Goal: Task Accomplishment & Management: Manage account settings

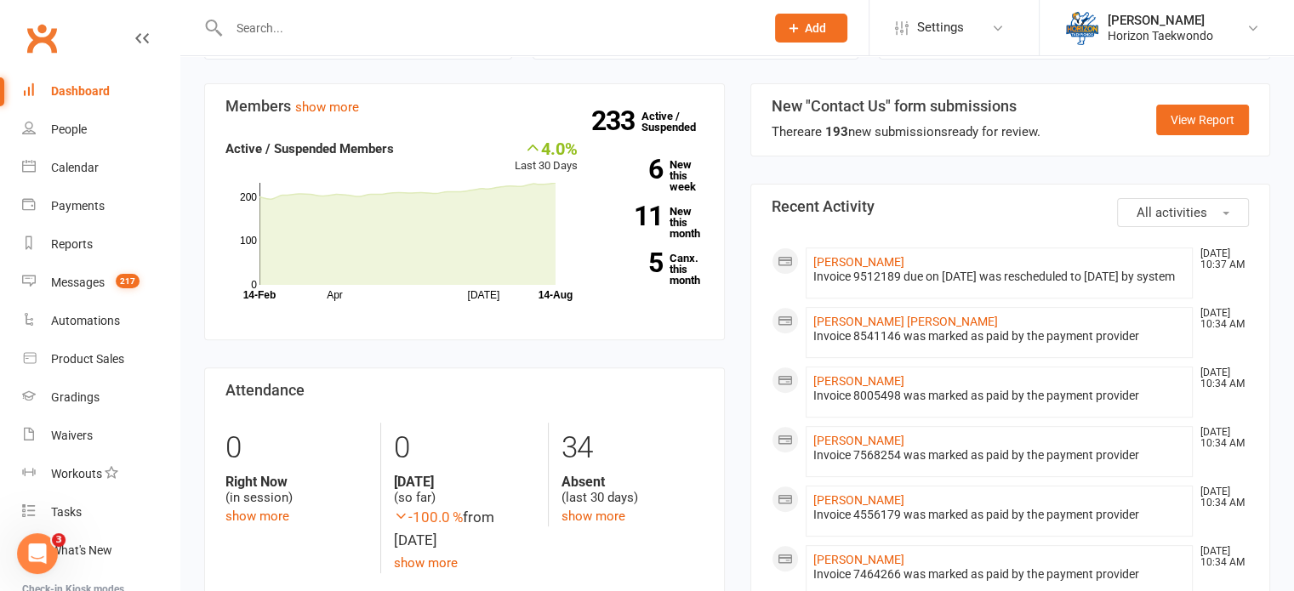
scroll to position [511, 0]
click at [649, 213] on strong "11" at bounding box center [633, 218] width 60 height 26
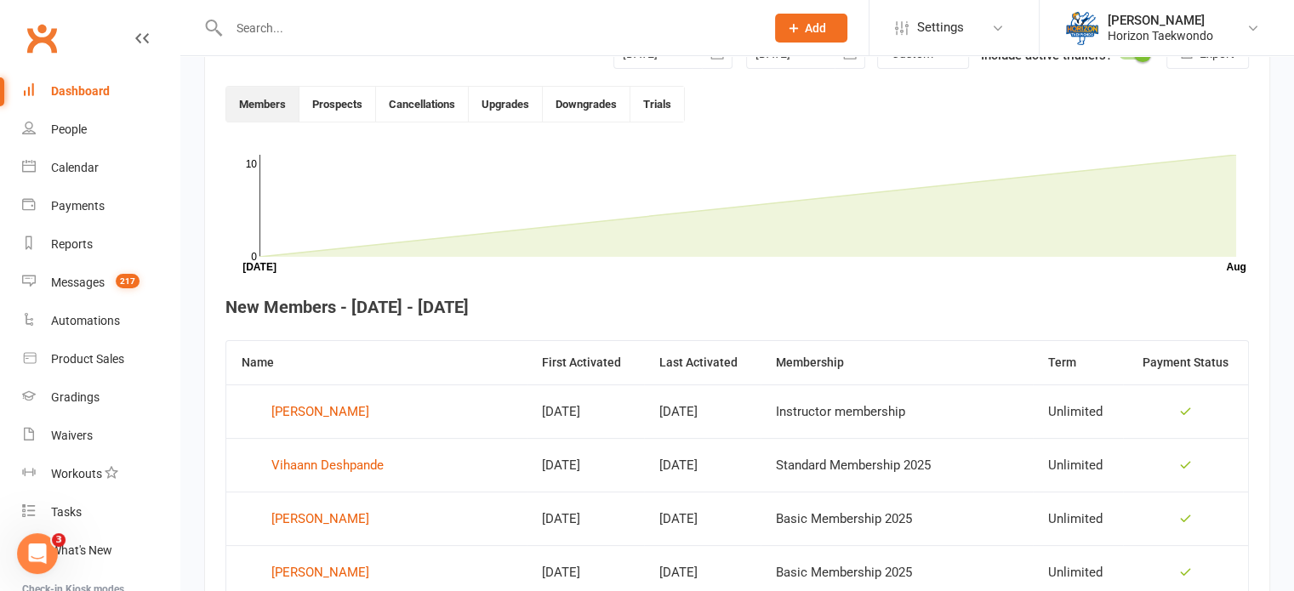
scroll to position [465, 0]
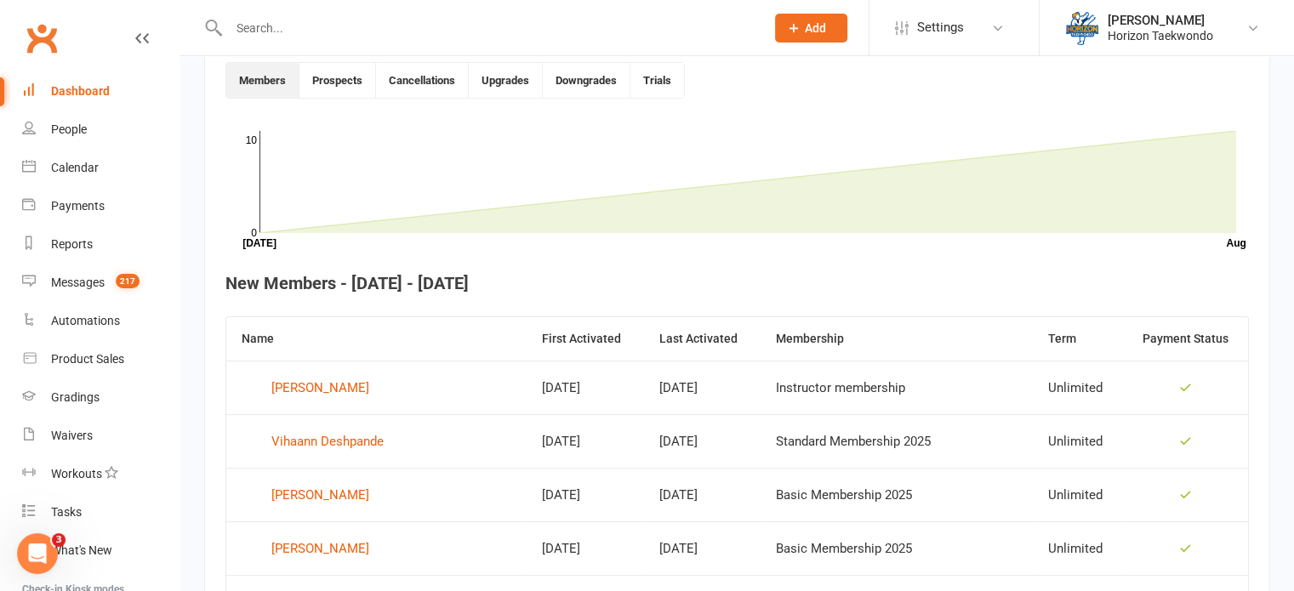
click at [198, 273] on div "233 total active / suspended members Last 6 Months [DATE]-[DATE]-[DATE]-[DATE]-…" at bounding box center [737, 318] width 1114 height 1453
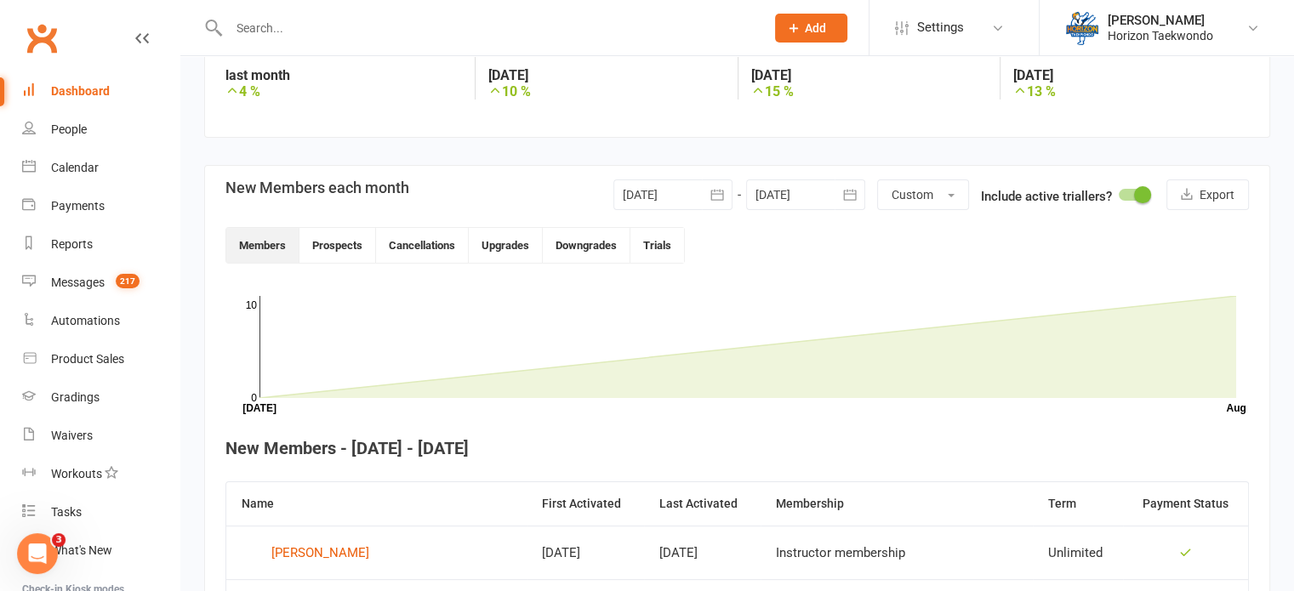
scroll to position [259, 0]
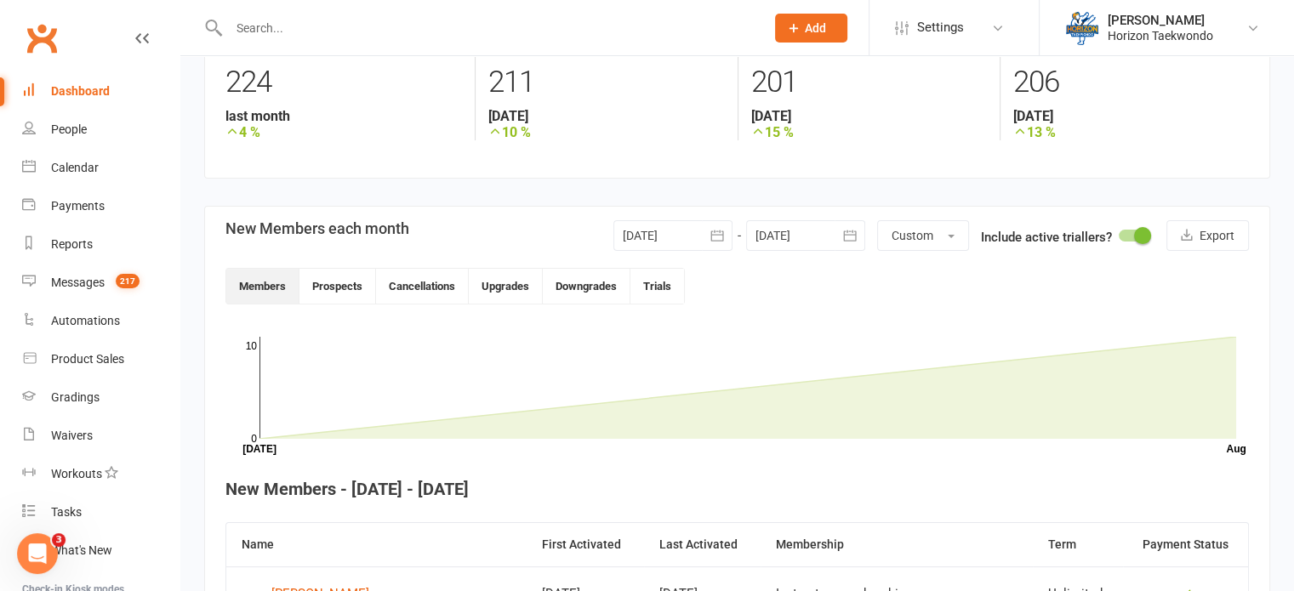
click at [715, 236] on icon "button" at bounding box center [717, 235] width 17 height 17
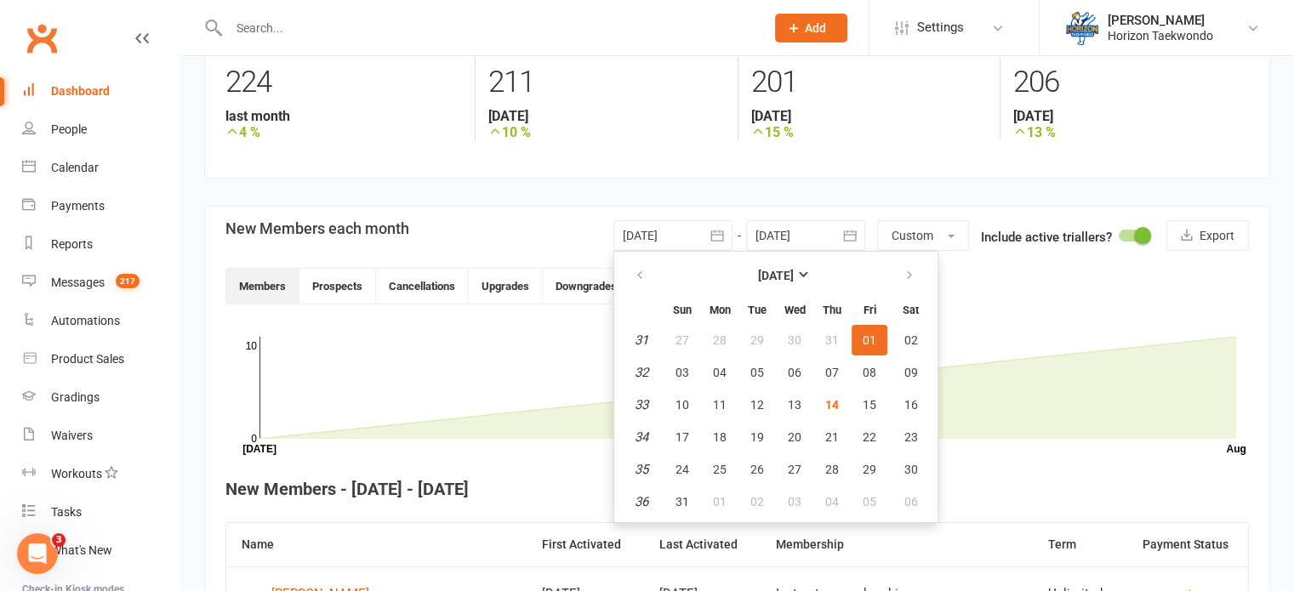
click at [715, 236] on icon "button" at bounding box center [717, 235] width 17 height 17
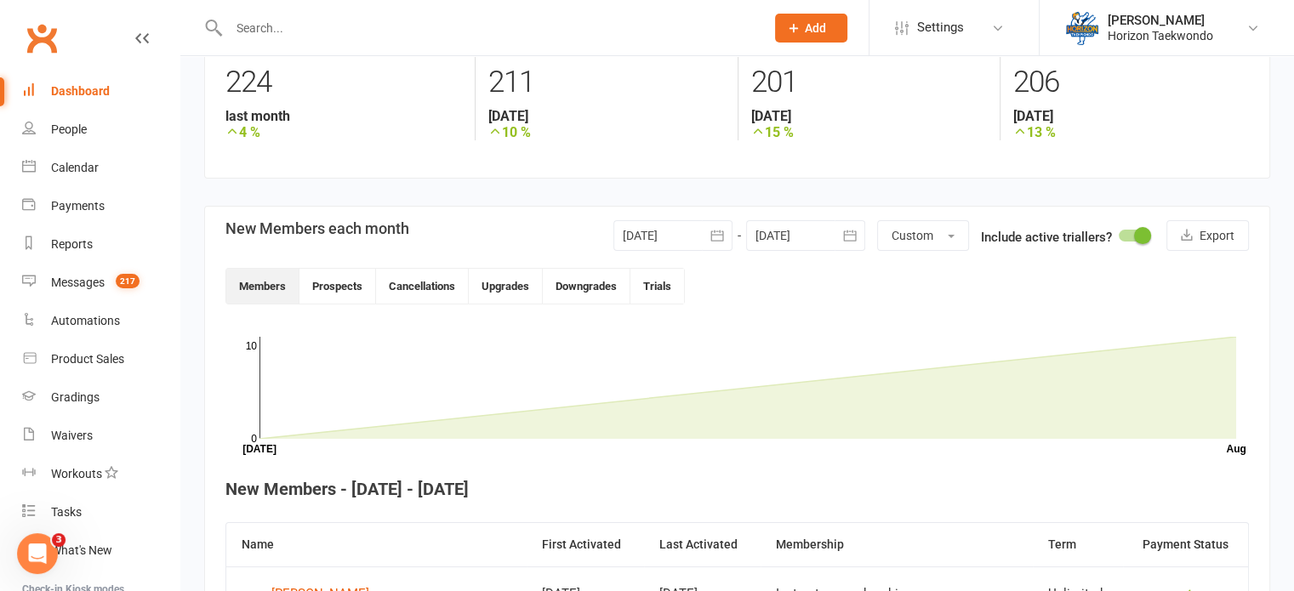
click at [722, 230] on icon "button" at bounding box center [717, 235] width 17 height 17
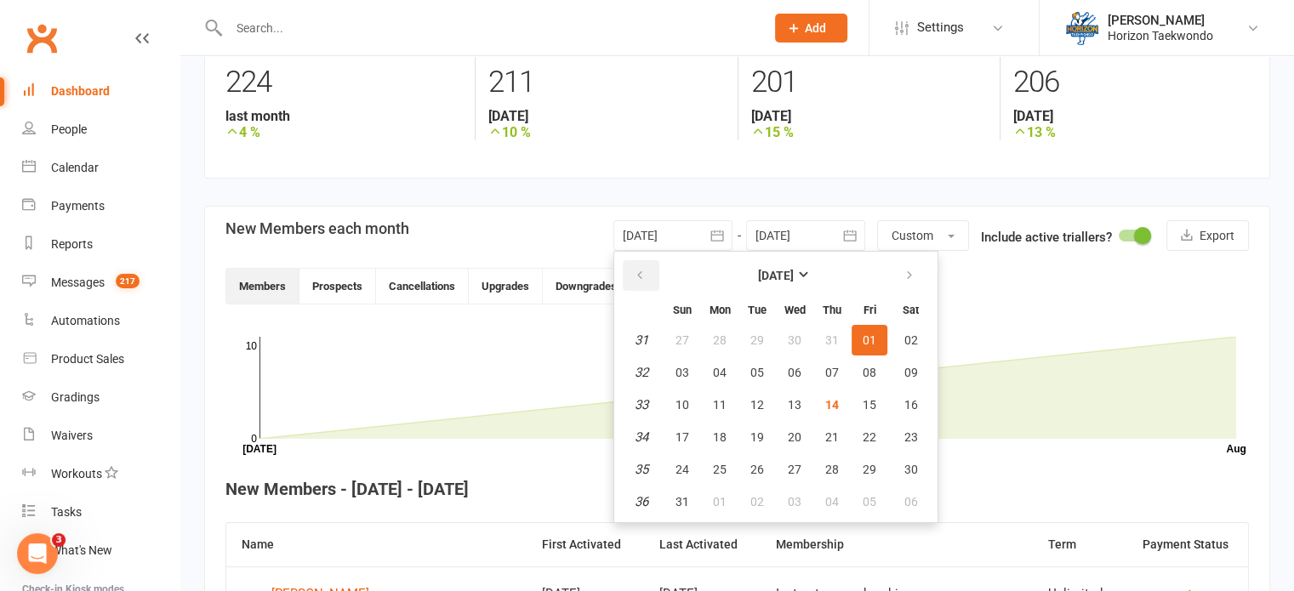
click at [636, 282] on icon "button" at bounding box center [640, 276] width 12 height 14
click at [905, 435] on span "26" at bounding box center [911, 438] width 14 height 14
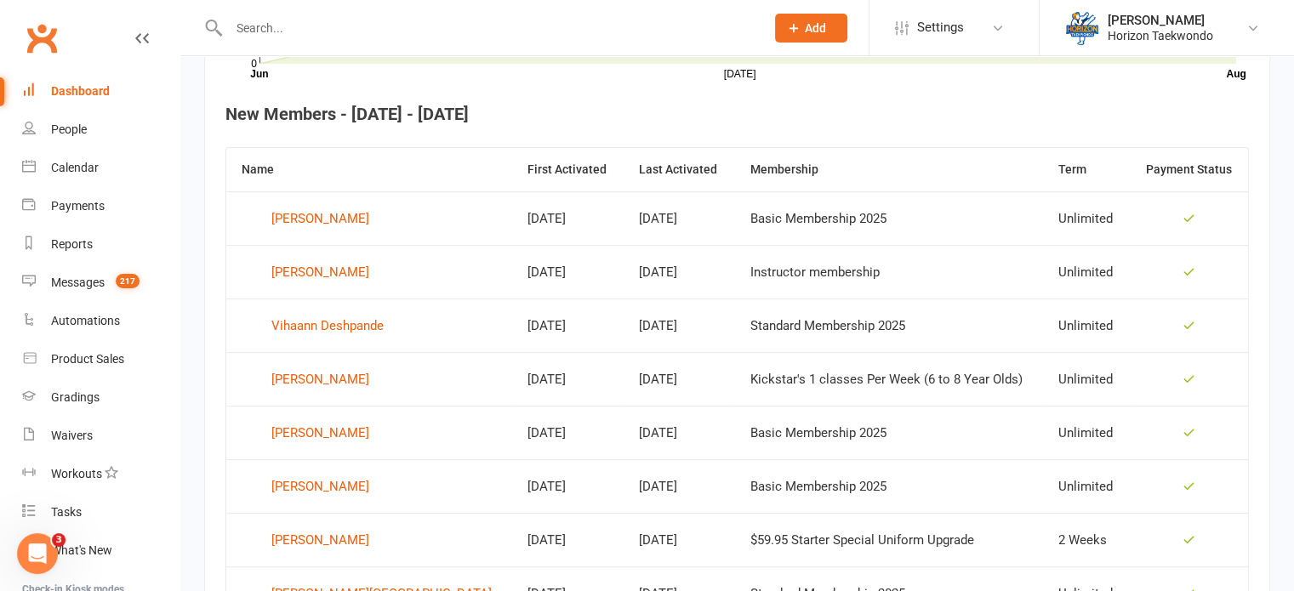
scroll to position [701, 0]
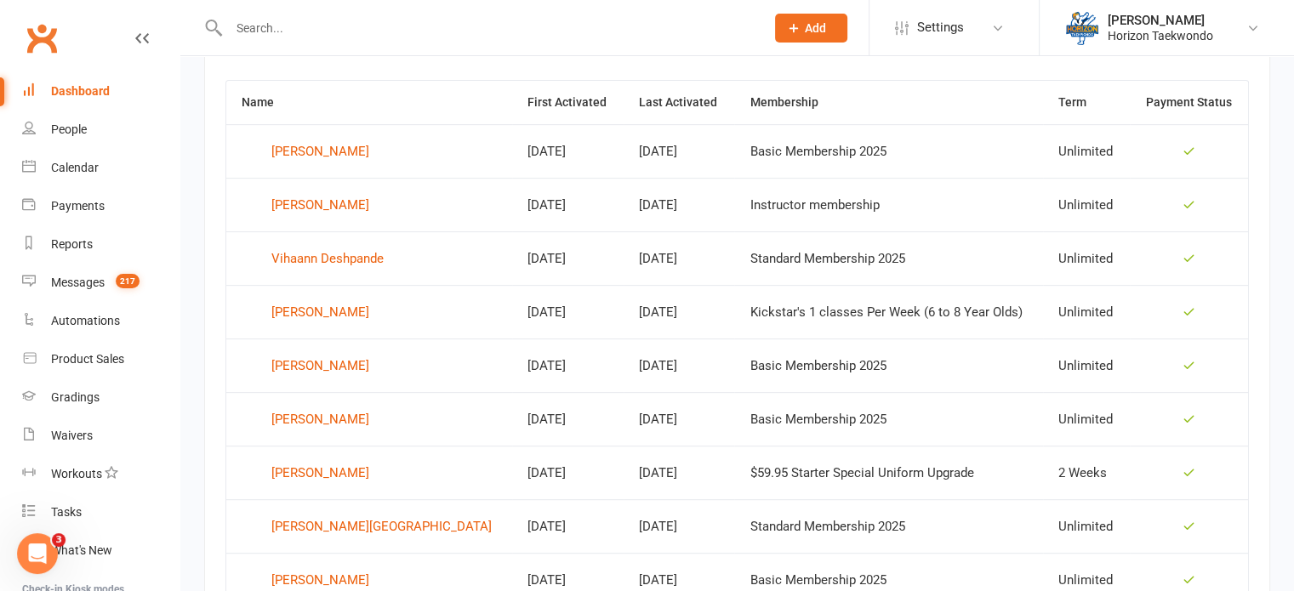
click at [185, 207] on div "233 total active / suspended members Last 6 Months [DATE]-[DATE]-[DATE]-[DATE]-…" at bounding box center [737, 162] width 1114 height 1614
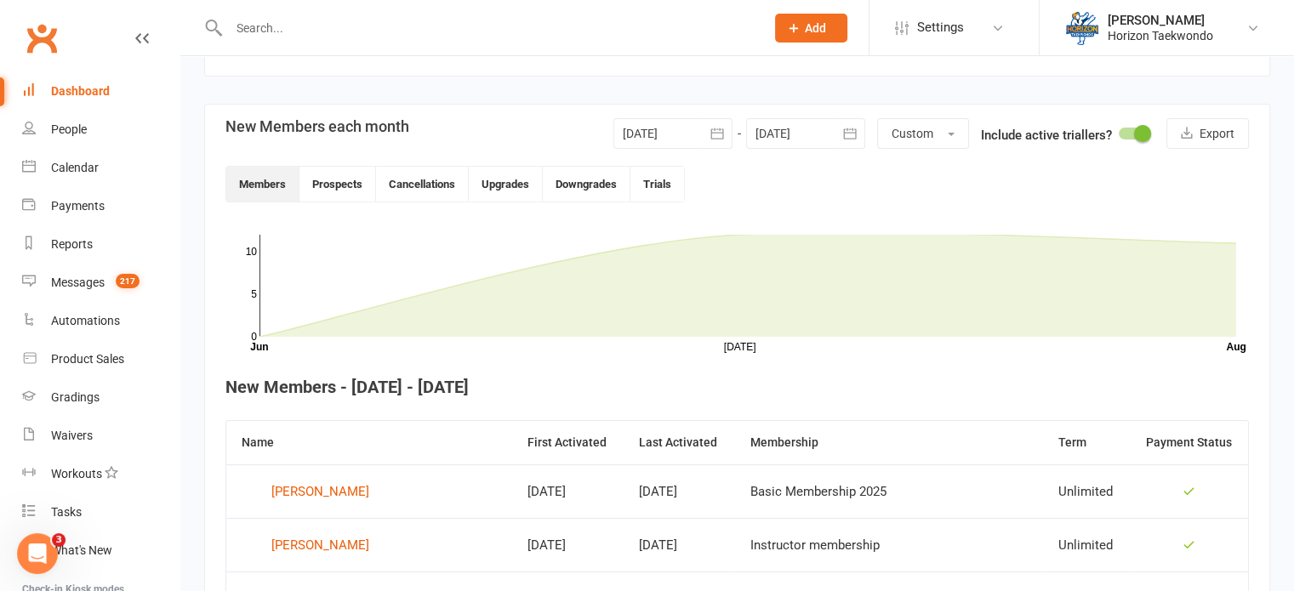
scroll to position [327, 0]
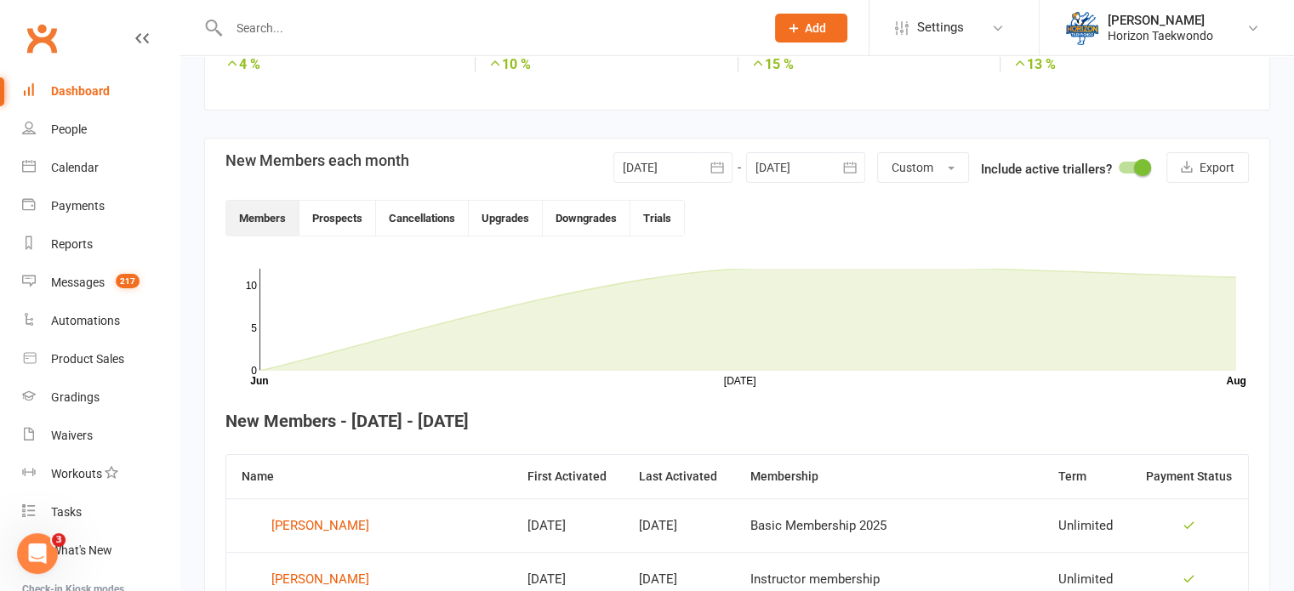
click at [709, 173] on icon "button" at bounding box center [717, 167] width 17 height 17
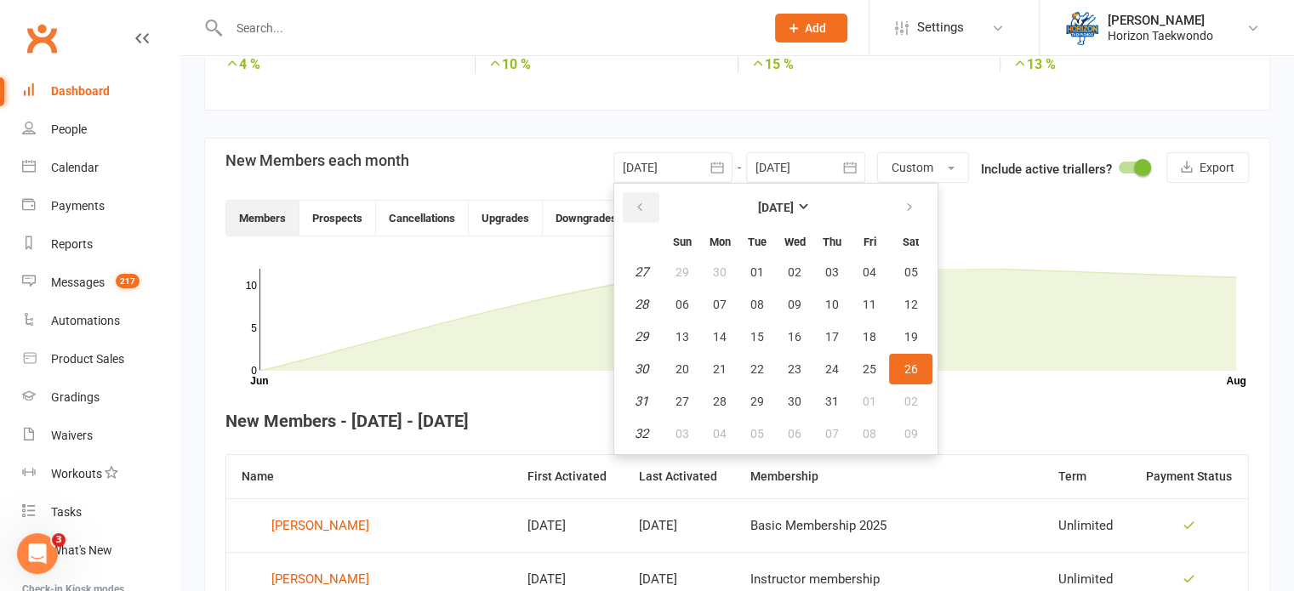
click at [635, 210] on icon "button" at bounding box center [640, 208] width 12 height 14
click at [898, 219] on button "button" at bounding box center [911, 207] width 37 height 31
click at [751, 265] on span "01" at bounding box center [757, 272] width 14 height 14
type input "[DATE]"
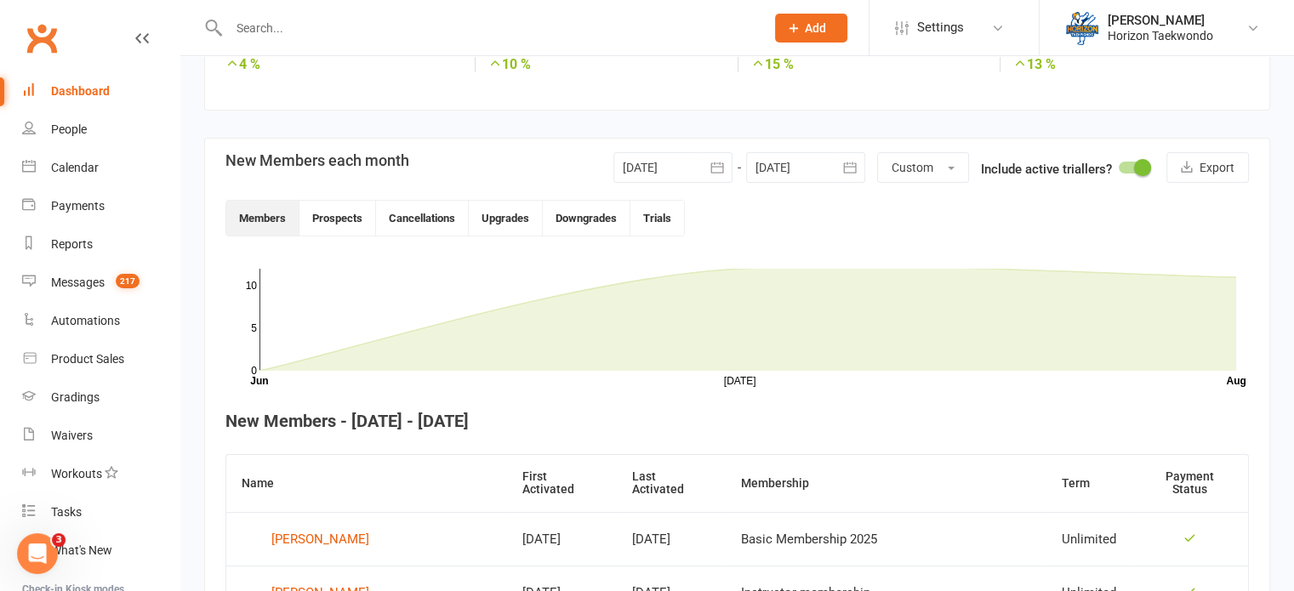
click at [187, 336] on div "233 total active / suspended members Last 6 Months [DATE]-[DATE]-[DATE]-[DATE]-…" at bounding box center [737, 585] width 1114 height 1712
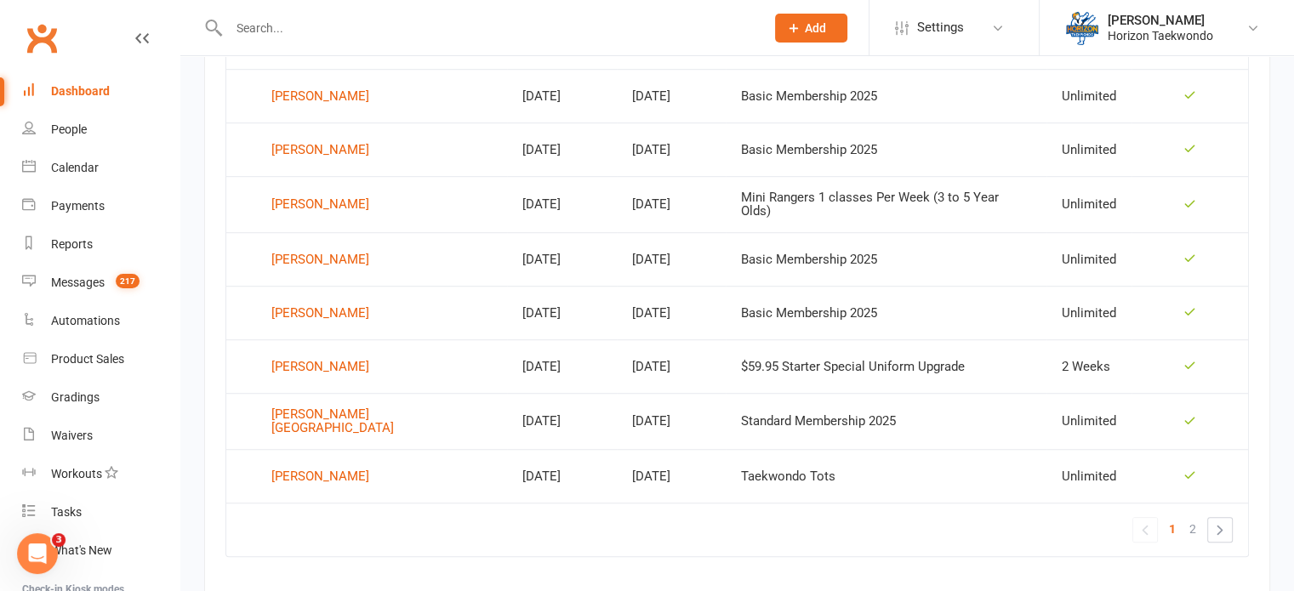
scroll to position [1178, 0]
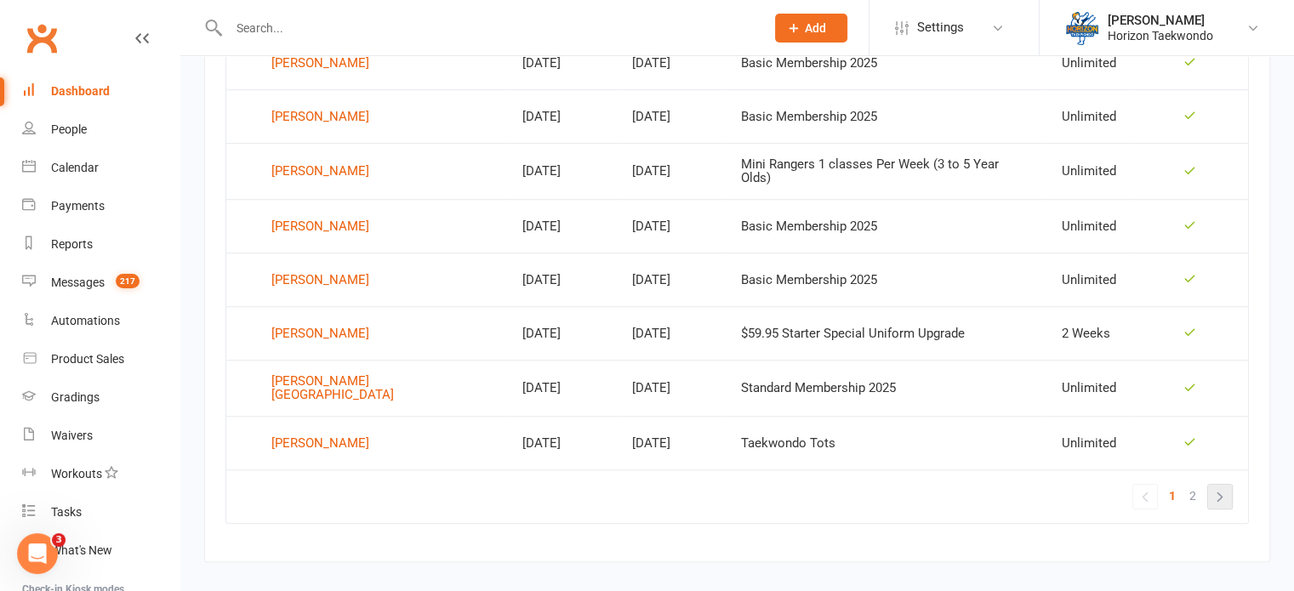
click at [1223, 485] on link "»" at bounding box center [1220, 497] width 24 height 24
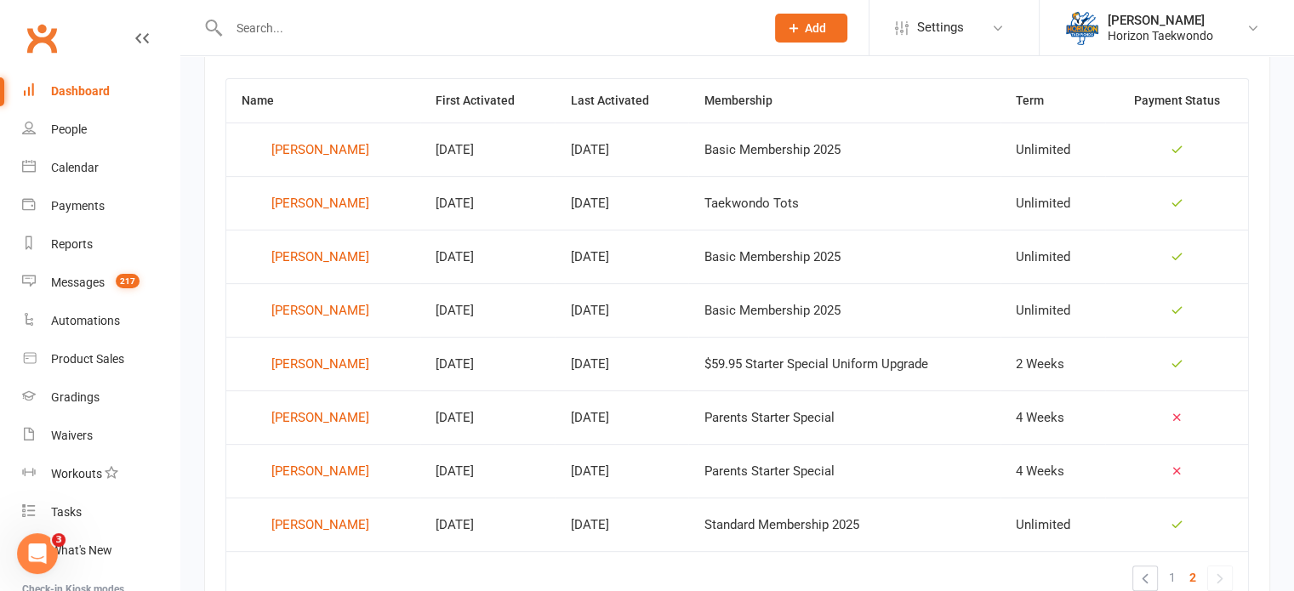
scroll to position [805, 0]
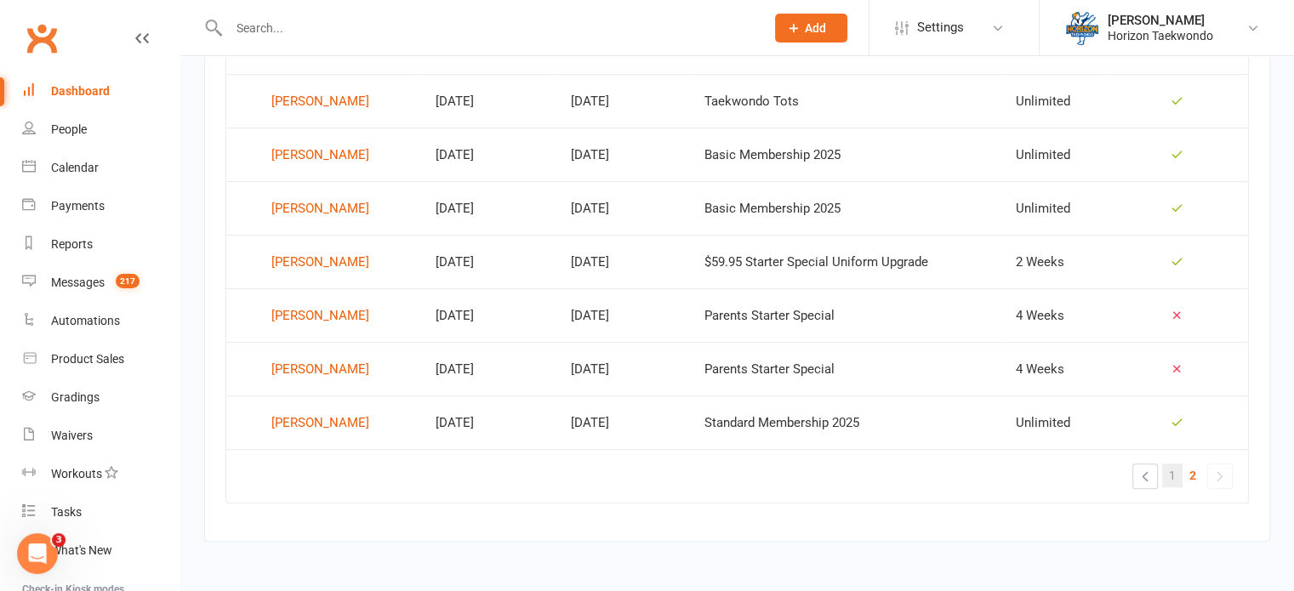
click at [1166, 473] on link "1" at bounding box center [1172, 476] width 20 height 24
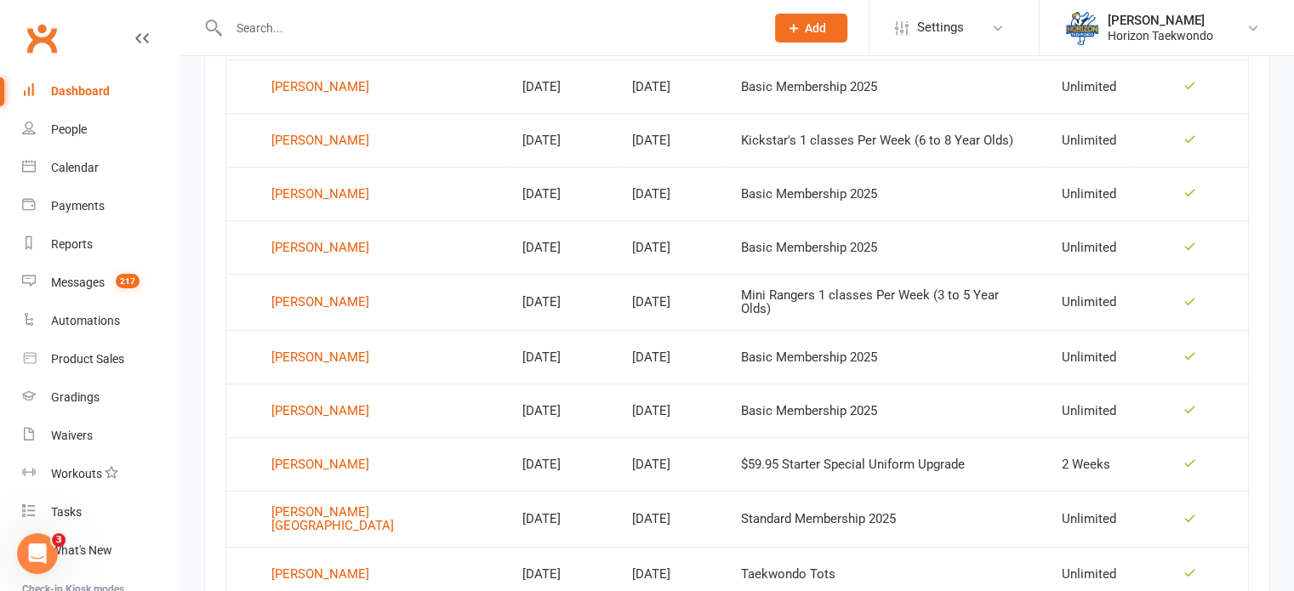
scroll to position [1043, 0]
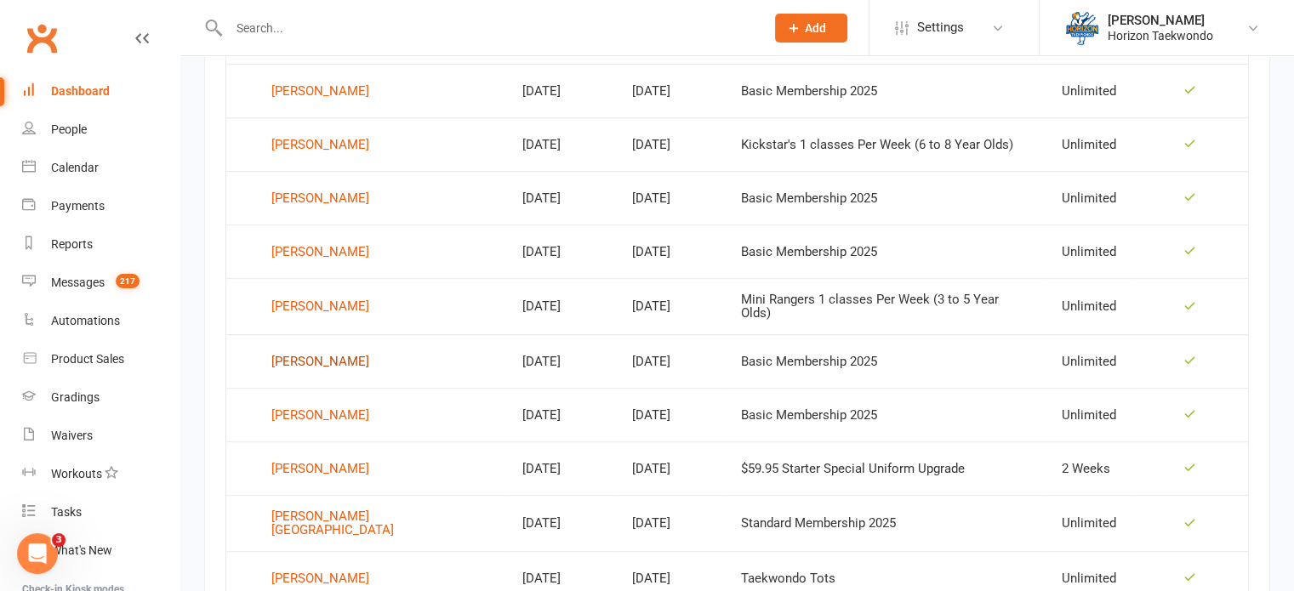
click at [299, 349] on div "[PERSON_NAME]" at bounding box center [320, 362] width 98 height 26
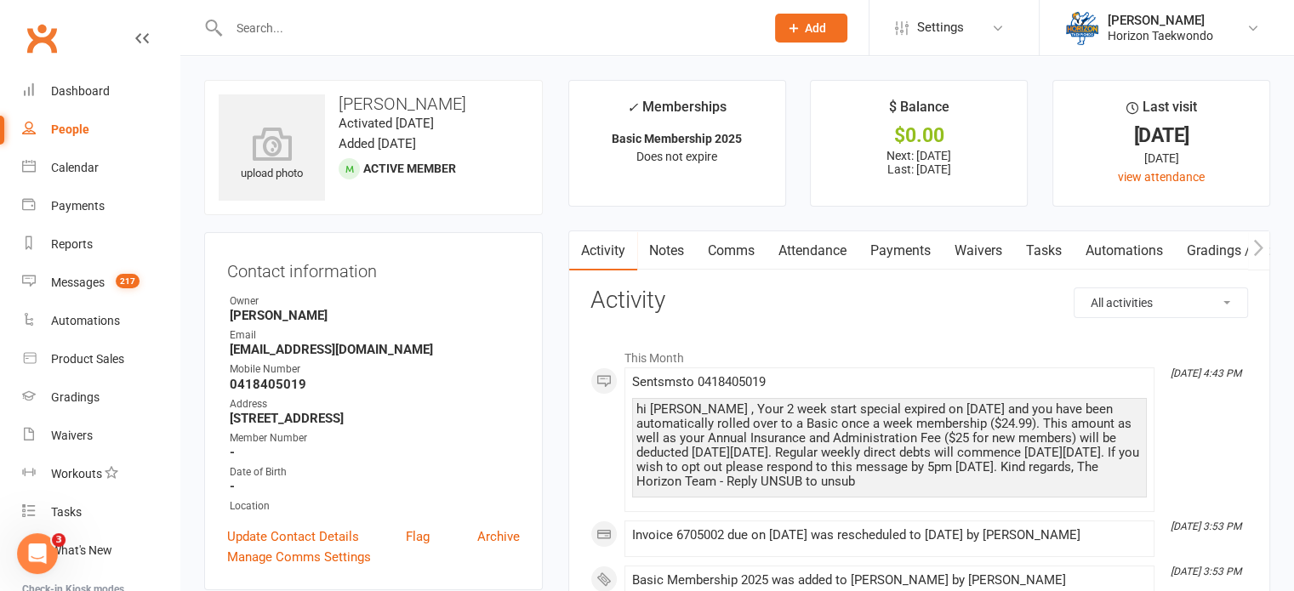
click at [907, 253] on link "Payments" at bounding box center [901, 250] width 84 height 39
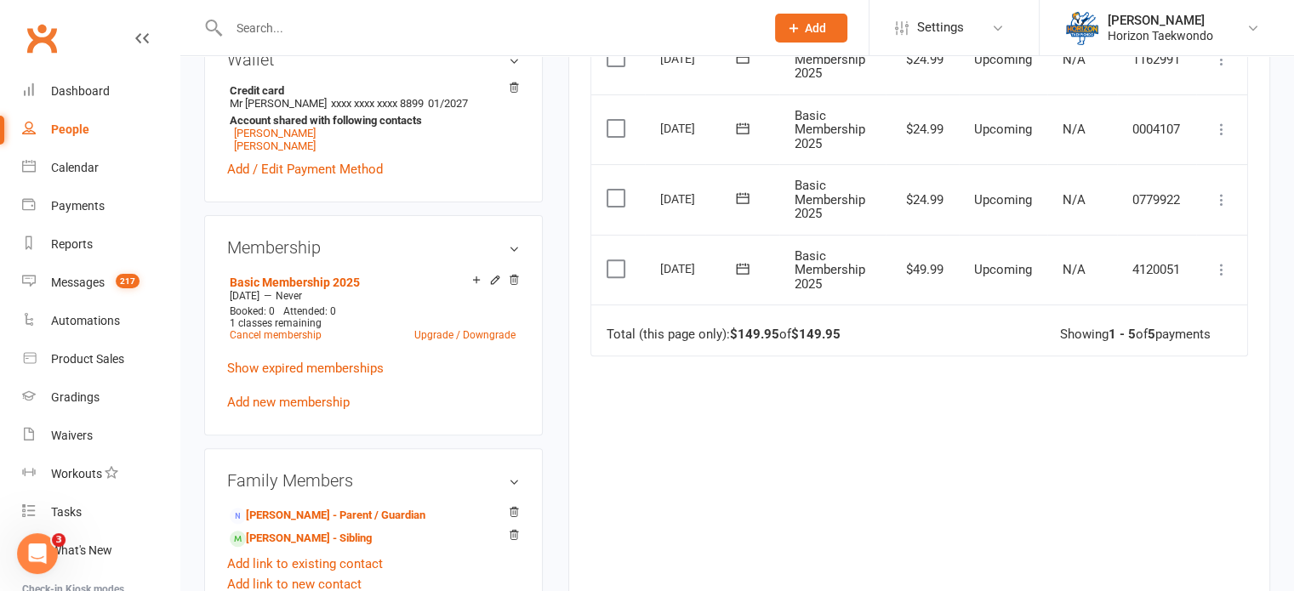
scroll to position [579, 0]
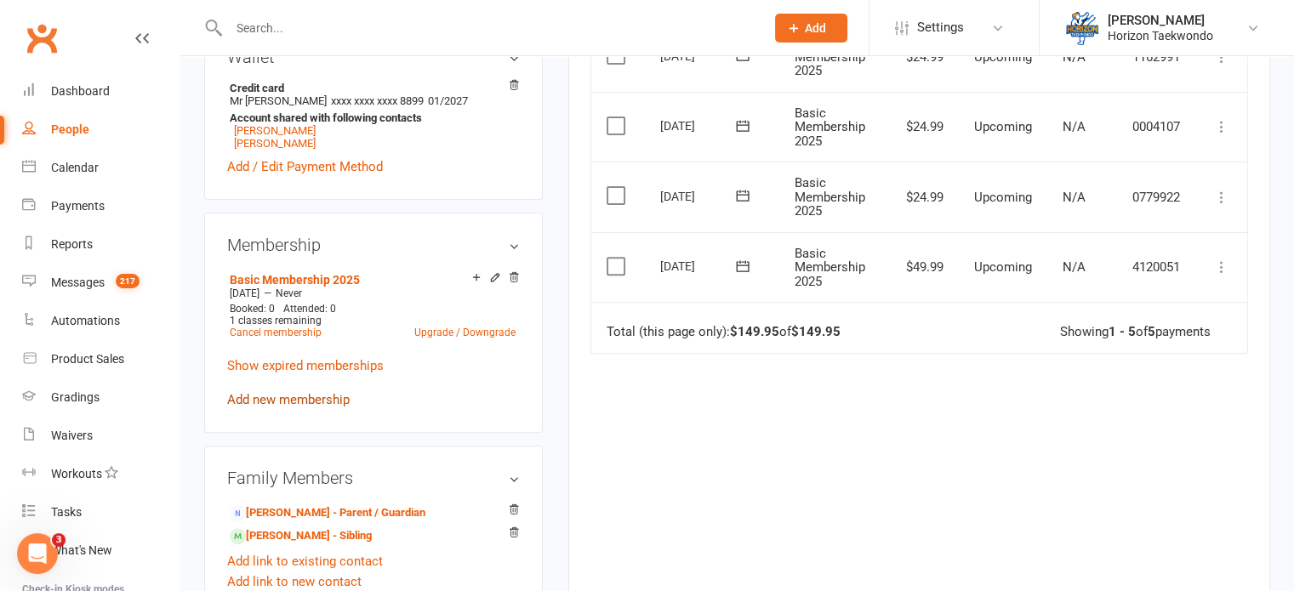
click at [312, 398] on link "Add new membership" at bounding box center [288, 399] width 123 height 15
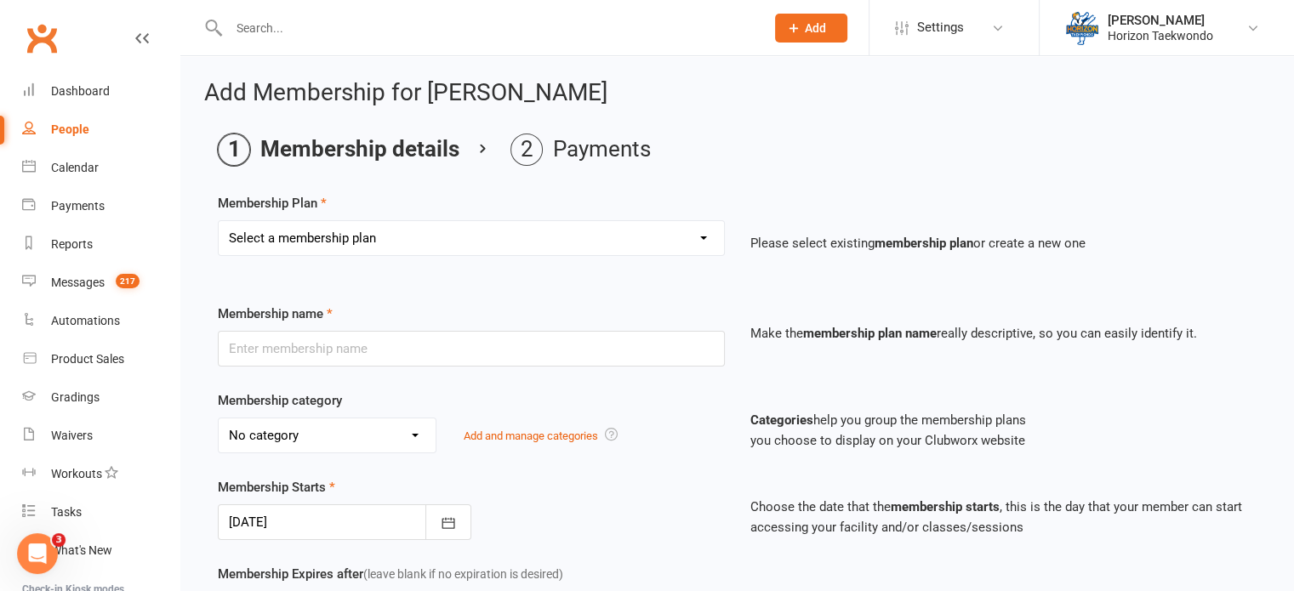
click at [706, 237] on select "Select a membership plan Create new Membership Plan Mini Rangers 1 classes Per …" at bounding box center [471, 238] width 505 height 34
select select "42"
click at [219, 221] on select "Select a membership plan Create new Membership Plan Mini Rangers 1 classes Per …" at bounding box center [471, 238] width 505 height 34
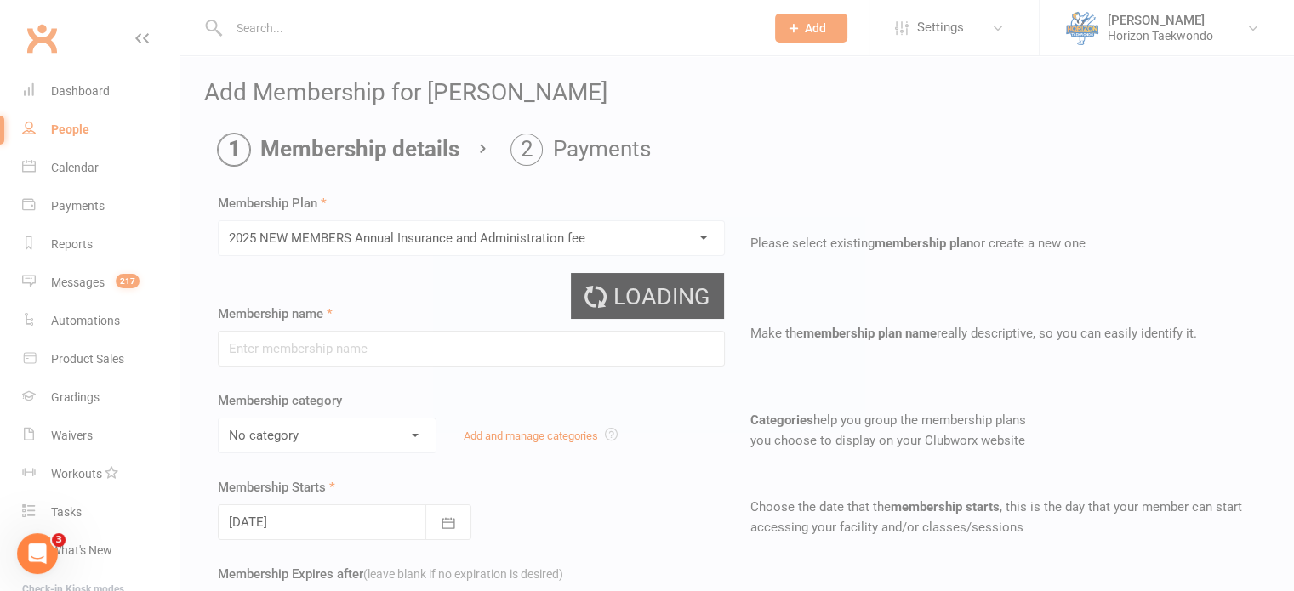
type input "2025 NEW MEMBERS Annual Insurance and Administration fee"
select select "0"
type input "1"
type input "0"
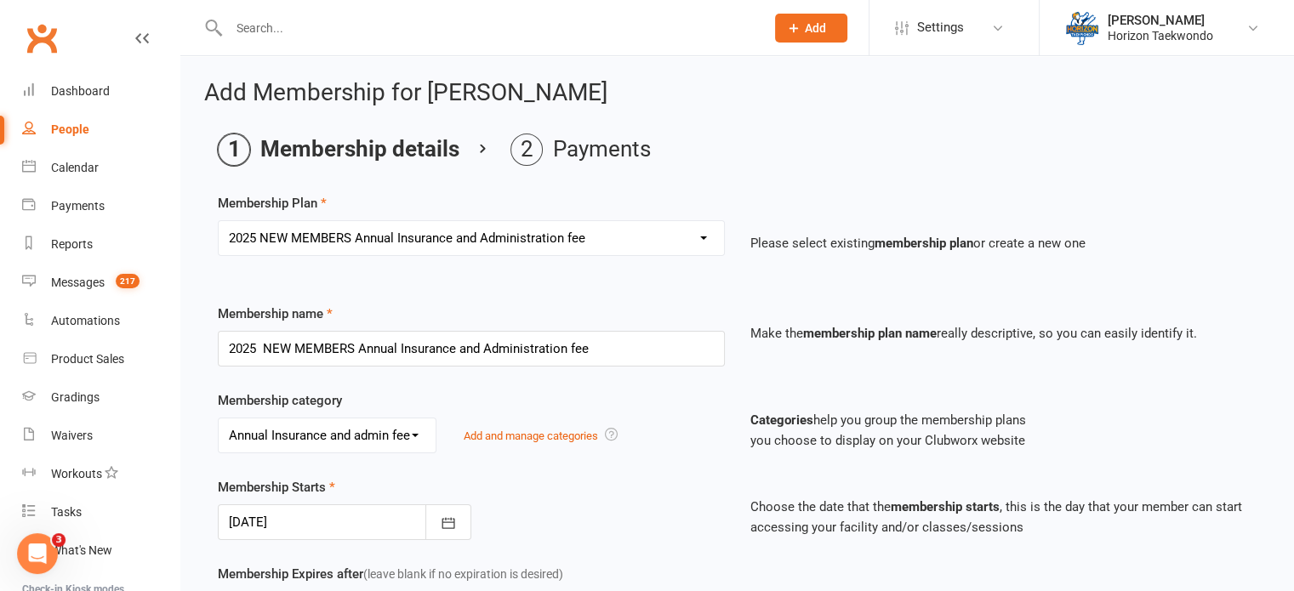
click at [681, 402] on div "Membership category No category Annual Insurance and admin fee ELC General Kick…" at bounding box center [471, 422] width 533 height 63
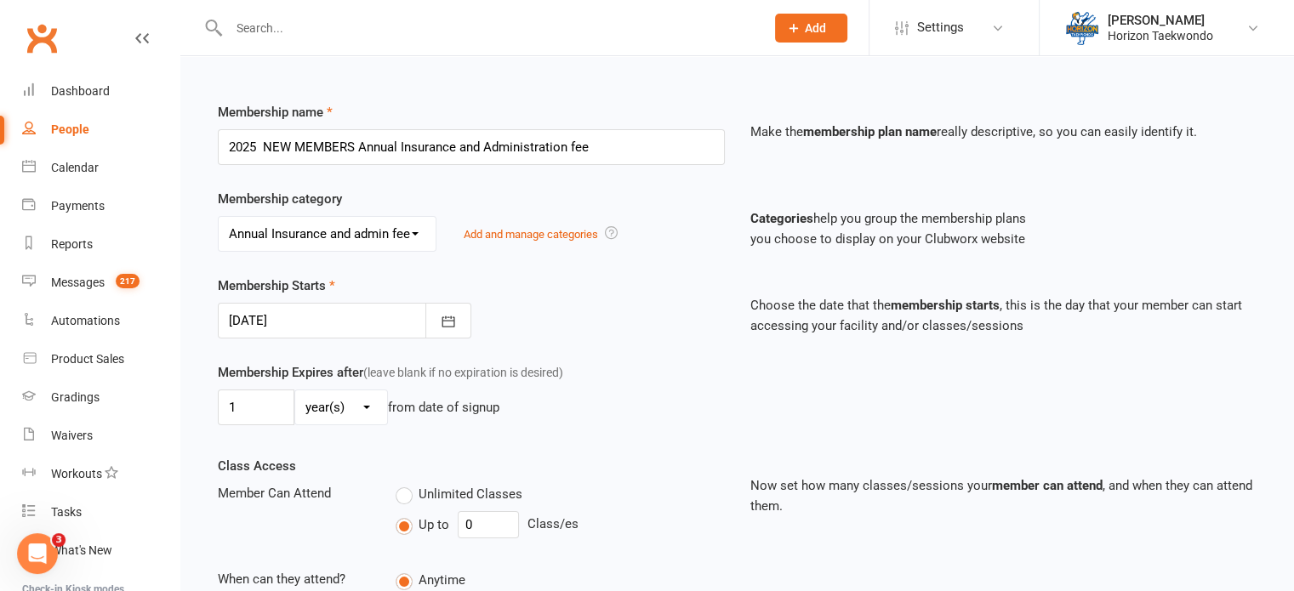
scroll to position [272, 0]
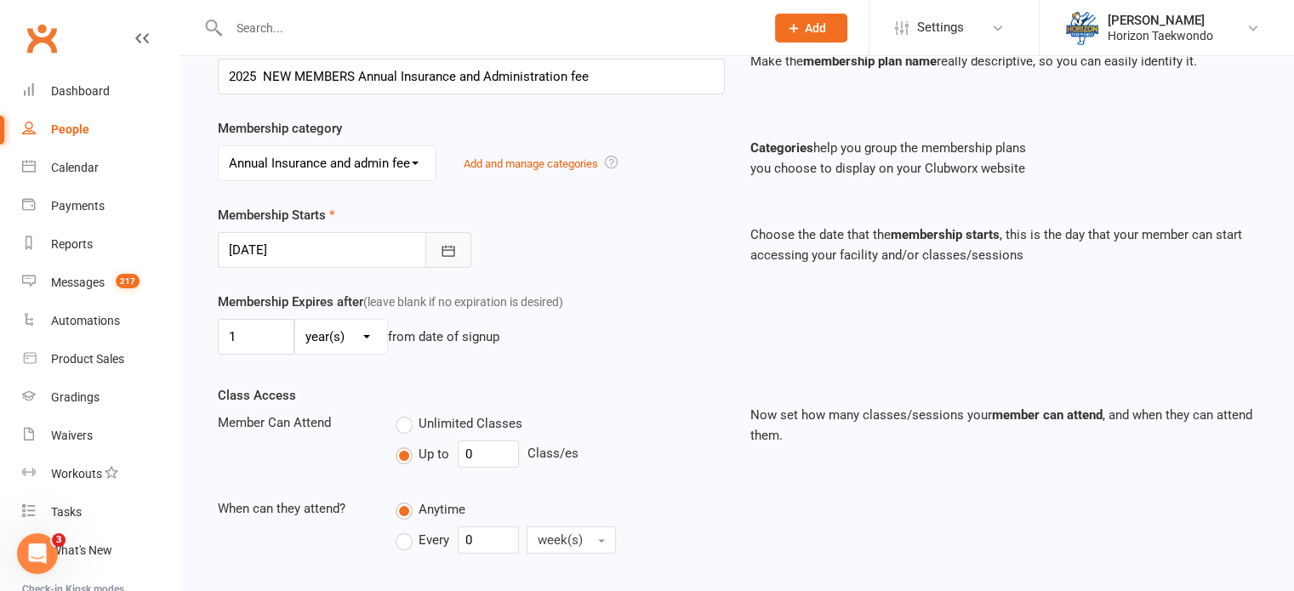
click at [448, 252] on icon "button" at bounding box center [448, 250] width 17 height 17
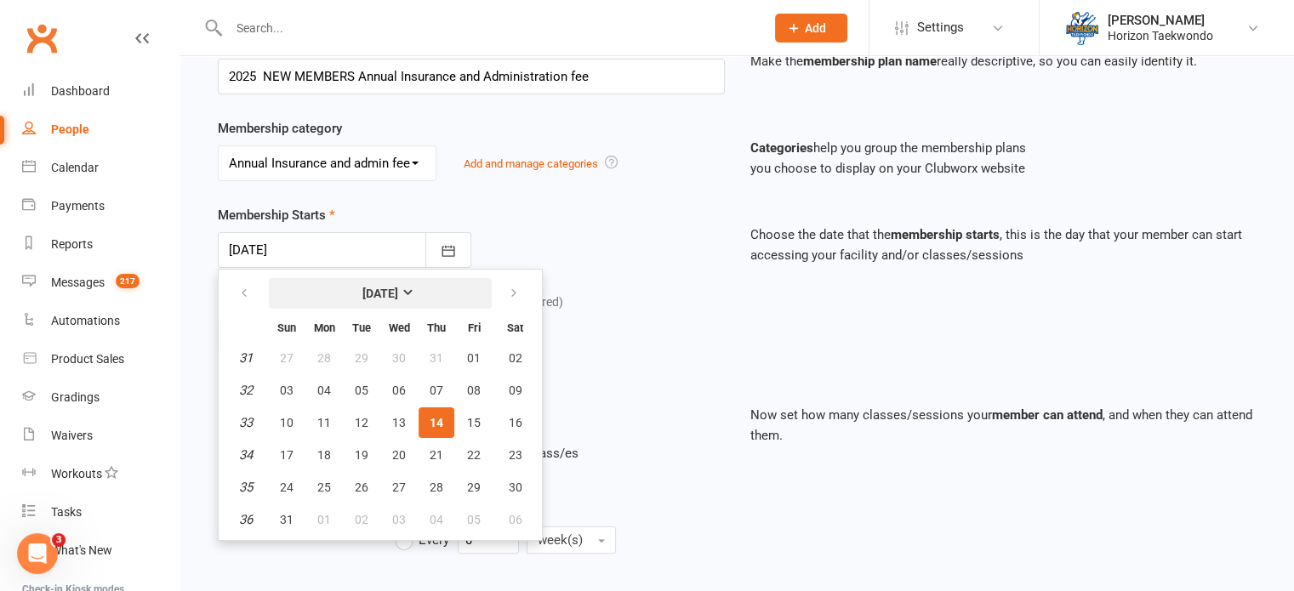
click at [327, 301] on button "[DATE]" at bounding box center [380, 293] width 223 height 31
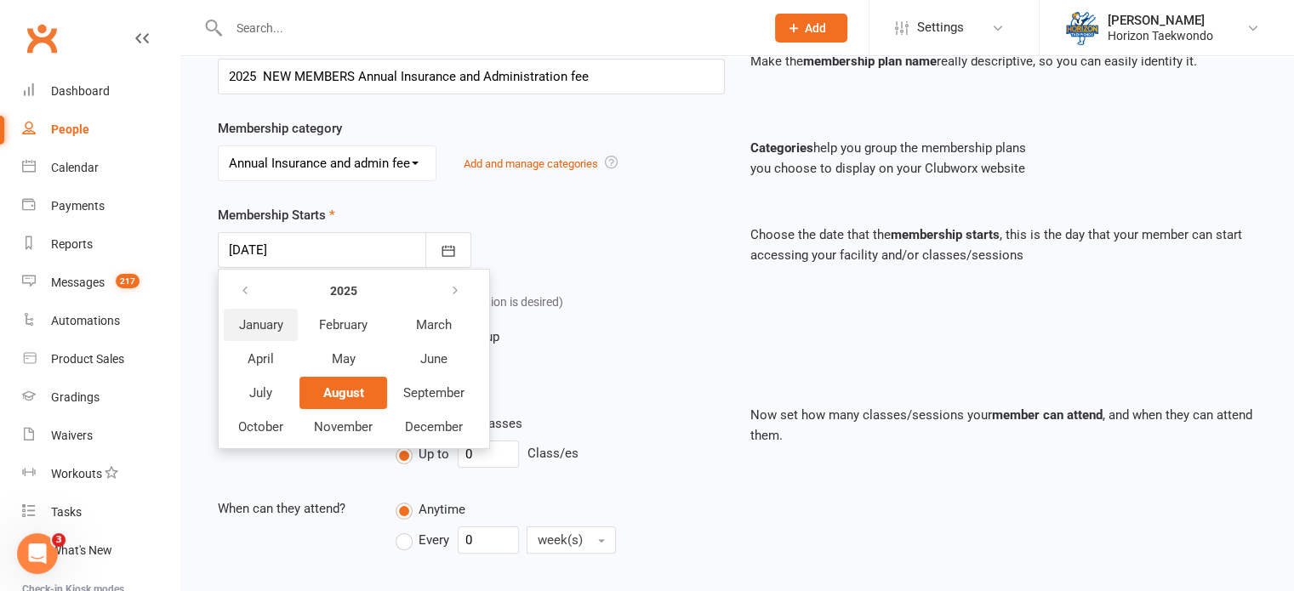
click at [270, 322] on span "January" at bounding box center [261, 324] width 44 height 15
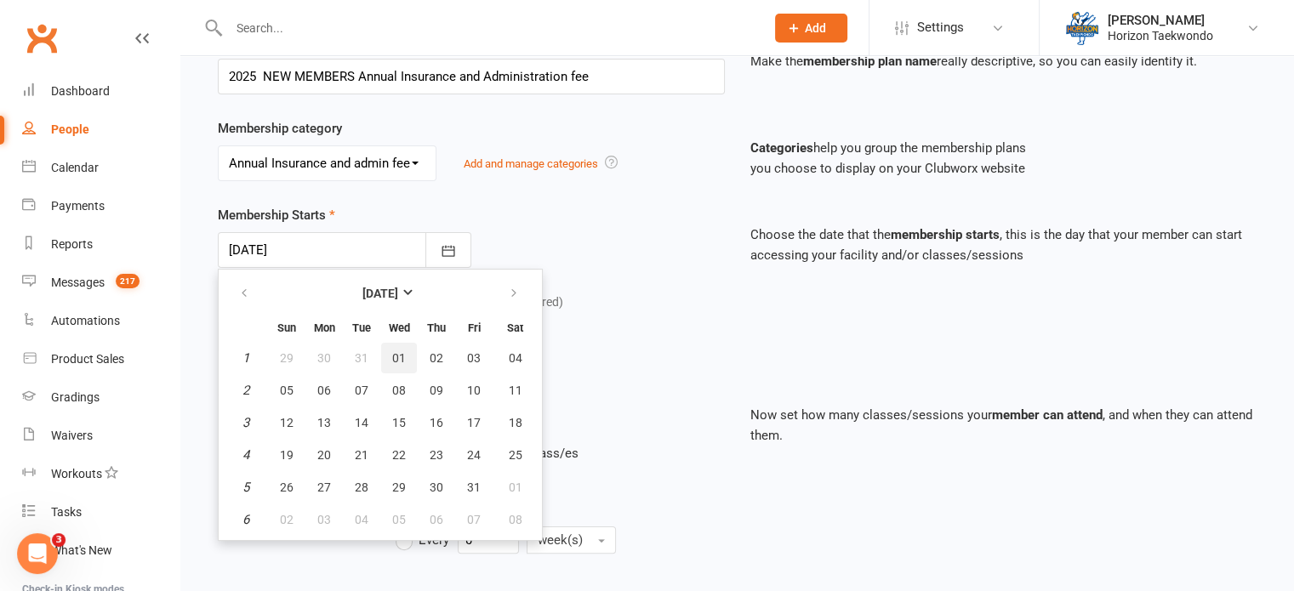
click at [398, 360] on span "01" at bounding box center [399, 358] width 14 height 14
type input "[DATE]"
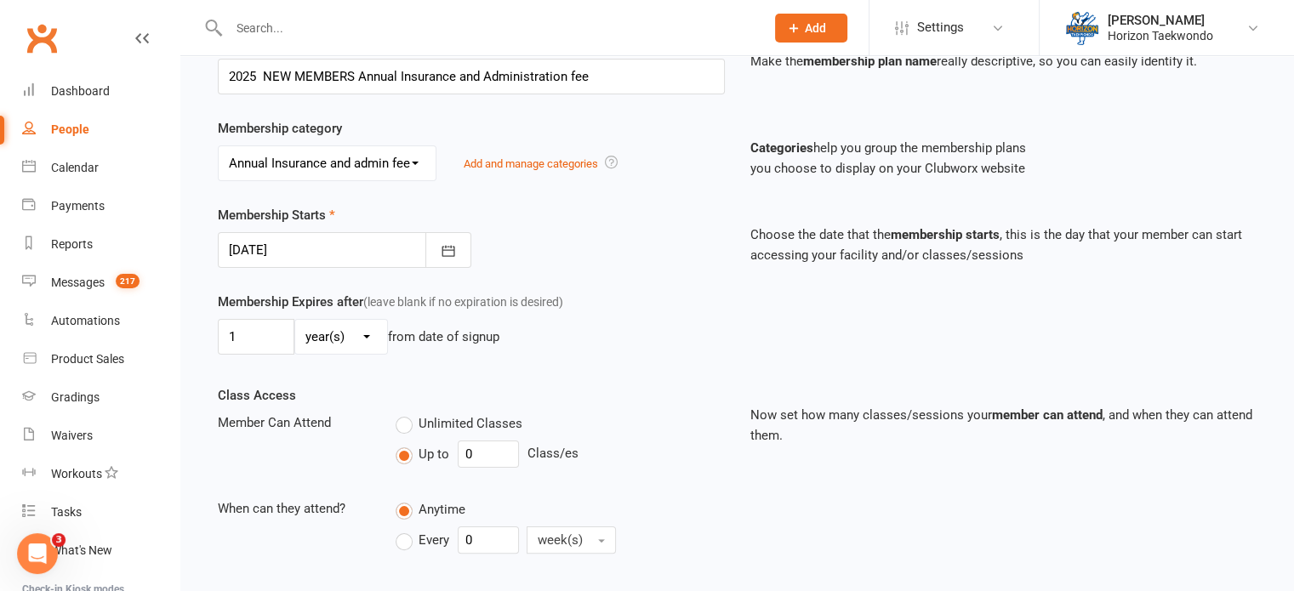
click at [555, 353] on div "Membership Expires after (leave blank if no expiration is desired) 1 day(s) wee…" at bounding box center [471, 327] width 533 height 70
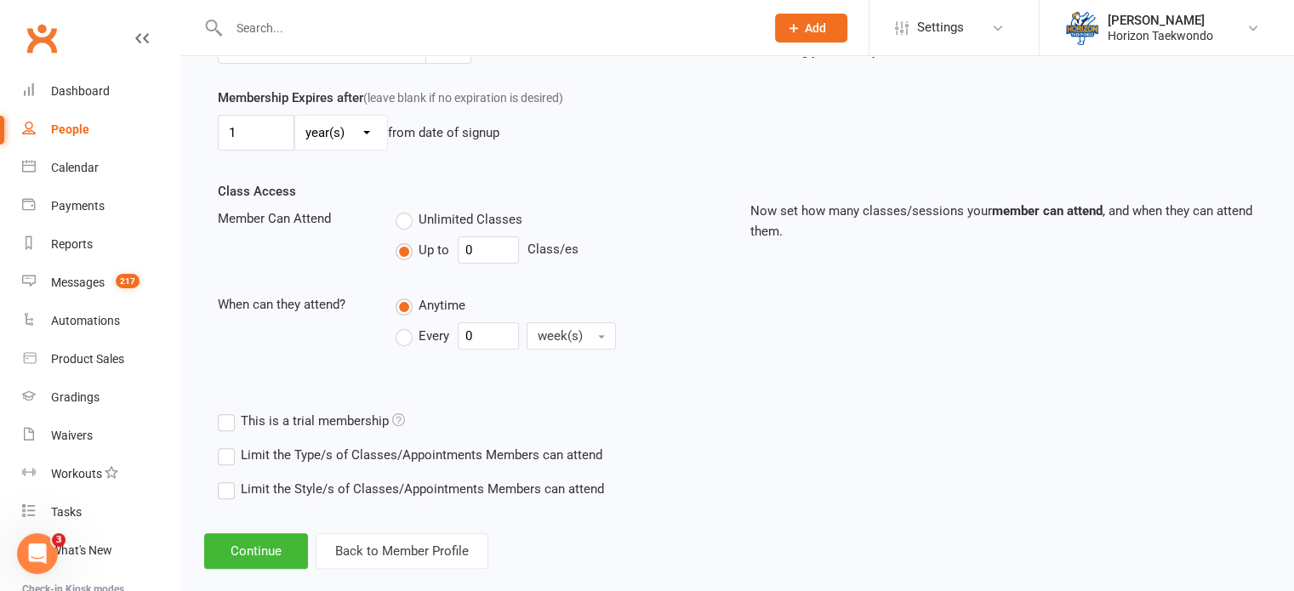
scroll to position [499, 0]
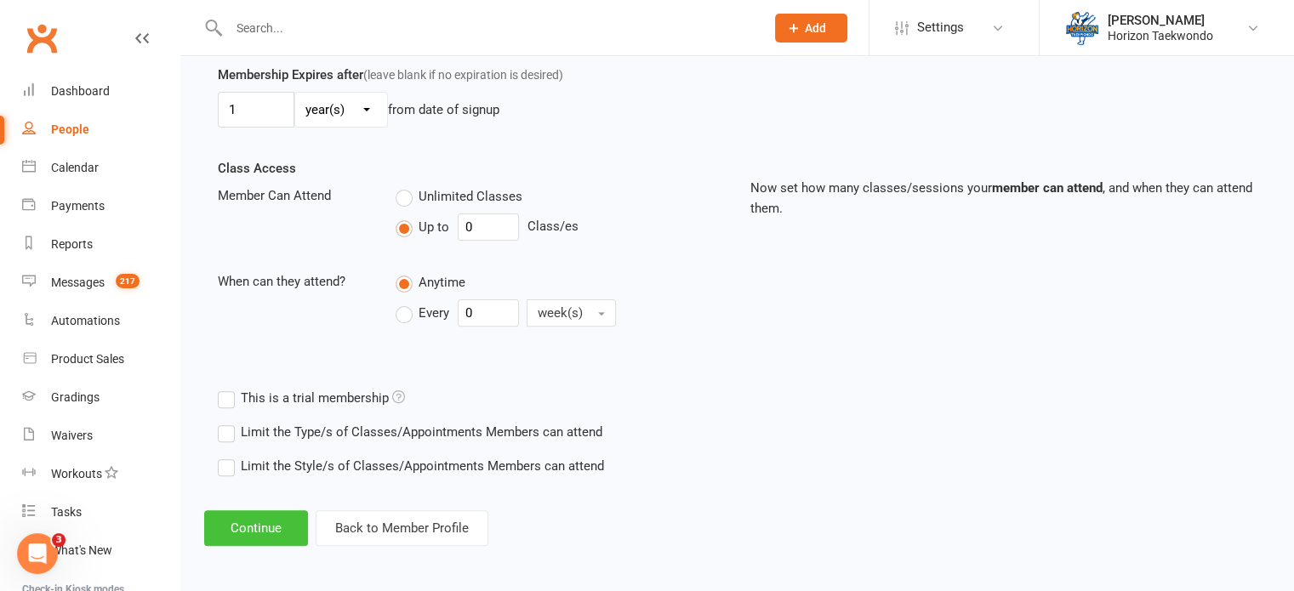
click at [246, 528] on button "Continue" at bounding box center [256, 529] width 104 height 36
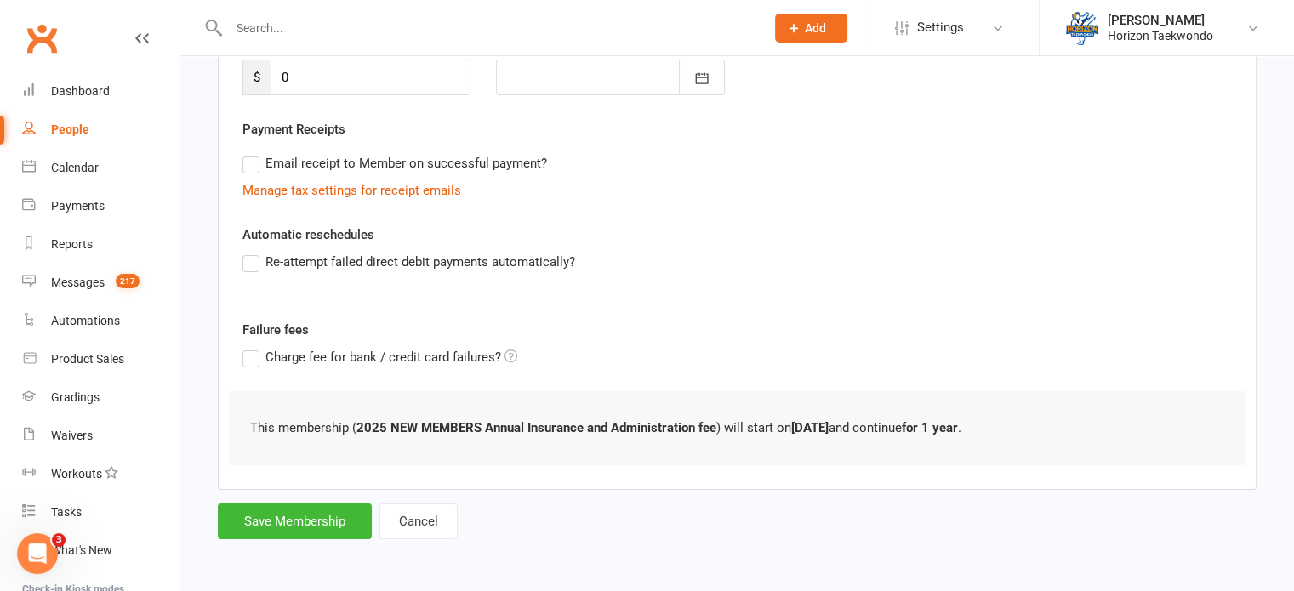
scroll to position [0, 0]
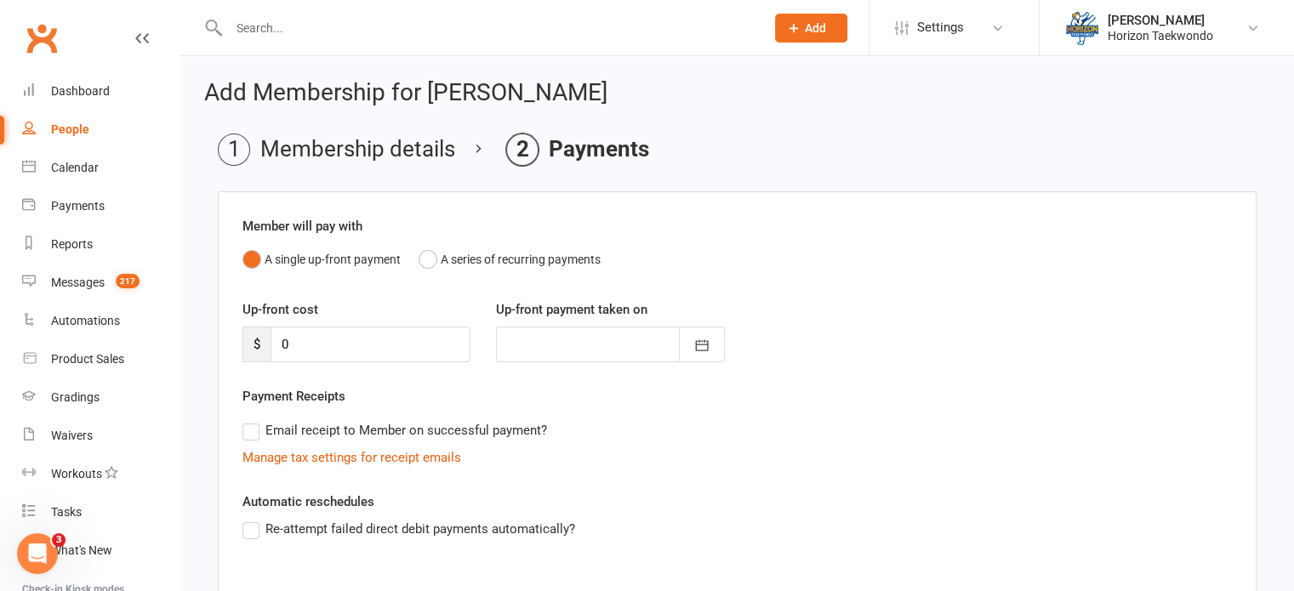
click at [608, 414] on div "Email receipt to Member on successful payment?" at bounding box center [730, 431] width 1003 height 34
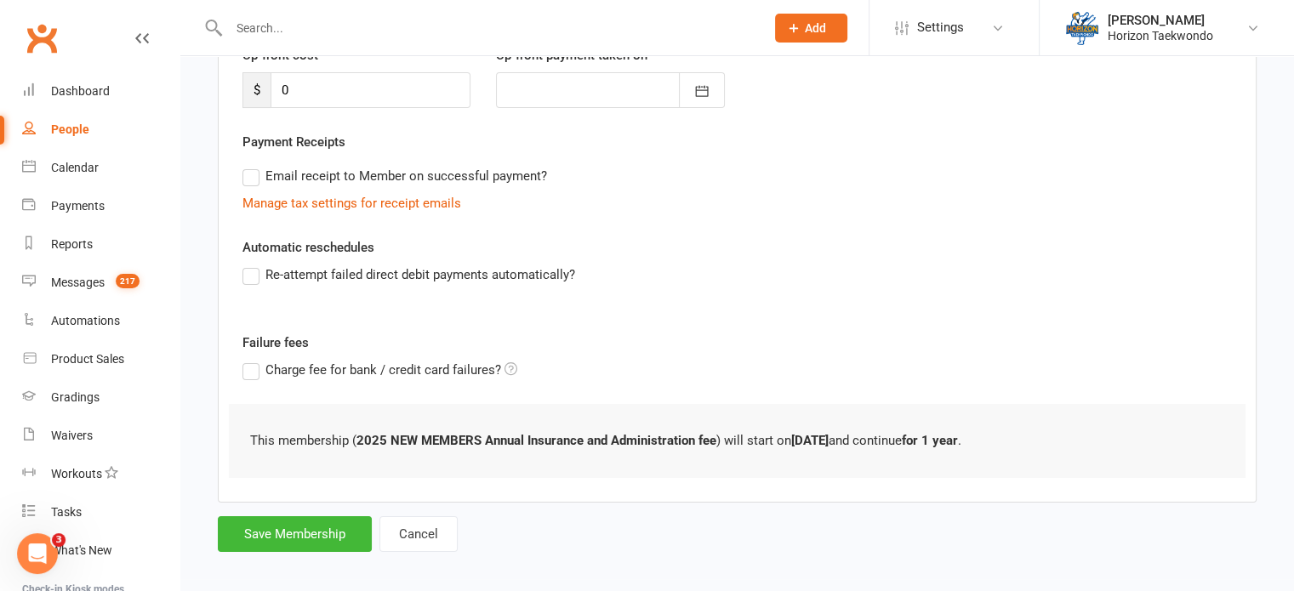
scroll to position [265, 0]
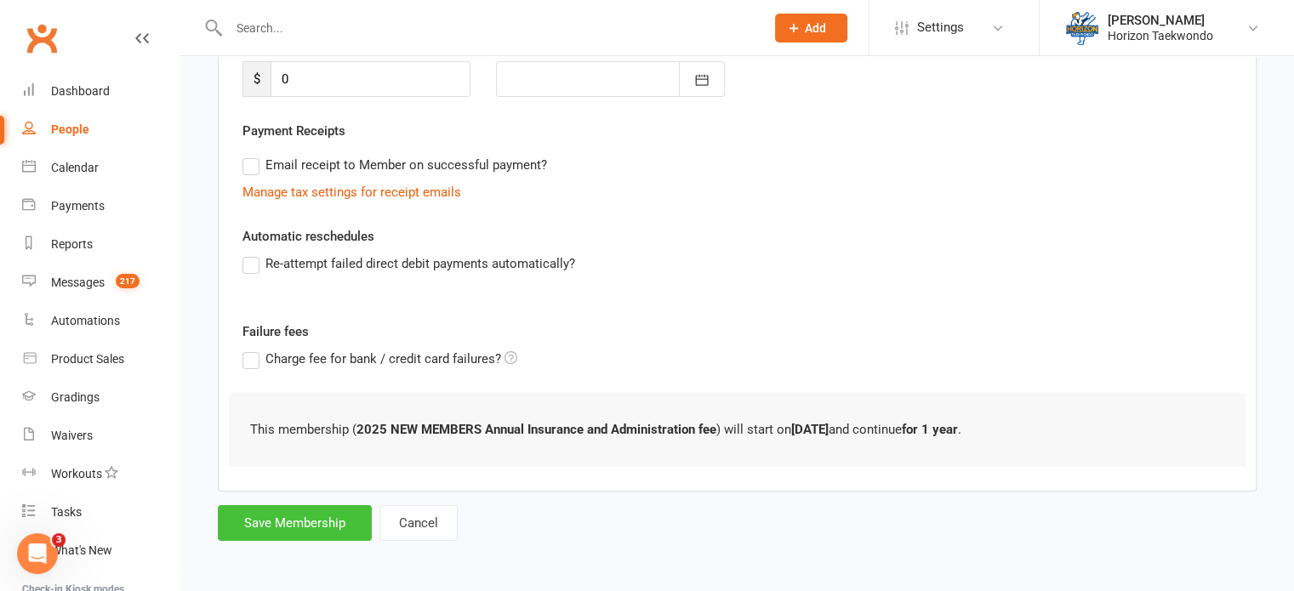
click at [297, 518] on button "Save Membership" at bounding box center [295, 523] width 154 height 36
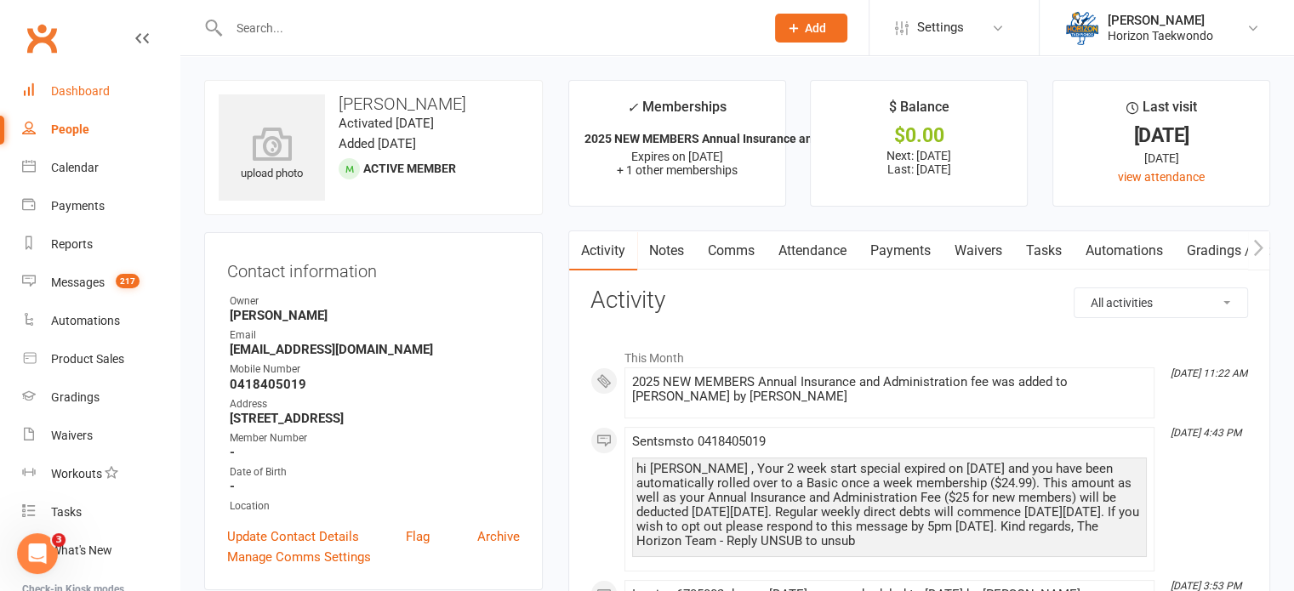
click at [107, 82] on link "Dashboard" at bounding box center [100, 91] width 157 height 38
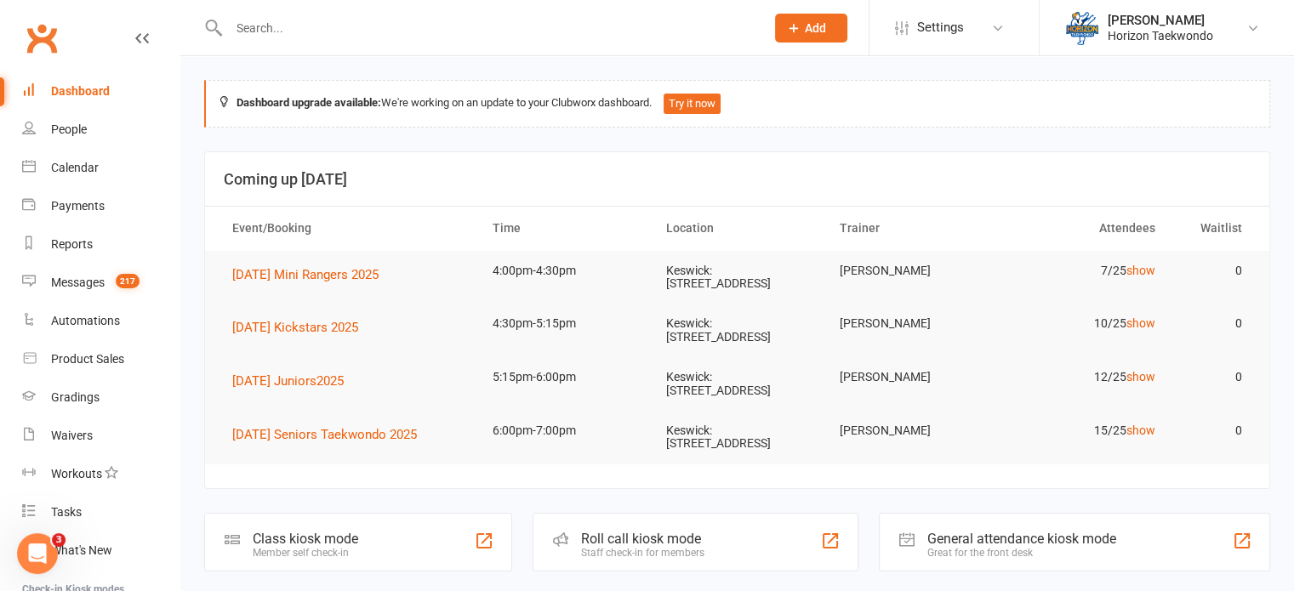
click at [301, 32] on input "text" at bounding box center [488, 28] width 529 height 24
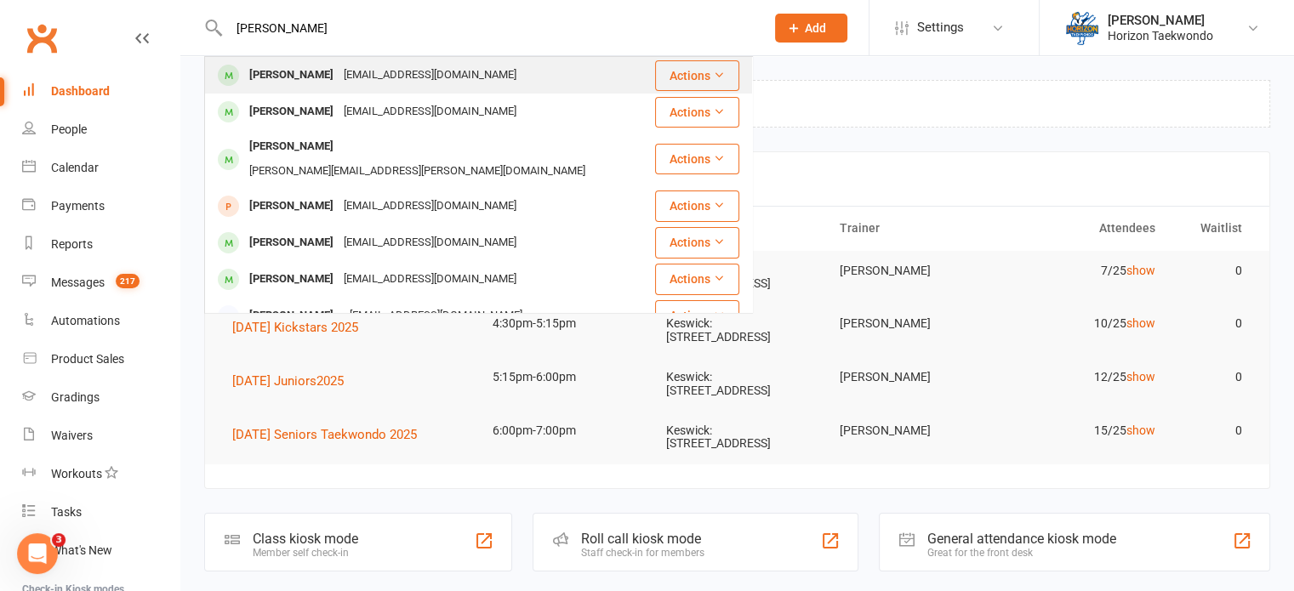
type input "[PERSON_NAME]"
click at [306, 74] on div "[PERSON_NAME]" at bounding box center [291, 75] width 94 height 25
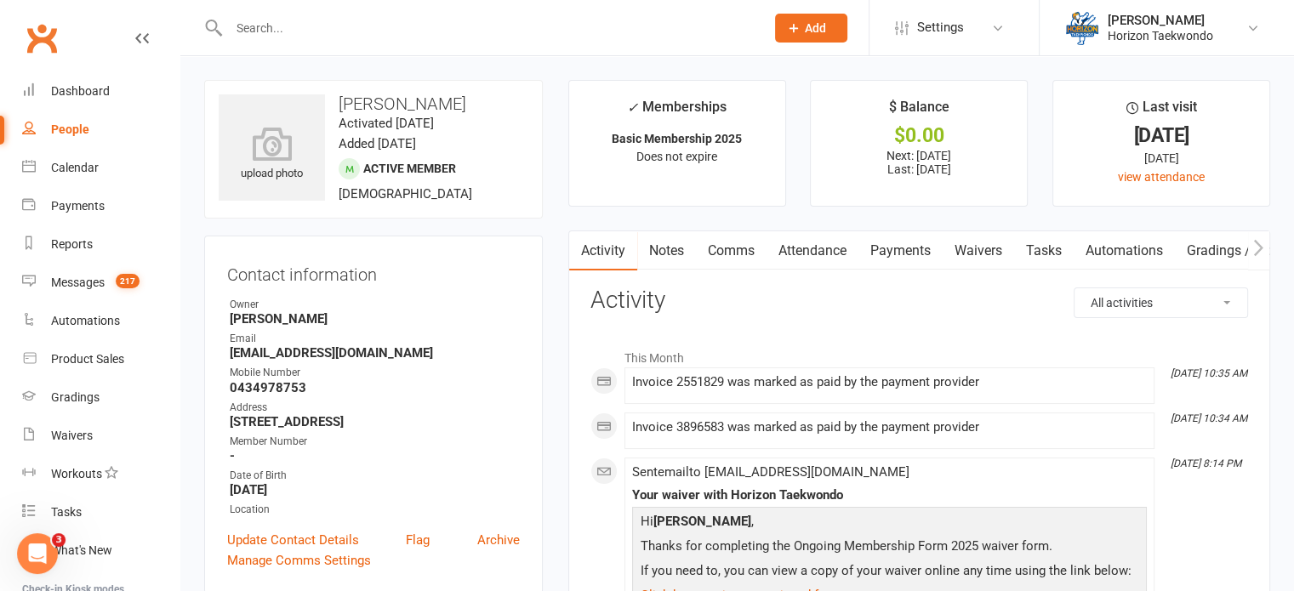
click at [892, 254] on link "Payments" at bounding box center [901, 250] width 84 height 39
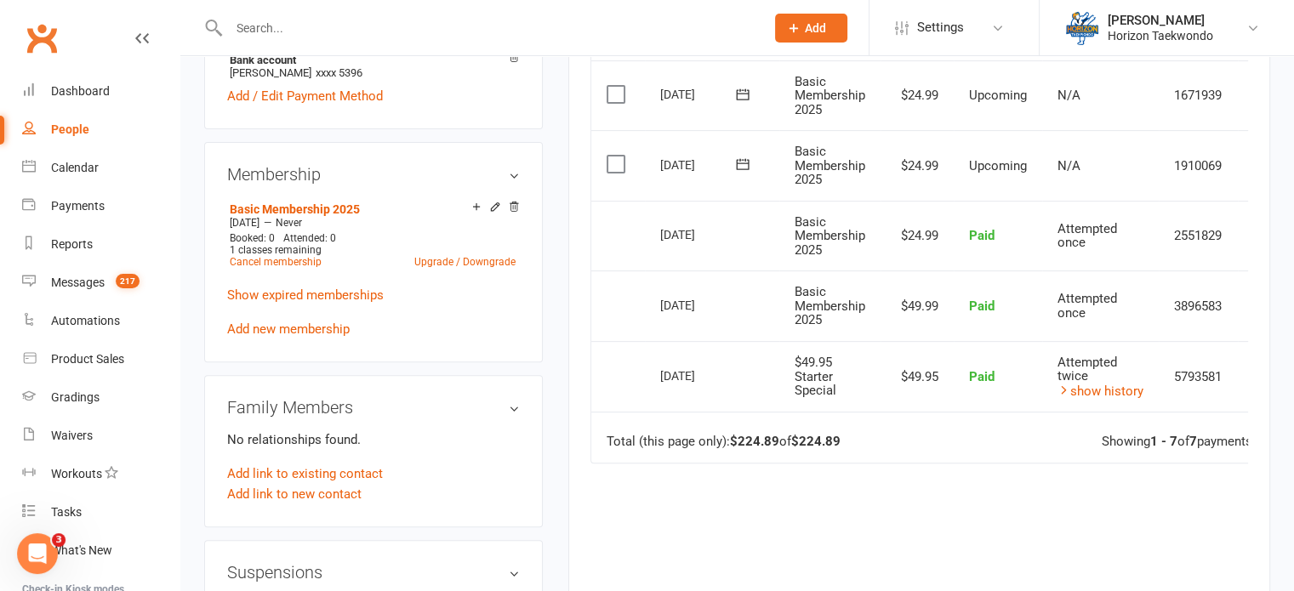
scroll to position [613, 0]
click at [307, 323] on link "Add new membership" at bounding box center [288, 326] width 123 height 15
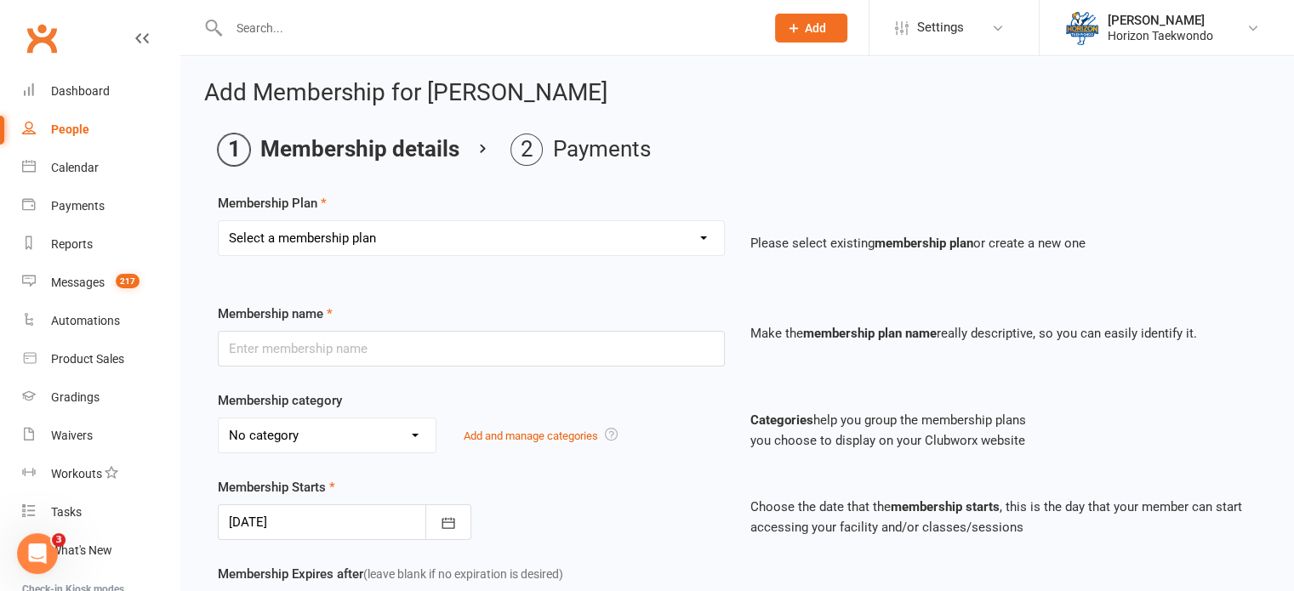
click at [699, 234] on select "Select a membership plan Create new Membership Plan Mini Rangers 1 classes Per …" at bounding box center [471, 238] width 505 height 34
select select "42"
click at [219, 221] on select "Select a membership plan Create new Membership Plan Mini Rangers 1 classes Per …" at bounding box center [471, 238] width 505 height 34
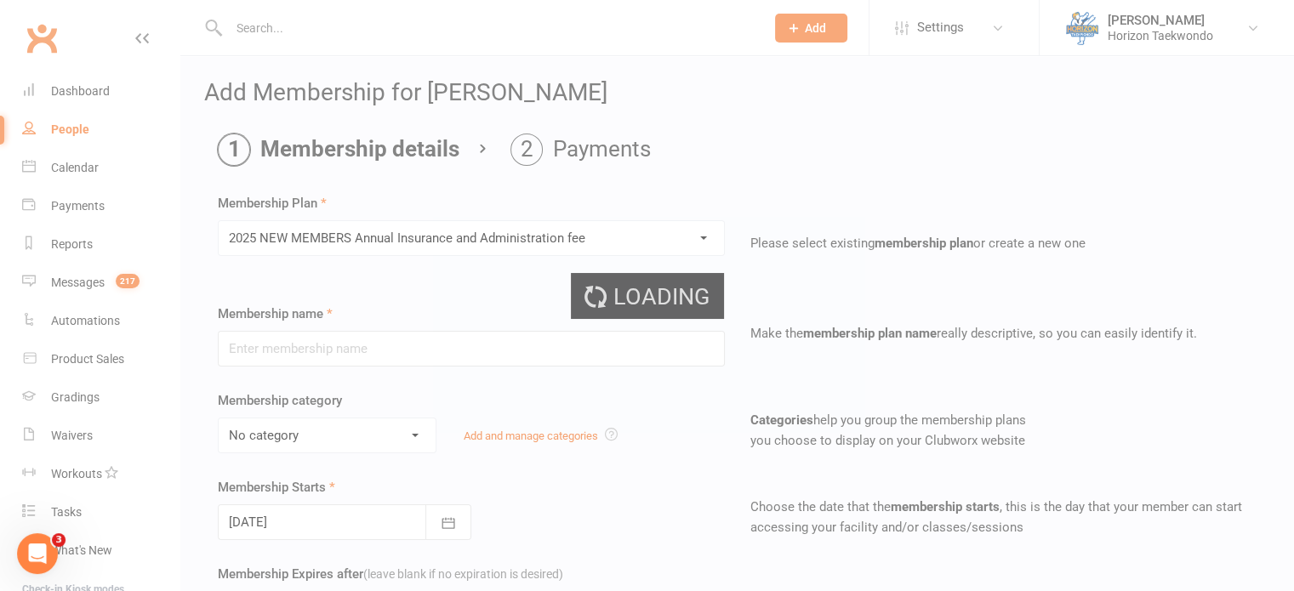
type input "2025 NEW MEMBERS Annual Insurance and Administration fee"
select select "0"
type input "1"
type input "0"
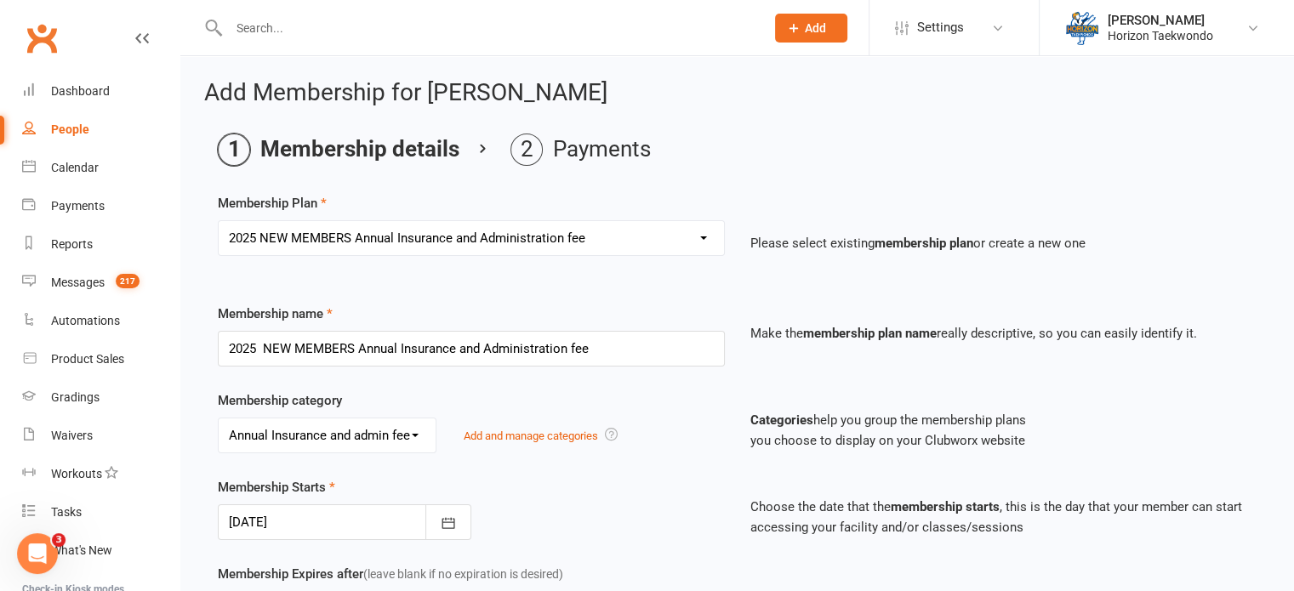
click at [711, 412] on div "Membership category No category Annual Insurance and admin fee ELC General Kick…" at bounding box center [471, 422] width 533 height 63
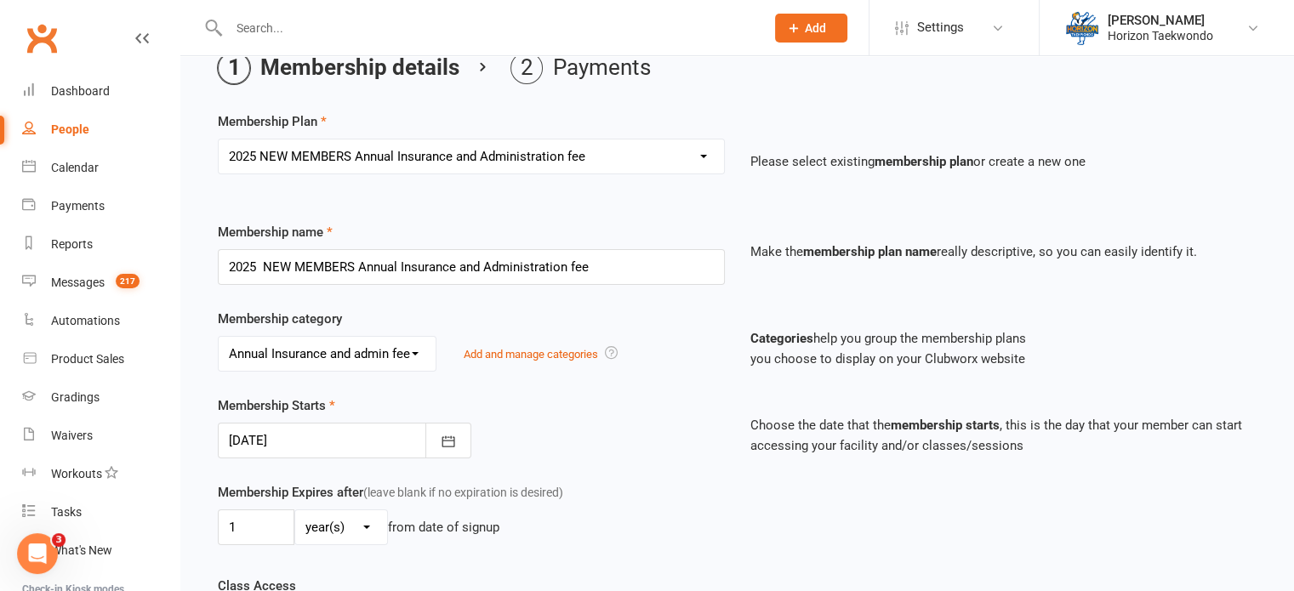
scroll to position [238, 0]
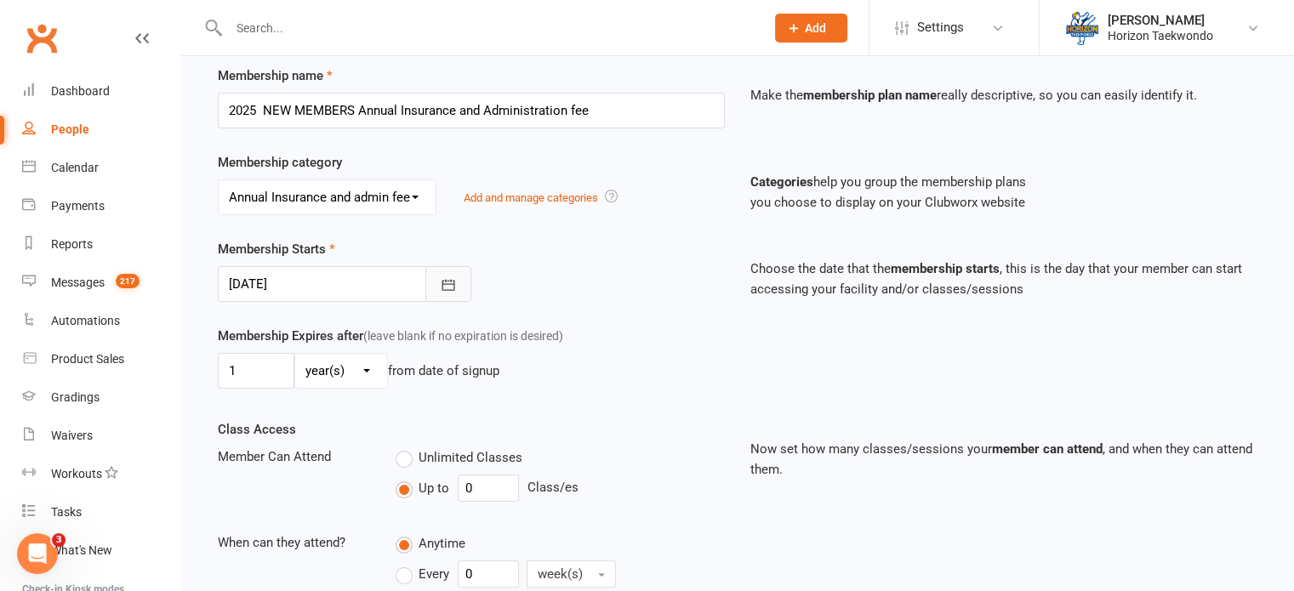
click at [445, 279] on icon "button" at bounding box center [448, 284] width 13 height 11
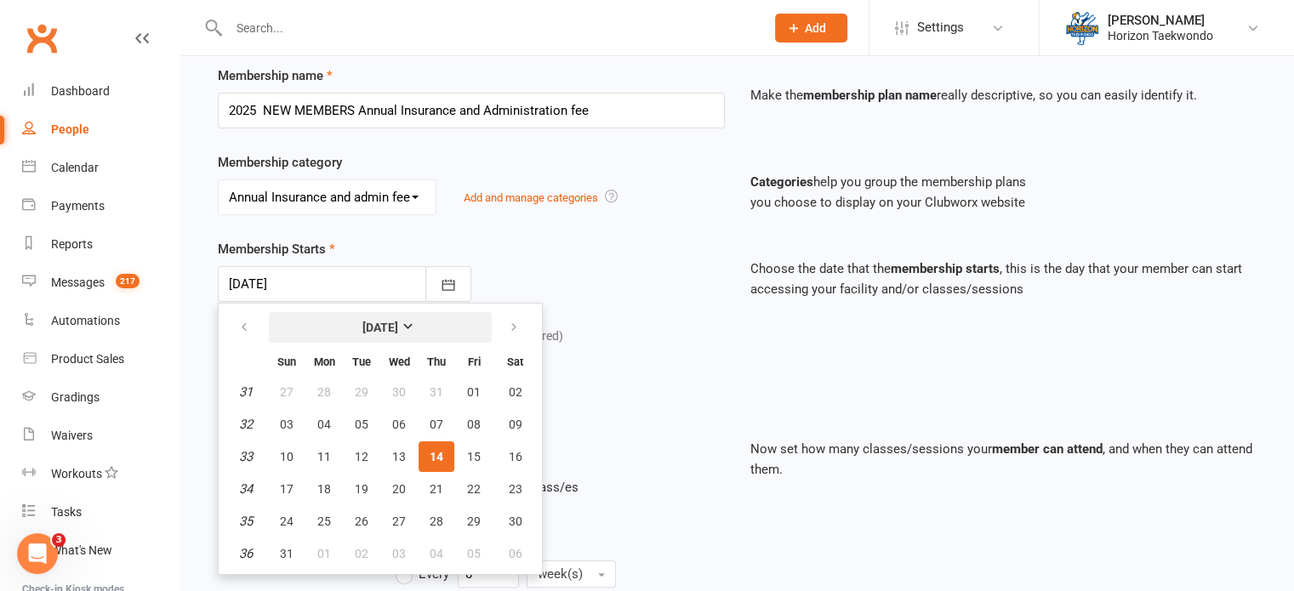
click at [362, 322] on strong "[DATE]" at bounding box center [380, 328] width 36 height 14
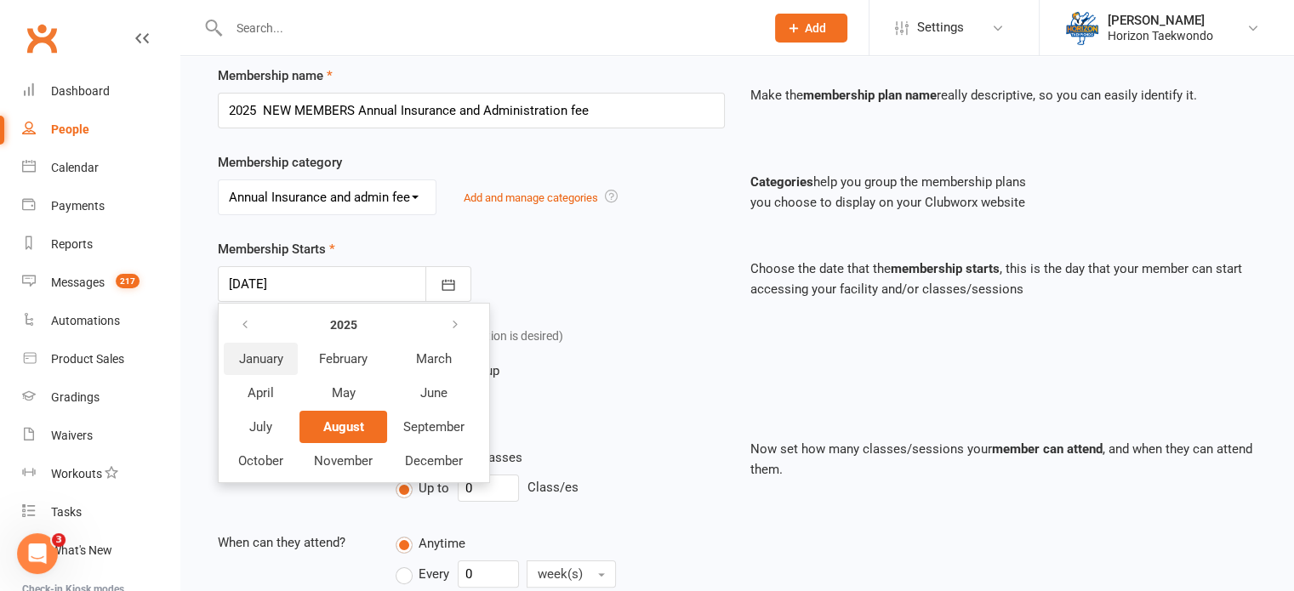
click at [259, 351] on span "January" at bounding box center [261, 358] width 44 height 15
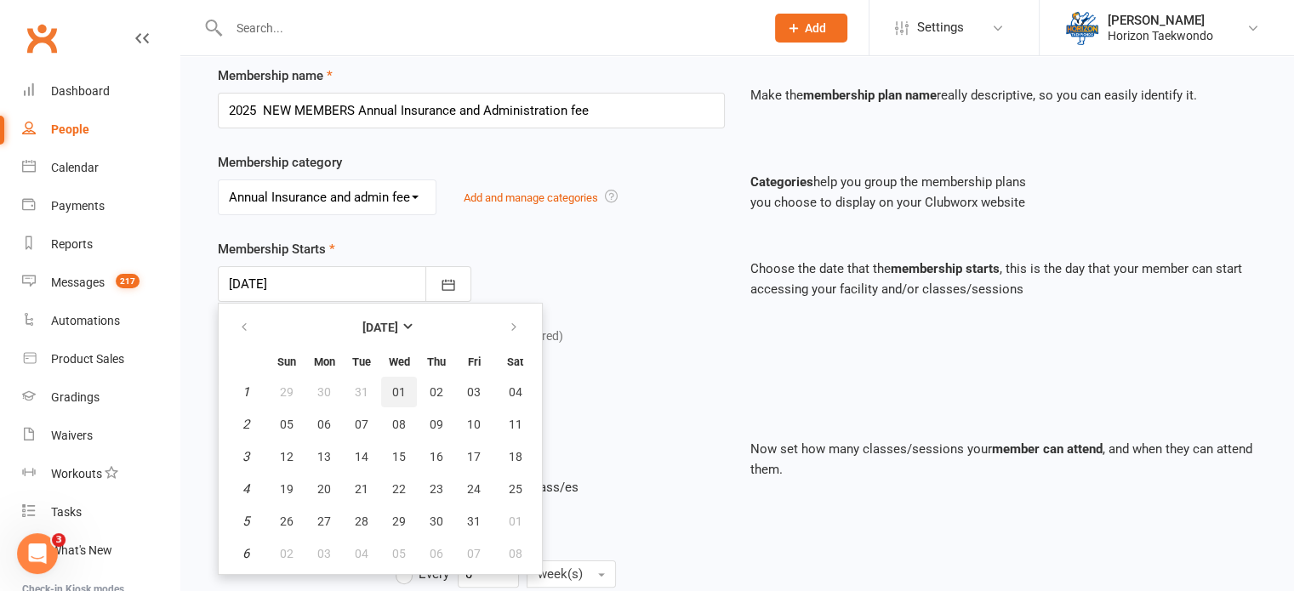
click at [402, 394] on span "01" at bounding box center [399, 392] width 14 height 14
type input "[DATE]"
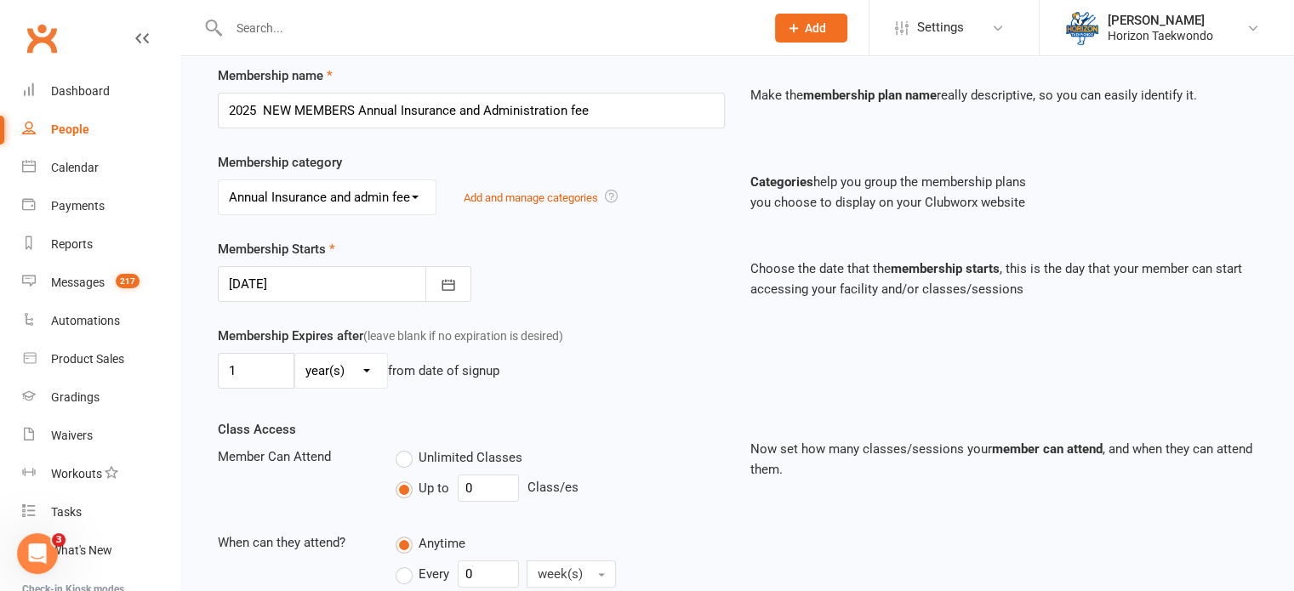
click at [647, 387] on div "Membership Expires after (leave blank if no expiration is desired) 1 day(s) wee…" at bounding box center [471, 361] width 533 height 70
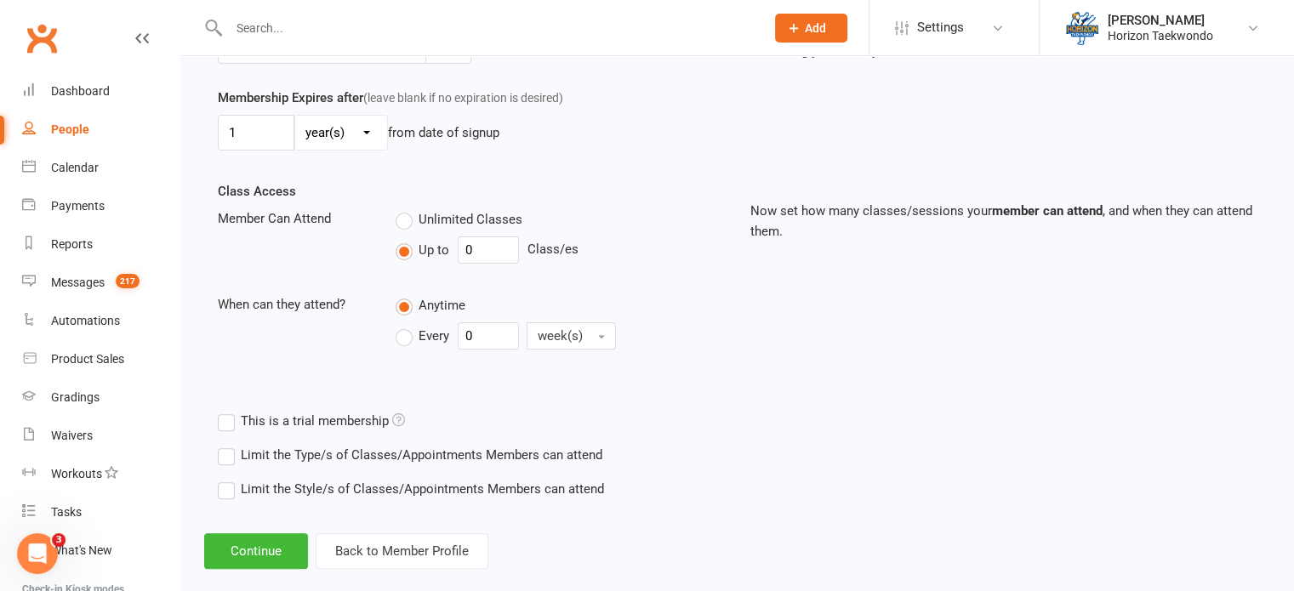
scroll to position [499, 0]
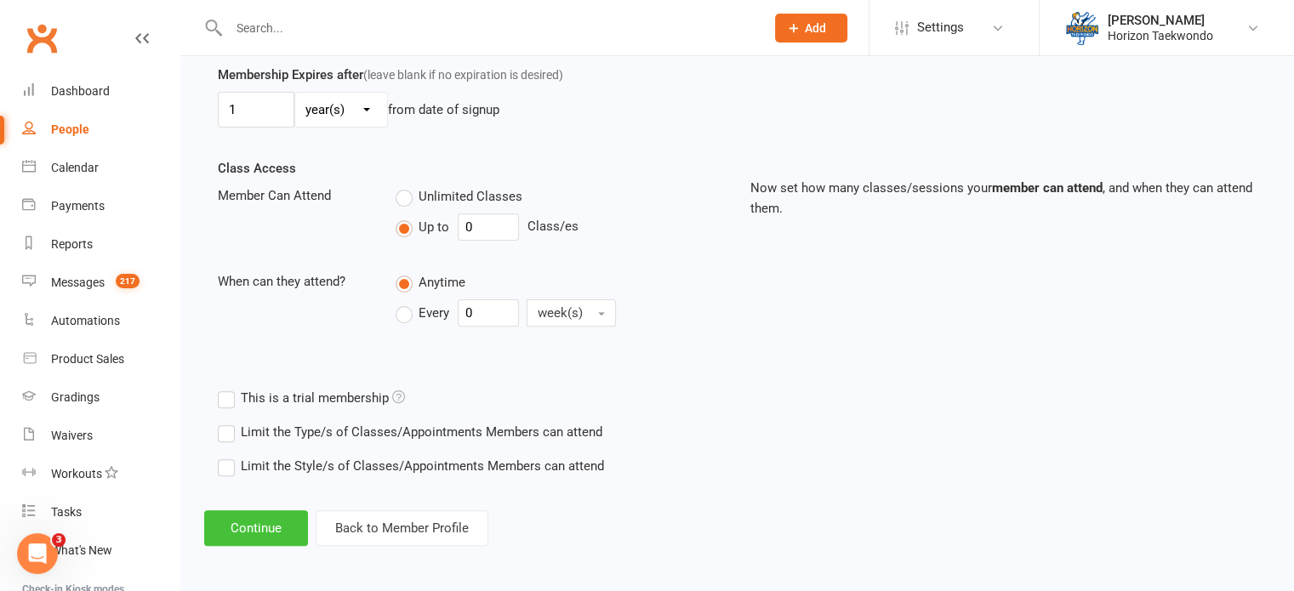
click at [238, 518] on button "Continue" at bounding box center [256, 529] width 104 height 36
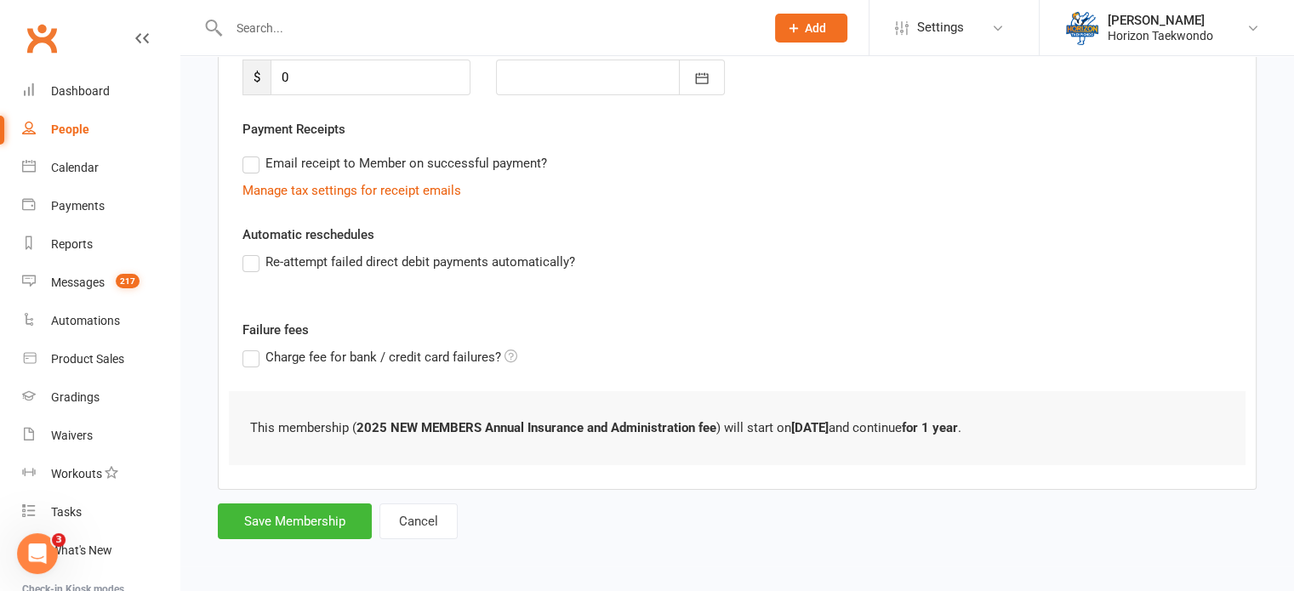
scroll to position [0, 0]
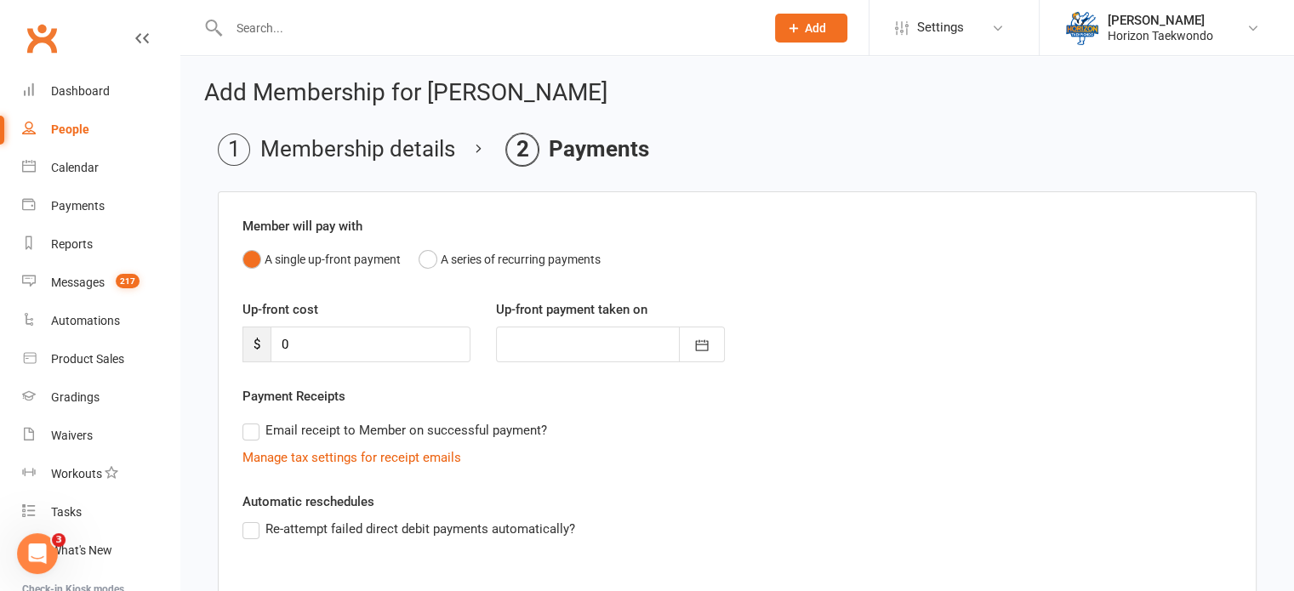
click at [638, 418] on div "Email receipt to Member on successful payment?" at bounding box center [730, 431] width 1003 height 34
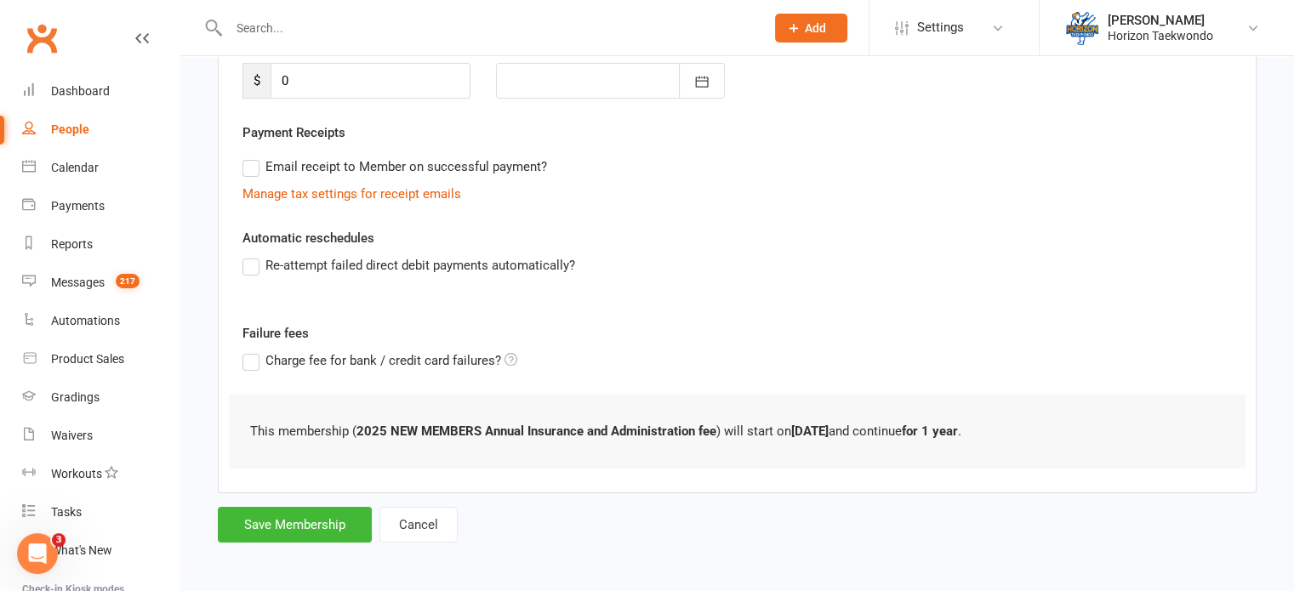
scroll to position [265, 0]
click at [296, 526] on button "Save Membership" at bounding box center [295, 523] width 154 height 36
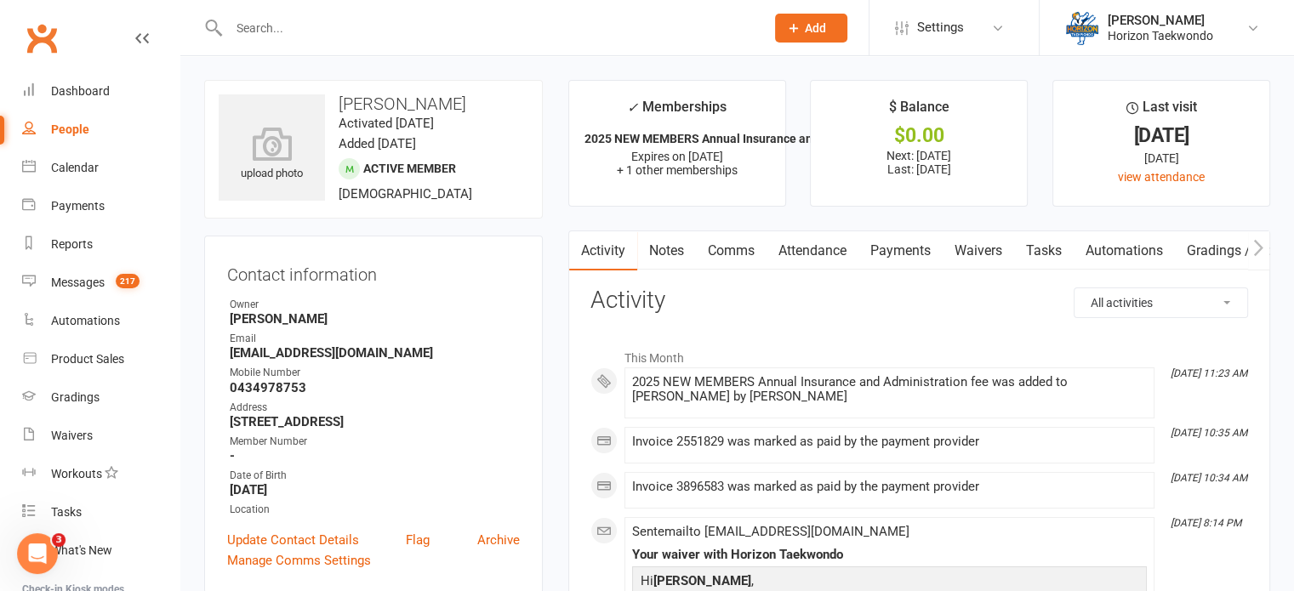
click at [342, 26] on input "text" at bounding box center [488, 28] width 529 height 24
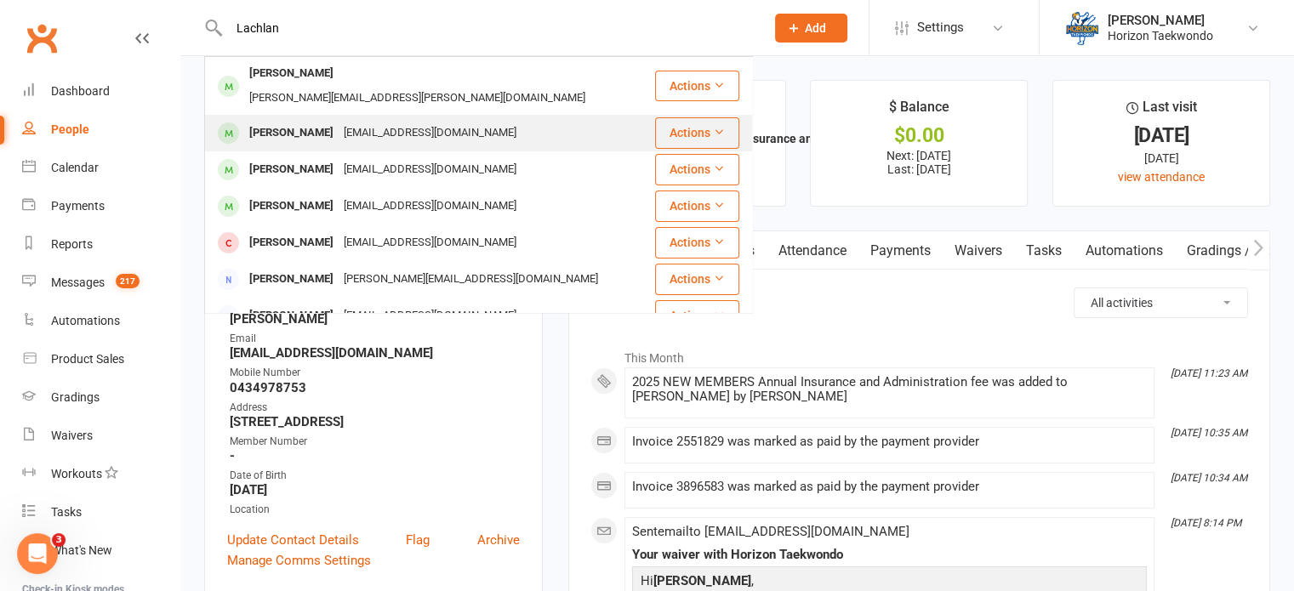
type input "Lachlan"
click at [339, 121] on div "[EMAIL_ADDRESS][DOMAIN_NAME]" at bounding box center [430, 133] width 183 height 25
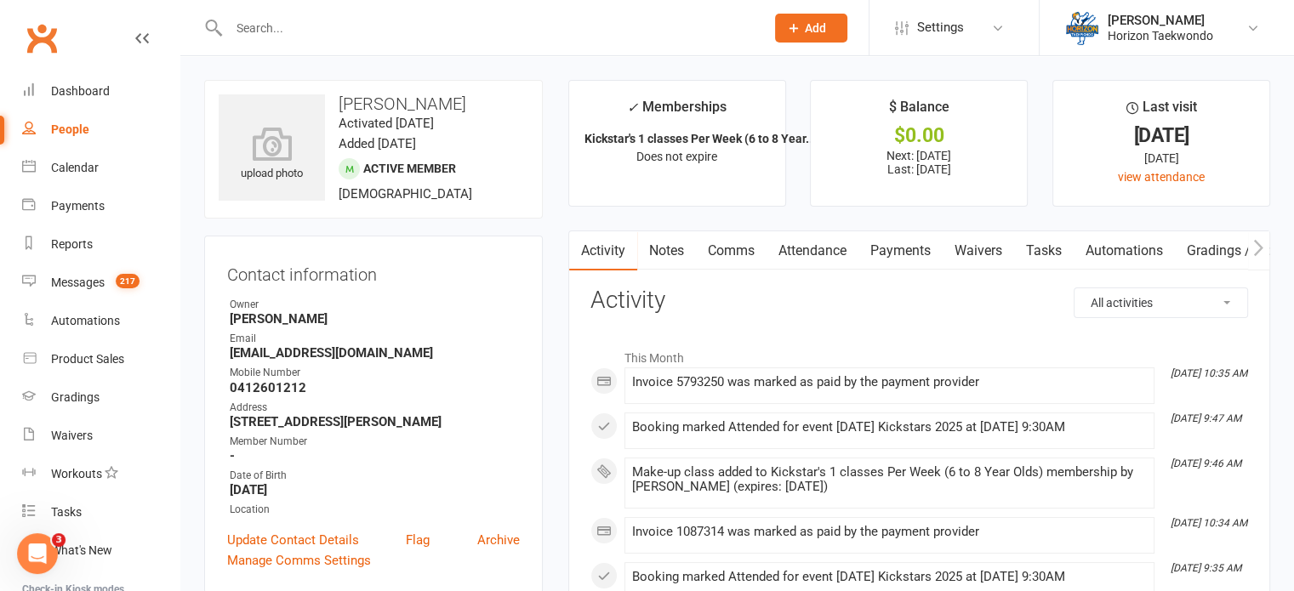
click at [912, 252] on link "Payments" at bounding box center [901, 250] width 84 height 39
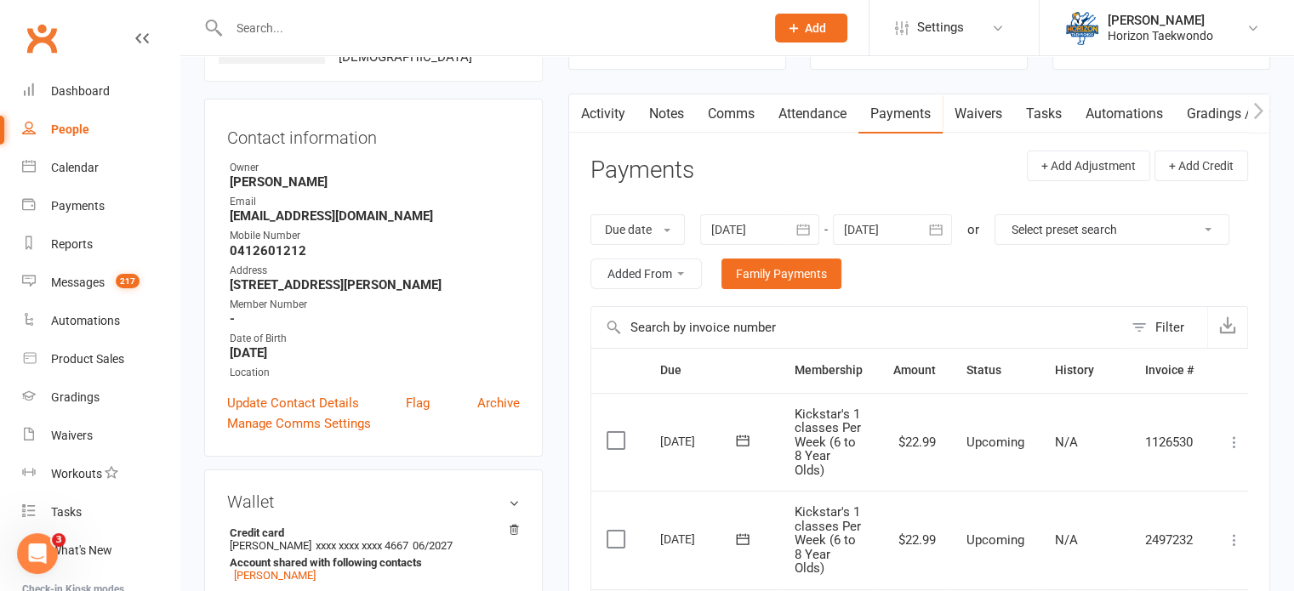
scroll to position [136, 0]
click at [510, 33] on input "text" at bounding box center [488, 28] width 529 height 24
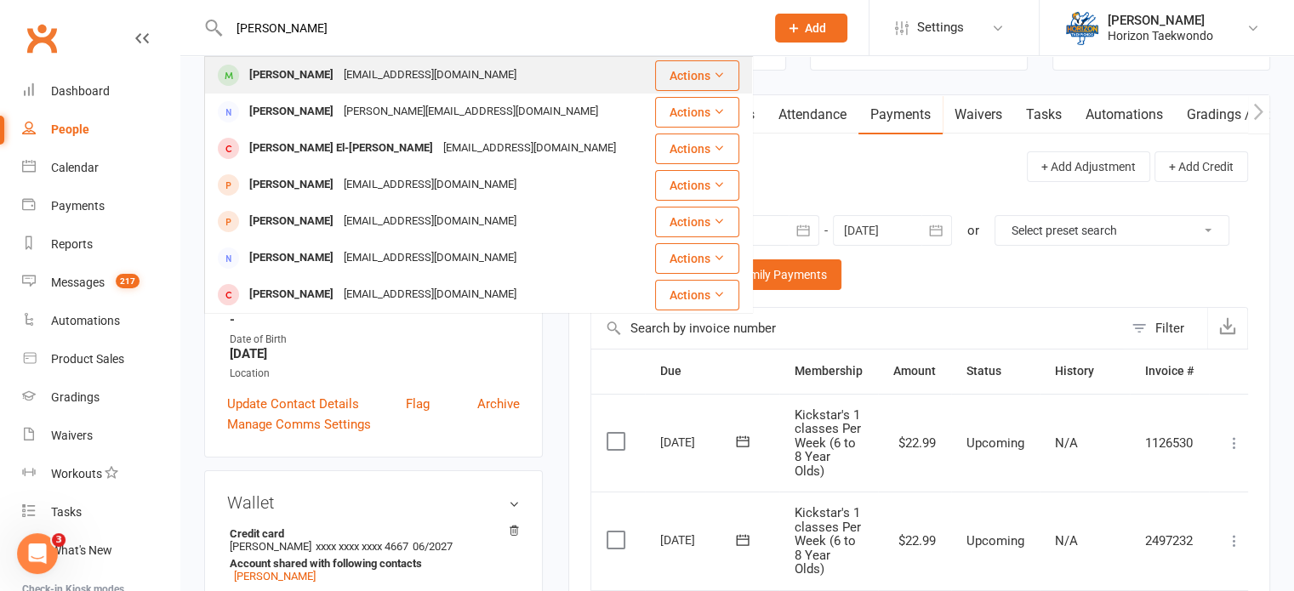
type input "[PERSON_NAME]"
click at [499, 80] on div "[PERSON_NAME] [EMAIL_ADDRESS][DOMAIN_NAME]" at bounding box center [427, 75] width 442 height 35
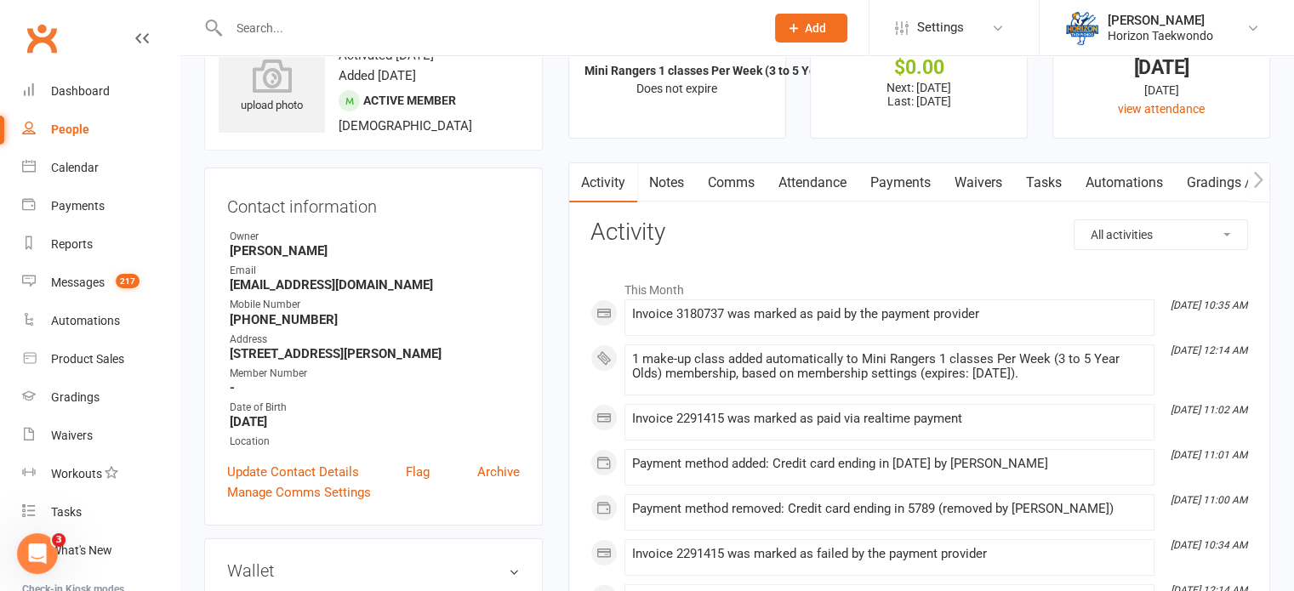
scroll to position [102, 0]
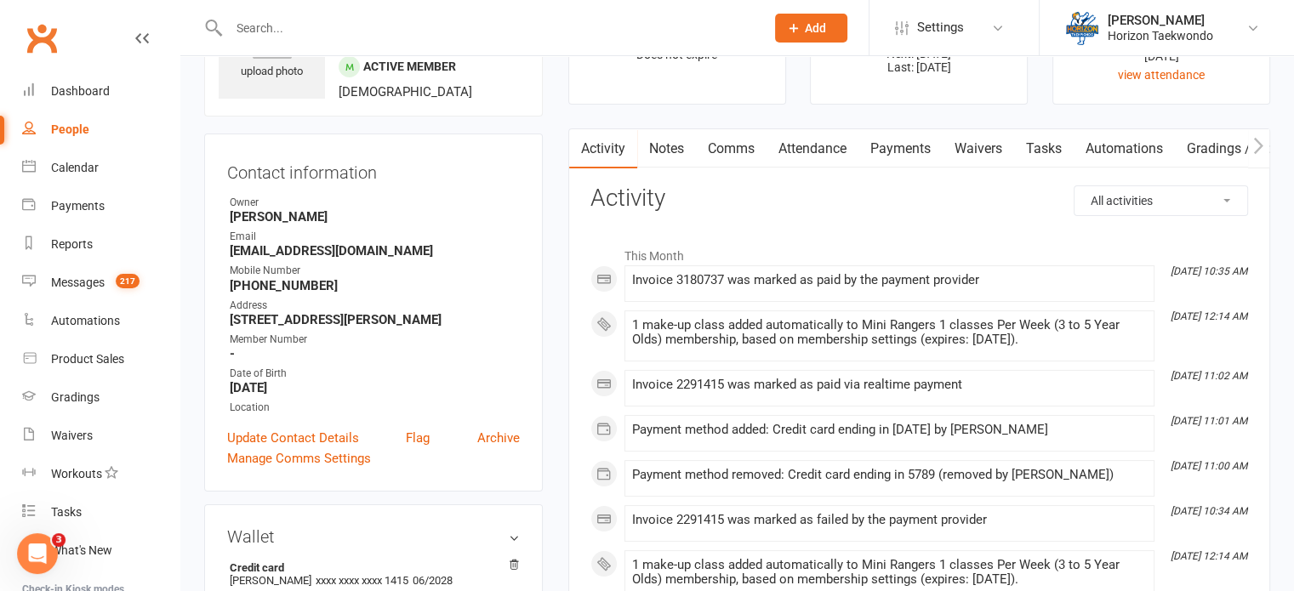
click at [892, 151] on link "Payments" at bounding box center [901, 148] width 84 height 39
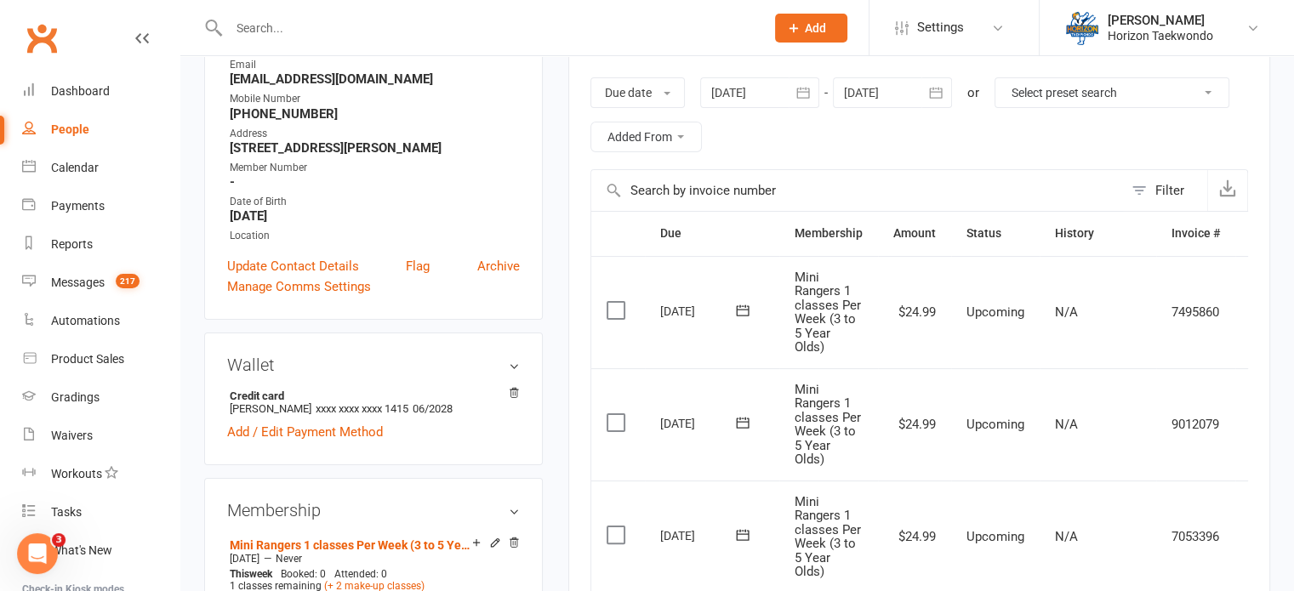
scroll to position [306, 0]
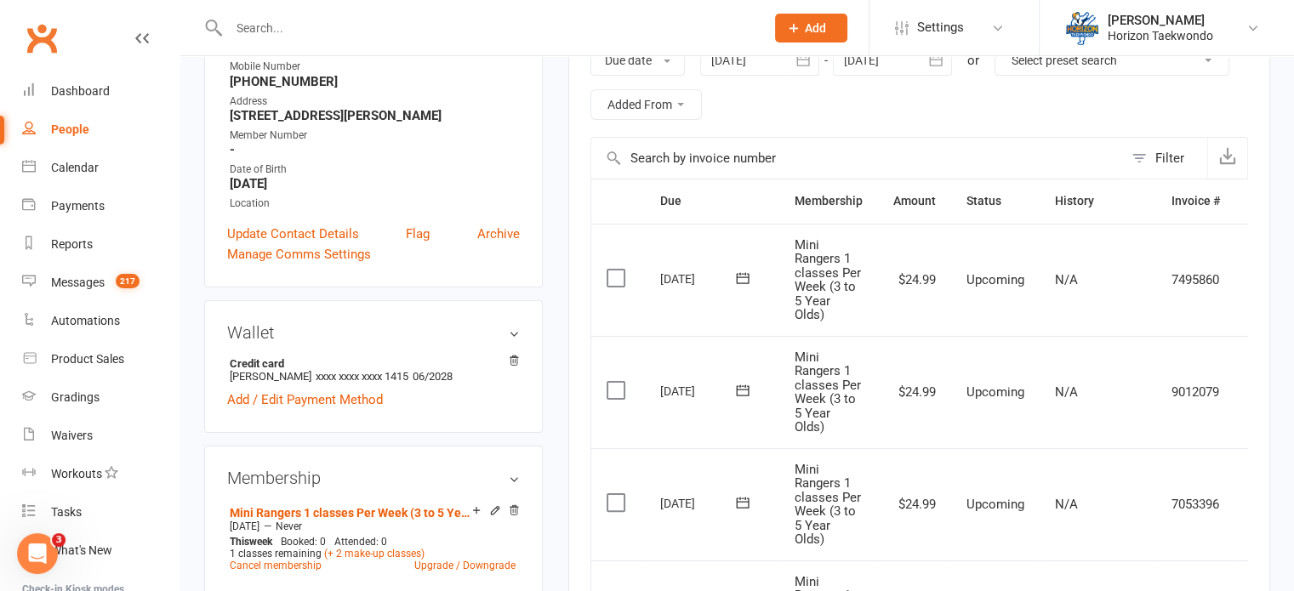
click at [494, 31] on input "text" at bounding box center [488, 28] width 529 height 24
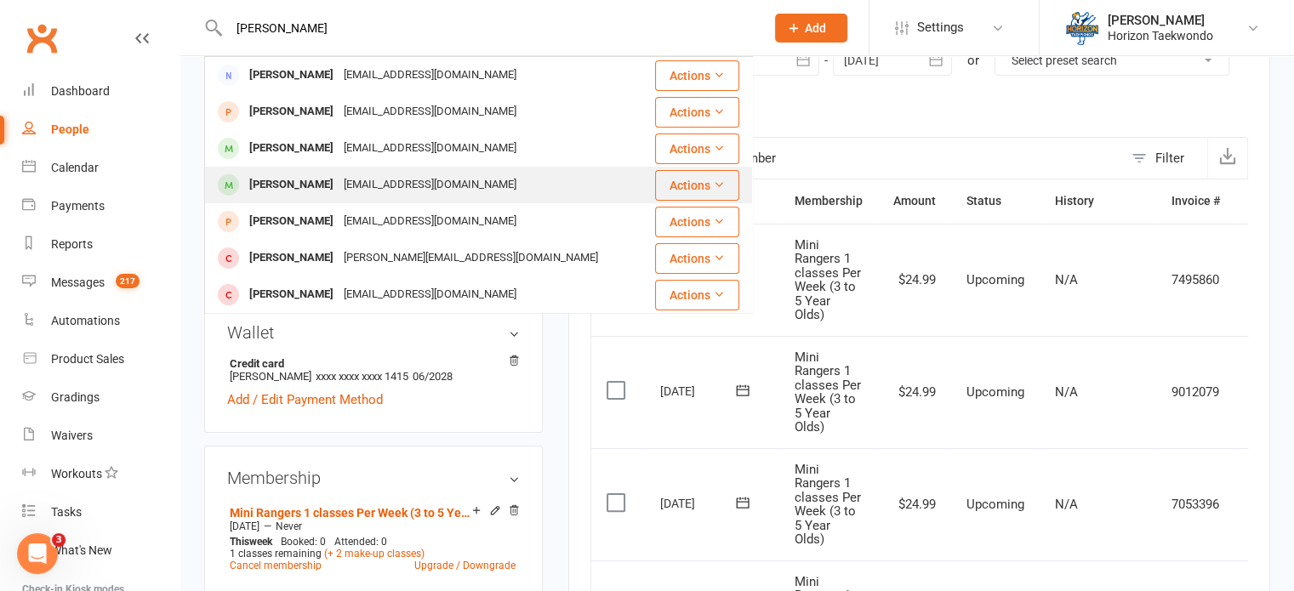
type input "[PERSON_NAME]"
click at [432, 187] on div "[EMAIL_ADDRESS][DOMAIN_NAME]" at bounding box center [430, 185] width 183 height 25
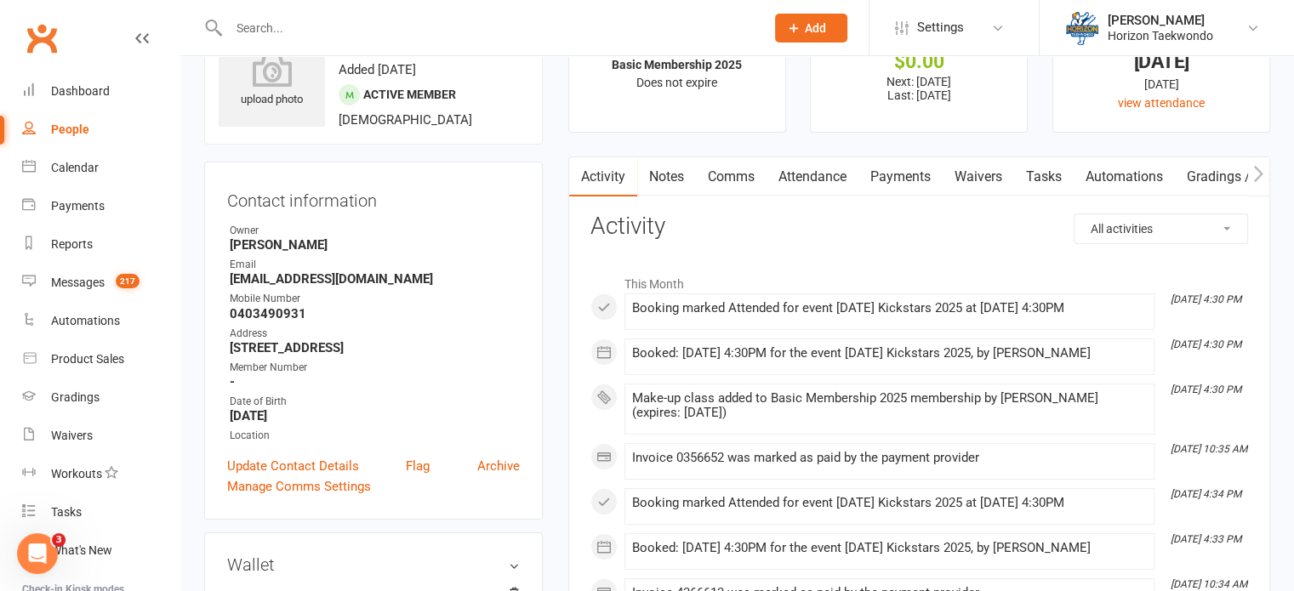
scroll to position [102, 0]
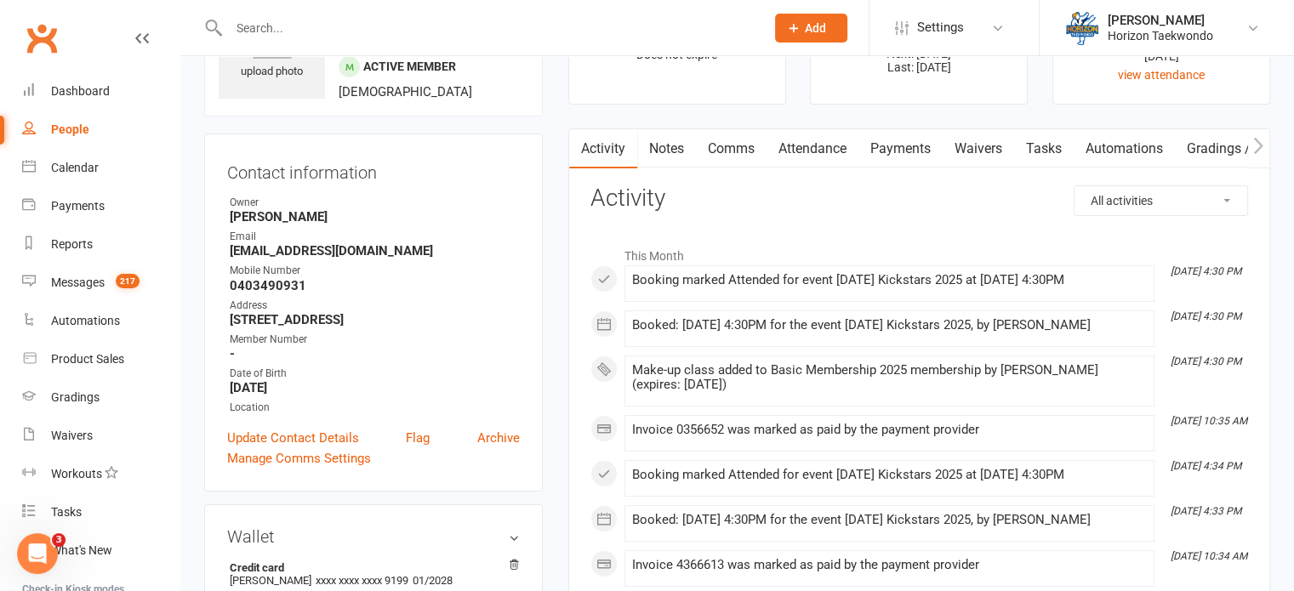
click at [913, 153] on link "Payments" at bounding box center [901, 148] width 84 height 39
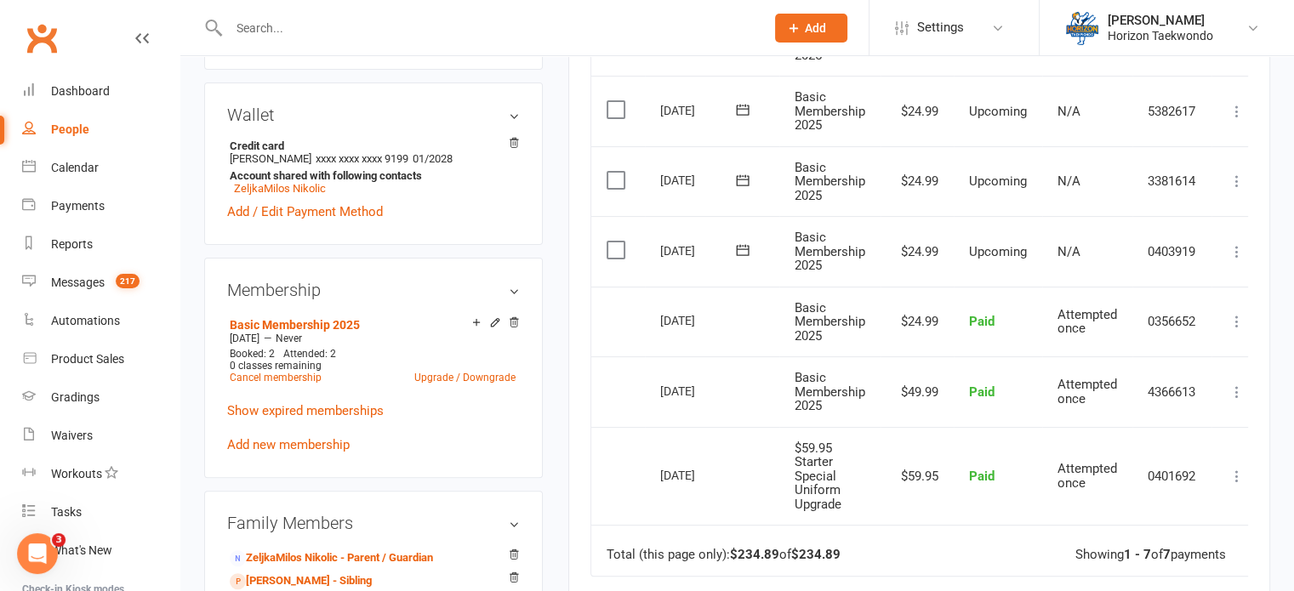
scroll to position [545, 0]
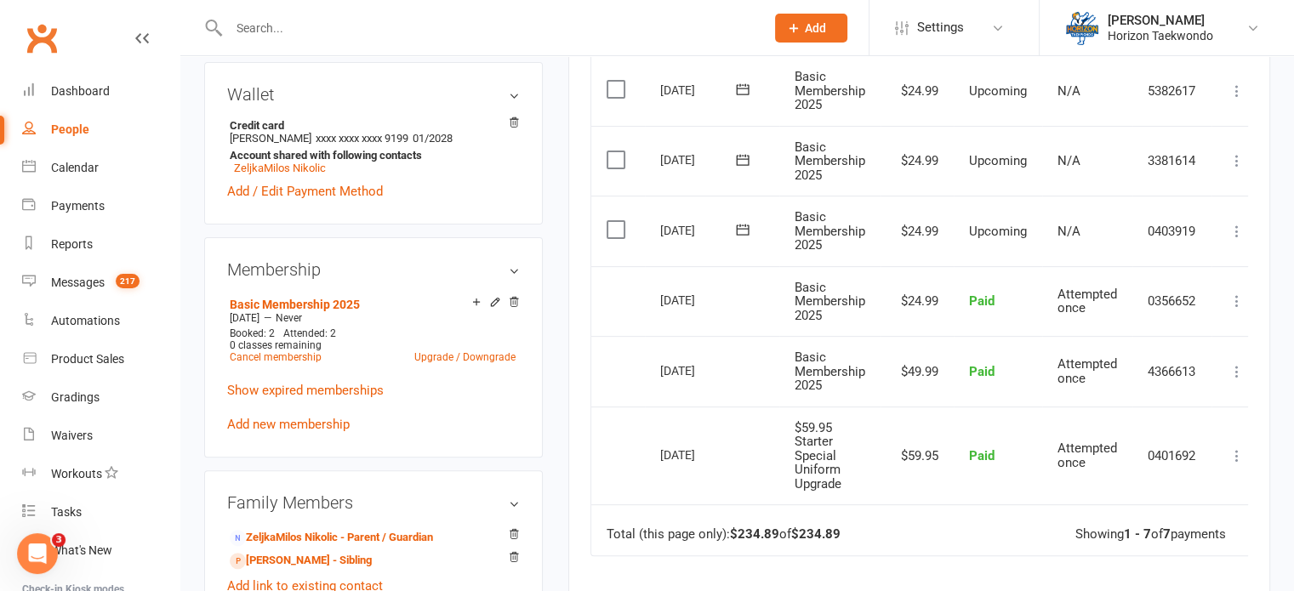
click at [456, 27] on input "text" at bounding box center [488, 28] width 529 height 24
type input "[PERSON_NAME]"
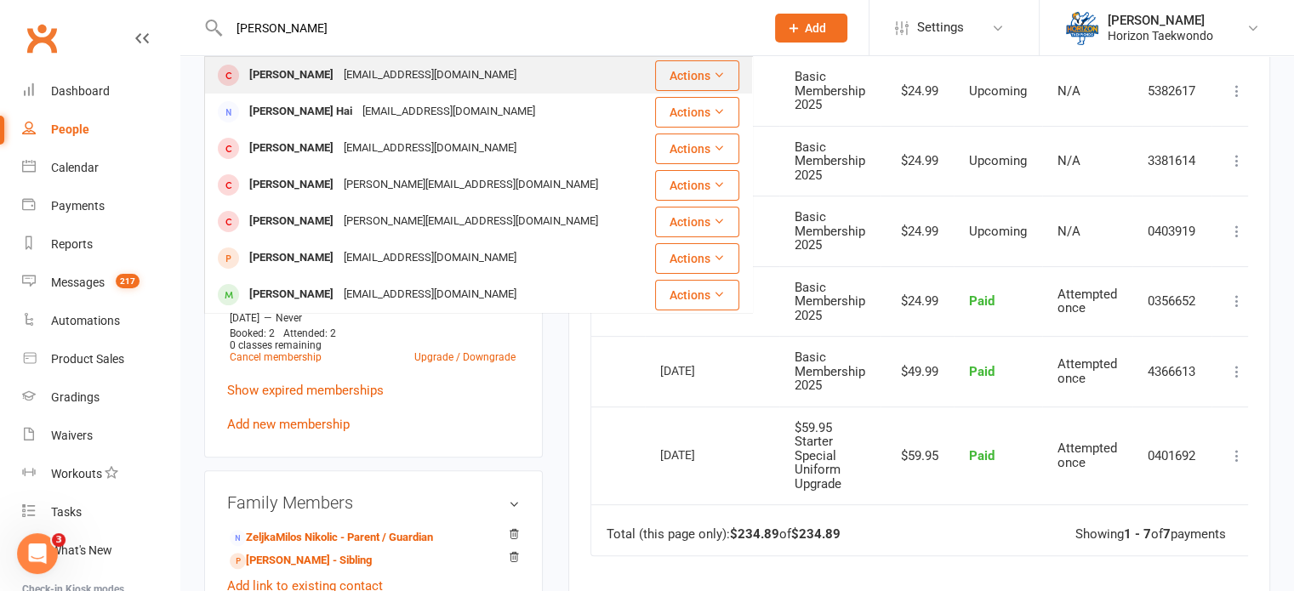
click at [380, 71] on div "[EMAIL_ADDRESS][DOMAIN_NAME]" at bounding box center [430, 75] width 183 height 25
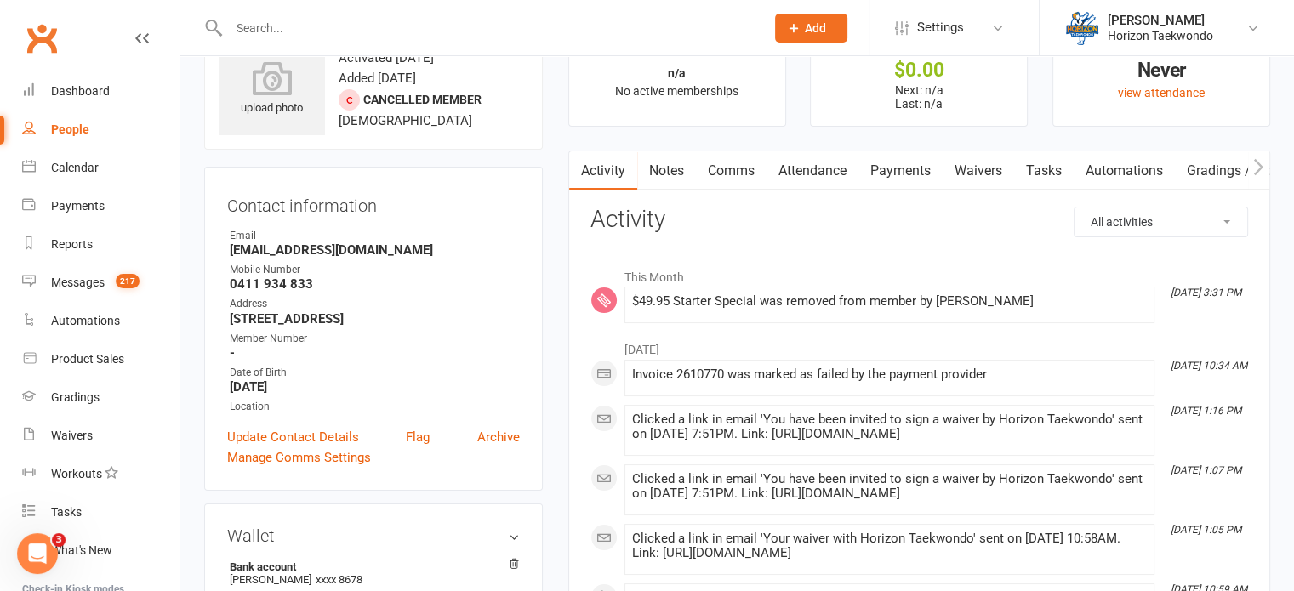
scroll to position [68, 0]
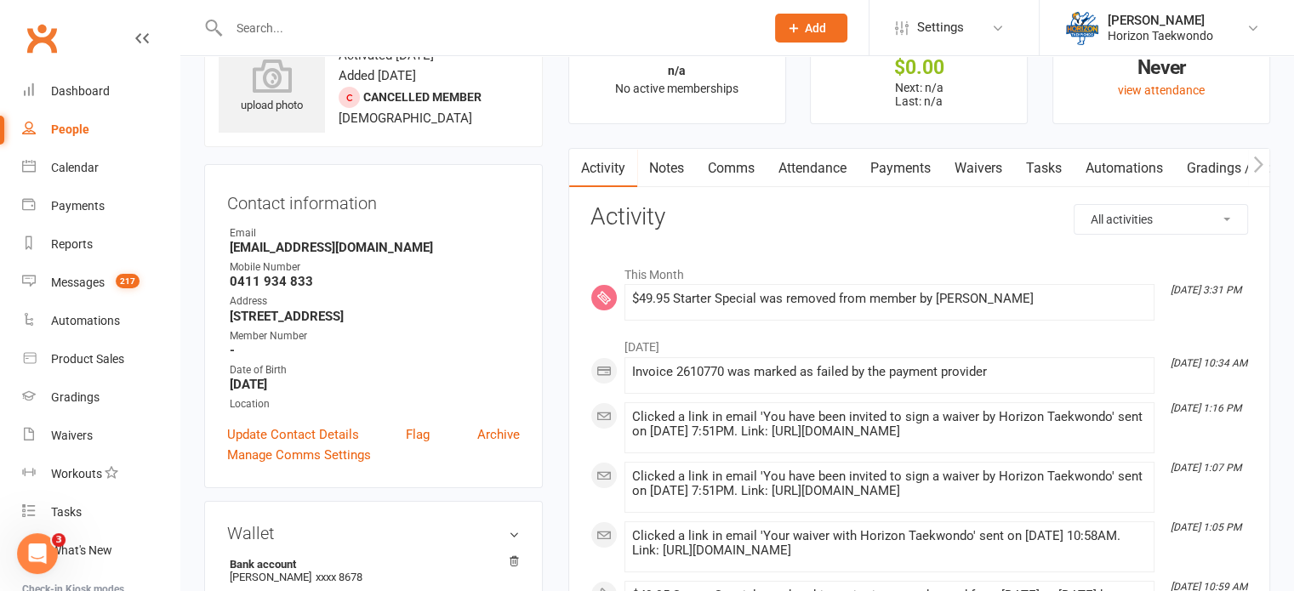
click at [902, 163] on link "Payments" at bounding box center [901, 168] width 84 height 39
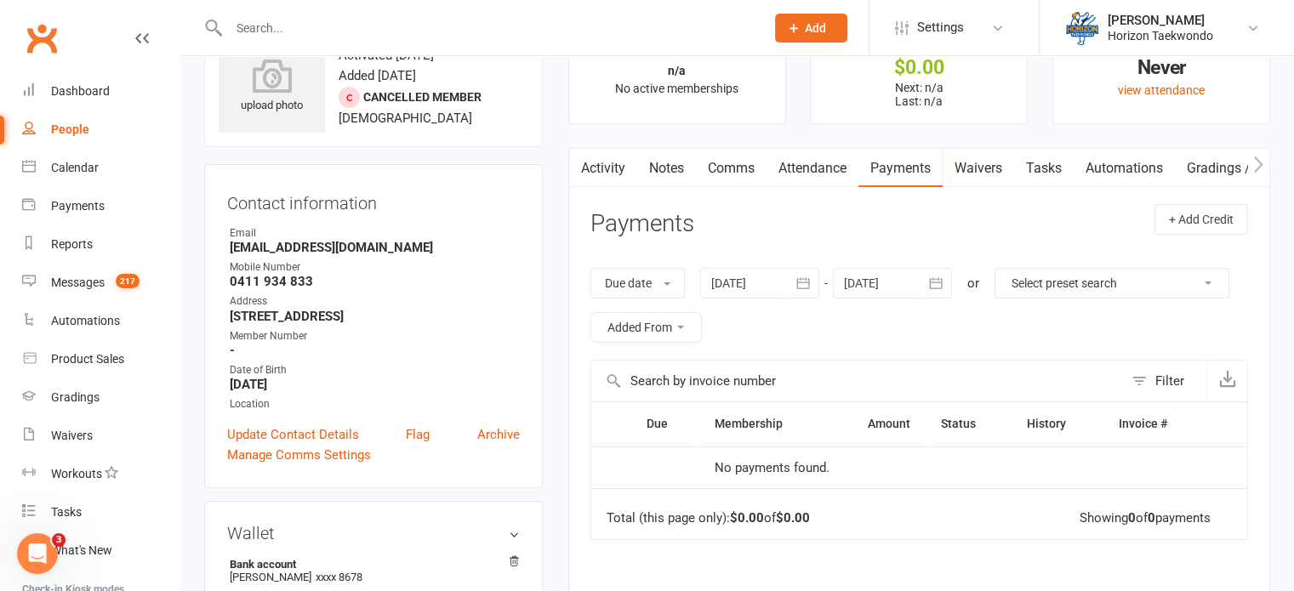
click at [557, 217] on main "✓ Memberships n/a No active memberships $ Balance $0.00 Next: n/a Last: n/a Las…" at bounding box center [919, 407] width 727 height 791
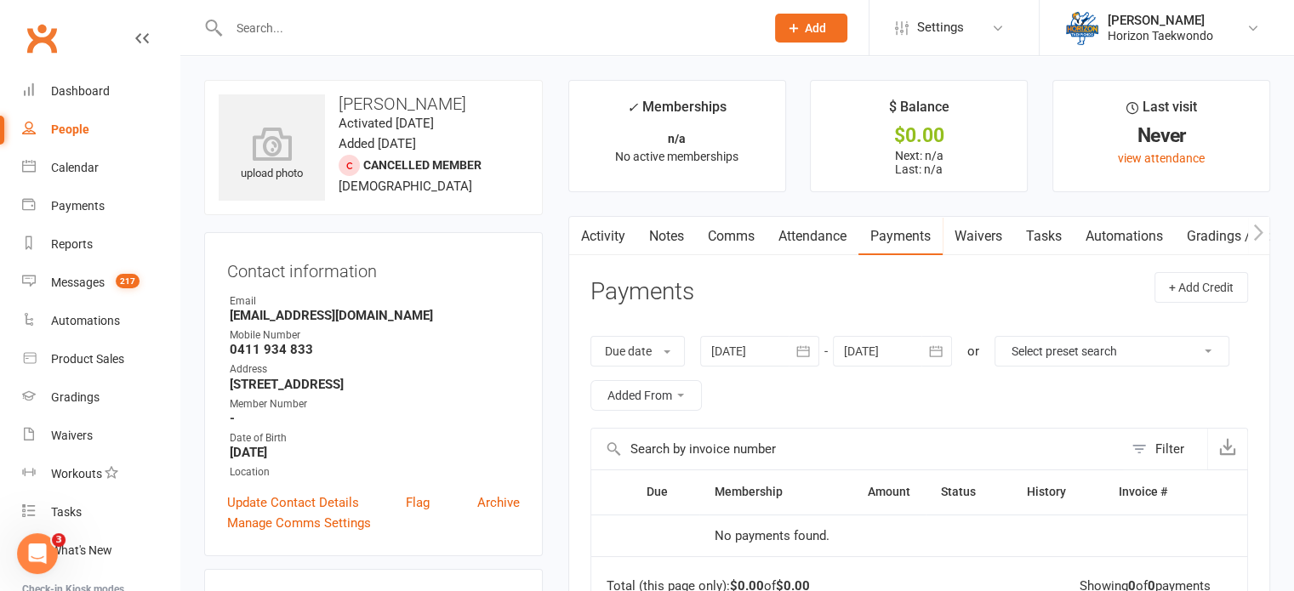
click at [508, 43] on div at bounding box center [478, 27] width 549 height 55
click at [499, 31] on input "text" at bounding box center [488, 28] width 529 height 24
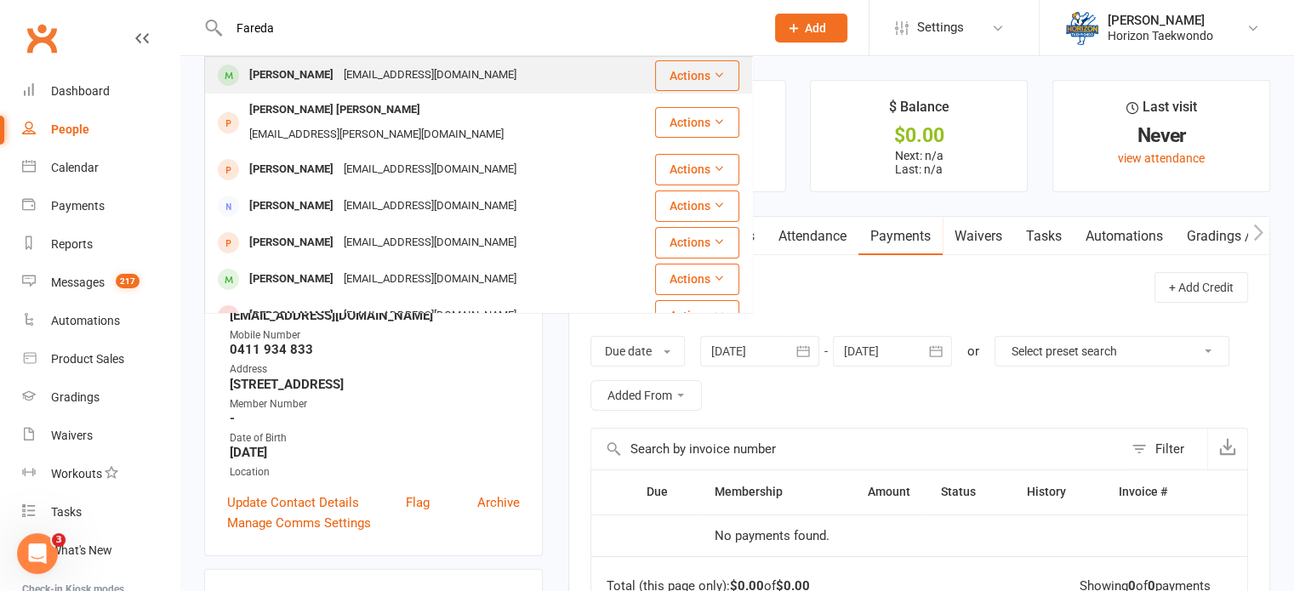
type input "Fareda"
click at [502, 76] on div "[PERSON_NAME] [EMAIL_ADDRESS][DOMAIN_NAME]" at bounding box center [430, 75] width 448 height 35
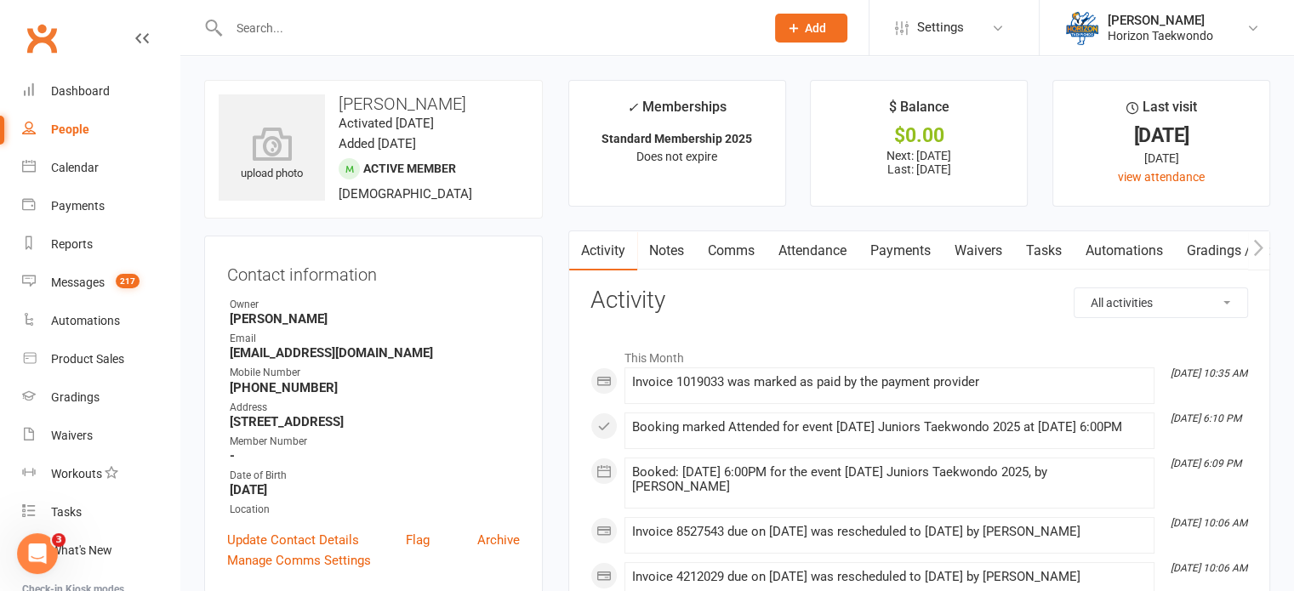
click at [907, 253] on link "Payments" at bounding box center [901, 250] width 84 height 39
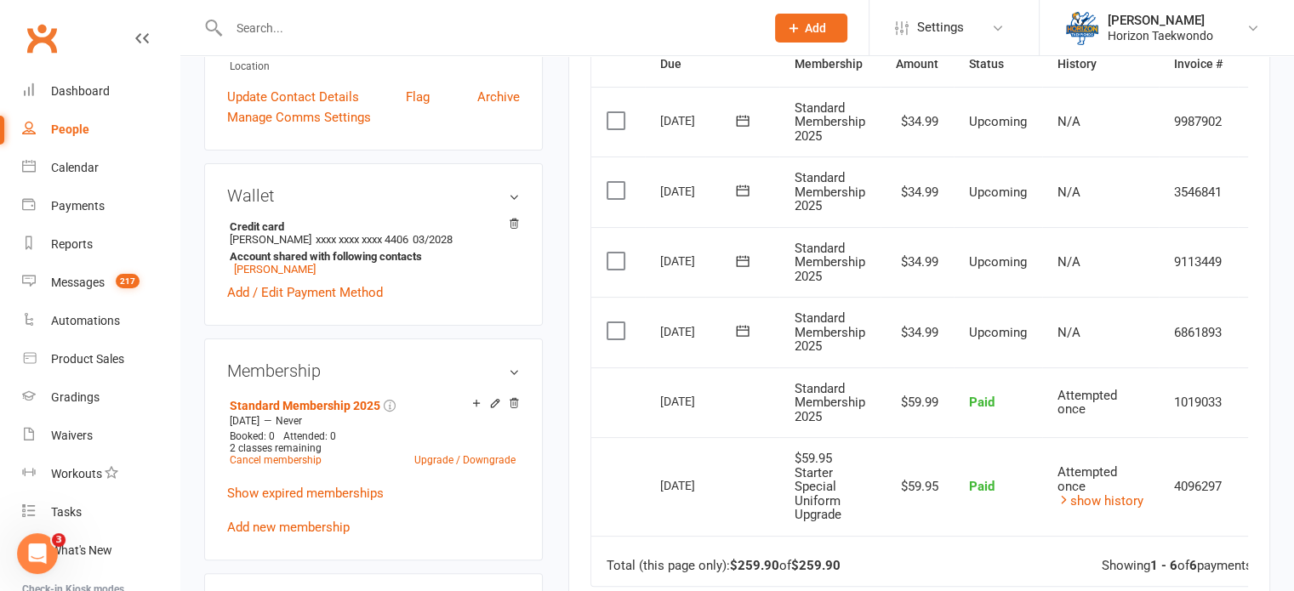
scroll to position [476, 0]
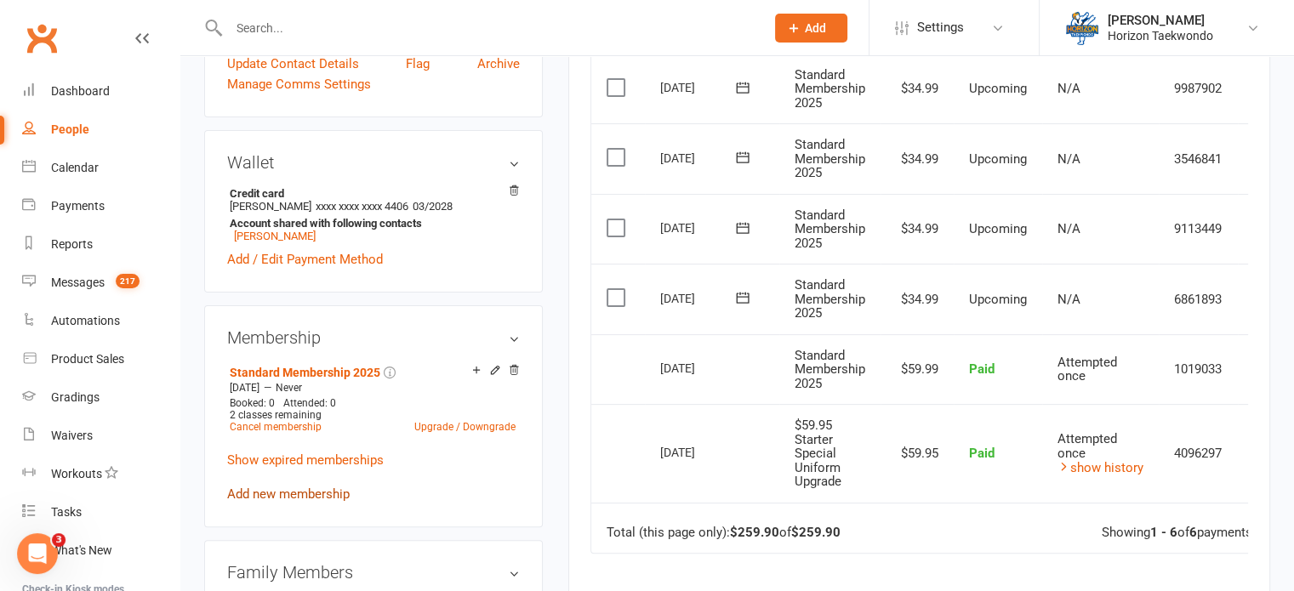
click at [330, 497] on link "Add new membership" at bounding box center [288, 494] width 123 height 15
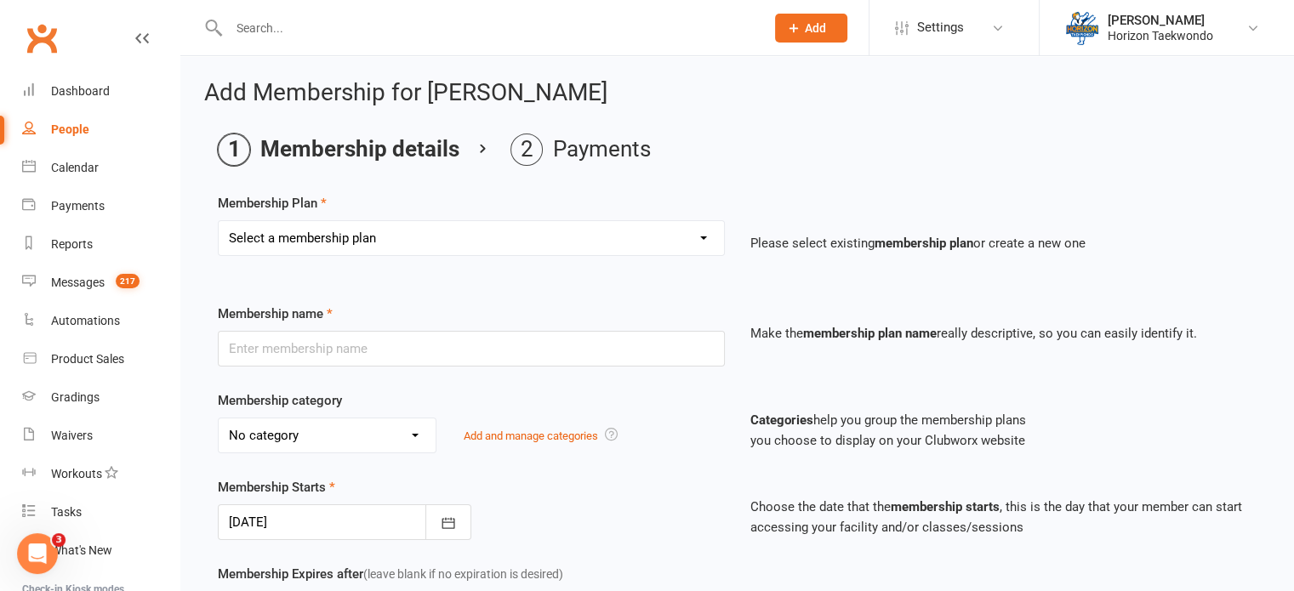
click at [699, 231] on select "Select a membership plan Create new Membership Plan Mini Rangers 1 classes Per …" at bounding box center [471, 238] width 505 height 34
select select "42"
click at [219, 221] on select "Select a membership plan Create new Membership Plan Mini Rangers 1 classes Per …" at bounding box center [471, 238] width 505 height 34
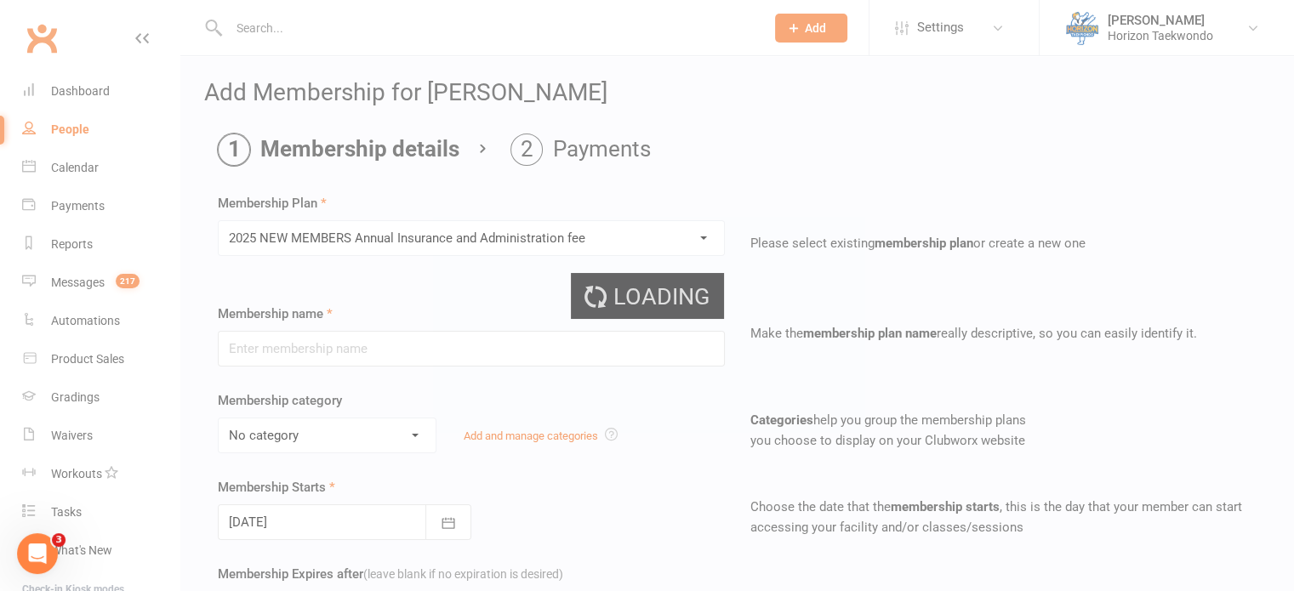
type input "2025 NEW MEMBERS Annual Insurance and Administration fee"
select select "0"
type input "1"
type input "0"
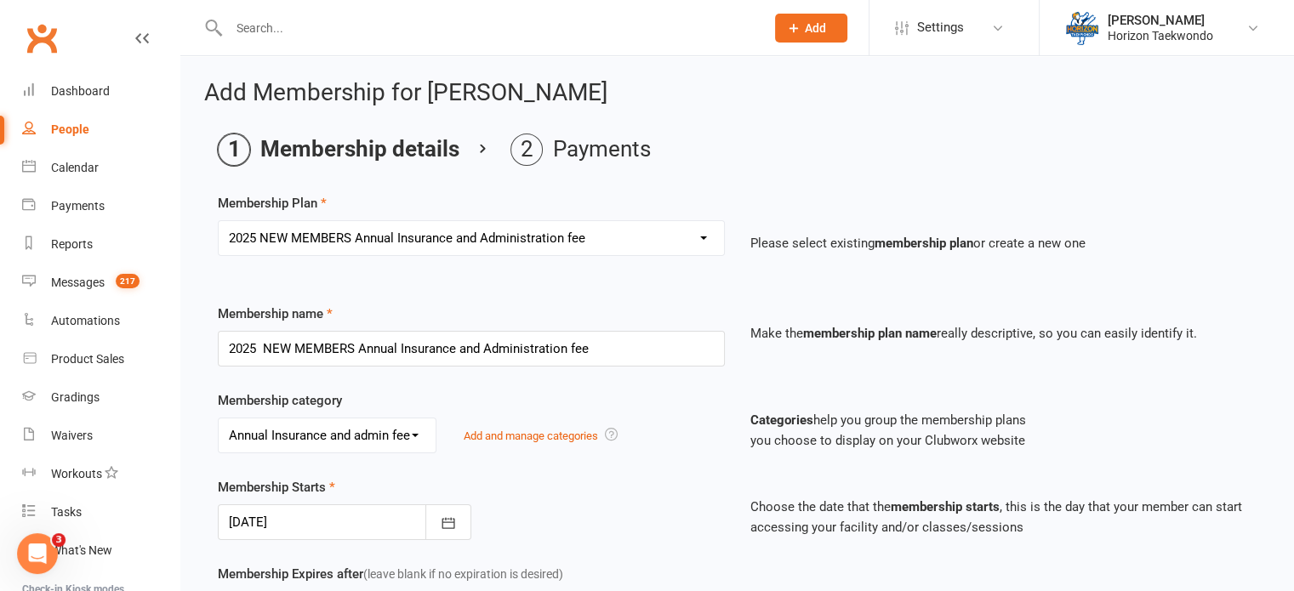
click at [708, 400] on div "Membership category No category Annual Insurance and admin fee ELC General Kick…" at bounding box center [471, 422] width 533 height 63
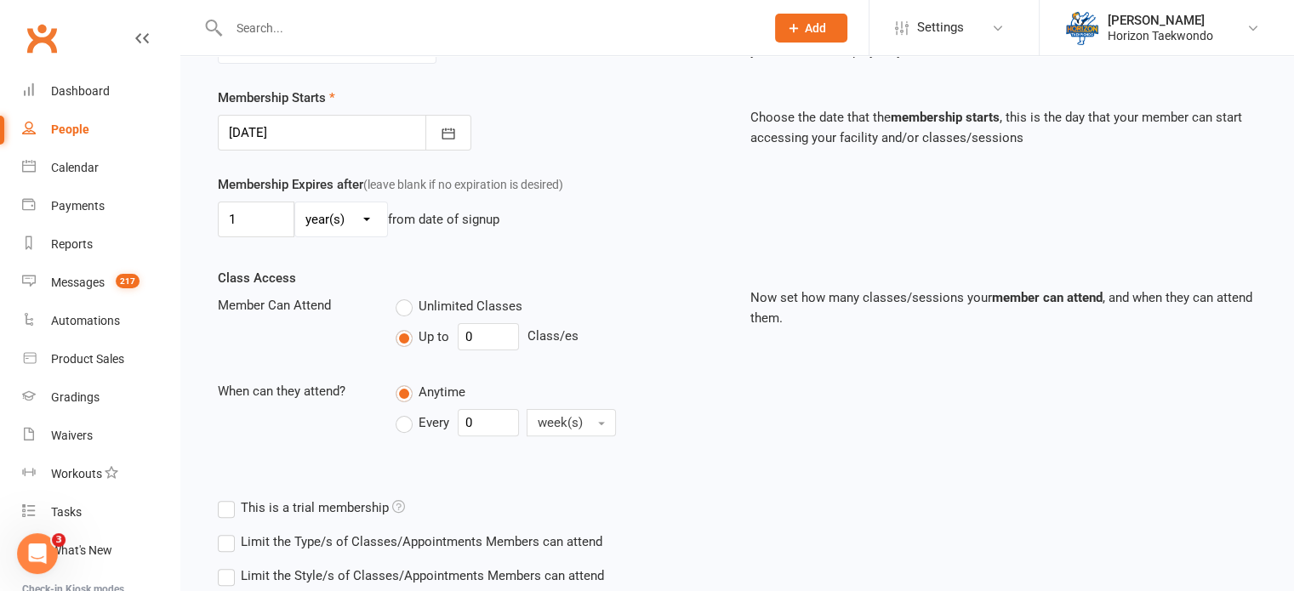
scroll to position [363, 0]
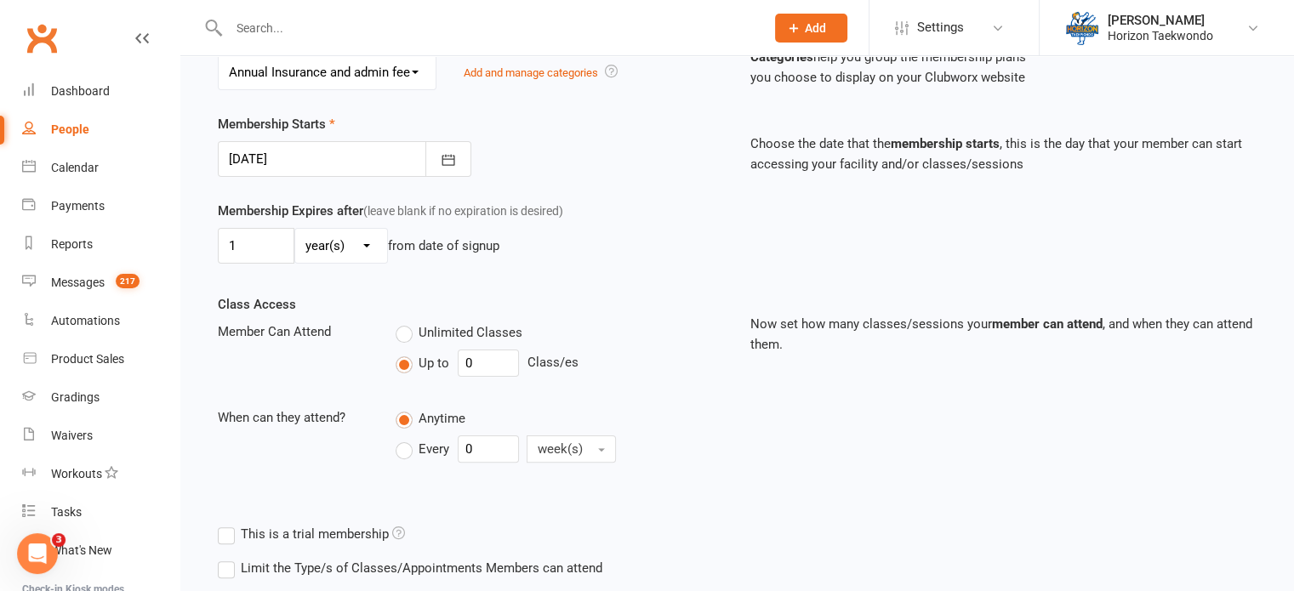
click at [314, 158] on div at bounding box center [345, 159] width 254 height 36
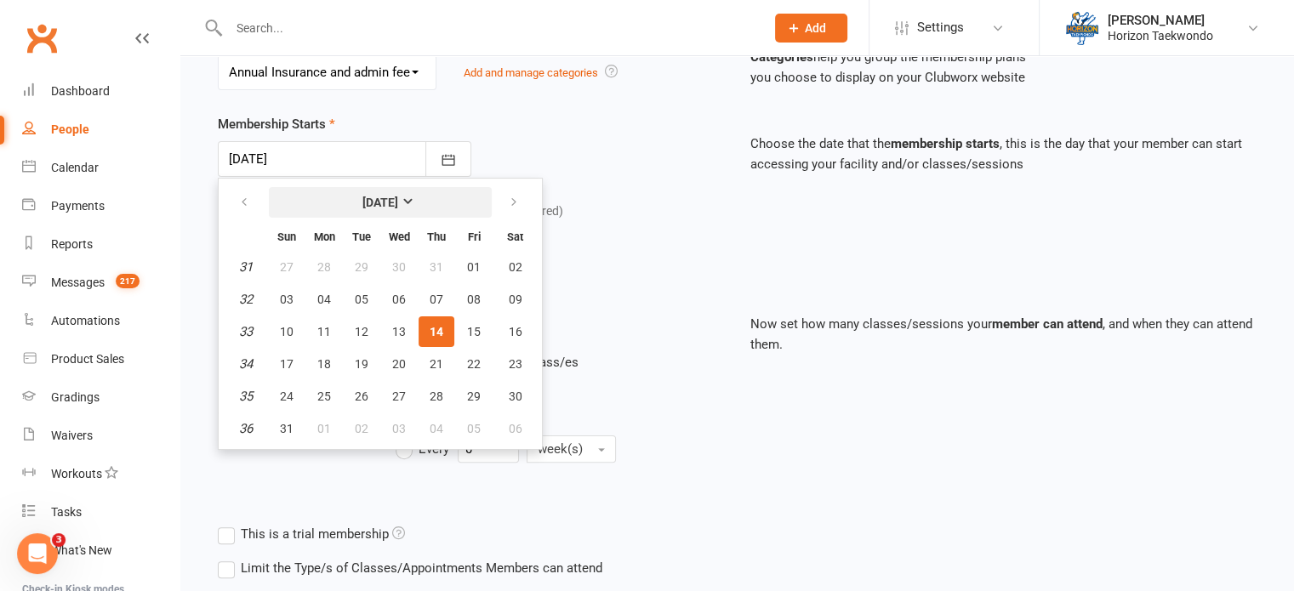
click at [320, 206] on button "[DATE]" at bounding box center [380, 202] width 223 height 31
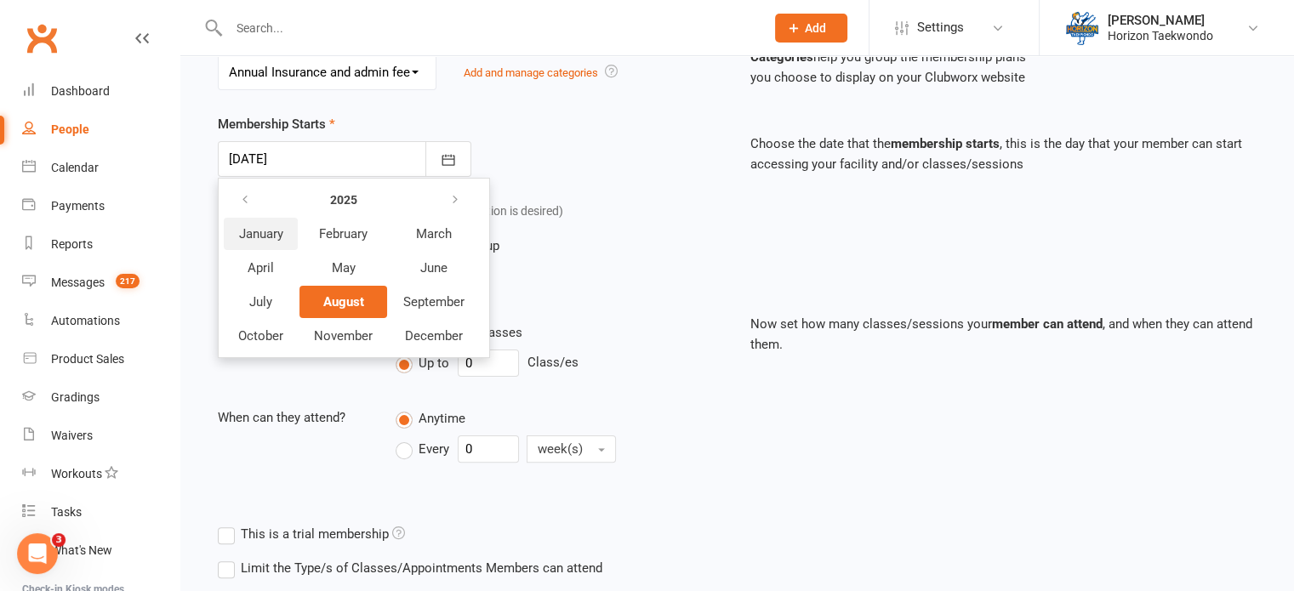
click at [272, 230] on span "January" at bounding box center [261, 233] width 44 height 15
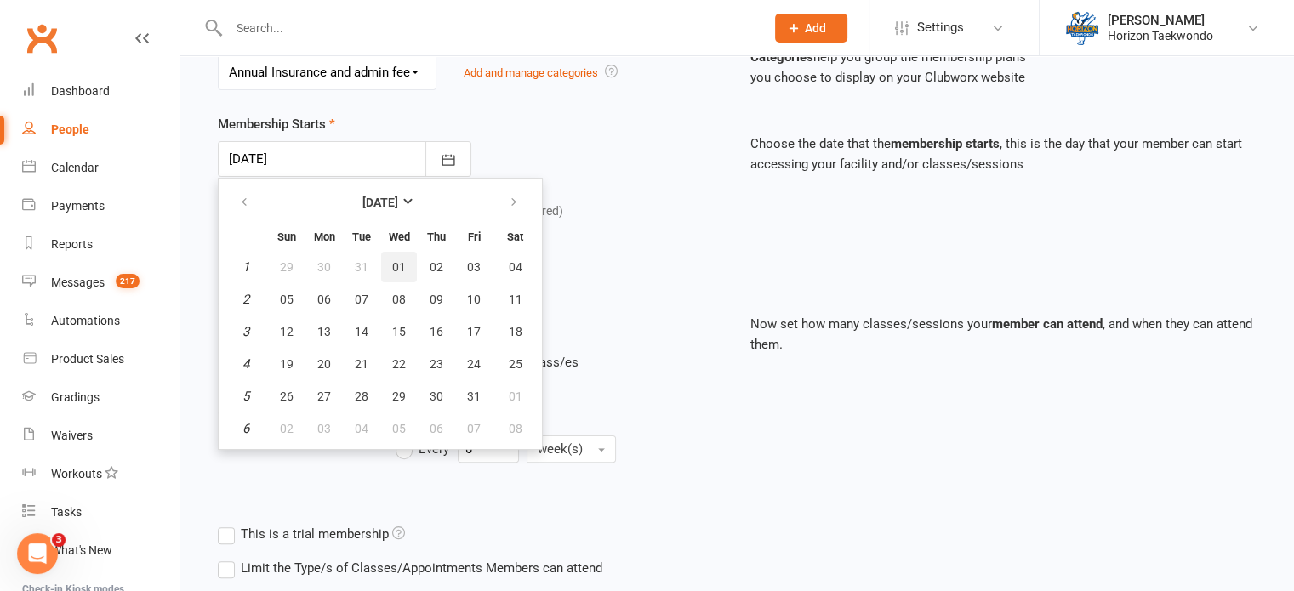
click at [392, 264] on span "01" at bounding box center [399, 267] width 14 height 14
type input "[DATE]"
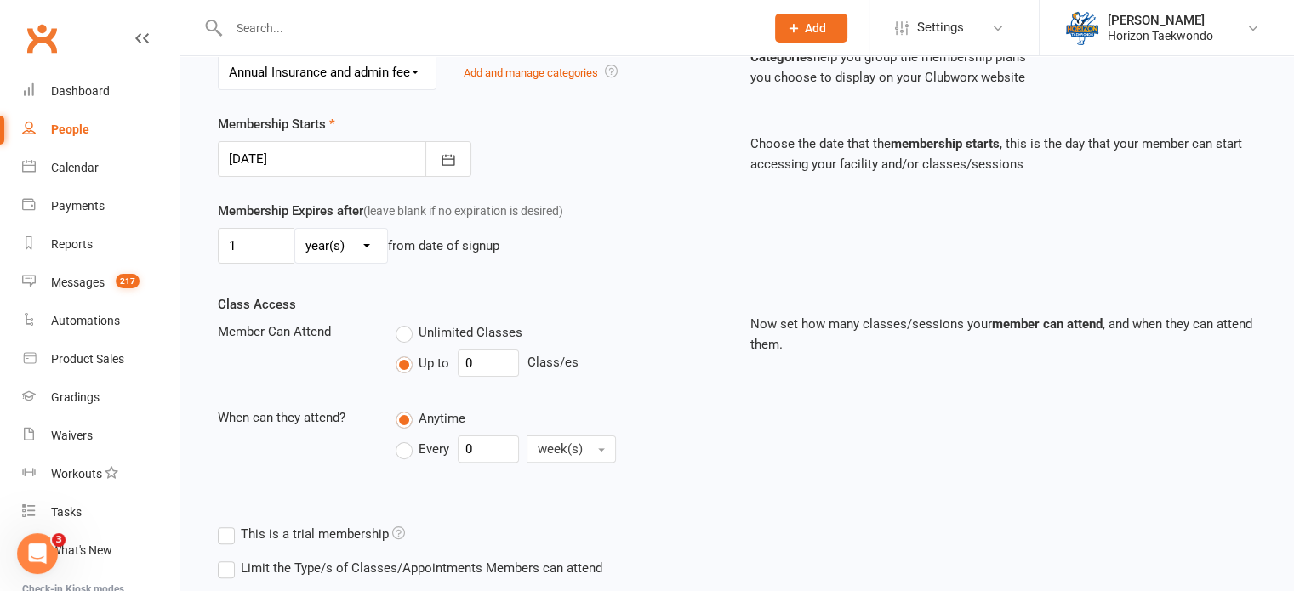
click at [607, 325] on div "Unlimited Classes" at bounding box center [560, 332] width 329 height 21
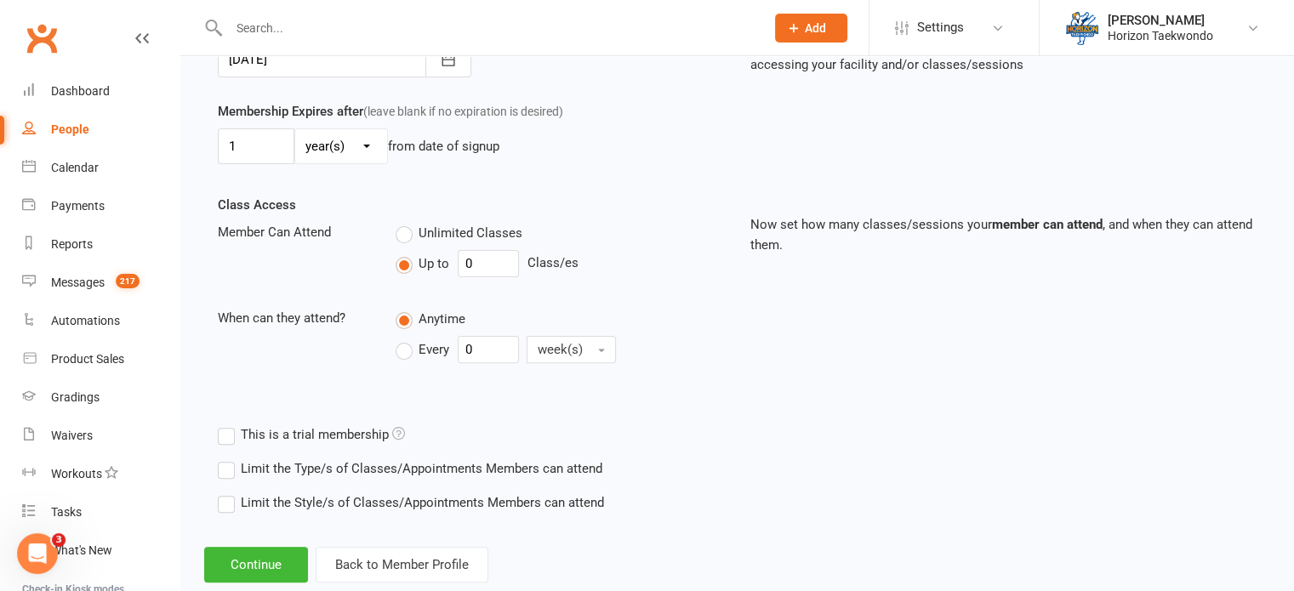
scroll to position [499, 0]
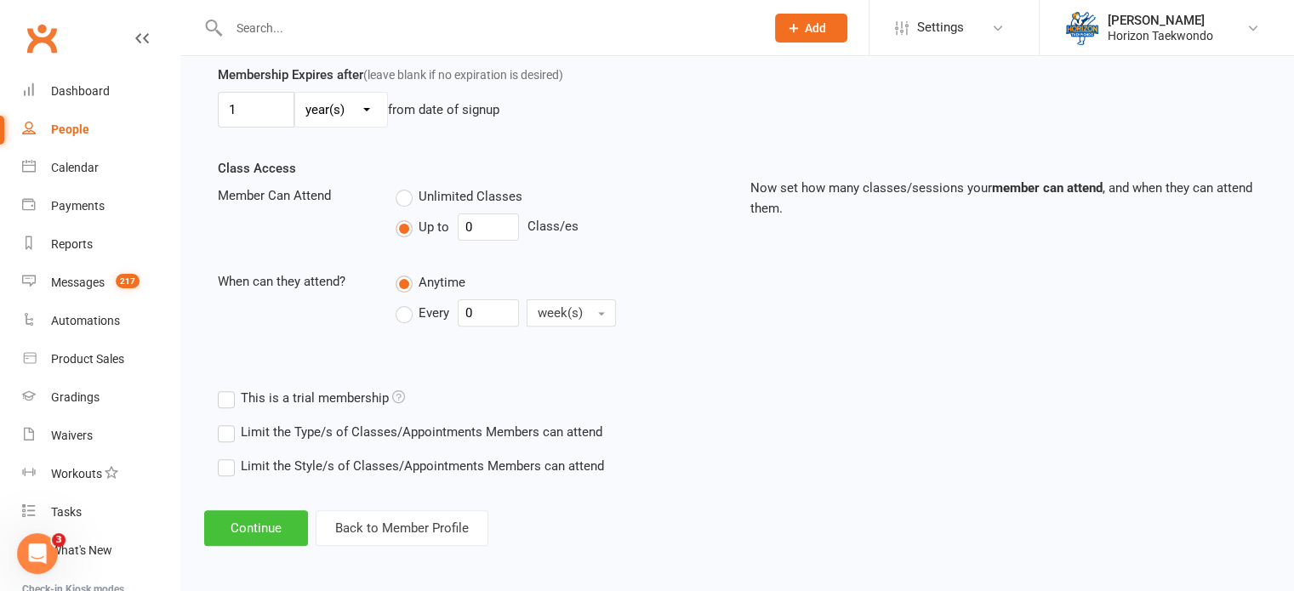
click at [267, 530] on button "Continue" at bounding box center [256, 529] width 104 height 36
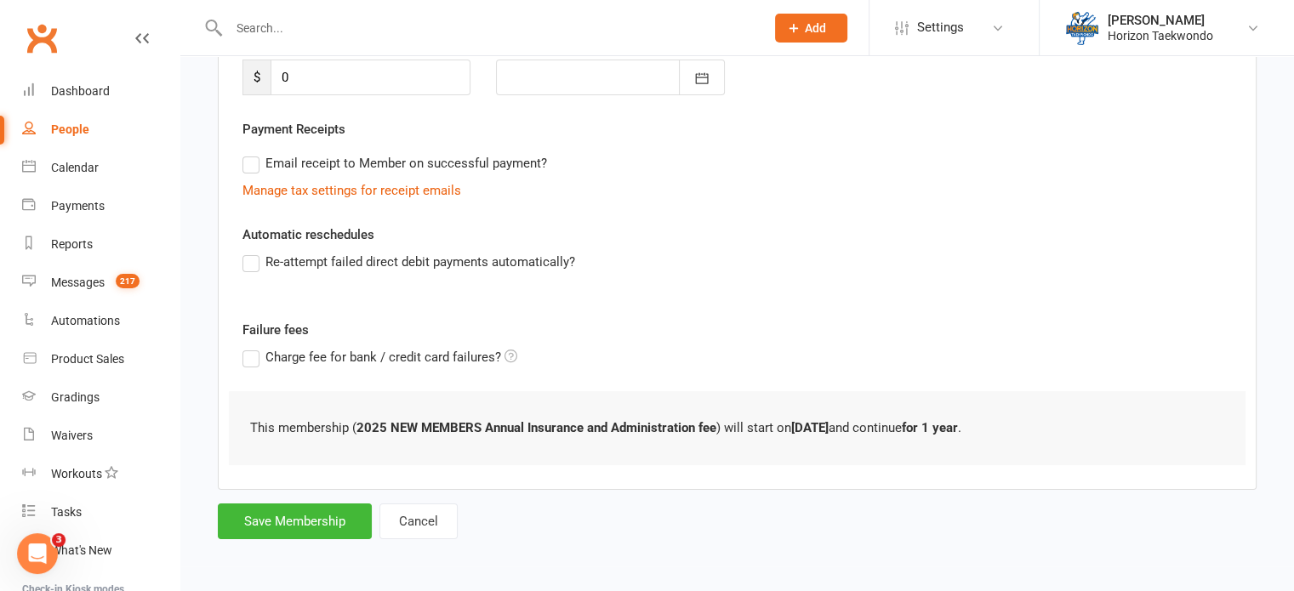
scroll to position [0, 0]
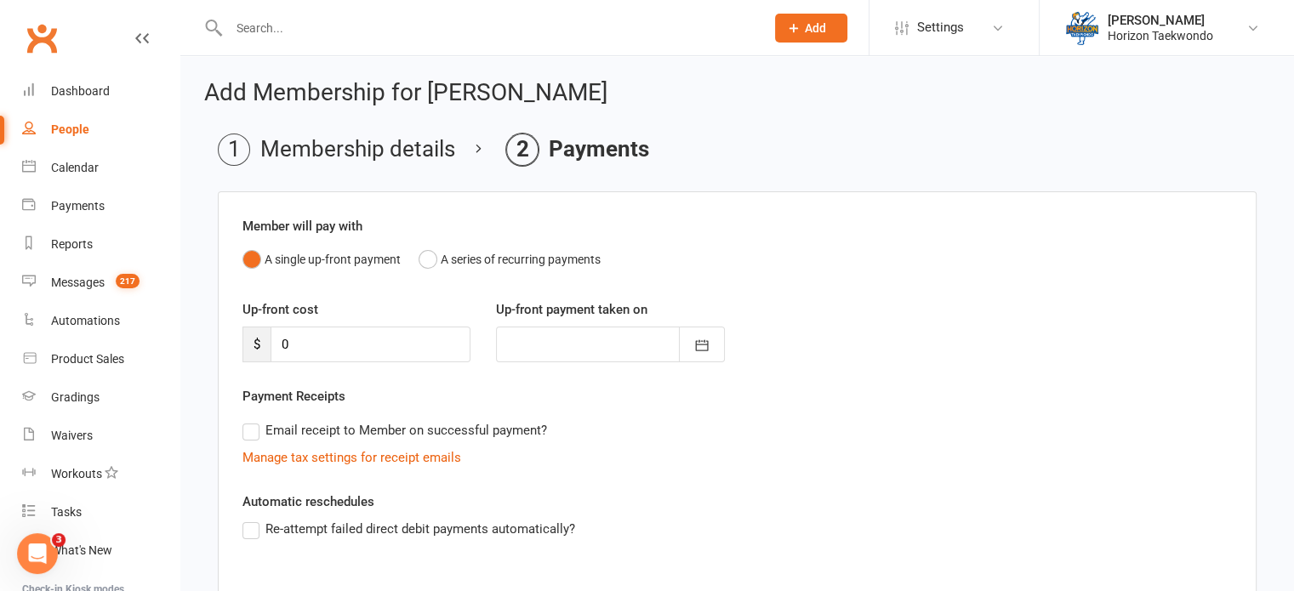
drag, startPoint x: 564, startPoint y: 391, endPoint x: 815, endPoint y: 445, distance: 256.7
click at [815, 445] on div "Email receipt to Member on successful payment?" at bounding box center [730, 431] width 1003 height 34
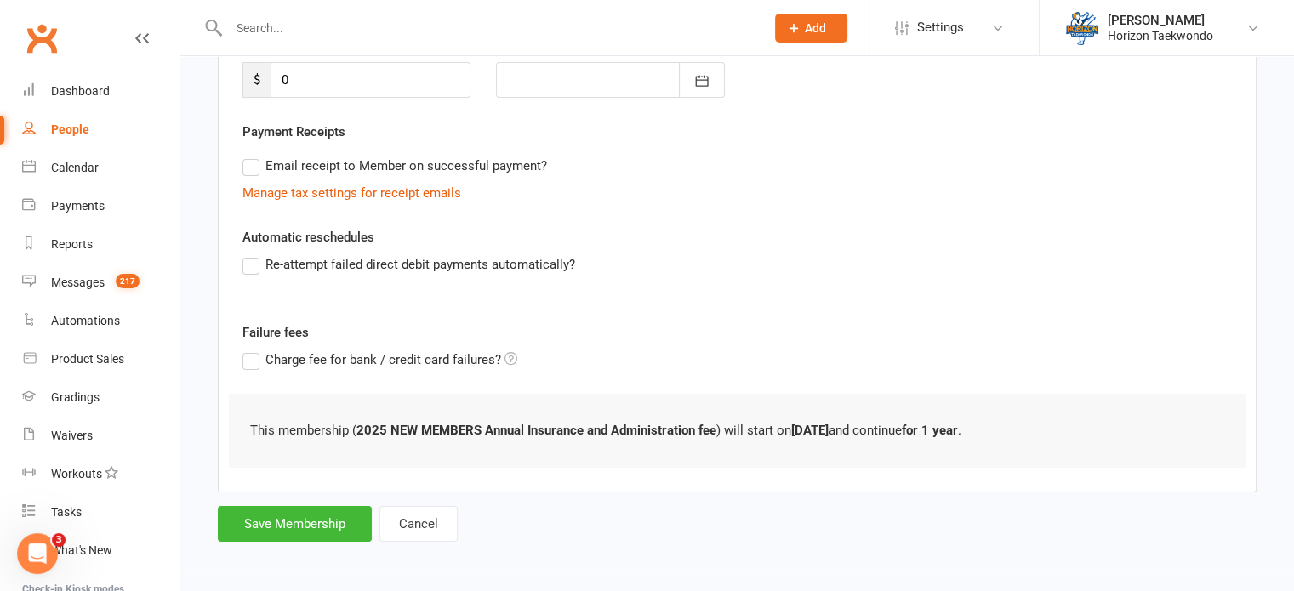
scroll to position [265, 0]
click at [263, 527] on button "Save Membership" at bounding box center [295, 523] width 154 height 36
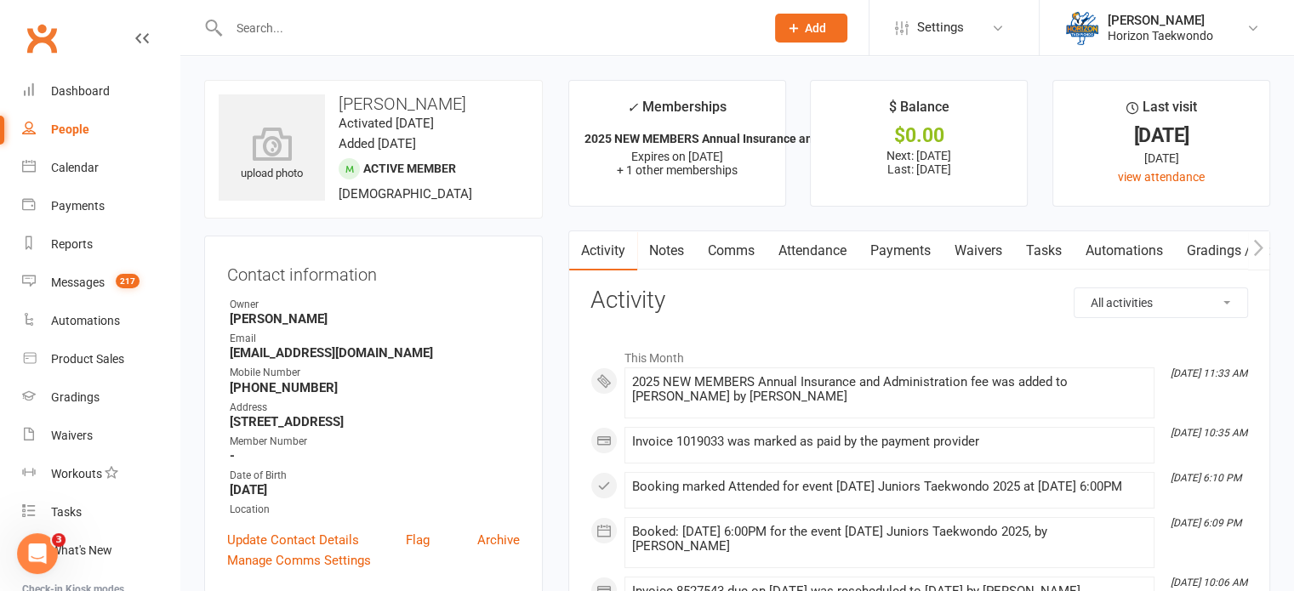
click at [349, 33] on input "text" at bounding box center [488, 28] width 529 height 24
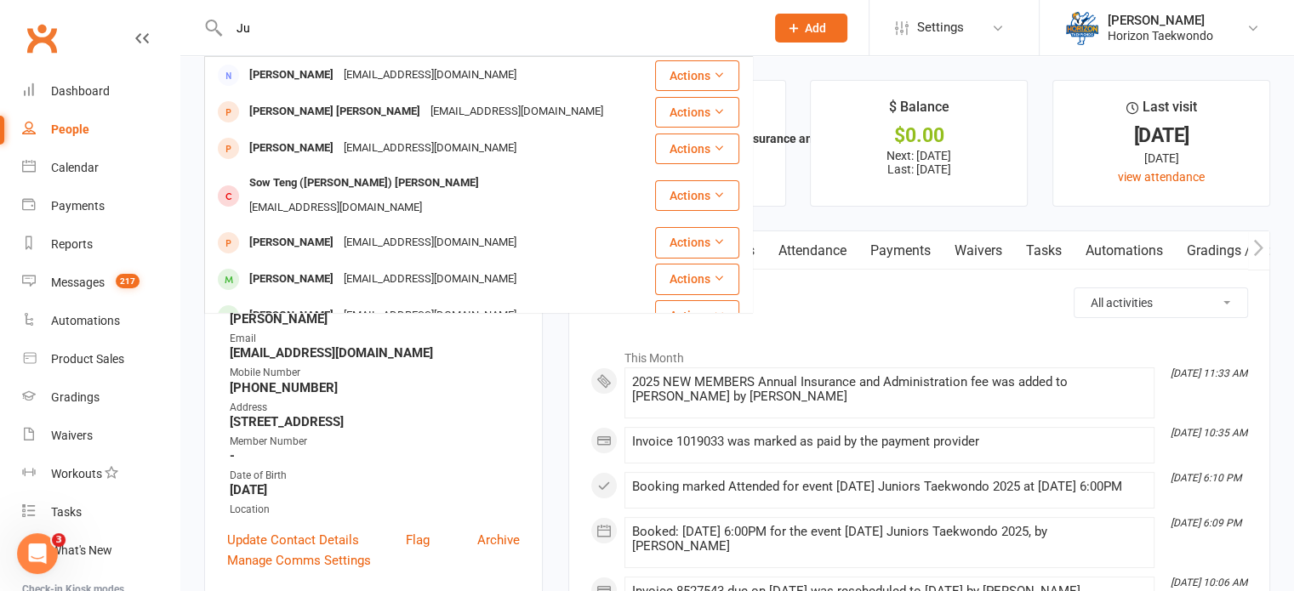
type input "J"
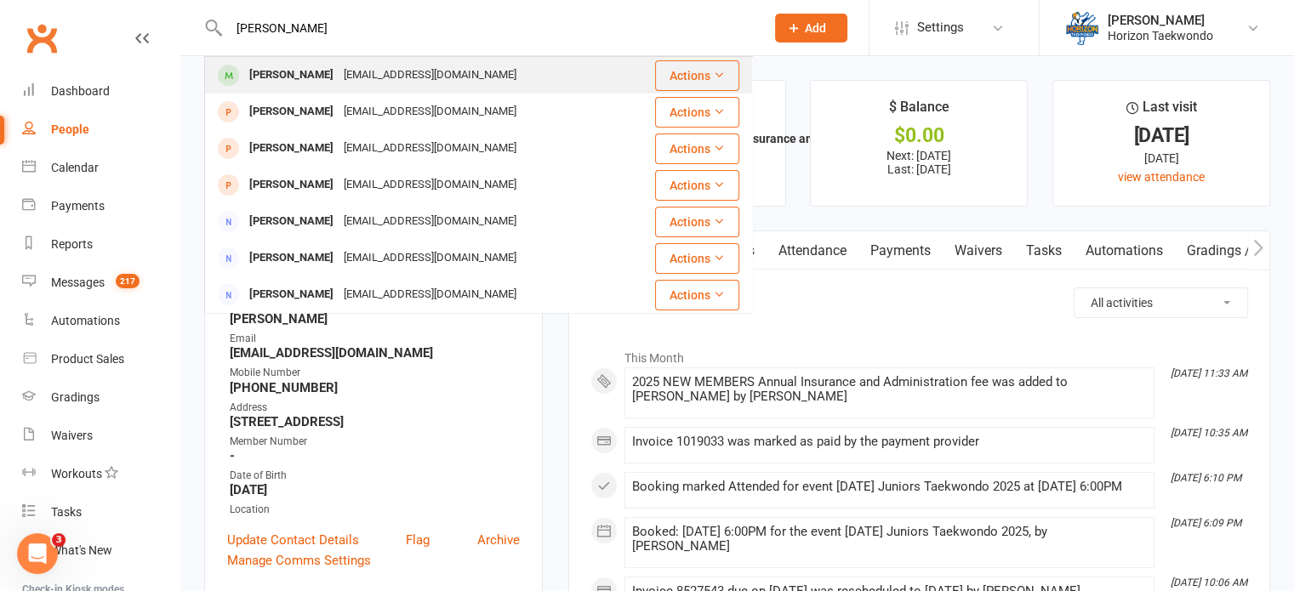
type input "[PERSON_NAME]"
click at [351, 74] on div "[EMAIL_ADDRESS][DOMAIN_NAME]" at bounding box center [430, 75] width 183 height 25
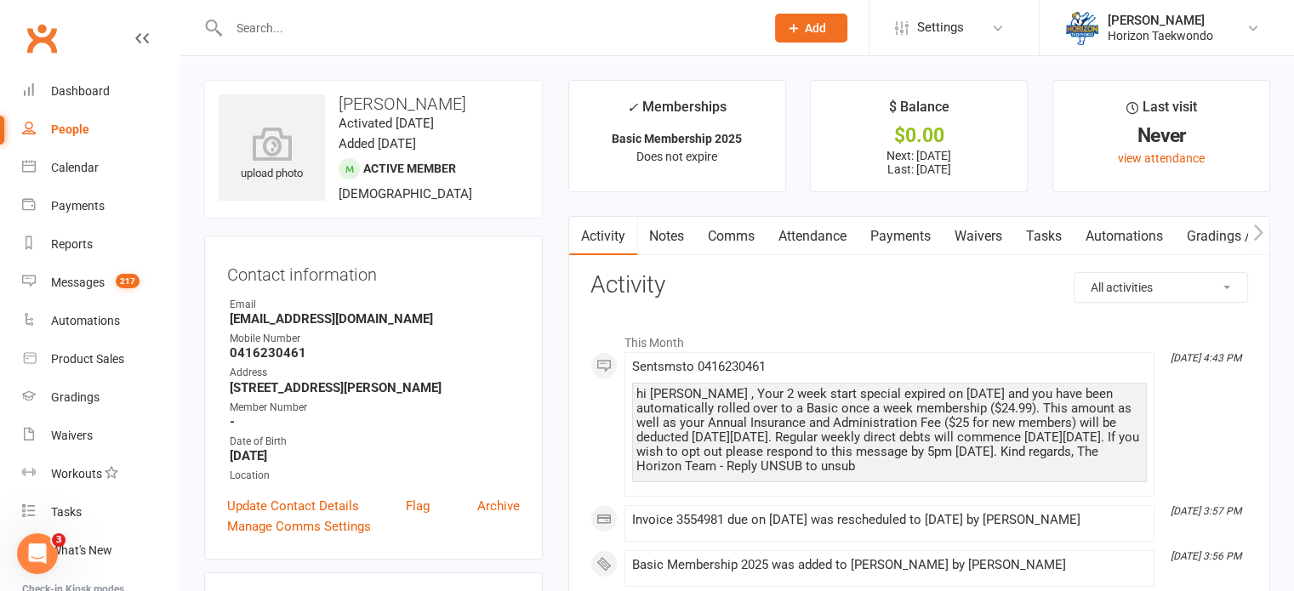
click at [916, 240] on link "Payments" at bounding box center [901, 236] width 84 height 39
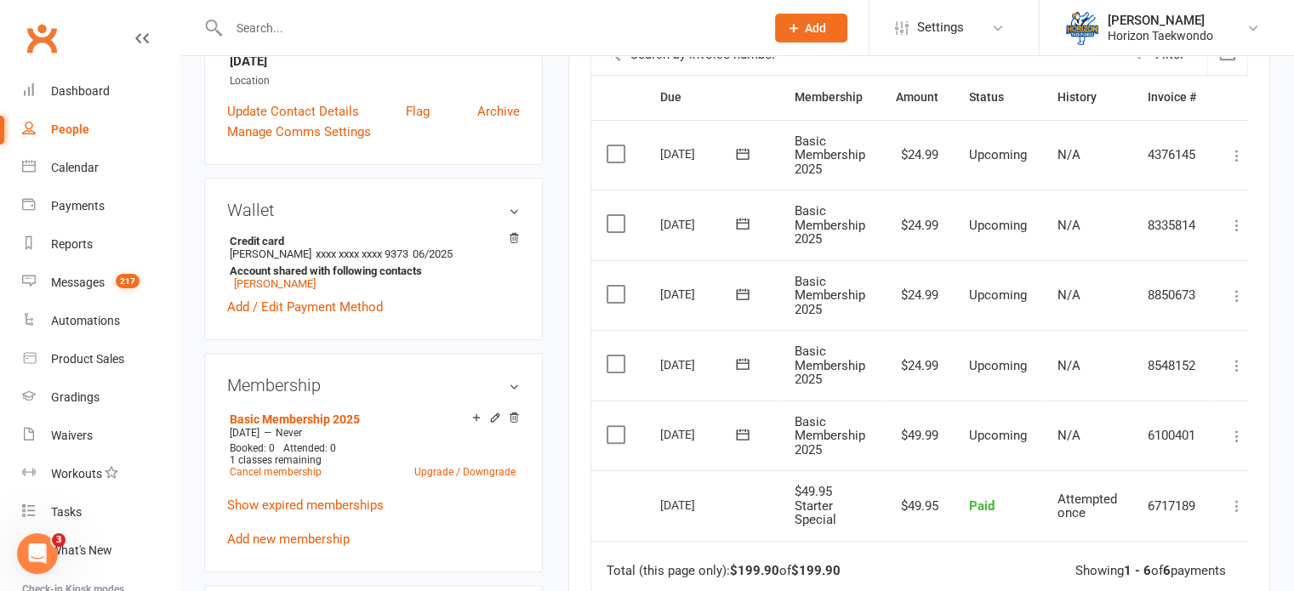
scroll to position [374, 0]
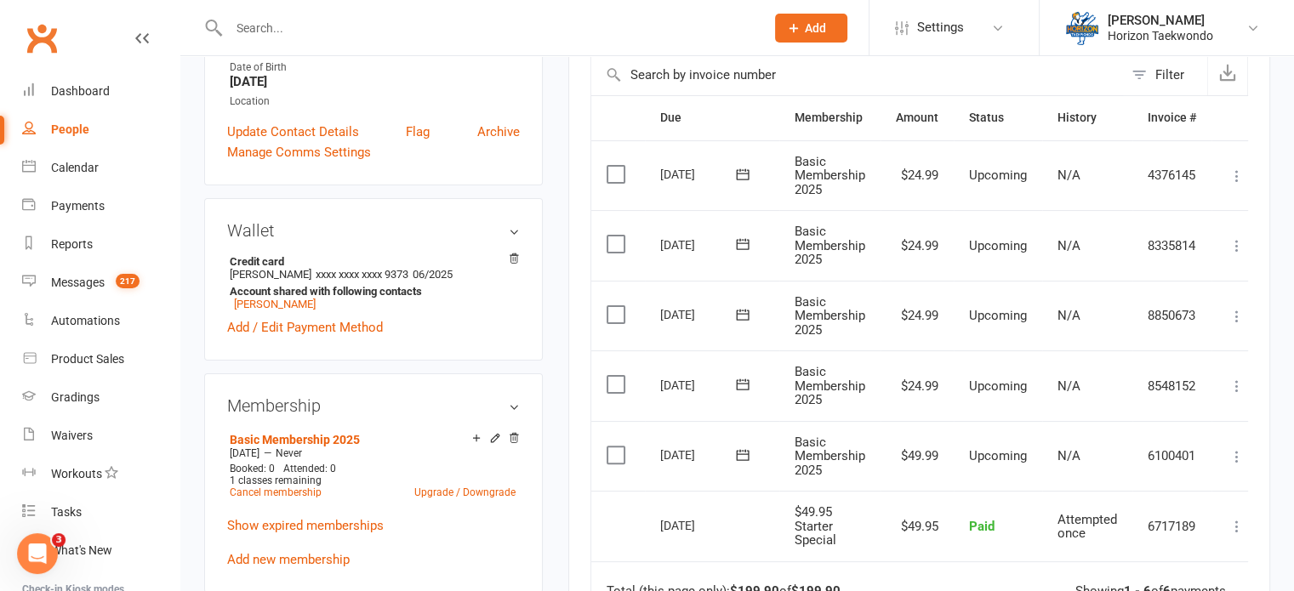
click at [531, 26] on input "text" at bounding box center [488, 28] width 529 height 24
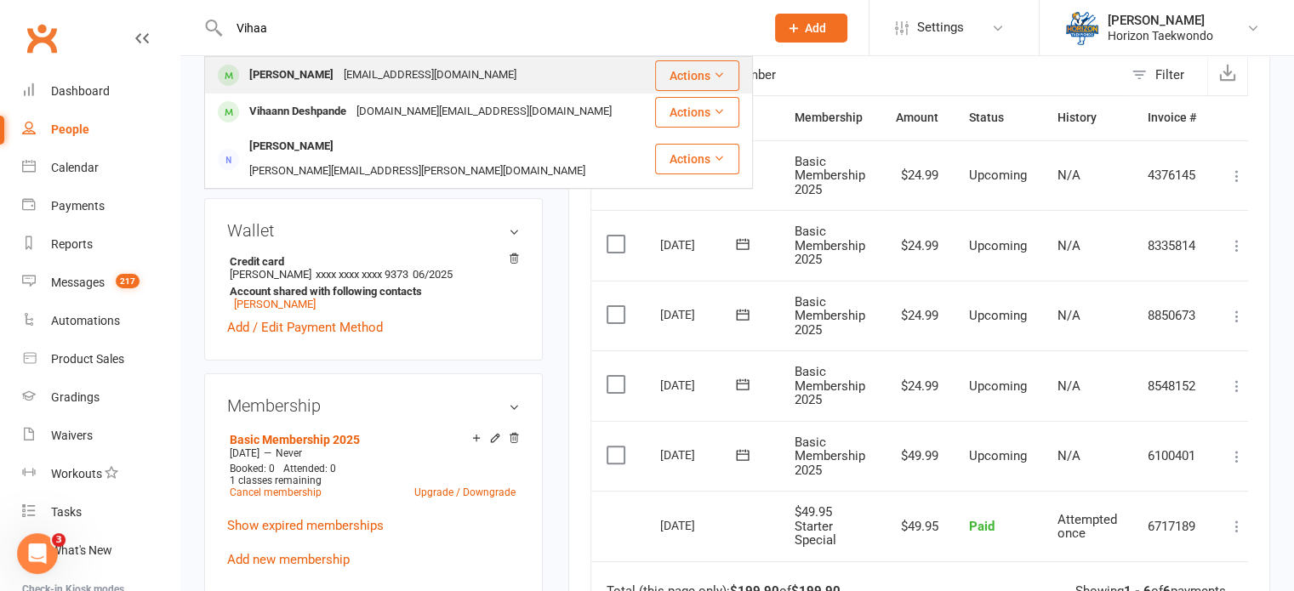
type input "Vihaa"
click at [495, 75] on div "[PERSON_NAME] [EMAIL_ADDRESS][DOMAIN_NAME]" at bounding box center [430, 75] width 448 height 35
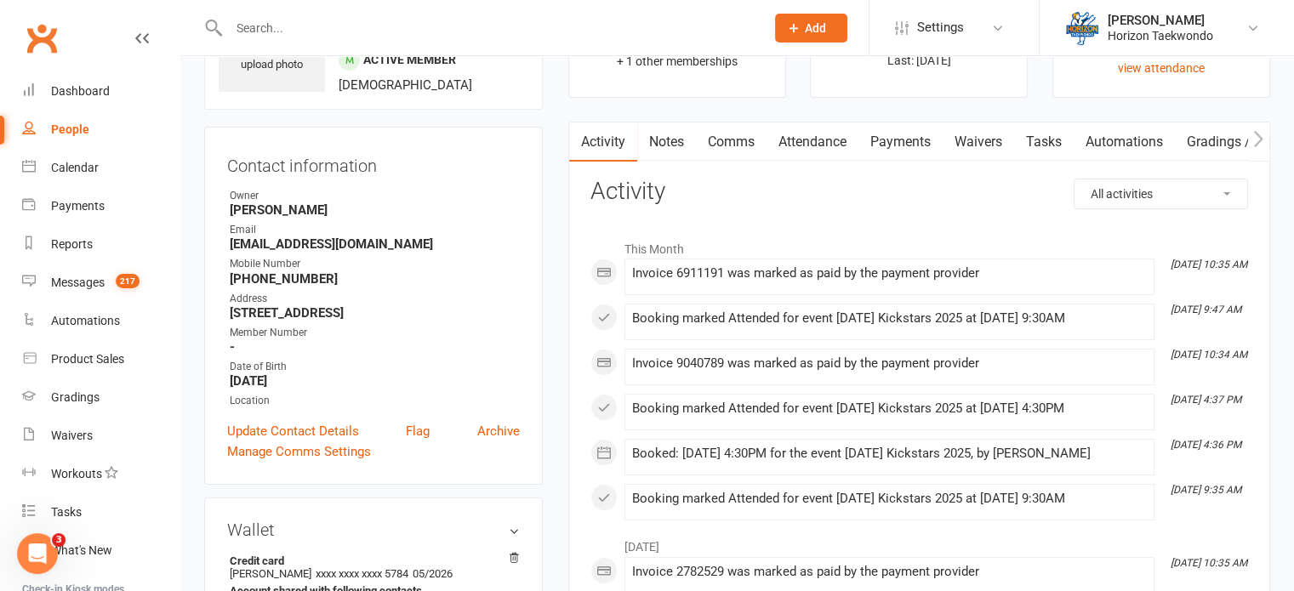
scroll to position [136, 0]
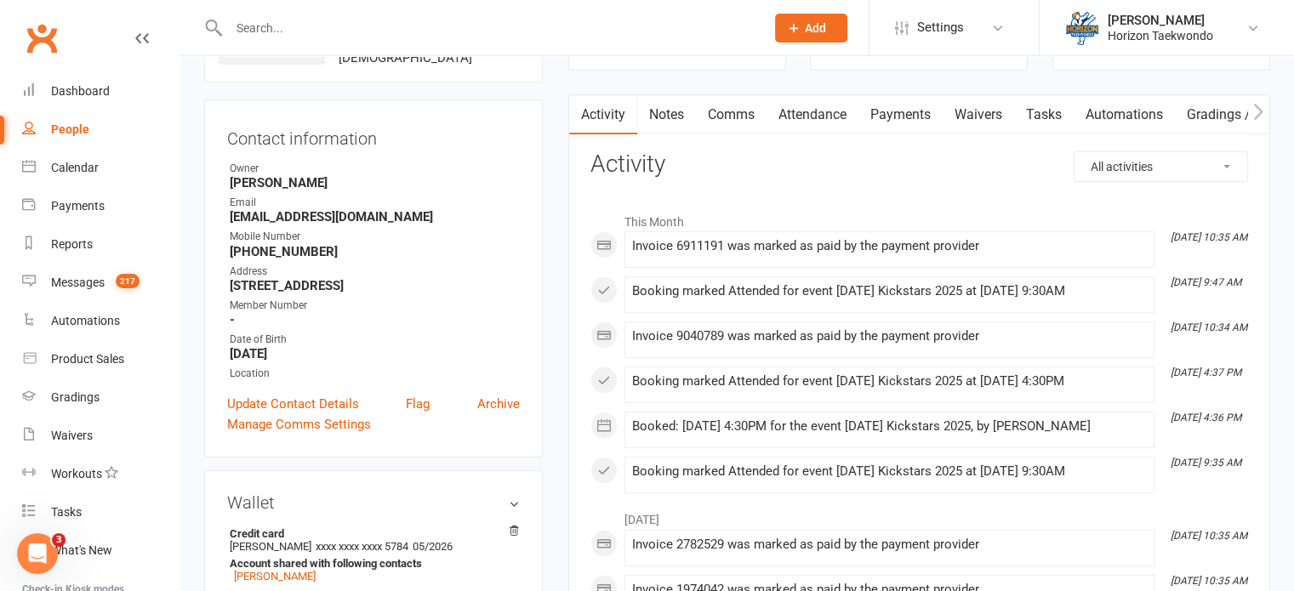
click at [898, 113] on link "Payments" at bounding box center [901, 114] width 84 height 39
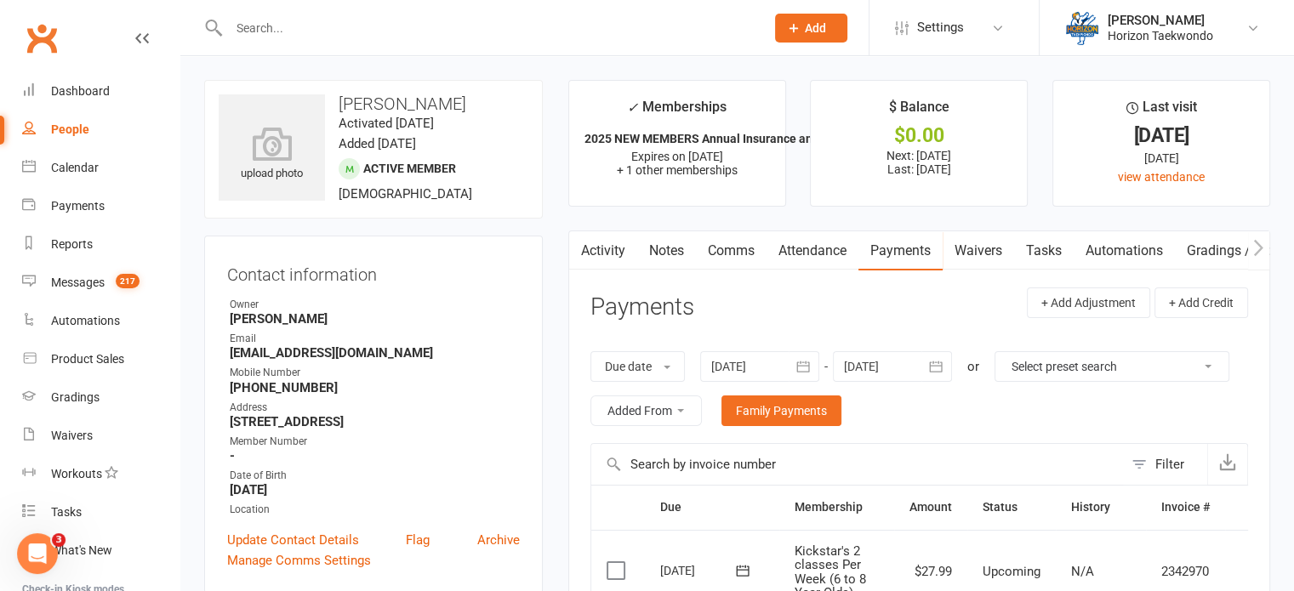
click at [541, 16] on input "text" at bounding box center [488, 28] width 529 height 24
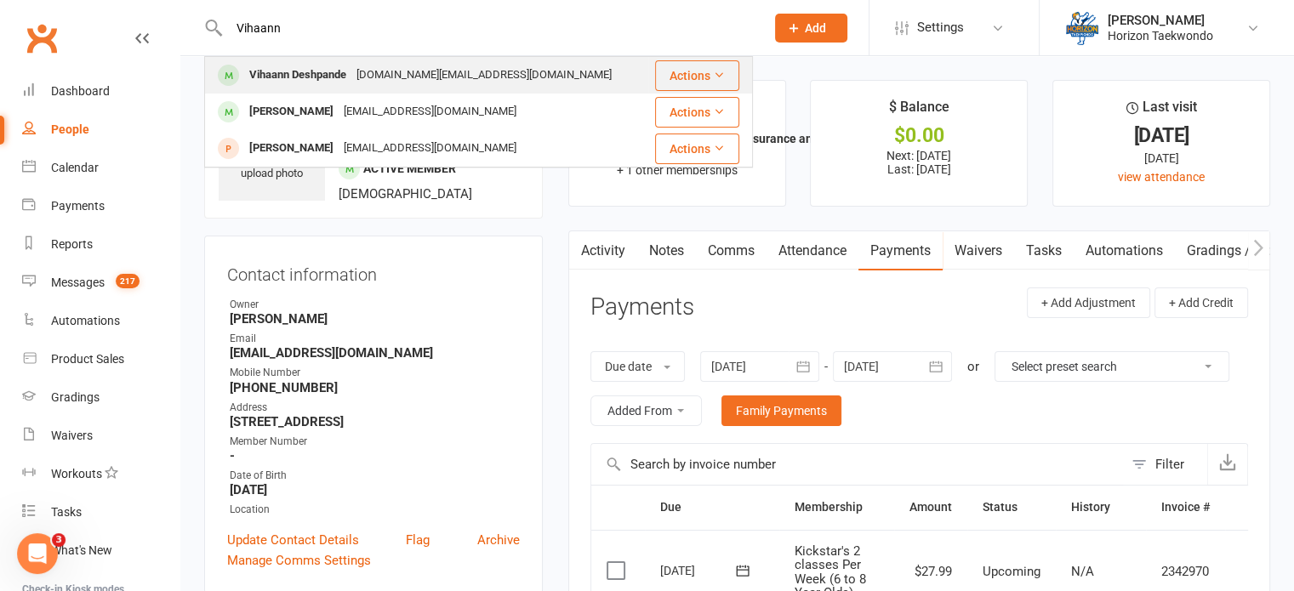
type input "Vihaann"
click at [545, 69] on div "Vihaann Deshpande [DOMAIN_NAME][EMAIL_ADDRESS][PERSON_NAME][DOMAIN_NAME]" at bounding box center [427, 75] width 442 height 35
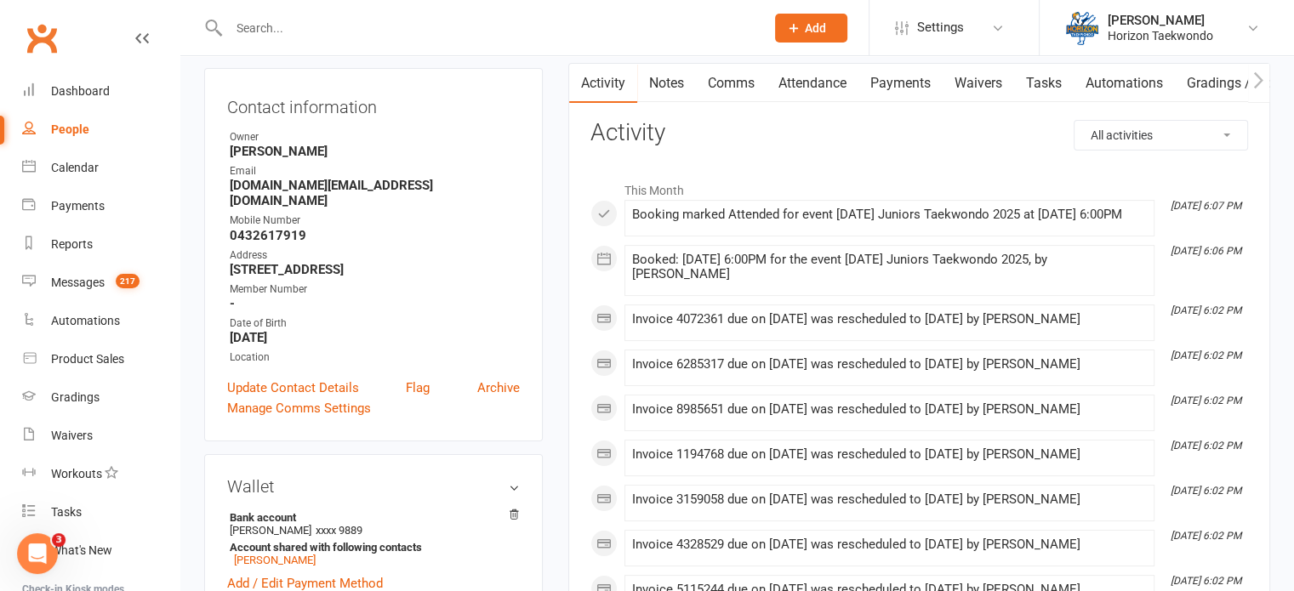
scroll to position [170, 0]
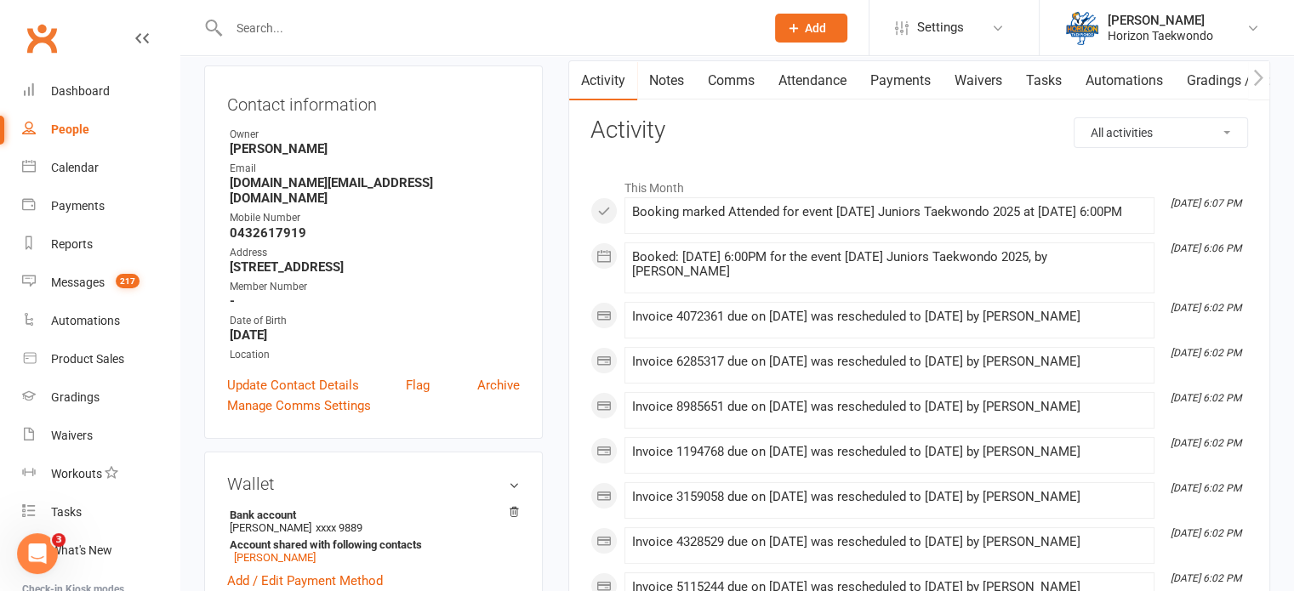
click at [895, 80] on link "Payments" at bounding box center [901, 80] width 84 height 39
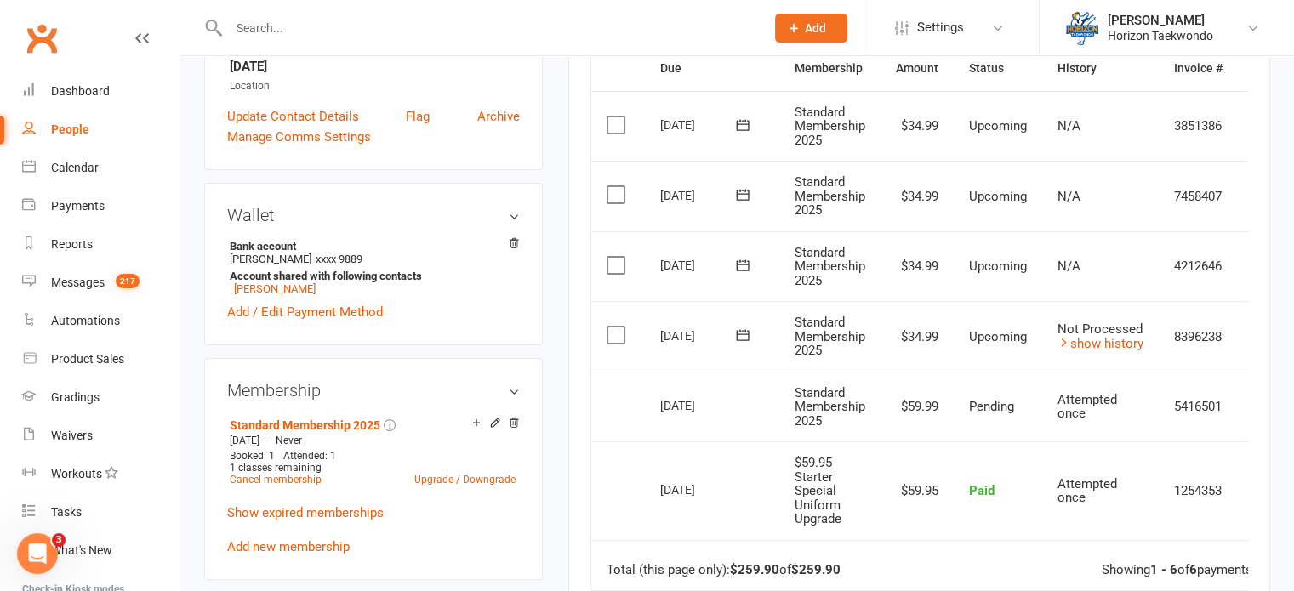
scroll to position [442, 0]
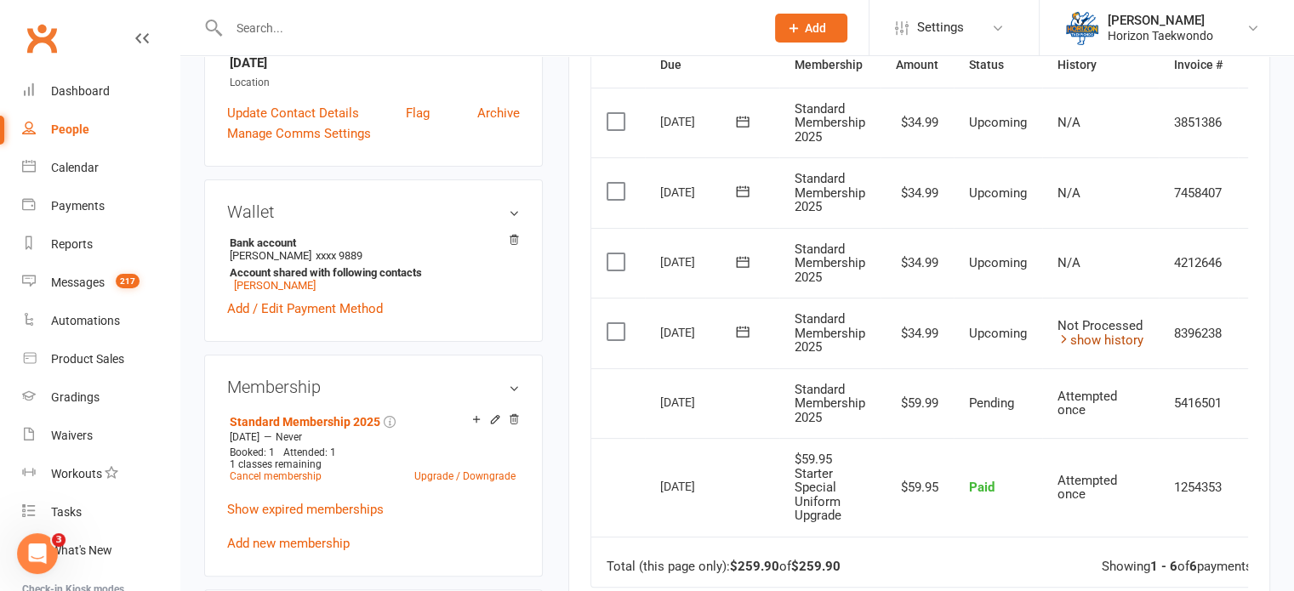
click at [1098, 335] on link "show history" at bounding box center [1101, 340] width 86 height 15
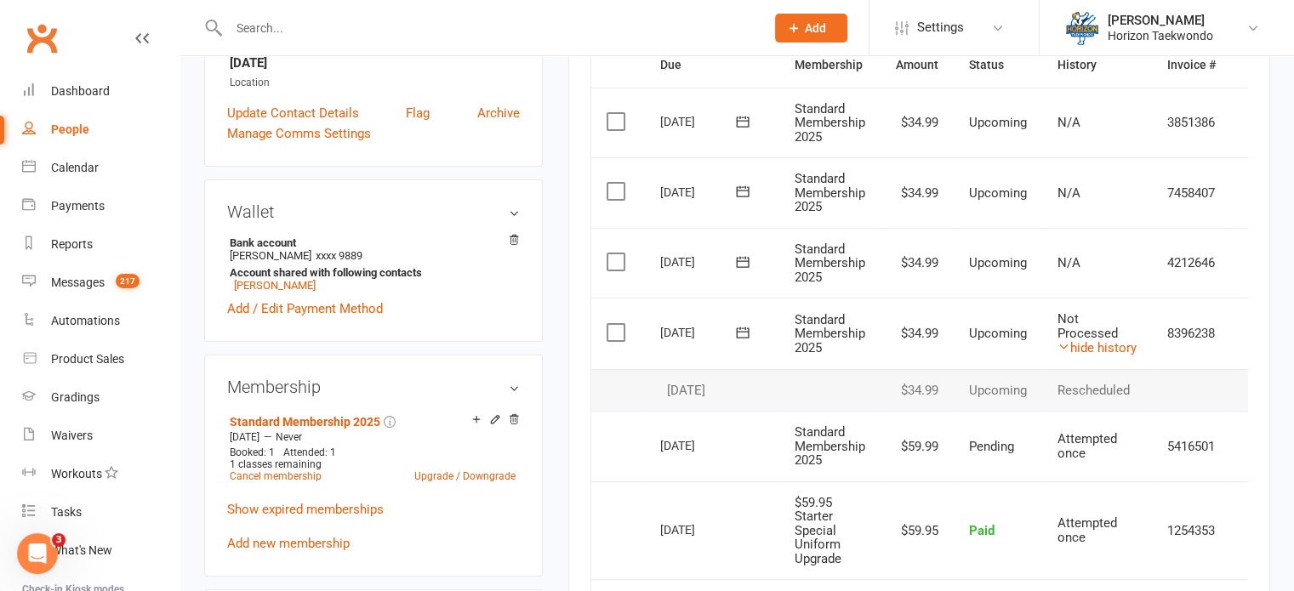
click at [550, 344] on div "upload photo Vihaann Deshpande Activated [DATE] Added [DATE] Active member [DEM…" at bounding box center [373, 512] width 364 height 1748
click at [549, 423] on div "upload photo Vihaann Deshpande Activated [DATE] Added [DATE] Active member [DEM…" at bounding box center [373, 512] width 364 height 1748
click at [539, 24] on input "text" at bounding box center [488, 28] width 529 height 24
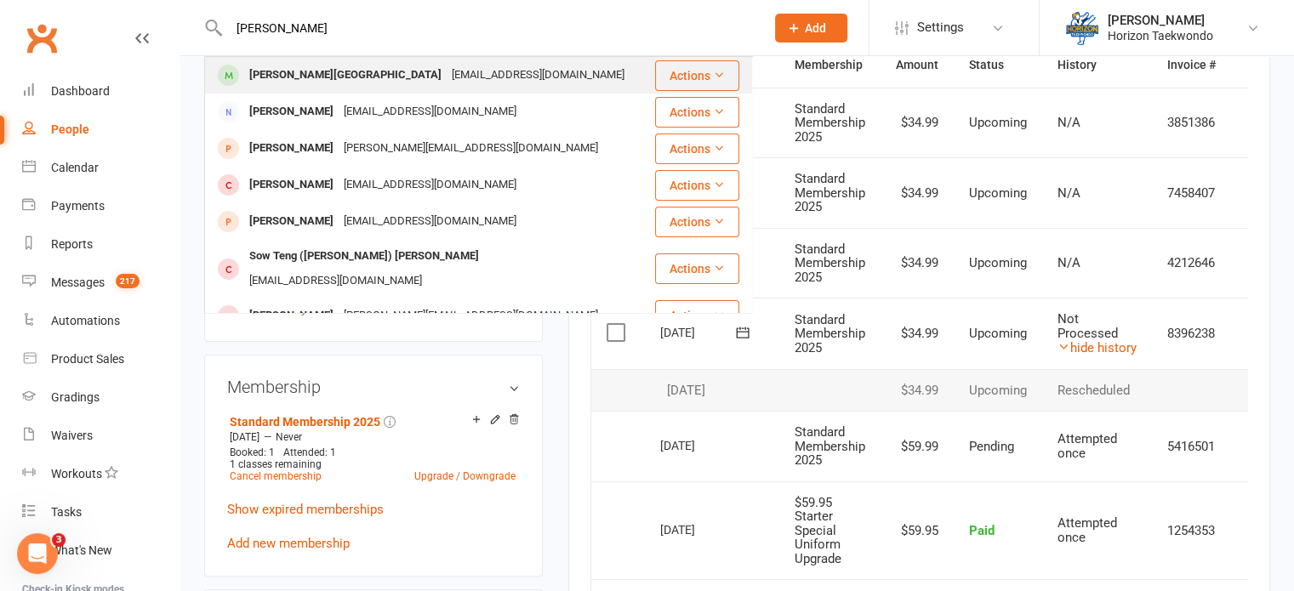
type input "[PERSON_NAME]"
click at [550, 74] on div "[PERSON_NAME] Park [EMAIL_ADDRESS][DOMAIN_NAME]" at bounding box center [430, 75] width 448 height 35
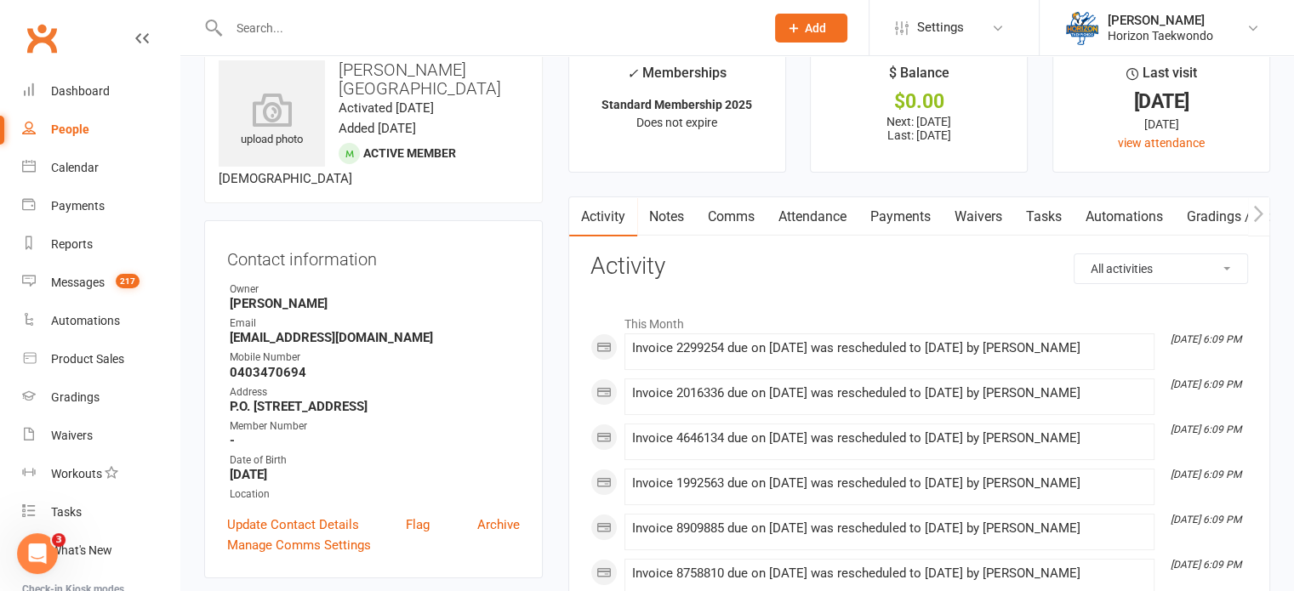
click at [895, 219] on link "Payments" at bounding box center [901, 216] width 84 height 39
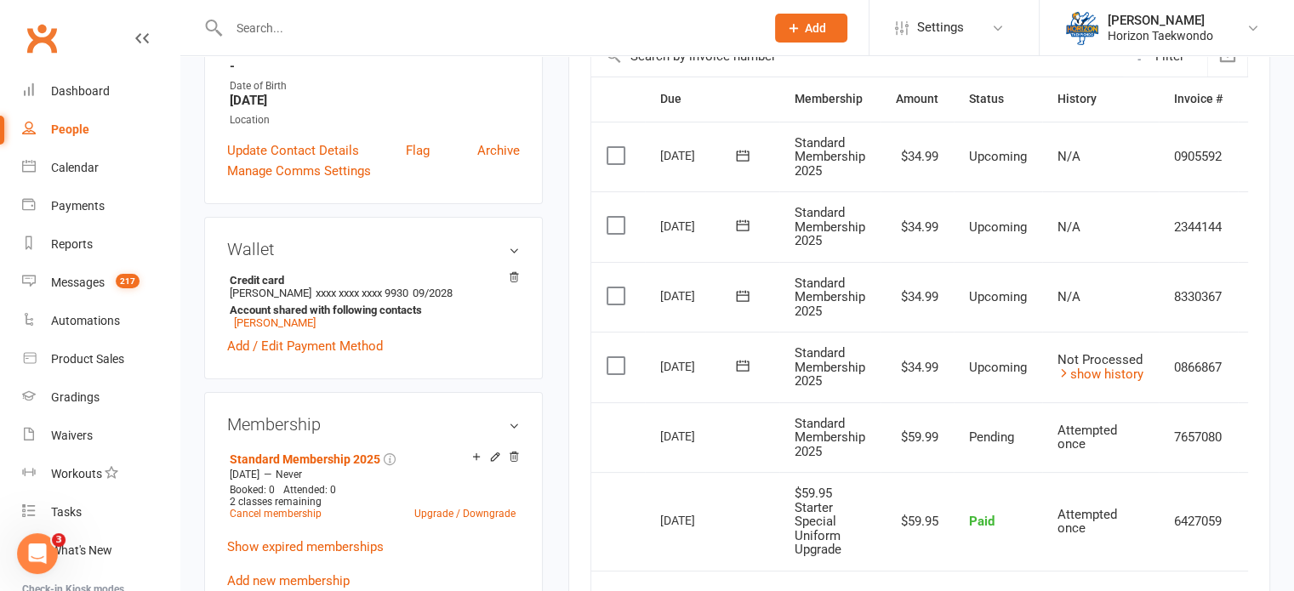
scroll to position [442, 0]
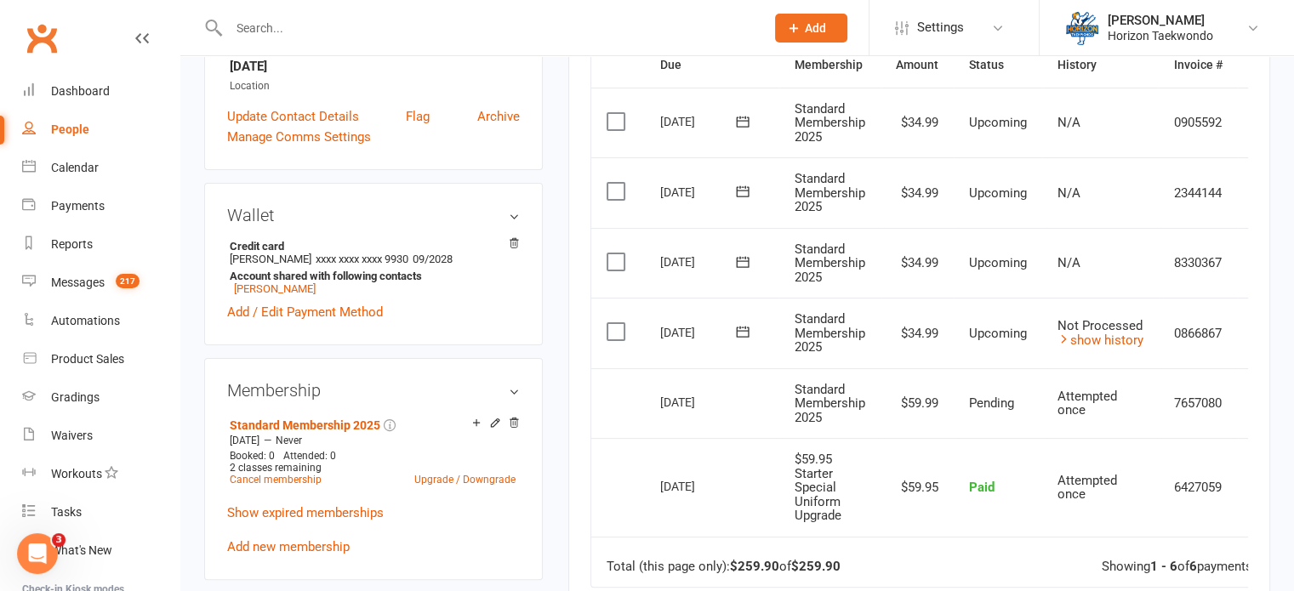
click at [549, 21] on input "text" at bounding box center [488, 28] width 529 height 24
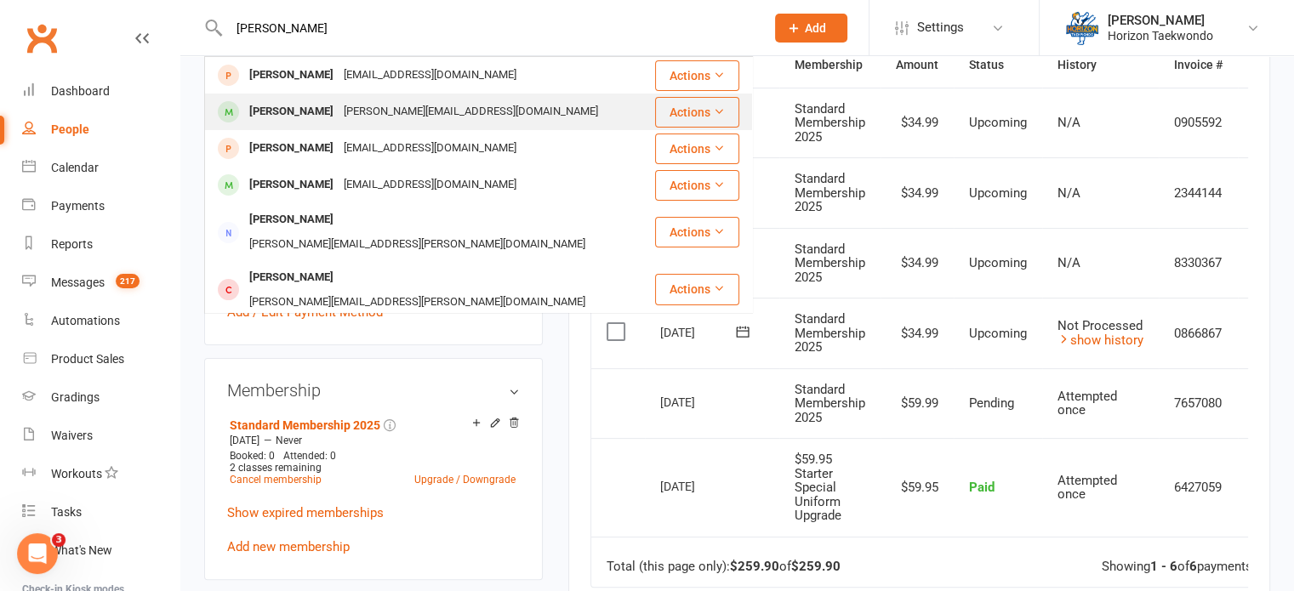
type input "[PERSON_NAME]"
click at [562, 111] on div "[PERSON_NAME] [PERSON_NAME][EMAIL_ADDRESS][DOMAIN_NAME]" at bounding box center [430, 111] width 448 height 35
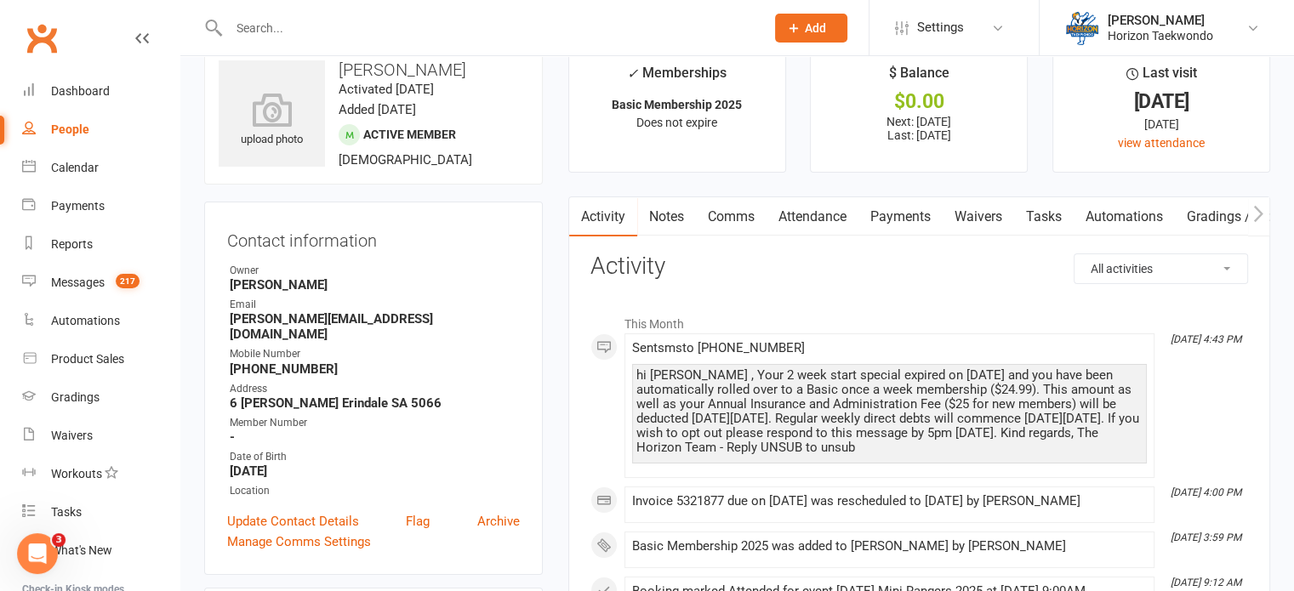
scroll to position [68, 0]
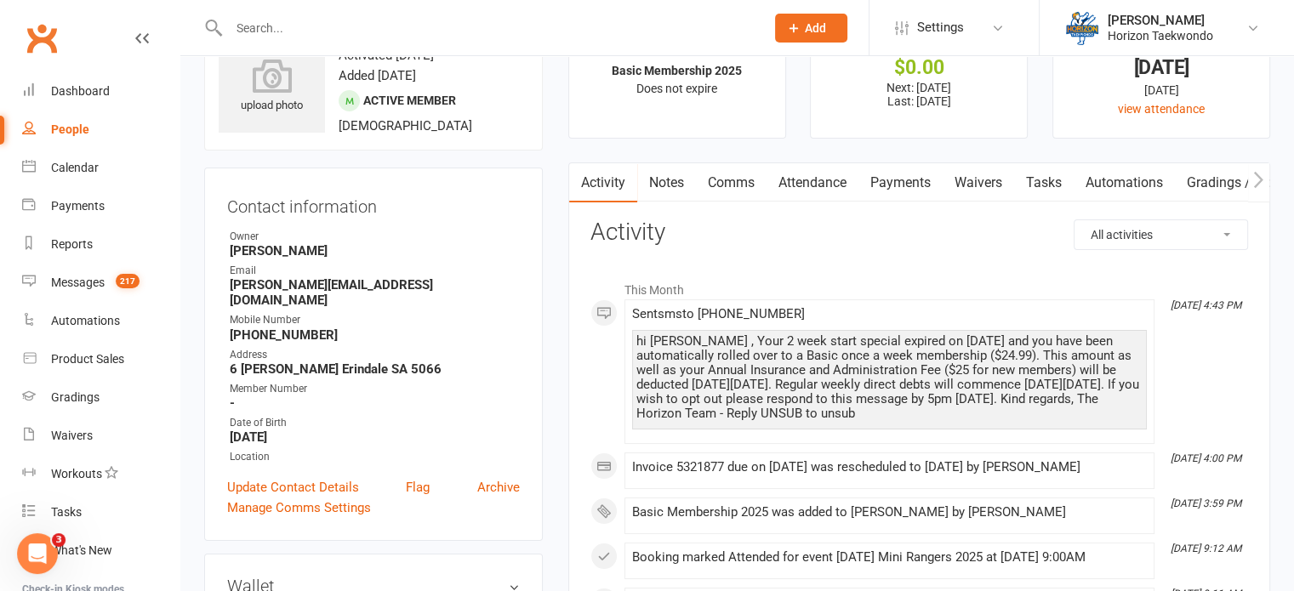
click at [897, 186] on link "Payments" at bounding box center [901, 182] width 84 height 39
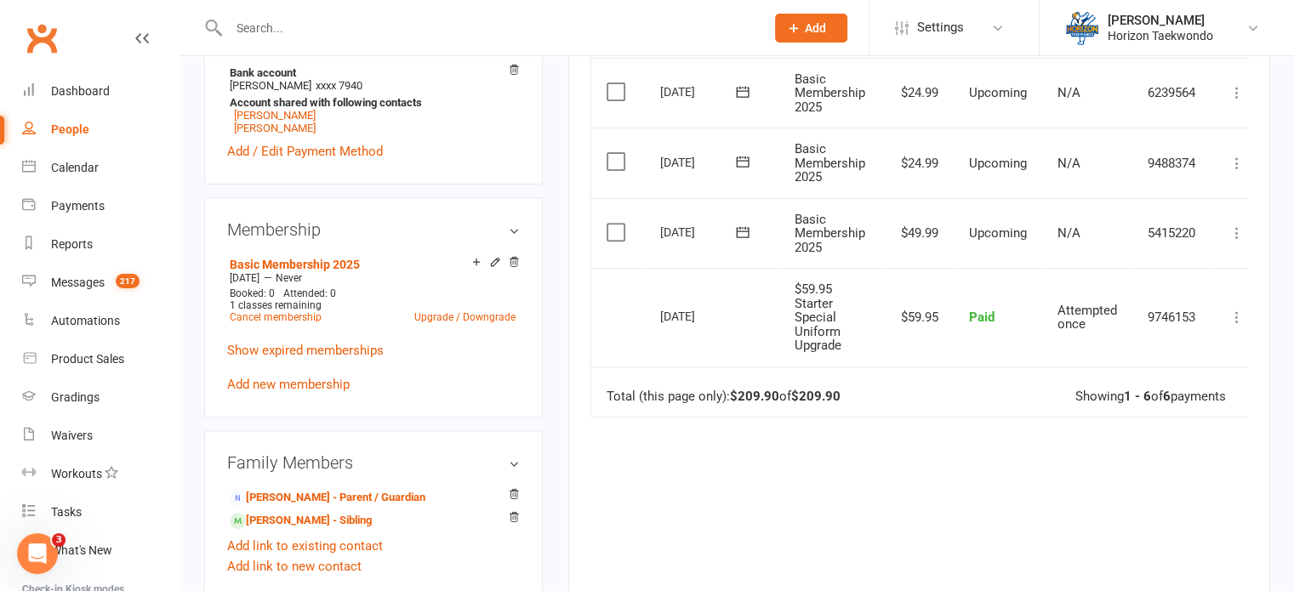
scroll to position [613, 0]
click at [647, 30] on input "text" at bounding box center [488, 28] width 529 height 24
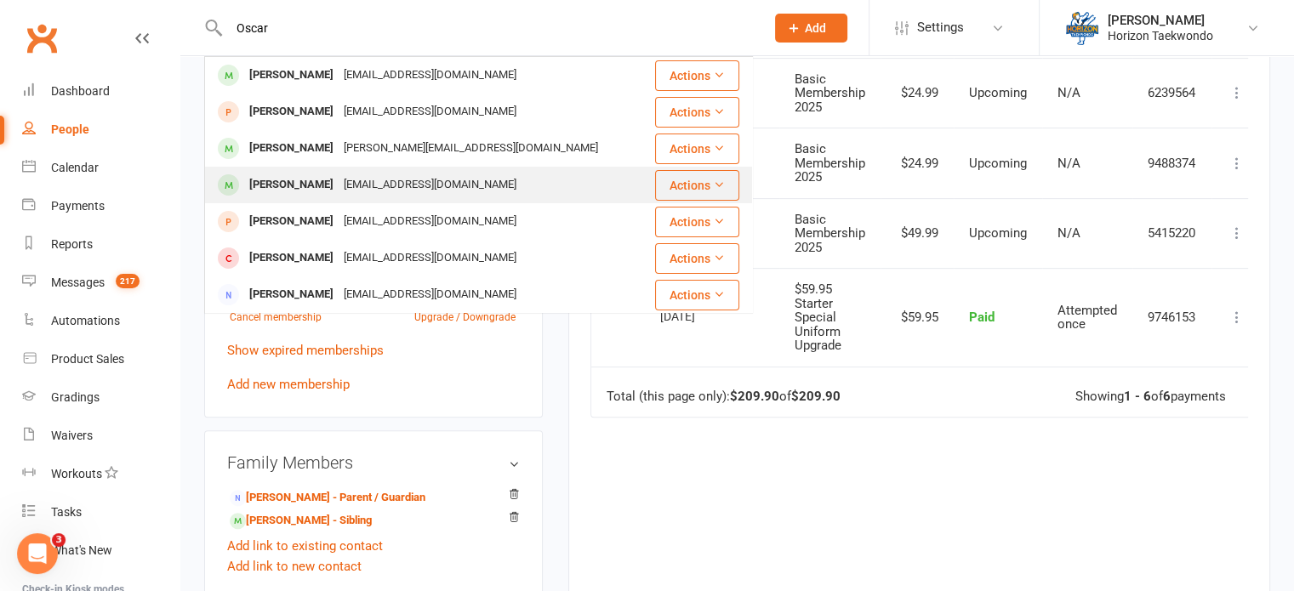
type input "Oscar"
click at [583, 189] on div "[PERSON_NAME] [EMAIL_ADDRESS][DOMAIN_NAME]" at bounding box center [430, 185] width 448 height 35
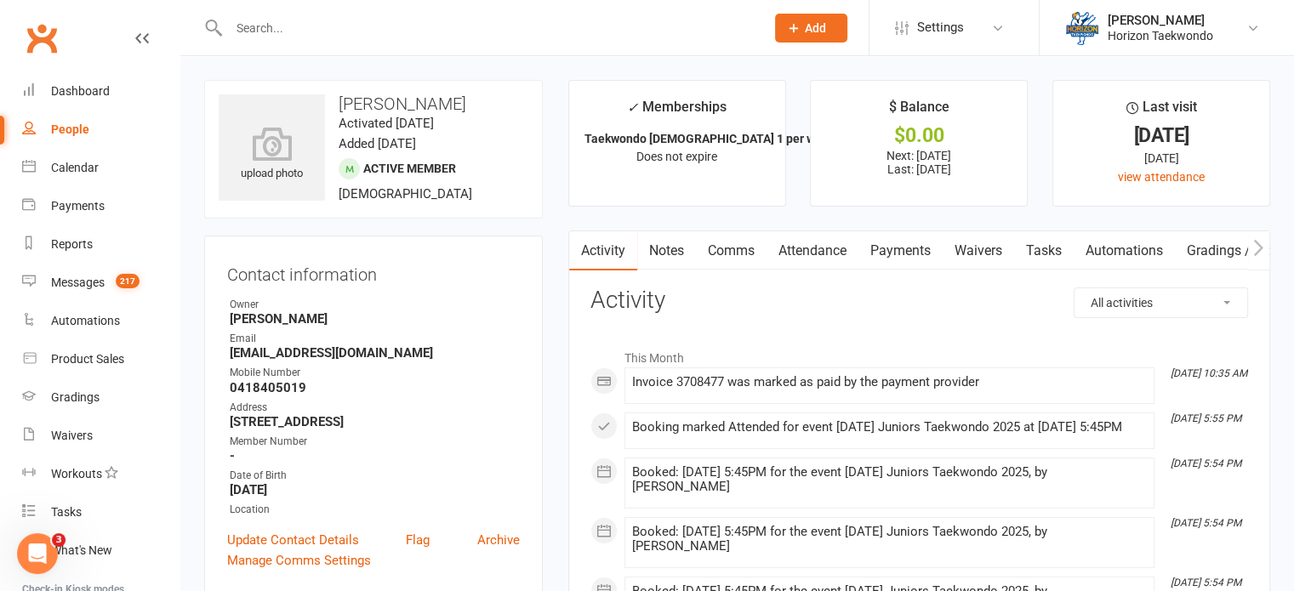
click at [908, 249] on link "Payments" at bounding box center [901, 250] width 84 height 39
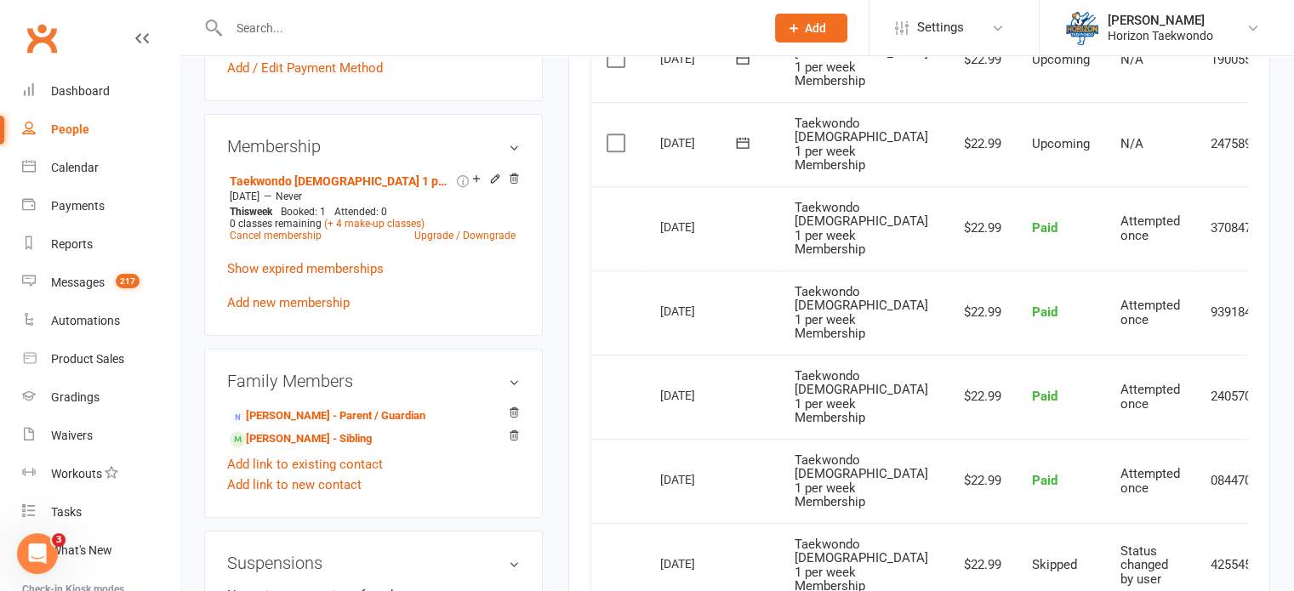
scroll to position [715, 0]
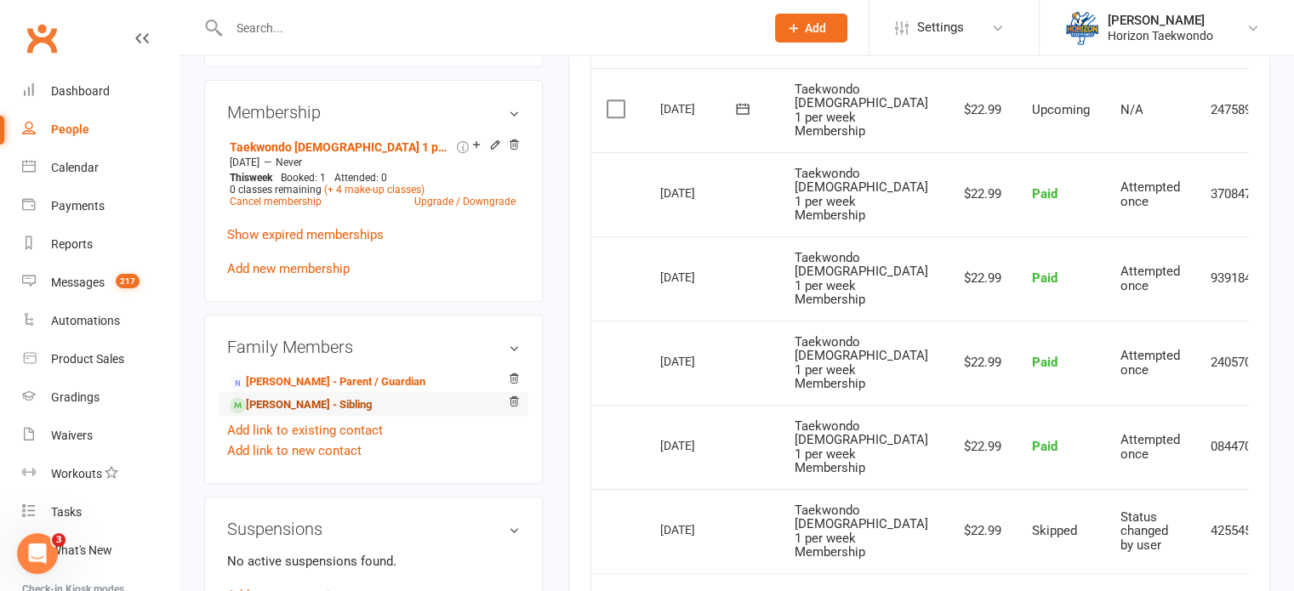
click at [300, 408] on link "[PERSON_NAME] - Sibling" at bounding box center [301, 405] width 142 height 18
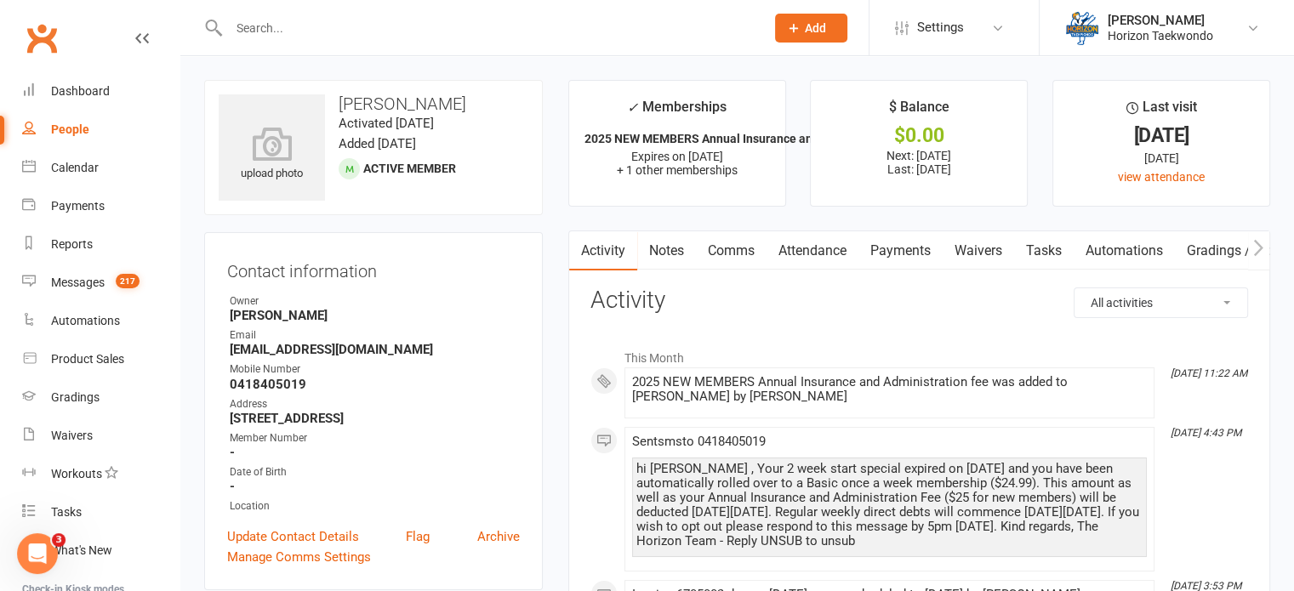
click at [880, 249] on link "Payments" at bounding box center [901, 250] width 84 height 39
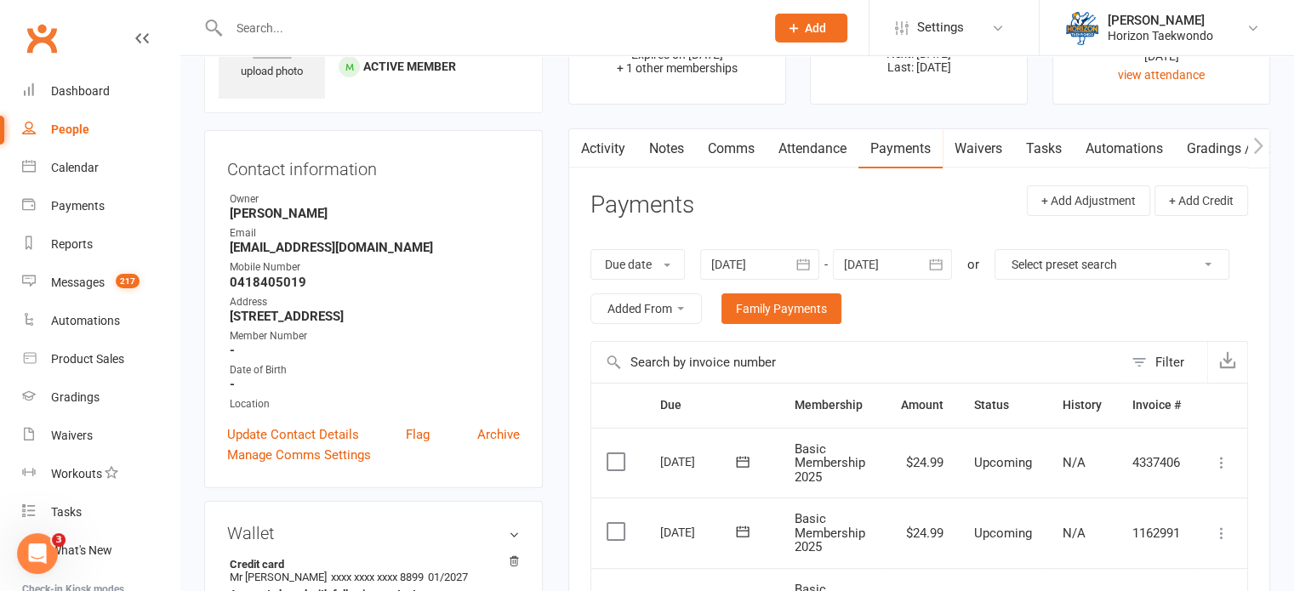
scroll to position [102, 0]
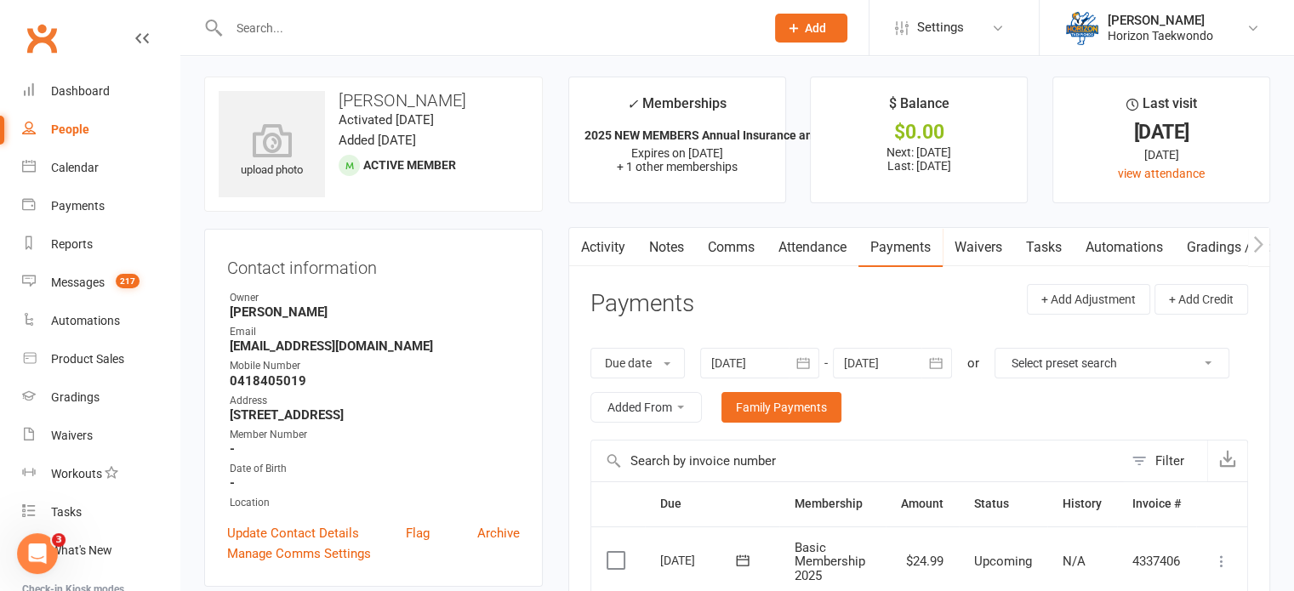
scroll to position [0, 0]
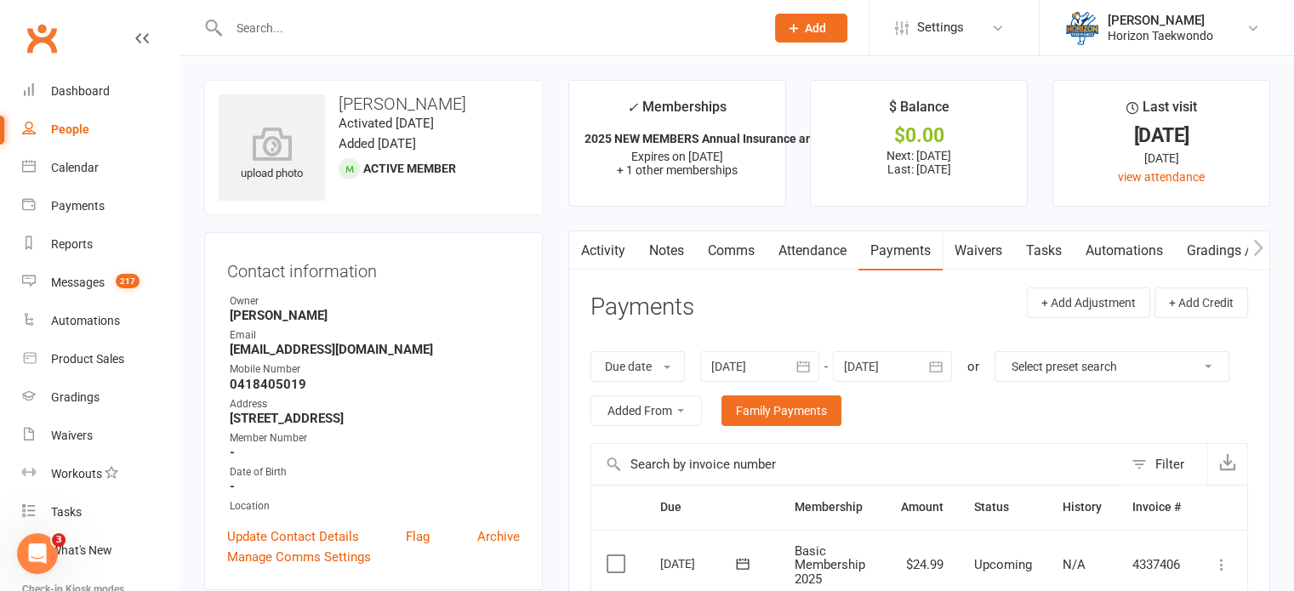
click at [482, 37] on input "text" at bounding box center [488, 28] width 529 height 24
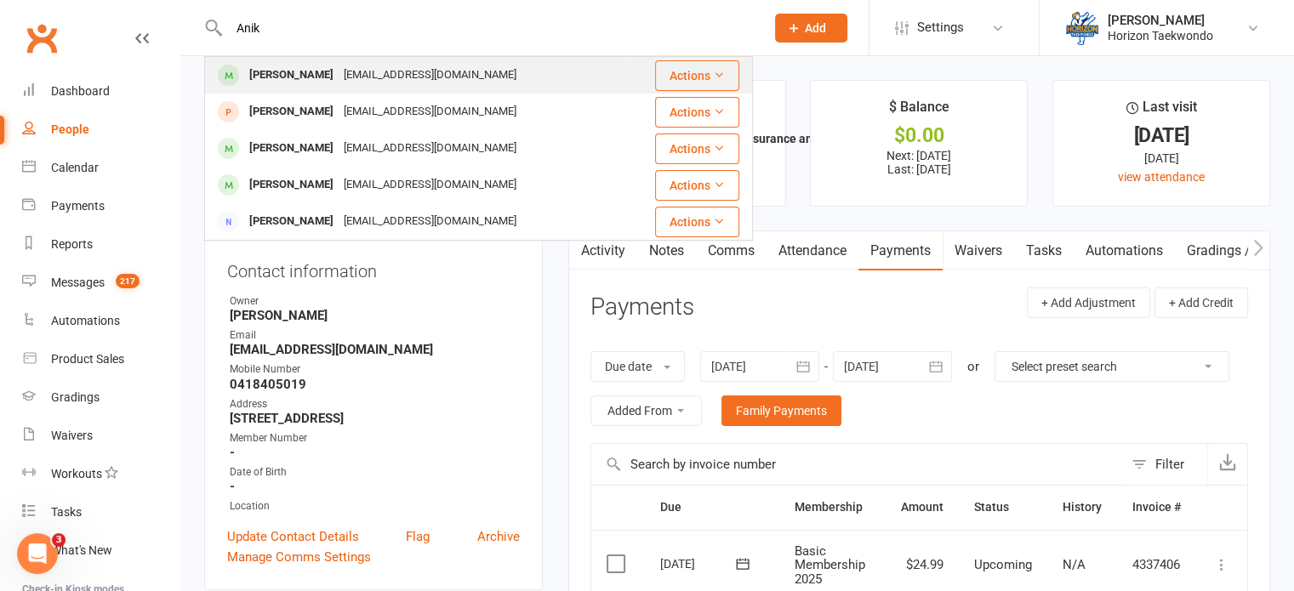
type input "Anik"
click at [482, 67] on div "[PERSON_NAME] [PERSON_NAME][EMAIL_ADDRESS][DOMAIN_NAME]" at bounding box center [415, 75] width 419 height 35
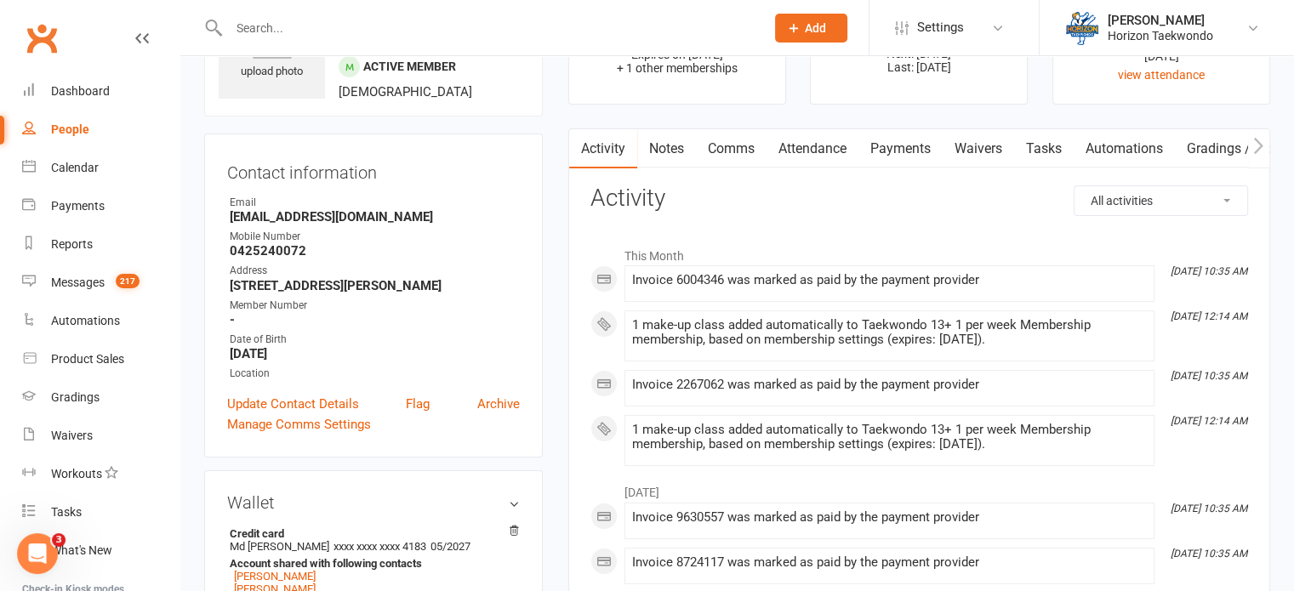
scroll to position [136, 0]
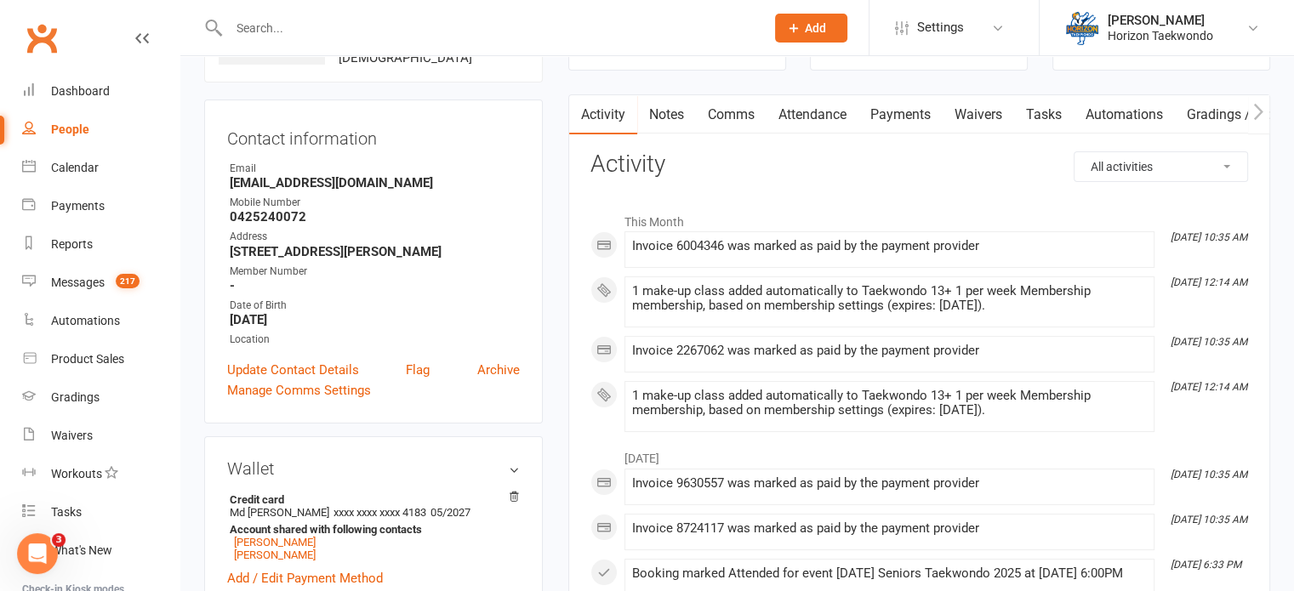
click at [903, 117] on link "Payments" at bounding box center [901, 114] width 84 height 39
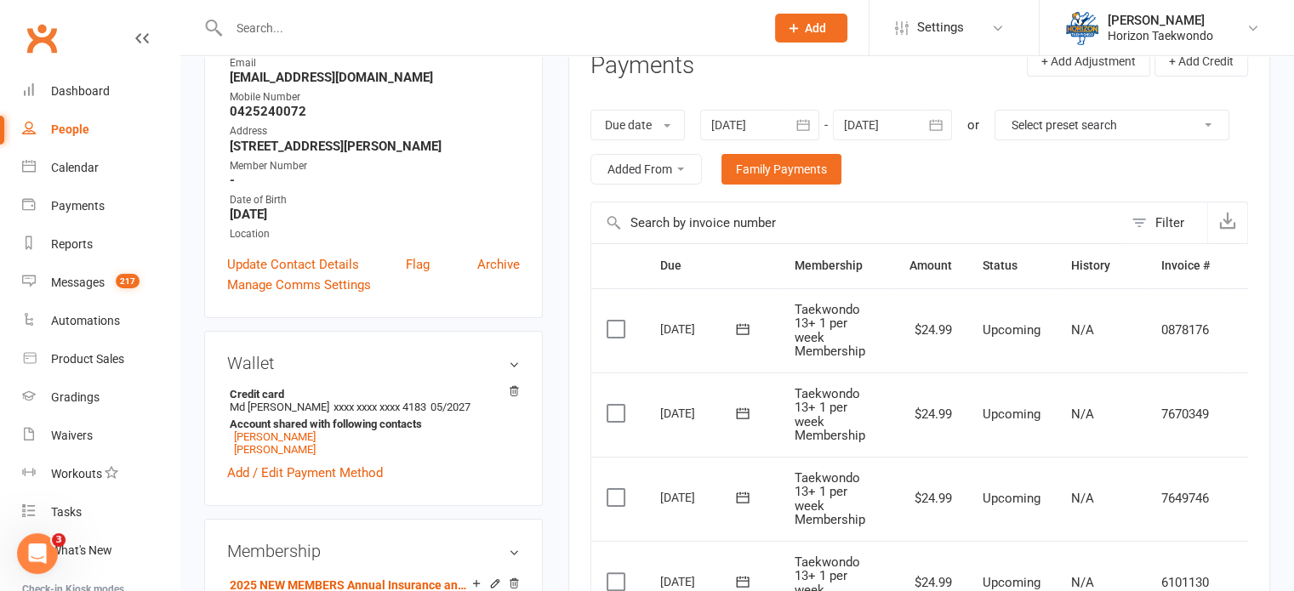
scroll to position [238, 0]
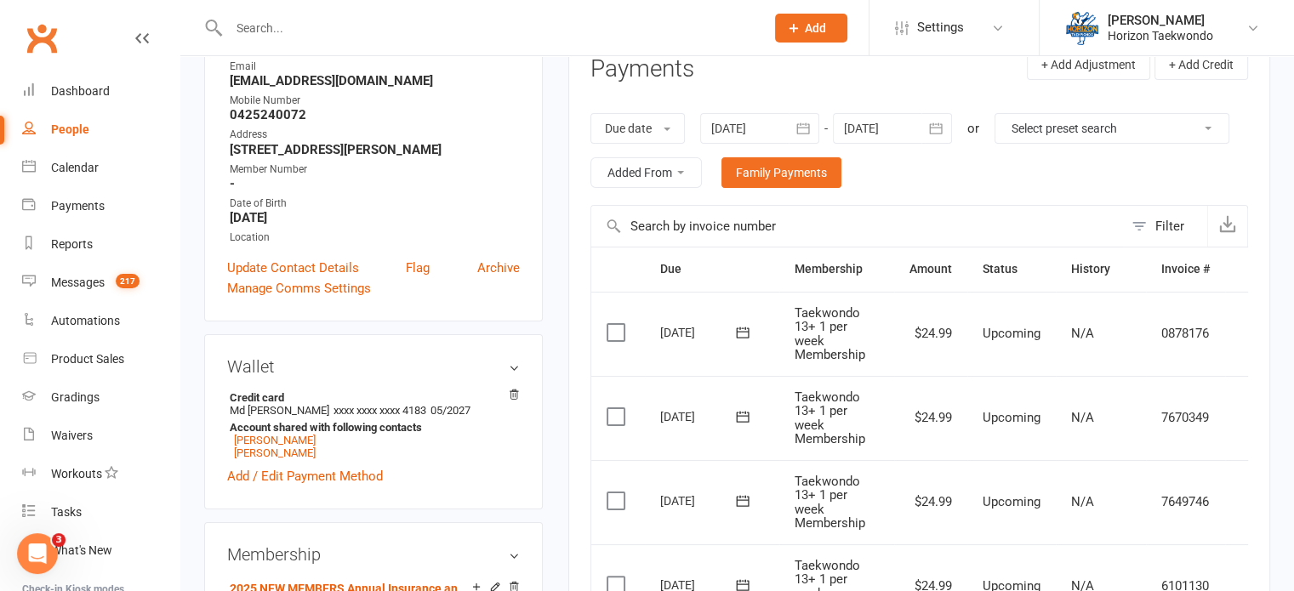
click at [808, 124] on icon "button" at bounding box center [803, 128] width 13 height 11
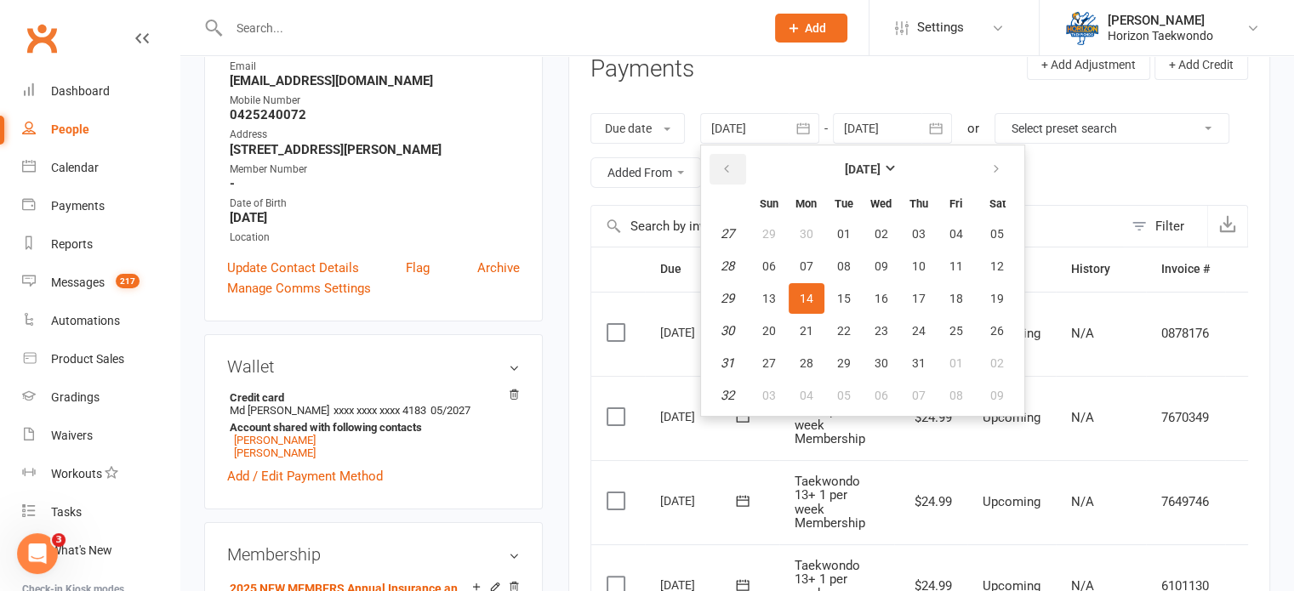
click at [723, 170] on icon "button" at bounding box center [727, 170] width 12 height 14
click at [771, 238] on span "01" at bounding box center [769, 234] width 14 height 14
type input "[DATE]"
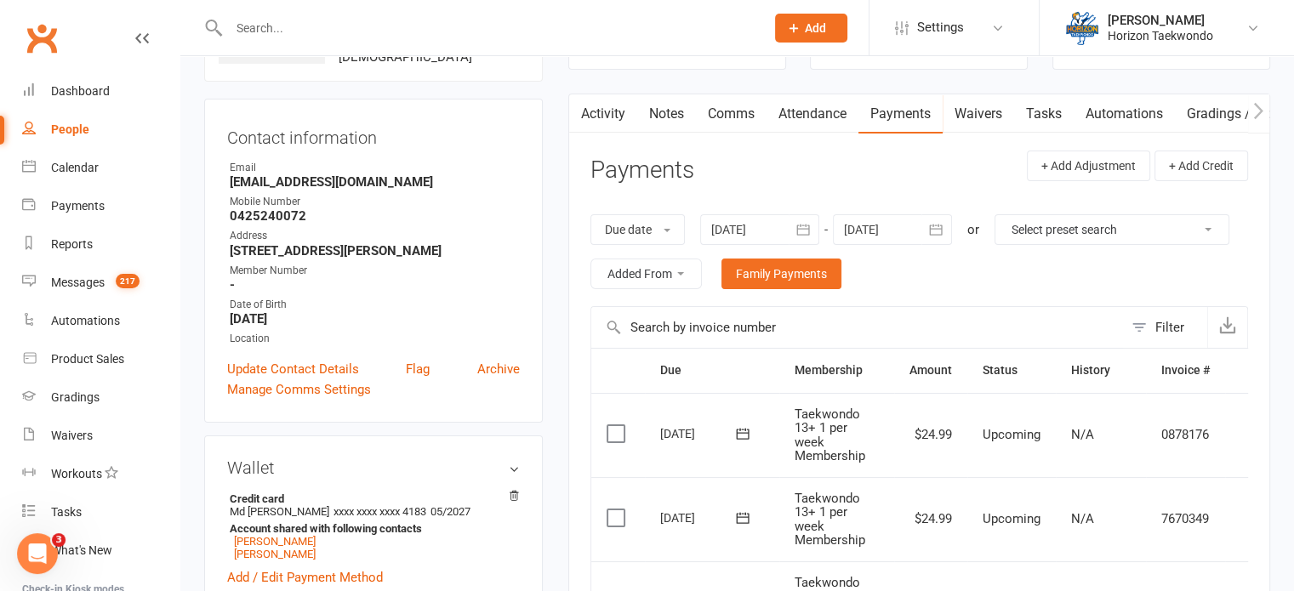
scroll to position [136, 0]
click at [841, 273] on link "Family Payments" at bounding box center [782, 275] width 120 height 31
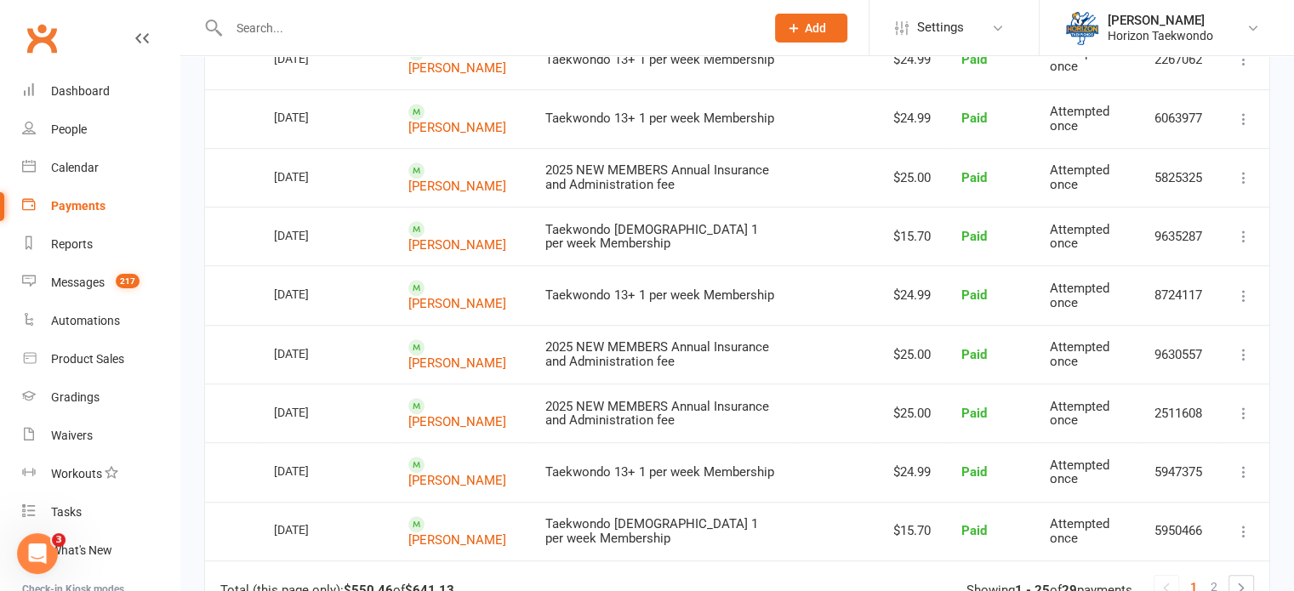
scroll to position [1191, 0]
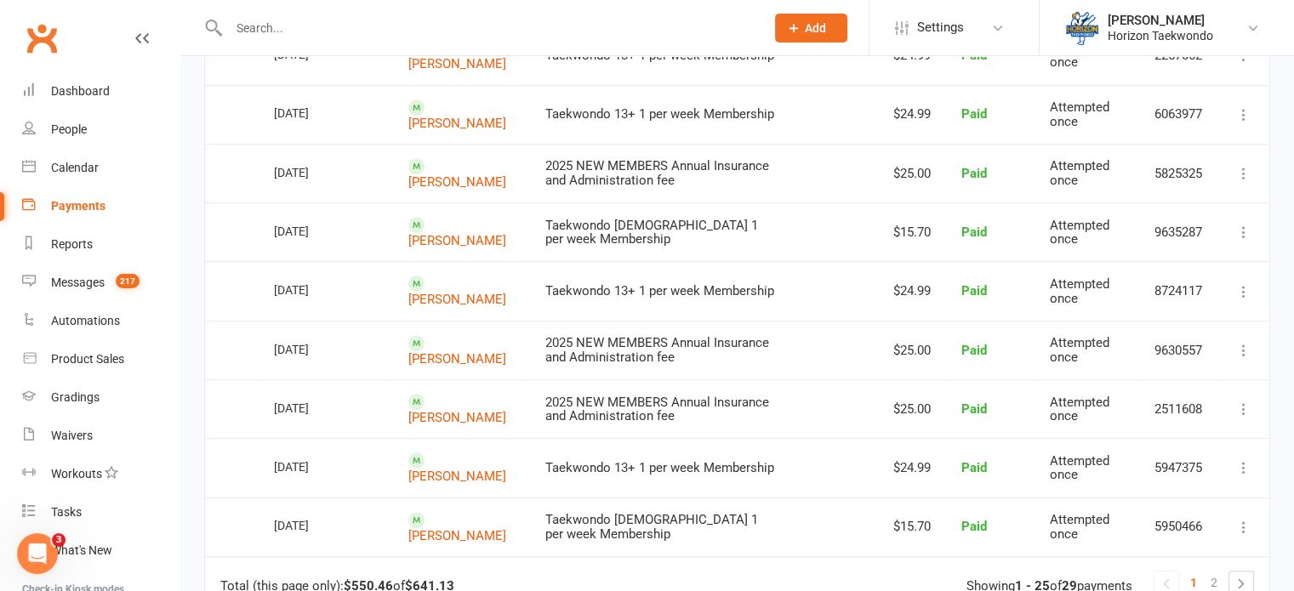
click at [565, 26] on input "text" at bounding box center [488, 28] width 529 height 24
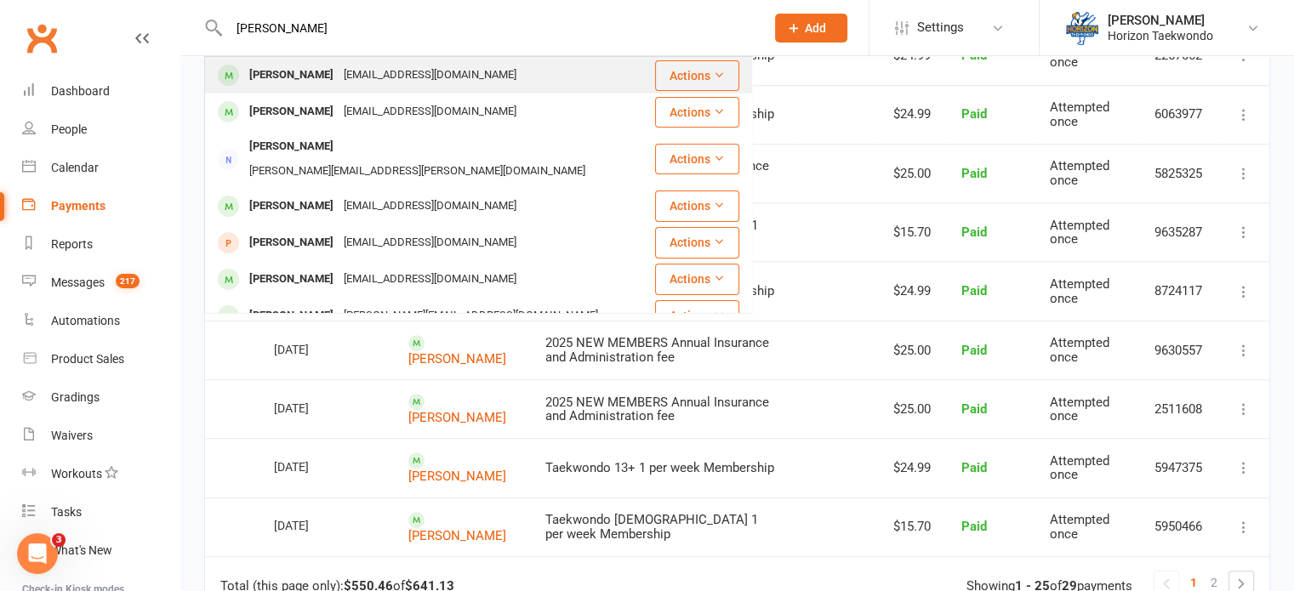
type input "[PERSON_NAME]"
click at [553, 73] on div "[PERSON_NAME] [PERSON_NAME][EMAIL_ADDRESS][DOMAIN_NAME]" at bounding box center [430, 75] width 448 height 35
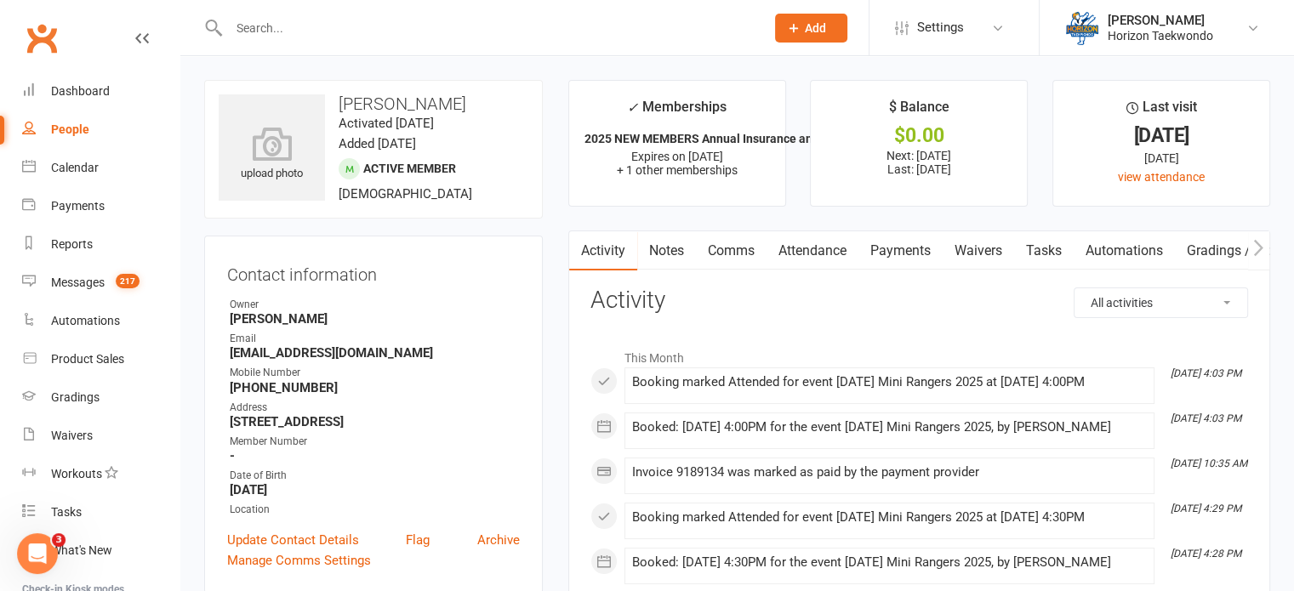
click at [902, 260] on link "Payments" at bounding box center [901, 250] width 84 height 39
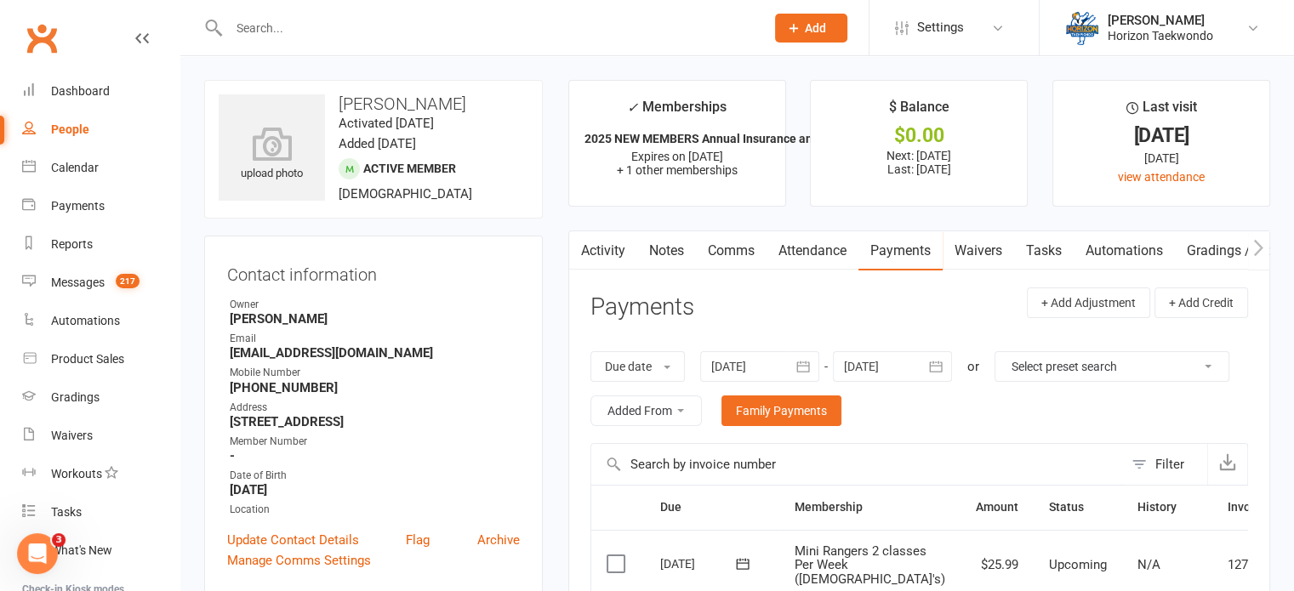
click at [528, 20] on input "text" at bounding box center [488, 28] width 529 height 24
type input "A"
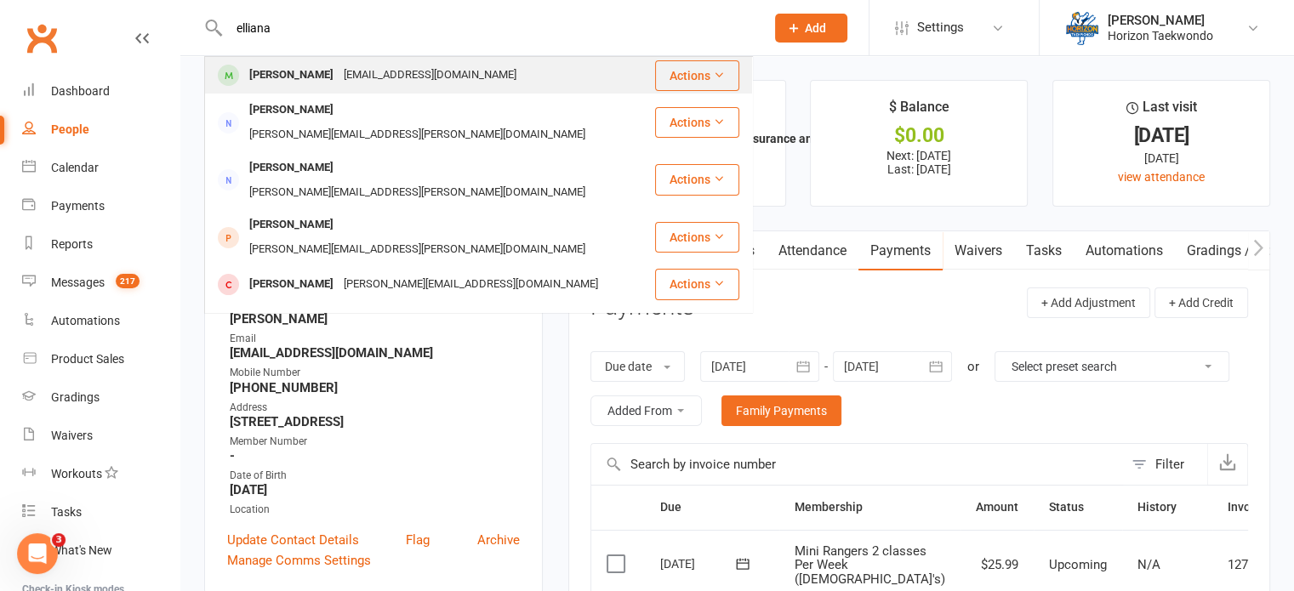
type input "elliana"
click at [512, 74] on div "[PERSON_NAME] Malik [EMAIL_ADDRESS][DOMAIN_NAME]" at bounding box center [430, 75] width 448 height 35
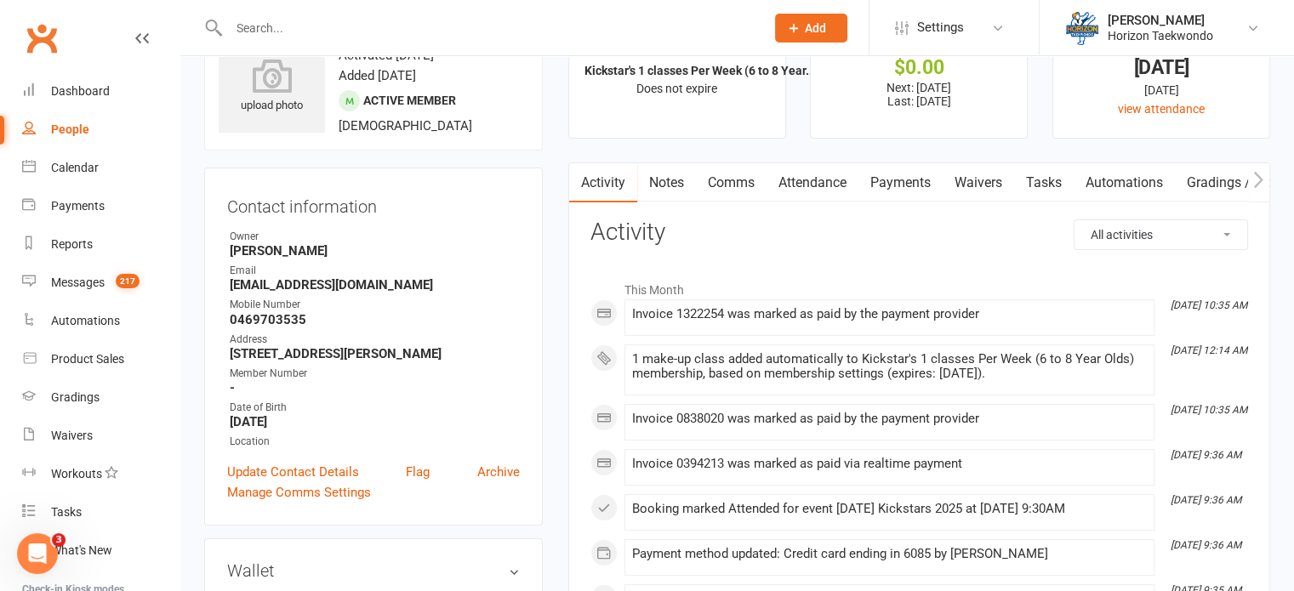
scroll to position [102, 0]
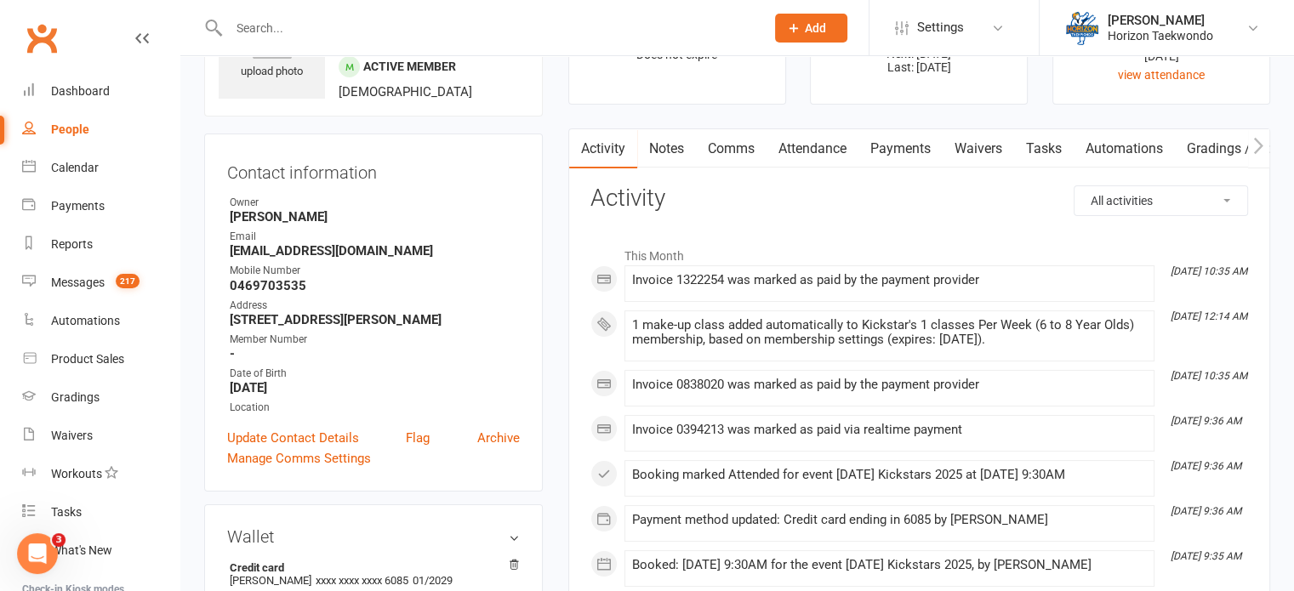
click at [917, 154] on link "Payments" at bounding box center [901, 148] width 84 height 39
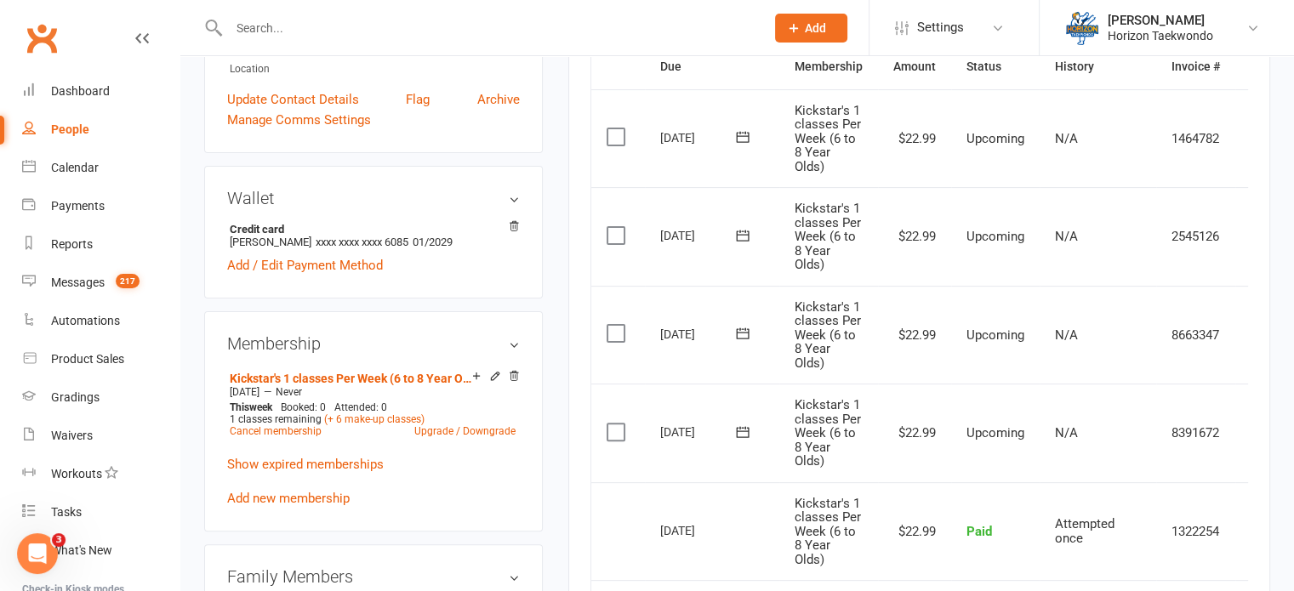
scroll to position [476, 0]
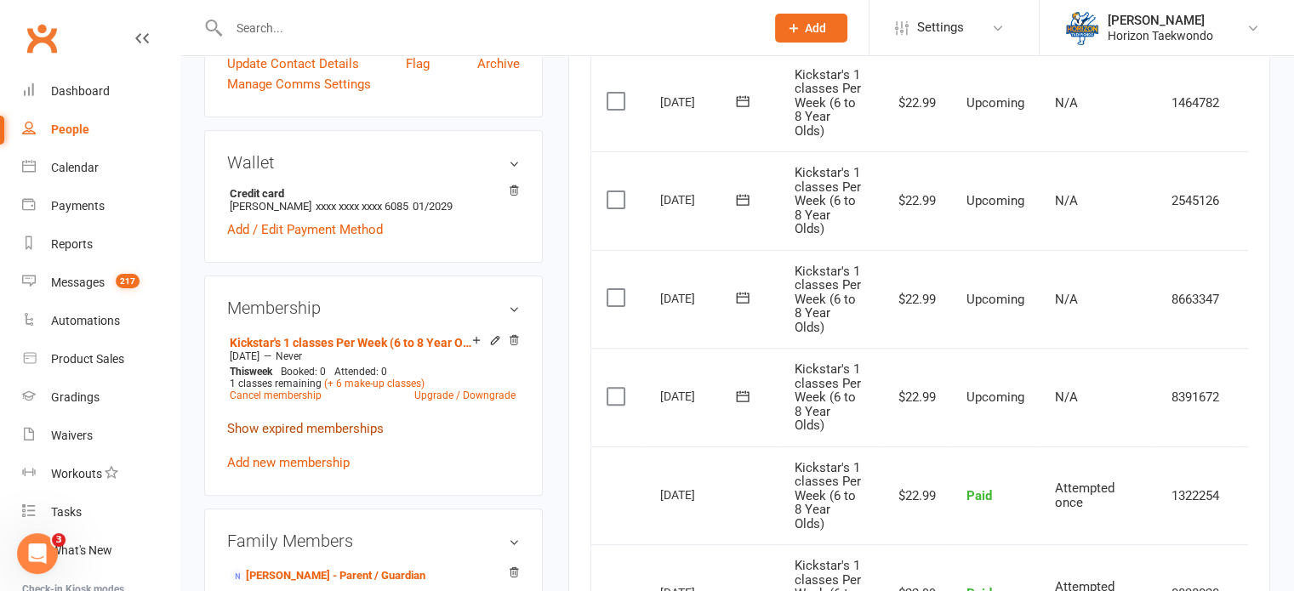
click at [282, 427] on link "Show expired memberships" at bounding box center [305, 428] width 157 height 15
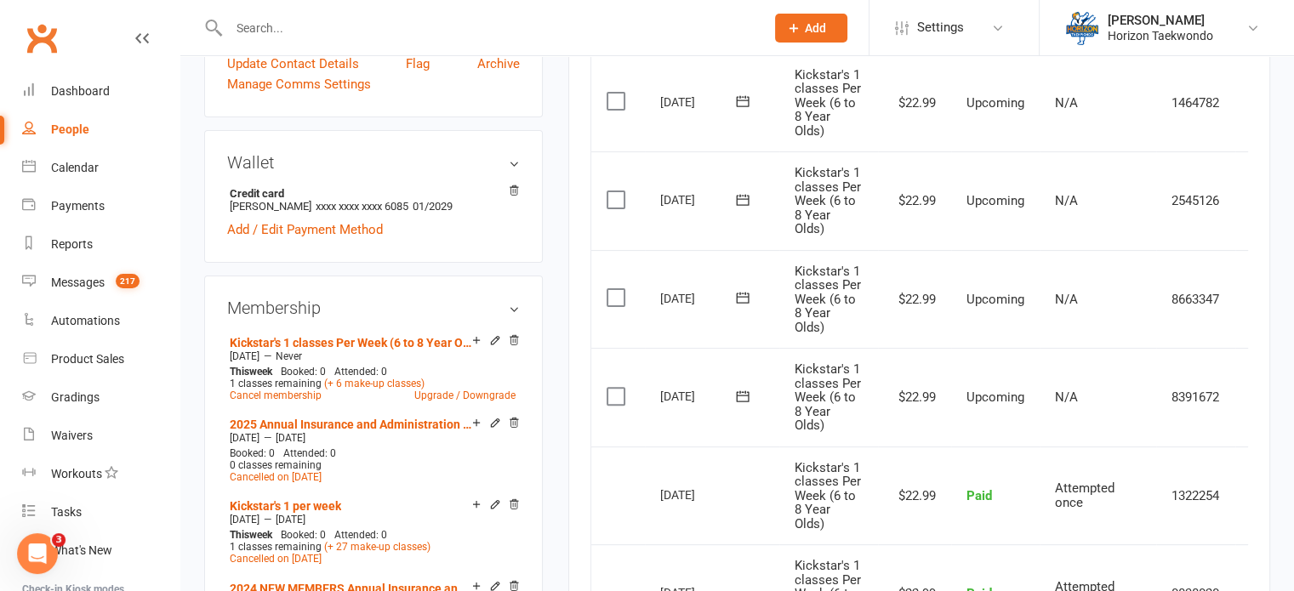
click at [556, 468] on main "✓ Memberships Kickstar's 1 classes Per Week (6 to 8 Year... Does not expire $ B…" at bounding box center [919, 428] width 727 height 1649
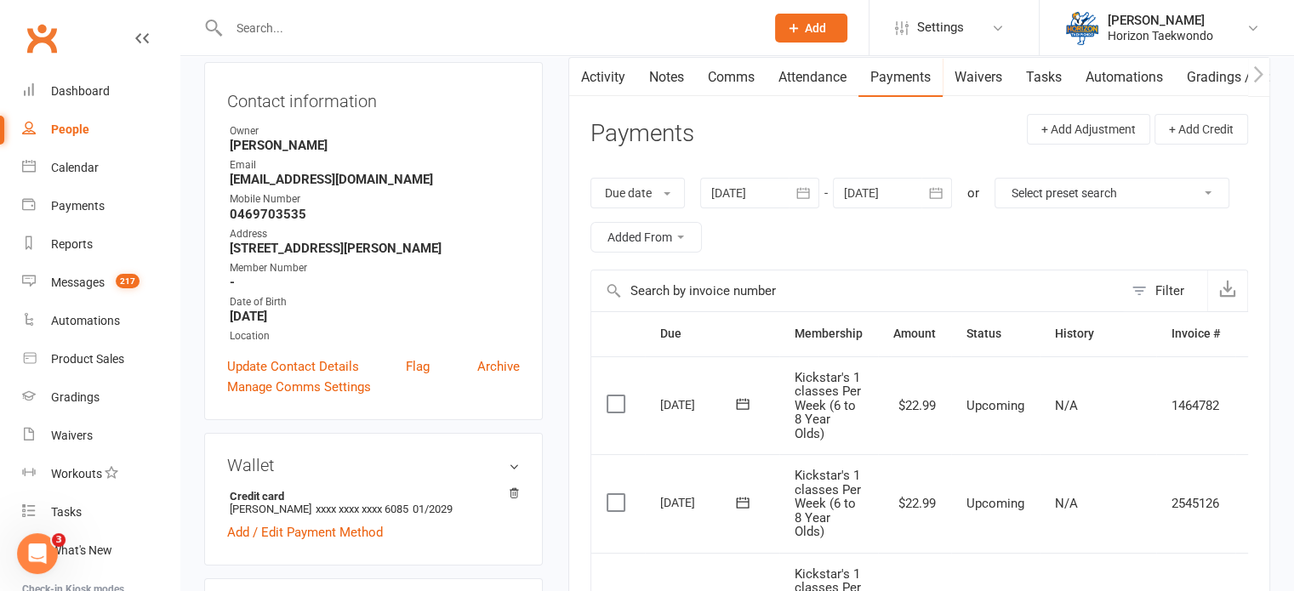
scroll to position [170, 0]
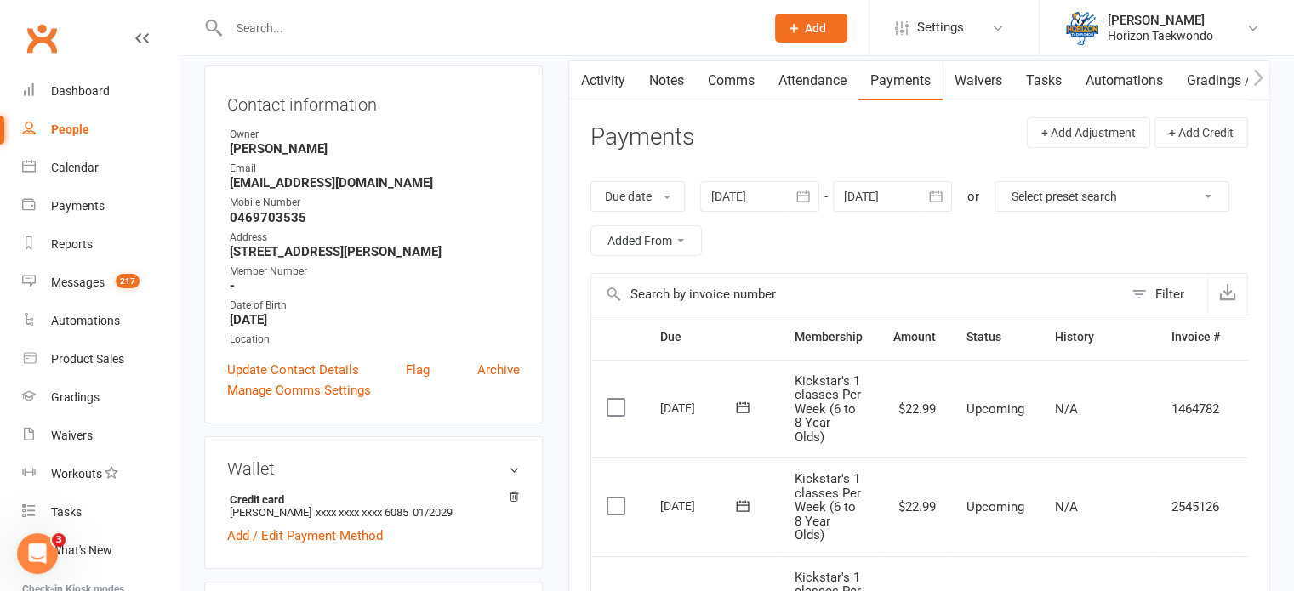
click at [805, 196] on icon "button" at bounding box center [803, 196] width 17 height 17
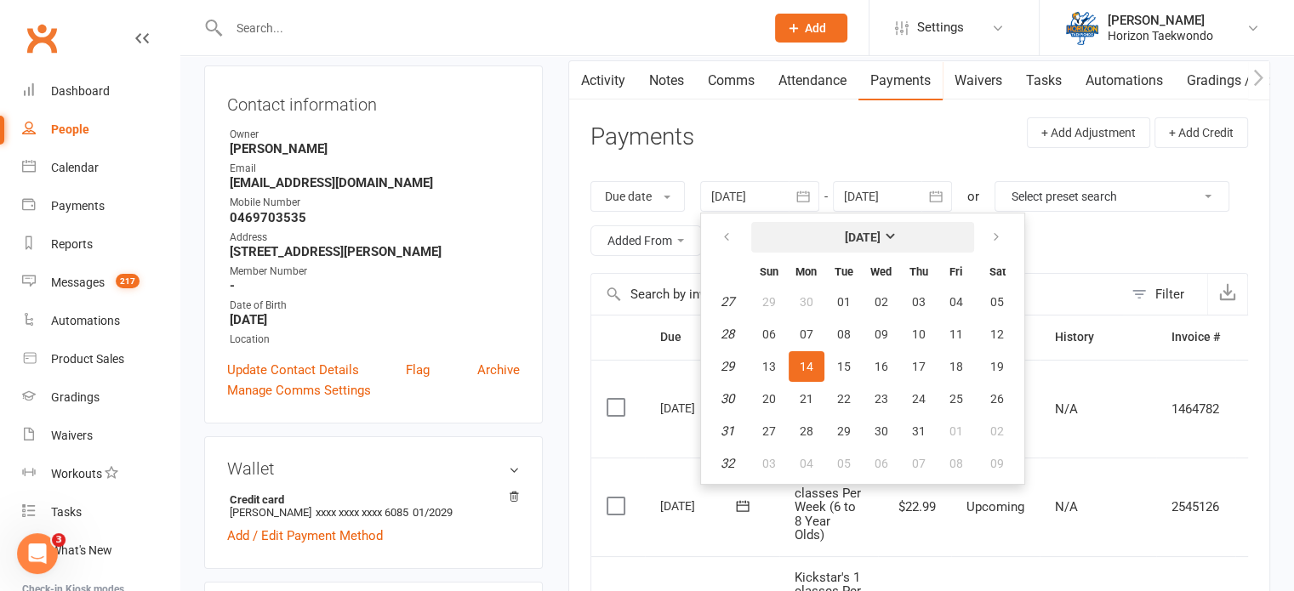
click at [804, 239] on button "[DATE]" at bounding box center [862, 237] width 223 height 31
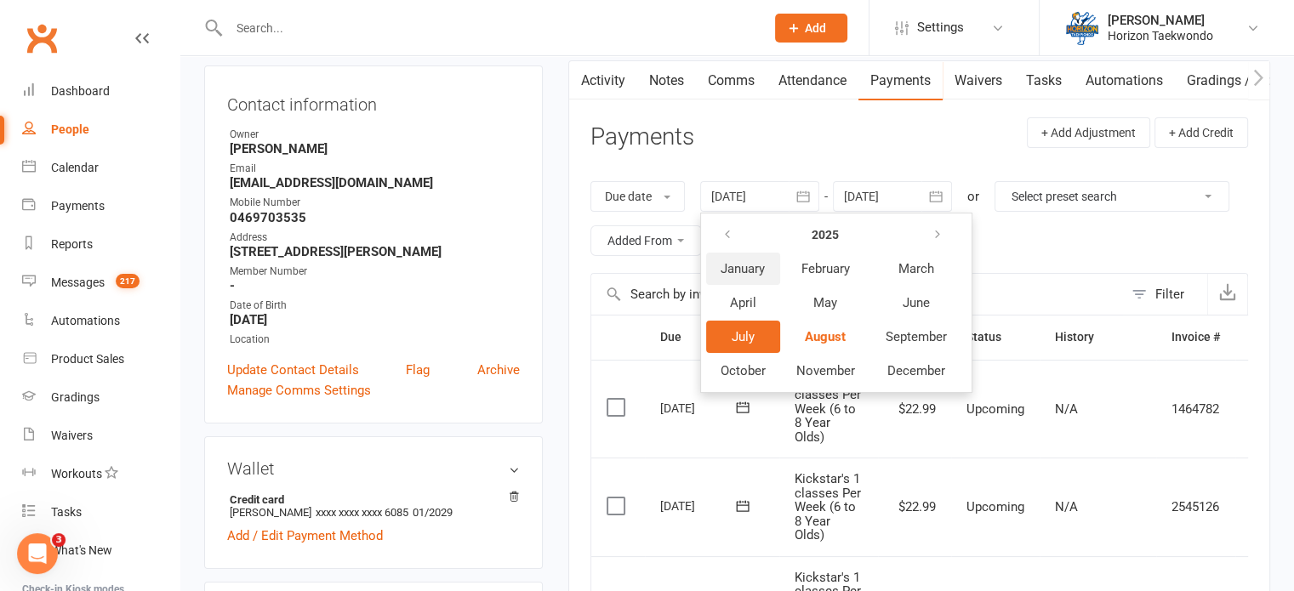
click at [754, 277] on button "January" at bounding box center [743, 269] width 74 height 32
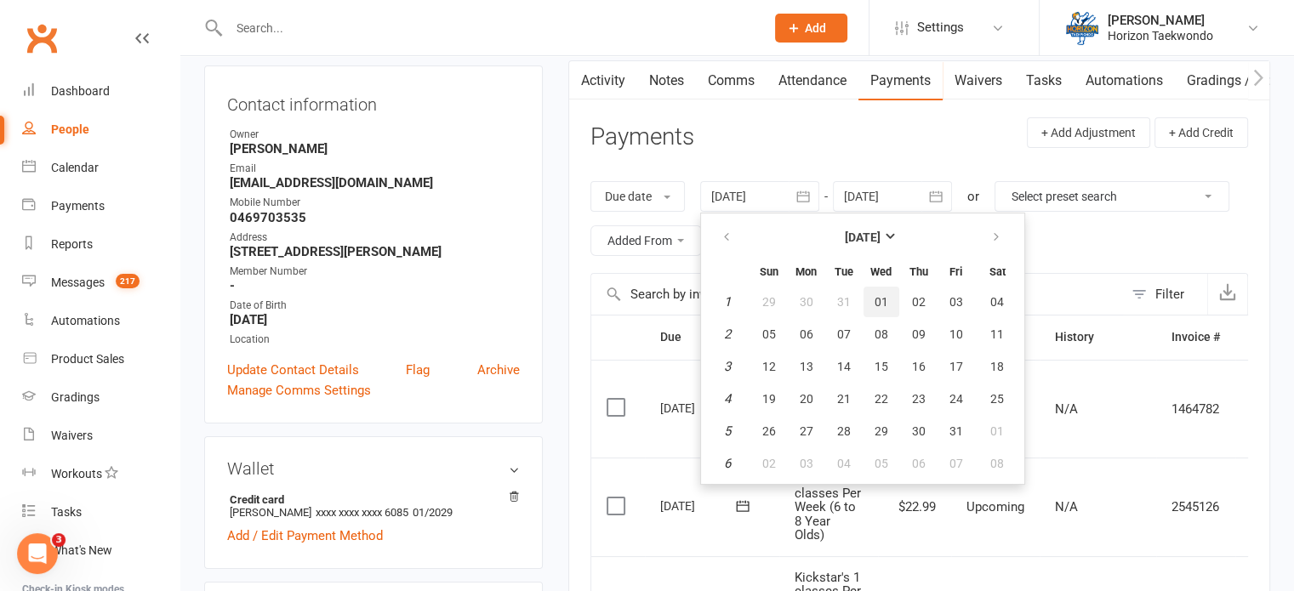
click at [878, 302] on span "01" at bounding box center [882, 302] width 14 height 14
type input "[DATE]"
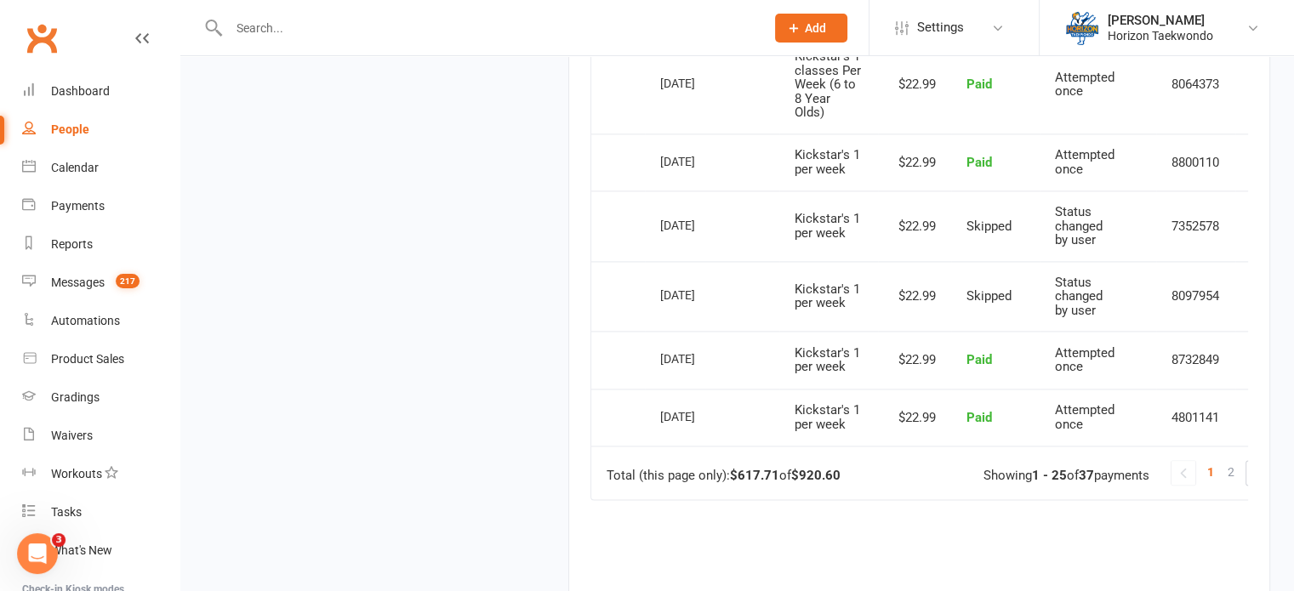
scroll to position [2382, 0]
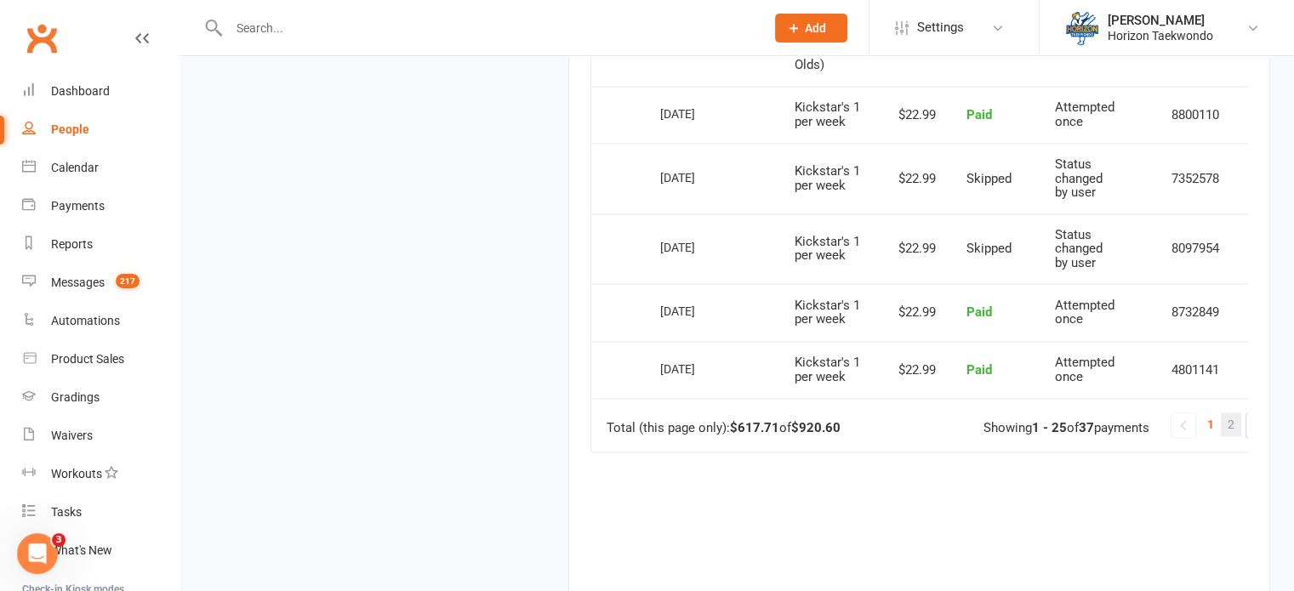
click at [1236, 434] on link "2" at bounding box center [1231, 425] width 20 height 24
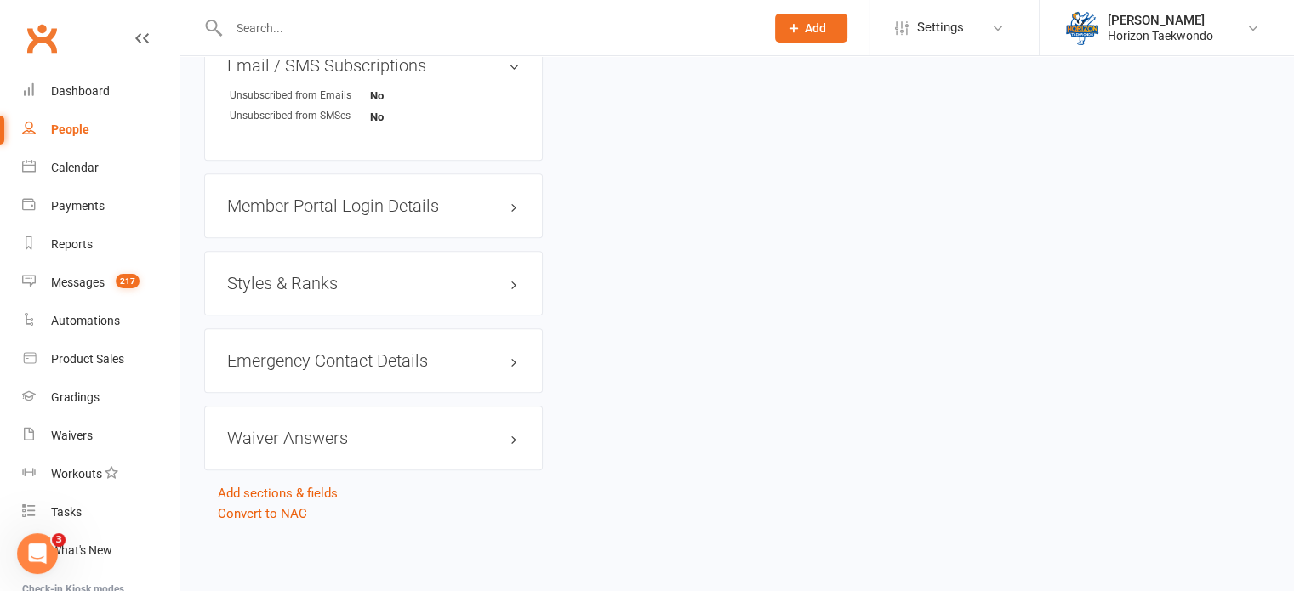
scroll to position [851, 0]
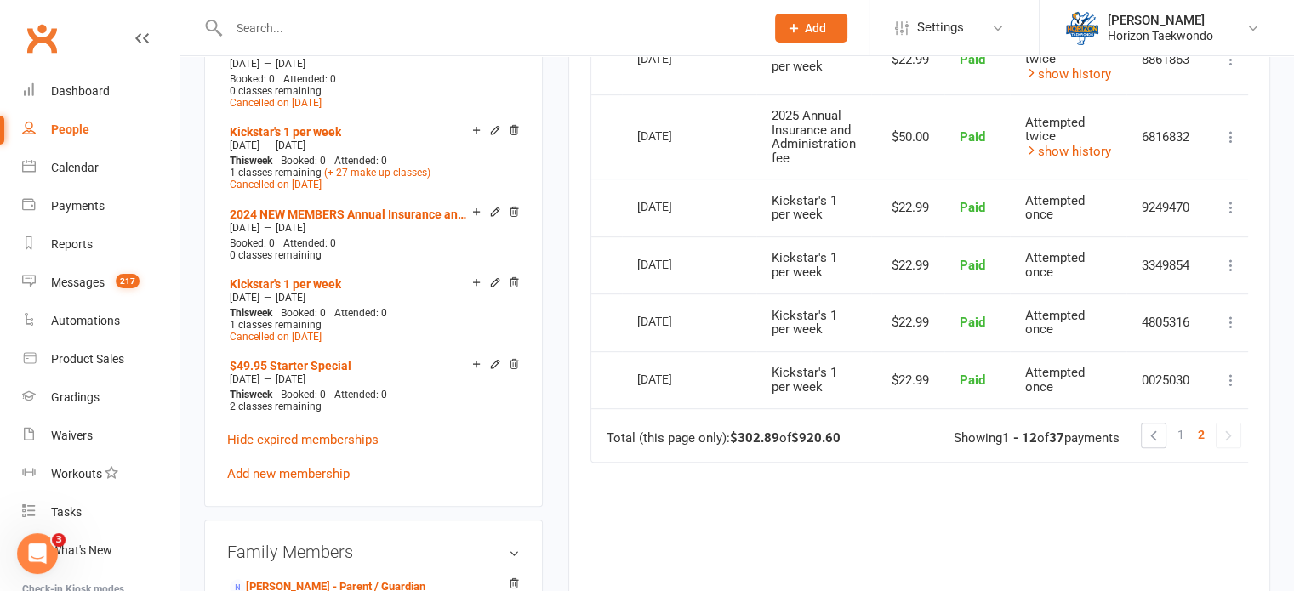
click at [549, 408] on div "upload photo [PERSON_NAME] Activated [DATE] Added [DATE] Active member [DEMOGRA…" at bounding box center [373, 271] width 364 height 2085
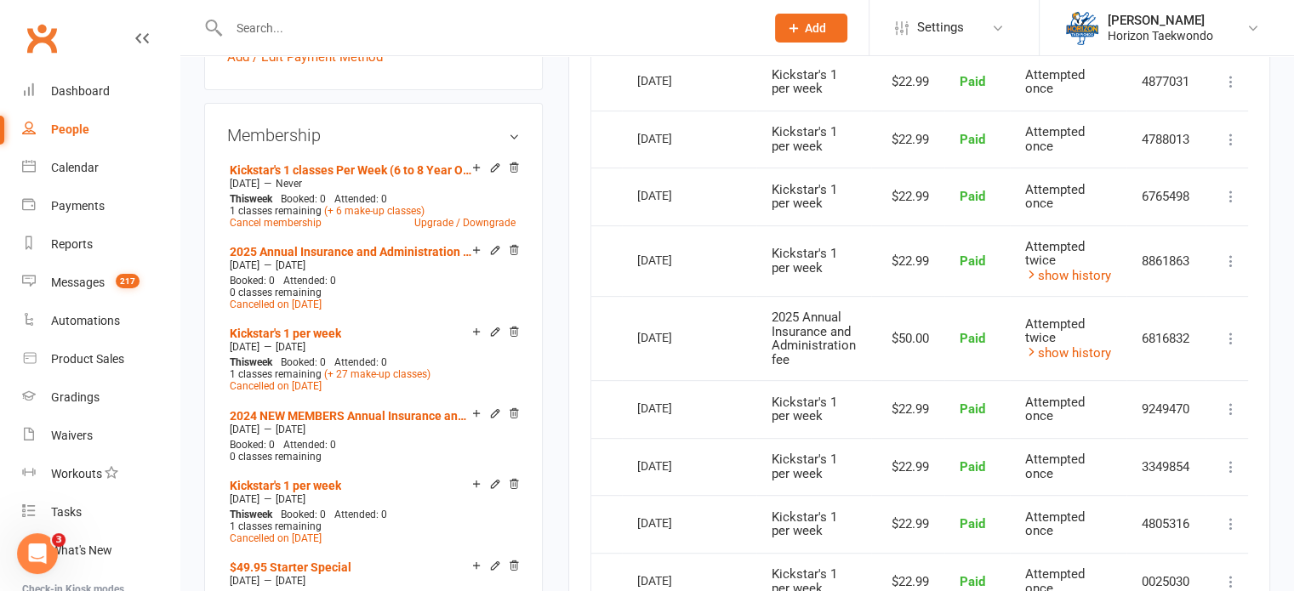
scroll to position [647, 0]
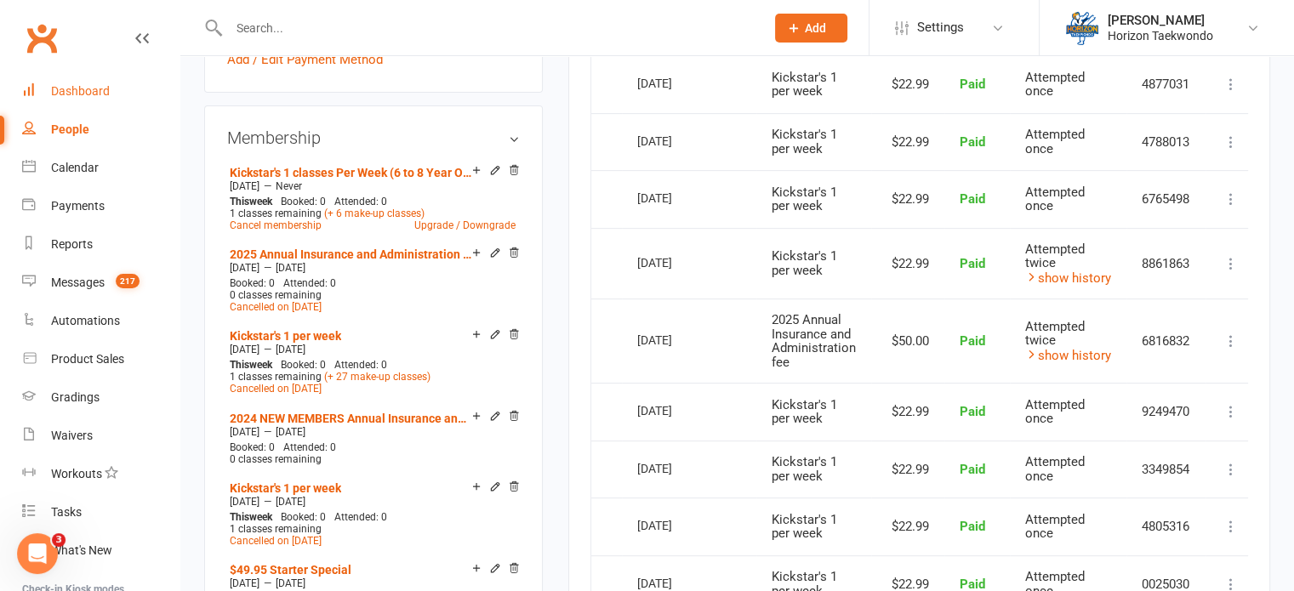
click at [90, 94] on div "Dashboard" at bounding box center [80, 91] width 59 height 14
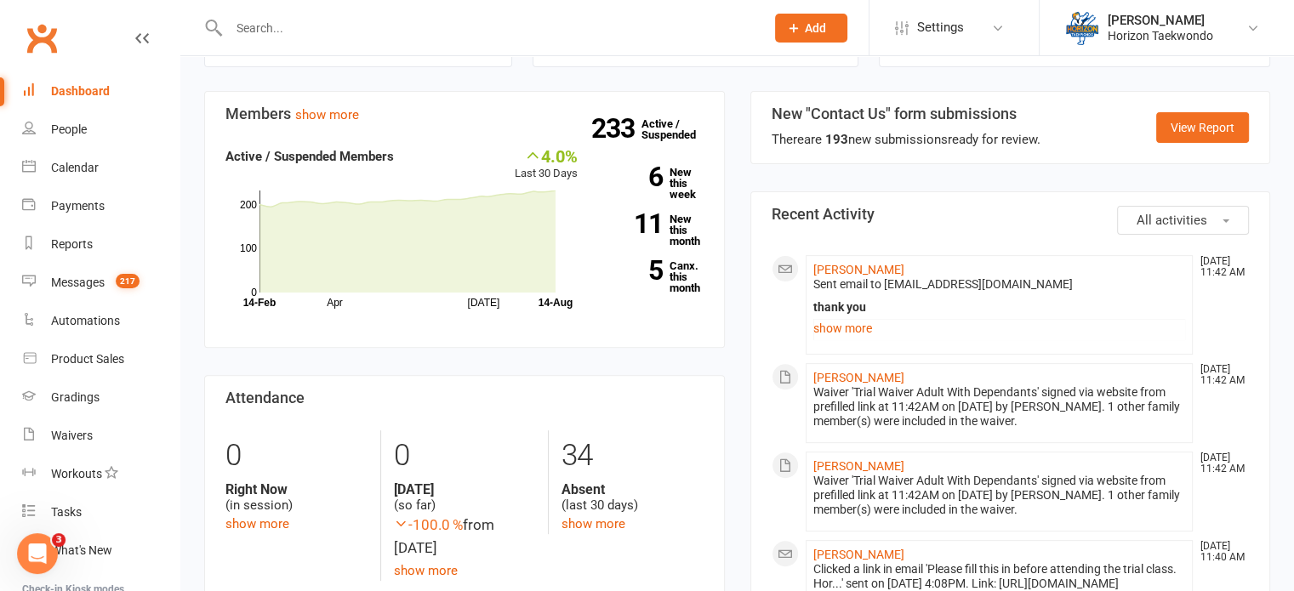
scroll to position [613, 0]
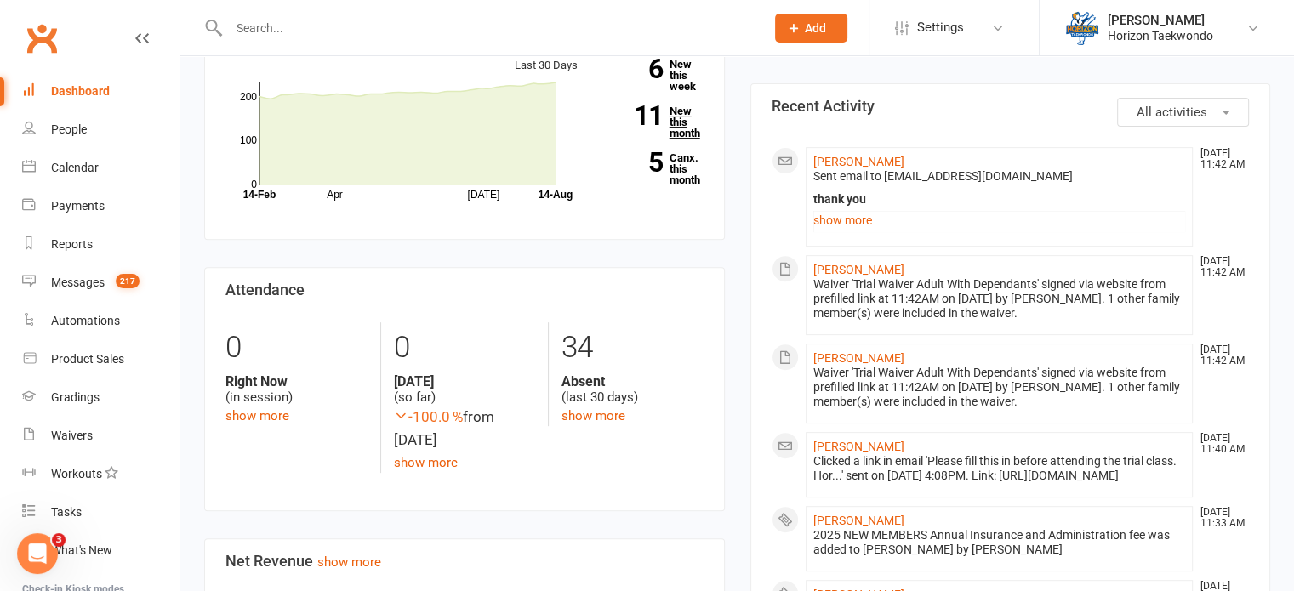
click at [680, 122] on link "11 New this month" at bounding box center [653, 122] width 100 height 33
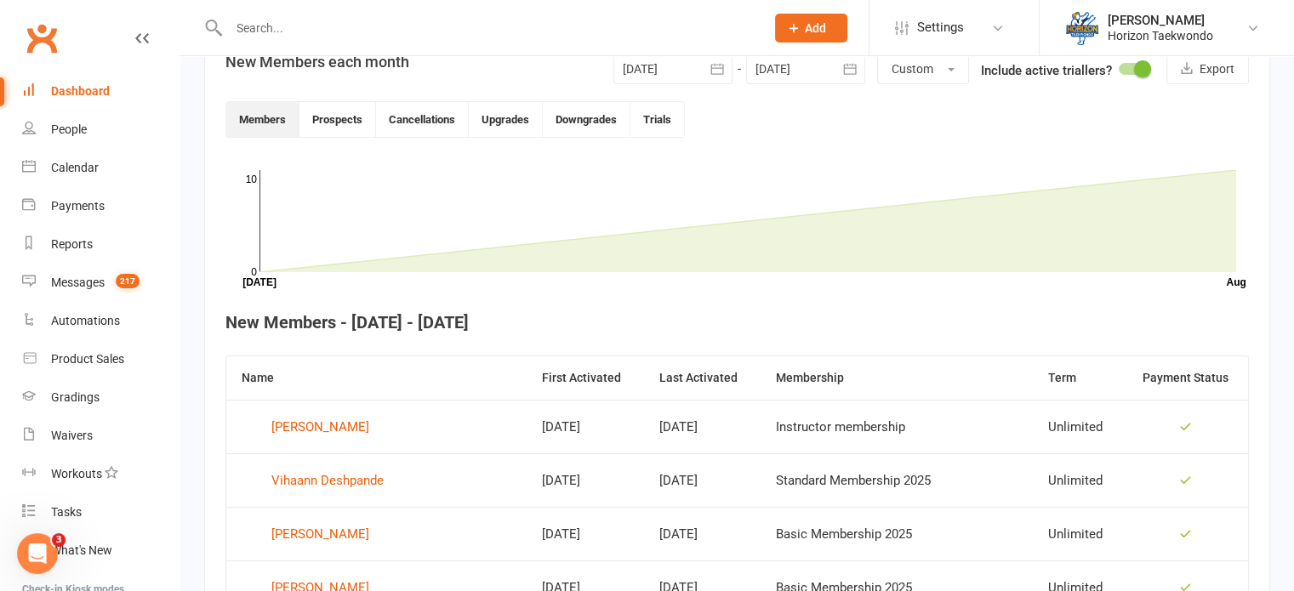
scroll to position [396, 0]
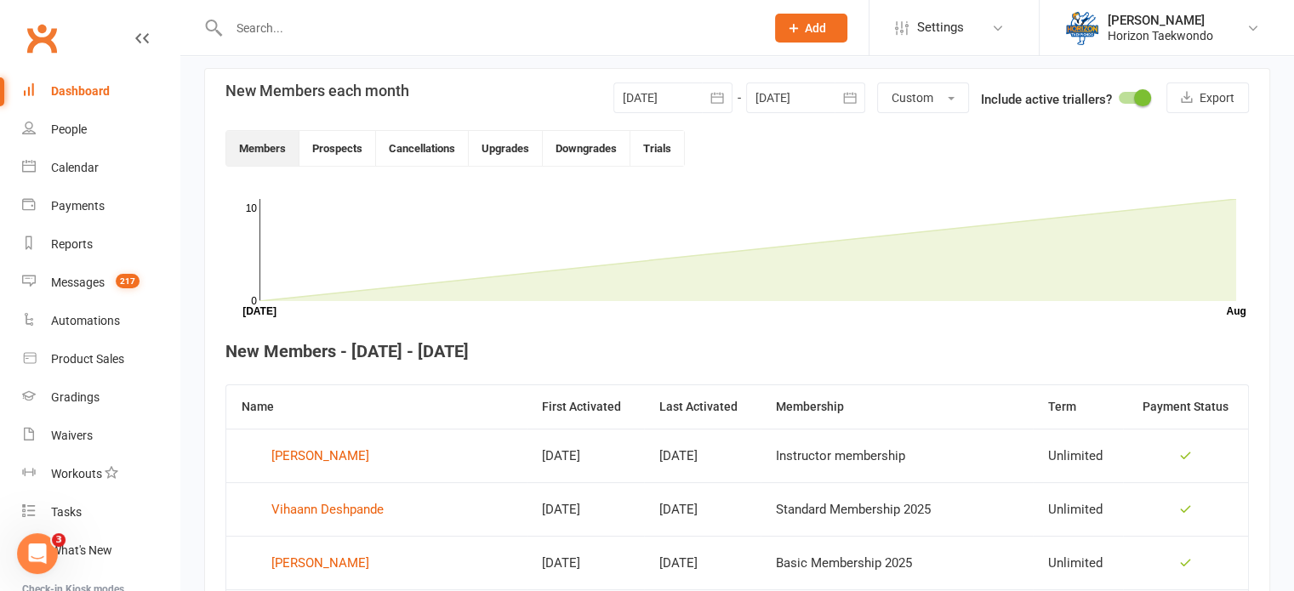
click at [718, 92] on icon "button" at bounding box center [716, 97] width 13 height 11
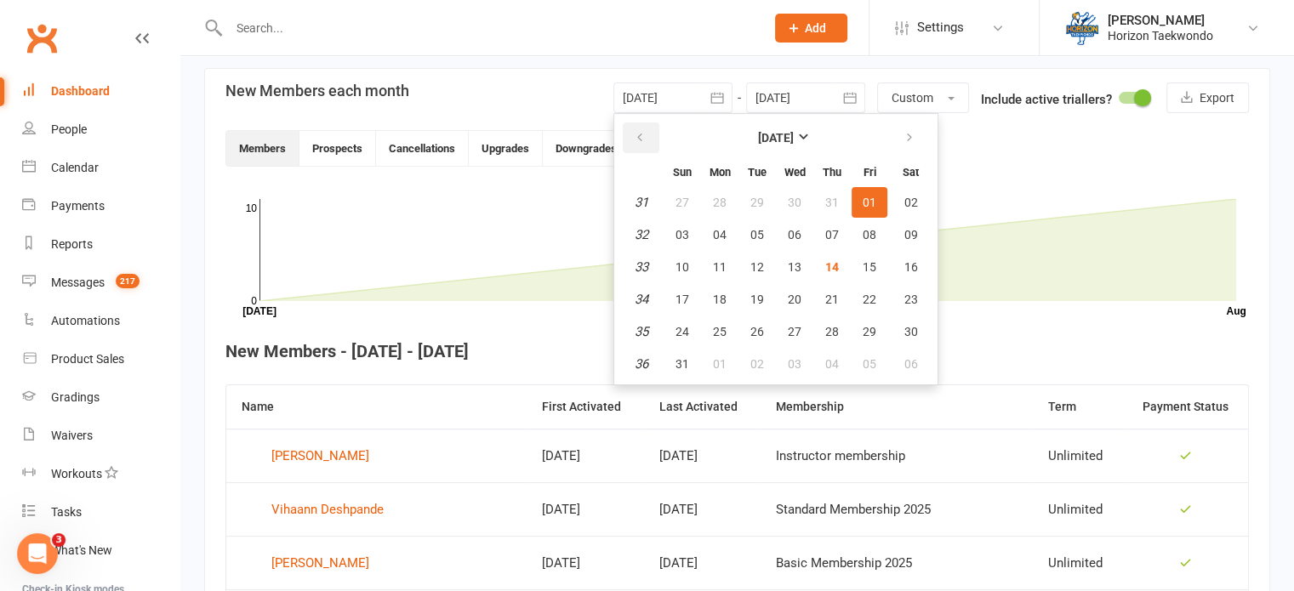
click at [643, 139] on icon "button" at bounding box center [640, 138] width 12 height 14
click at [863, 294] on span "25" at bounding box center [870, 300] width 14 height 14
type input "[DATE]"
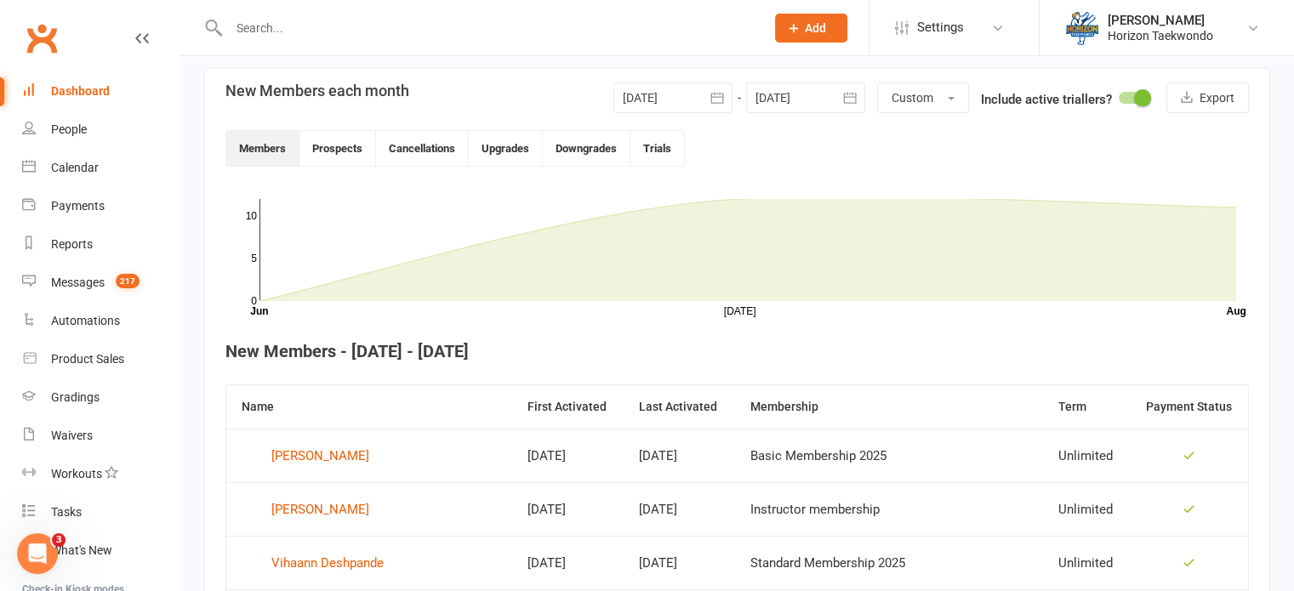
click at [203, 386] on div "233 total active / suspended members Last 6 Months [DATE]-[DATE]-[DATE]-[DATE]-…" at bounding box center [737, 494] width 1114 height 1668
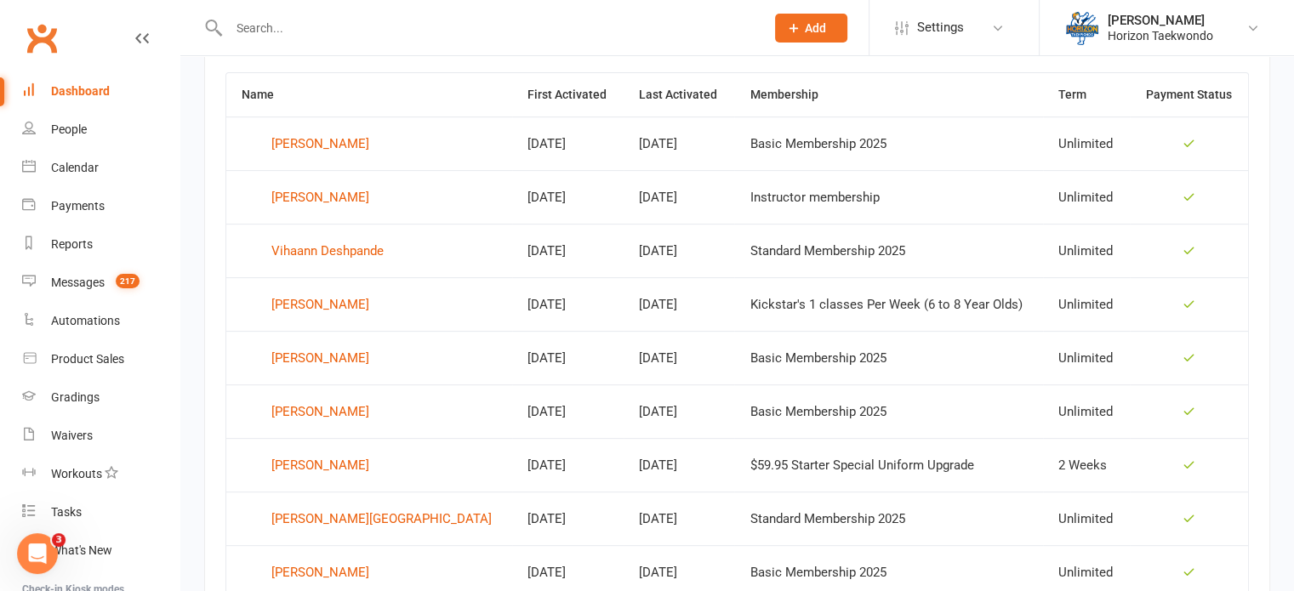
scroll to position [711, 0]
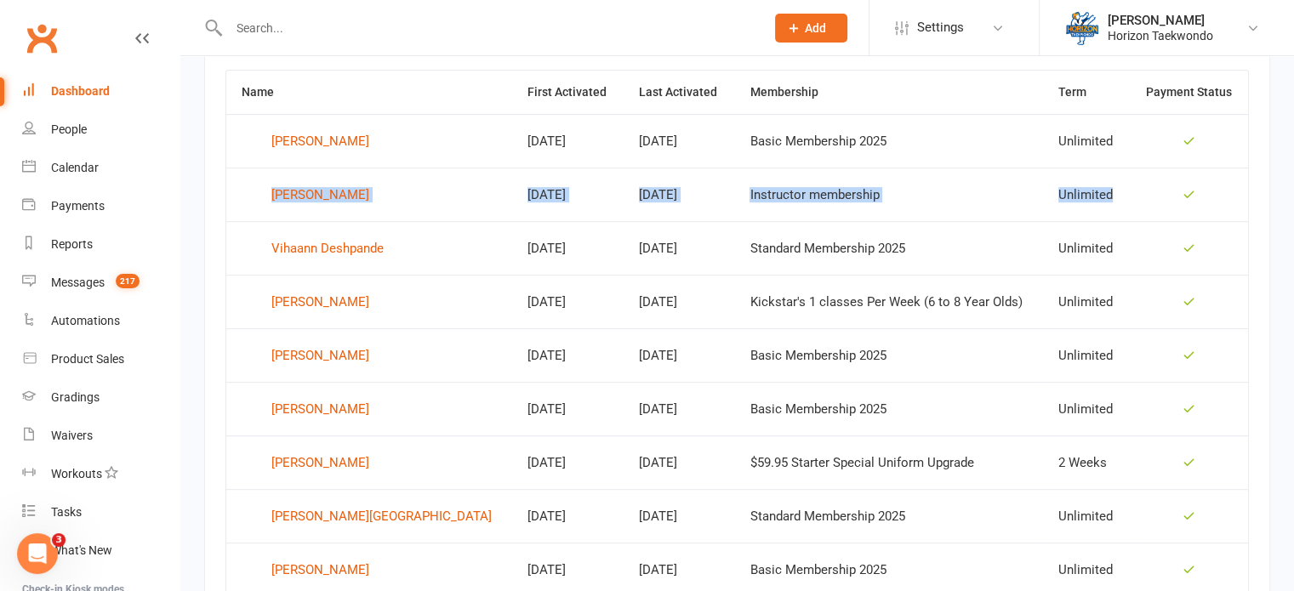
drag, startPoint x: 225, startPoint y: 192, endPoint x: 1113, endPoint y: 187, distance: 887.5
click at [1113, 187] on tr "[PERSON_NAME] [DATE] [DATE] Instructor membership Unlimited" at bounding box center [737, 195] width 1022 height 54
copy tr "[PERSON_NAME] [DATE] [DATE] Instructor membership Unlimited"
click at [366, 189] on div "[PERSON_NAME]" at bounding box center [320, 195] width 98 height 26
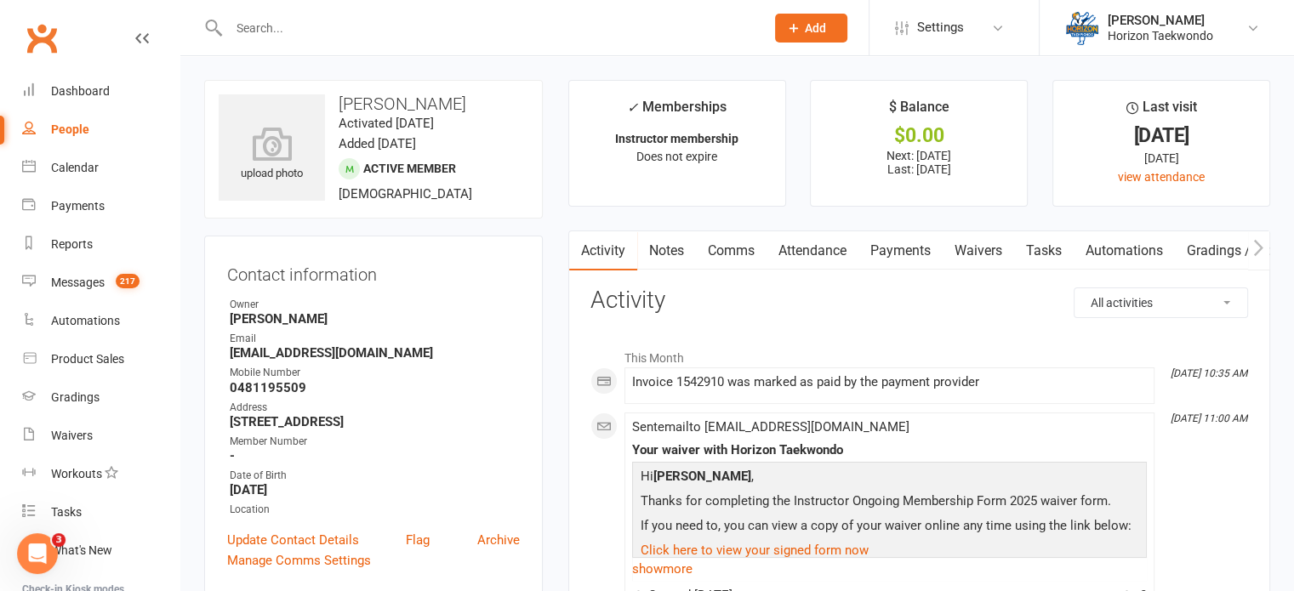
click at [909, 250] on link "Payments" at bounding box center [901, 250] width 84 height 39
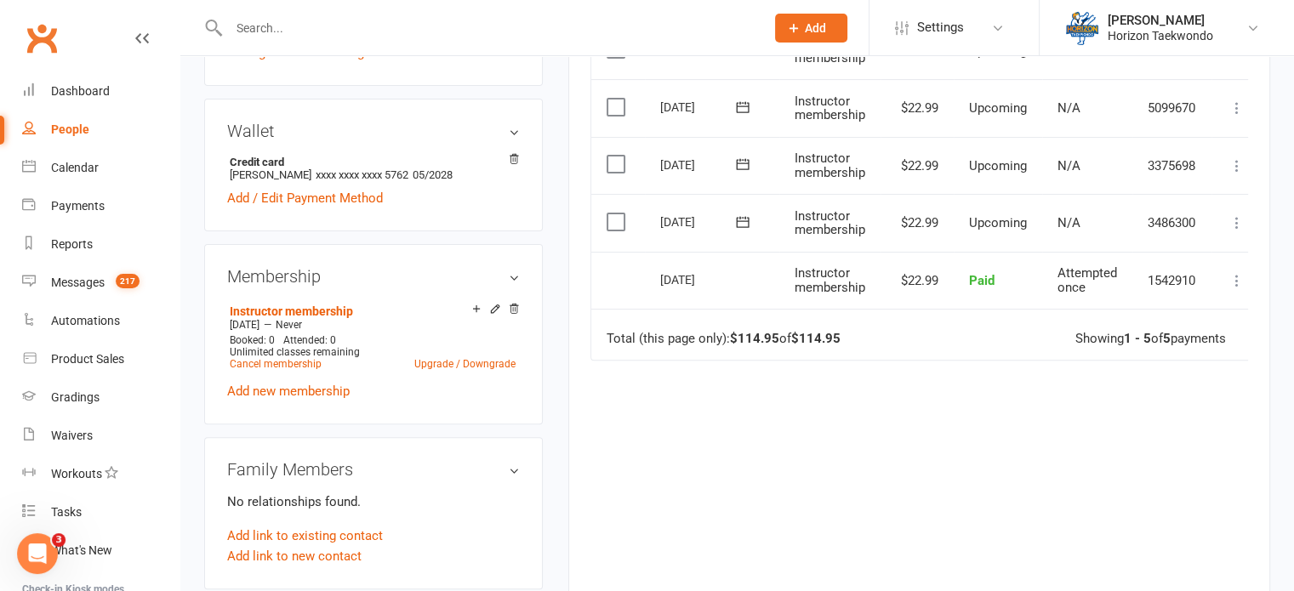
scroll to position [647, 0]
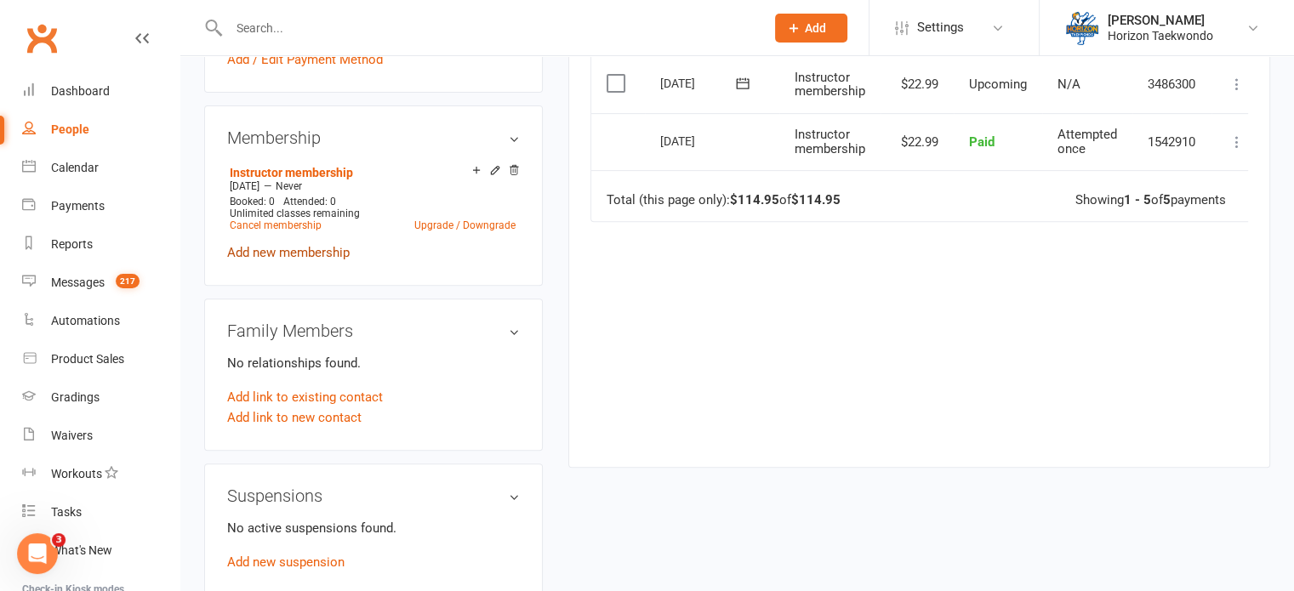
click at [296, 252] on link "Add new membership" at bounding box center [288, 252] width 123 height 15
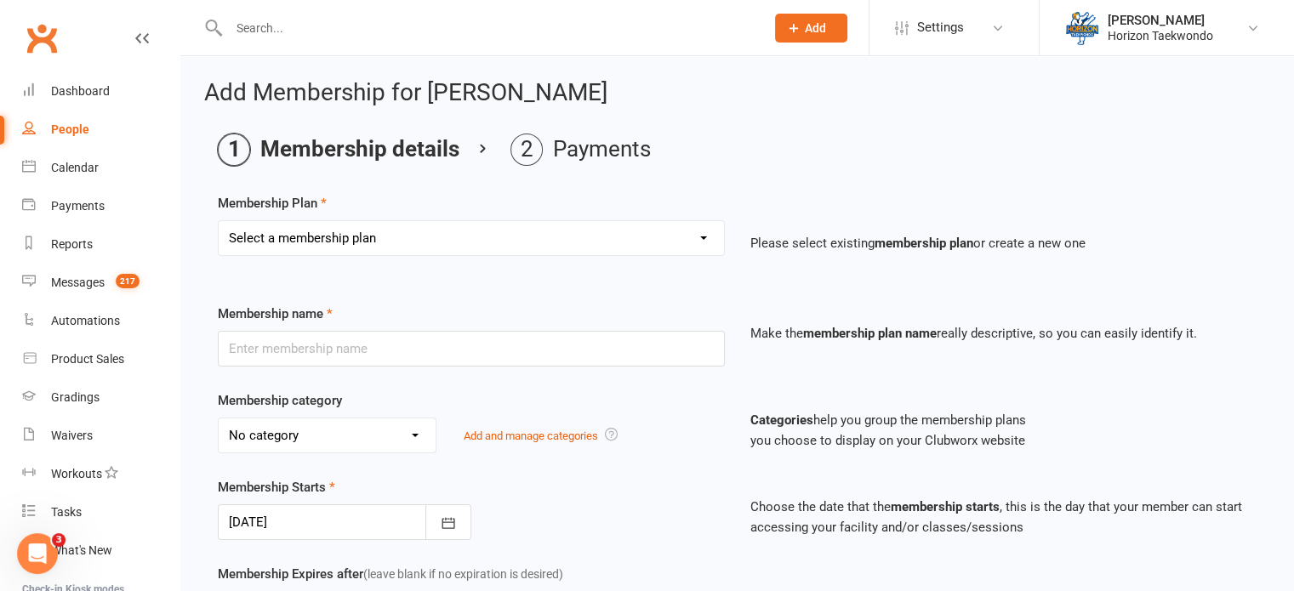
click at [630, 243] on select "Select a membership plan Create new Membership Plan Mini Rangers 1 classes Per …" at bounding box center [471, 238] width 505 height 34
select select "24"
click at [219, 221] on select "Select a membership plan Create new Membership Plan Mini Rangers 1 classes Per …" at bounding box center [471, 238] width 505 height 34
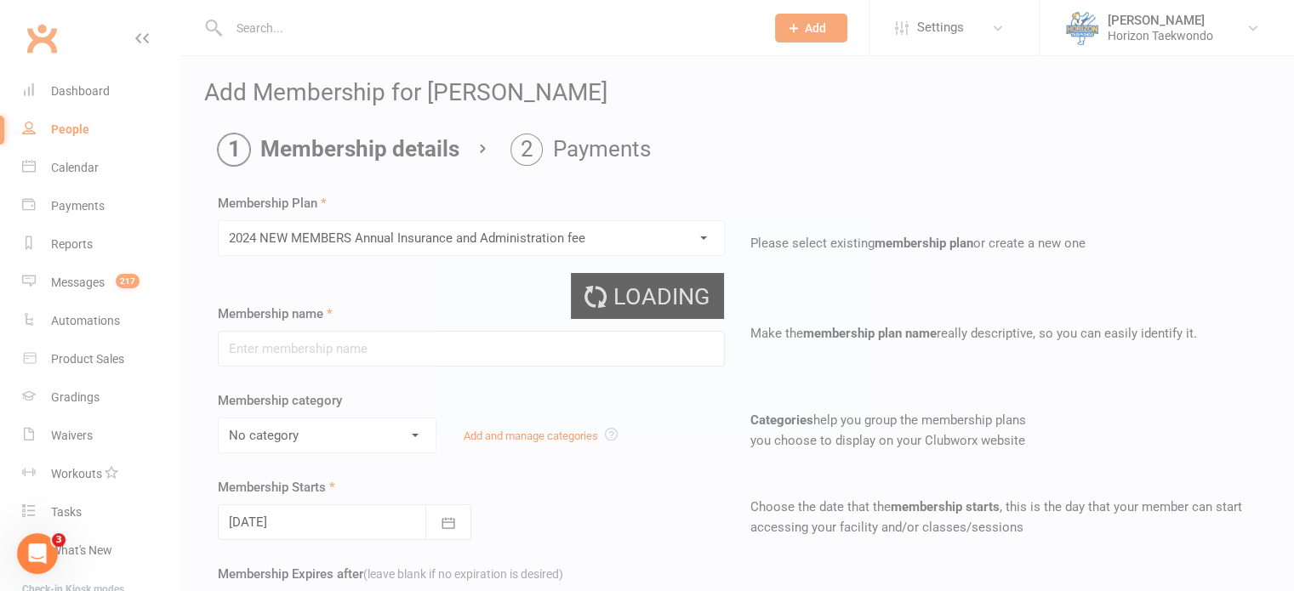
type input "2024 NEW MEMBERS Annual Insurance and Administration fee"
select select "0"
type input "1"
type input "0"
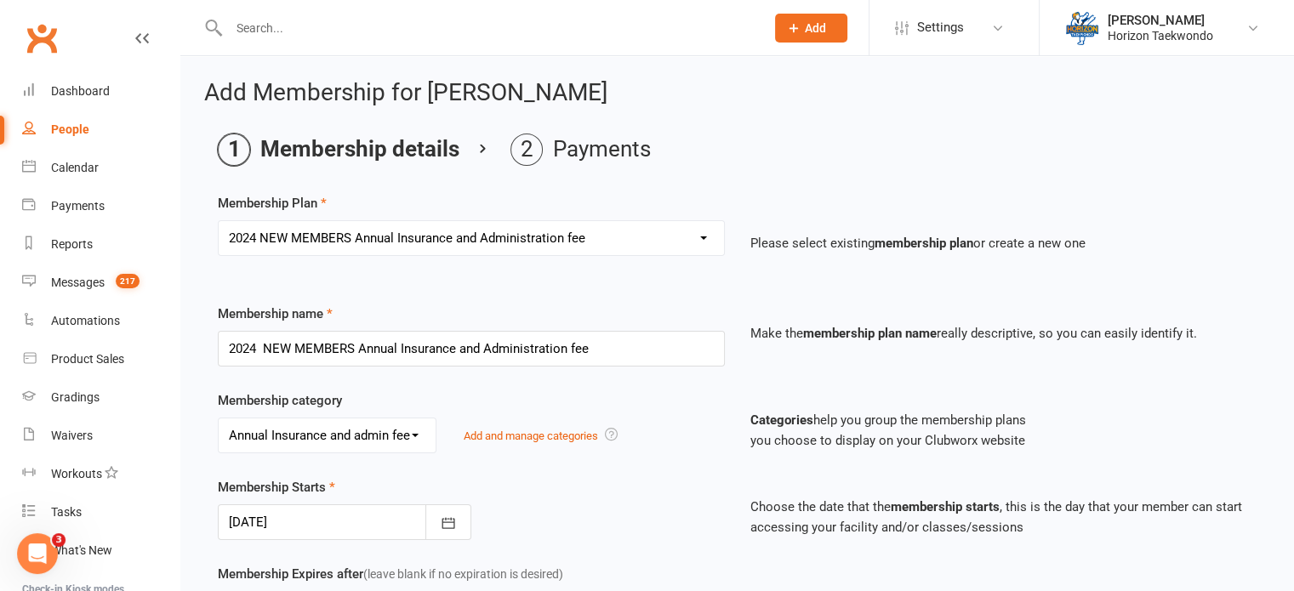
click at [710, 404] on div "Membership category No category Annual Insurance and admin fee ELC General Kick…" at bounding box center [471, 422] width 533 height 63
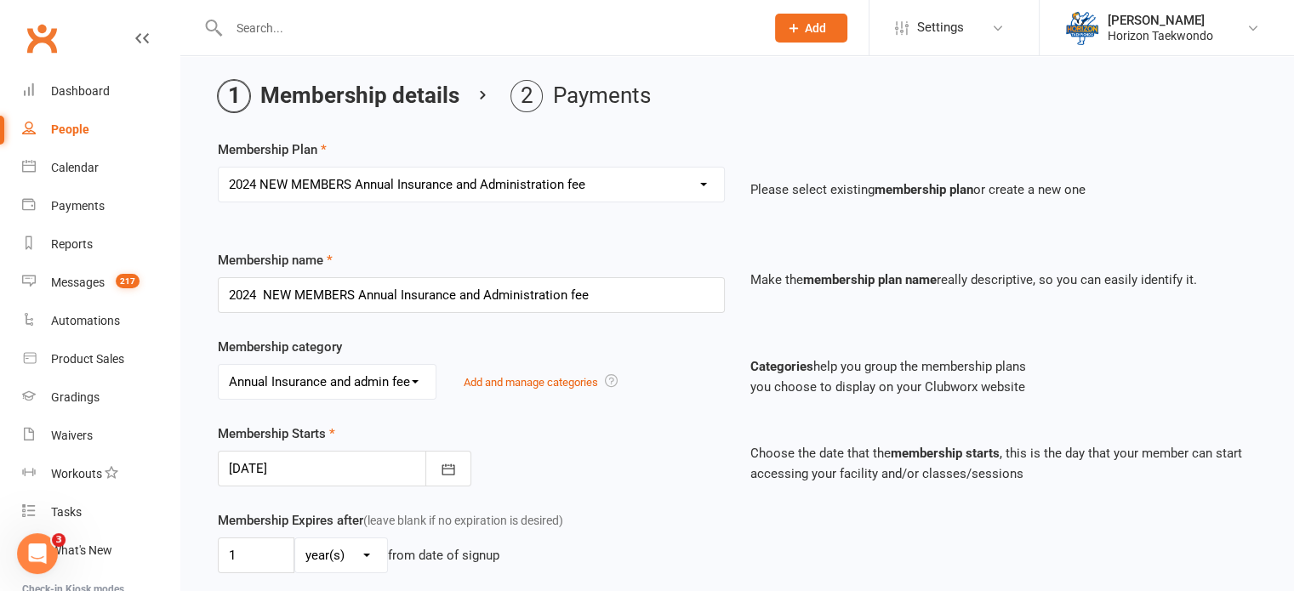
scroll to position [34, 0]
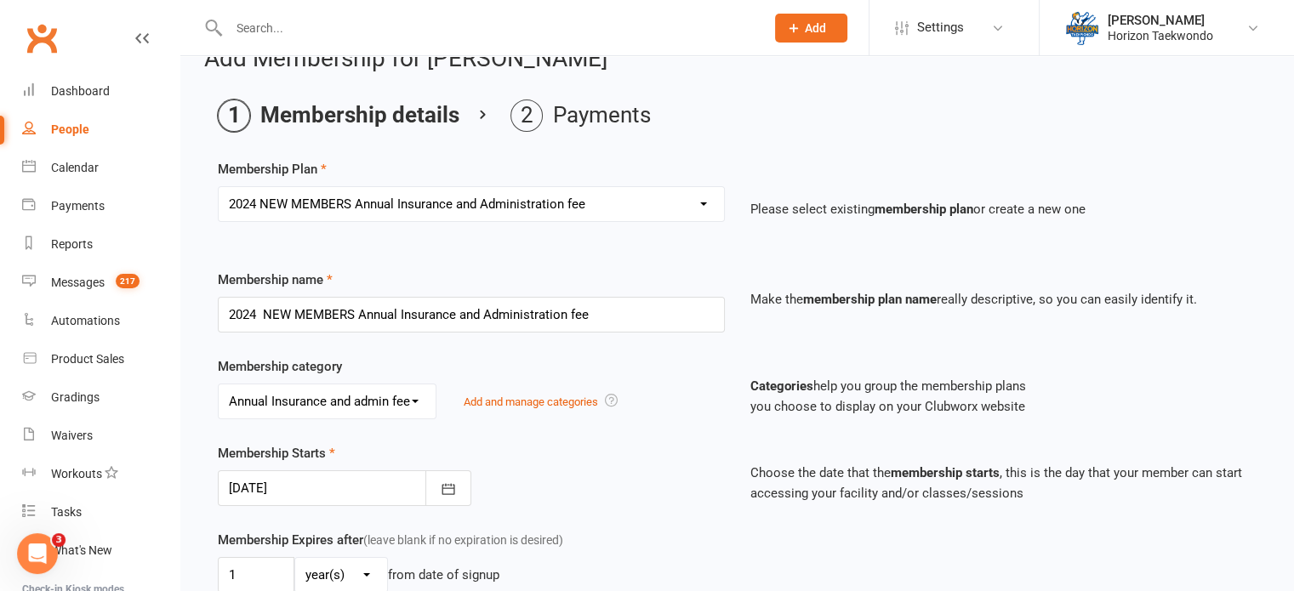
click at [701, 201] on select "Select a membership plan Create new Membership Plan Mini Rangers 1 classes Per …" at bounding box center [471, 204] width 505 height 34
select select "42"
click at [219, 187] on select "Select a membership plan Create new Membership Plan Mini Rangers 1 classes Per …" at bounding box center [471, 204] width 505 height 34
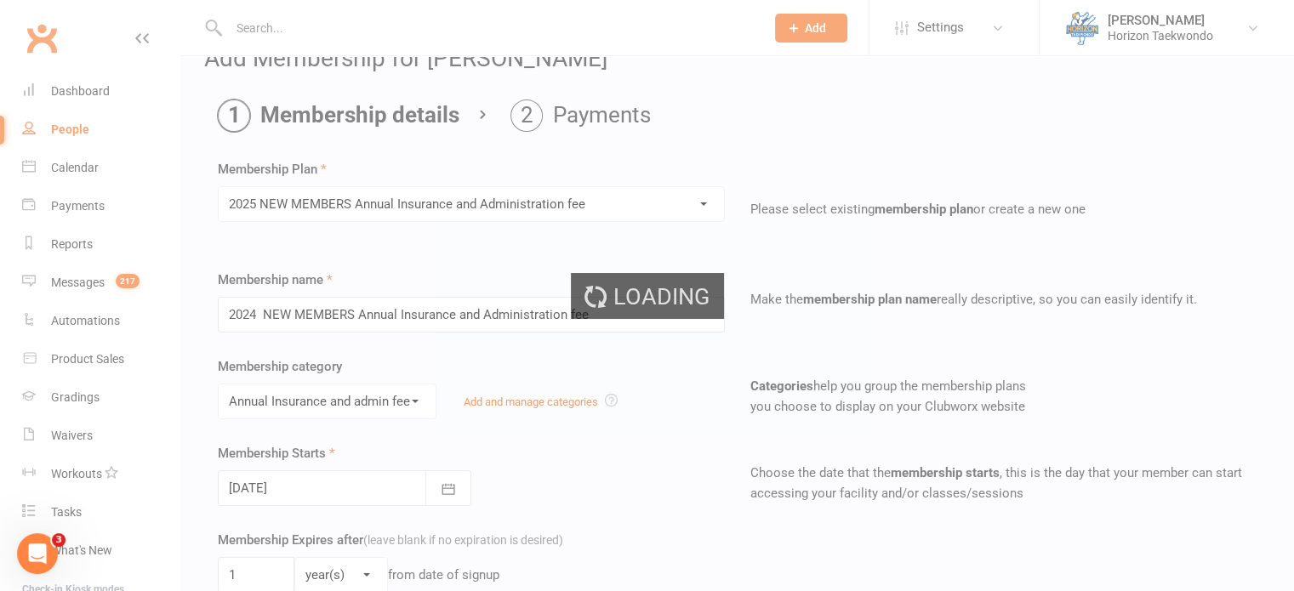
type input "2025 NEW MEMBERS Annual Insurance and Administration fee"
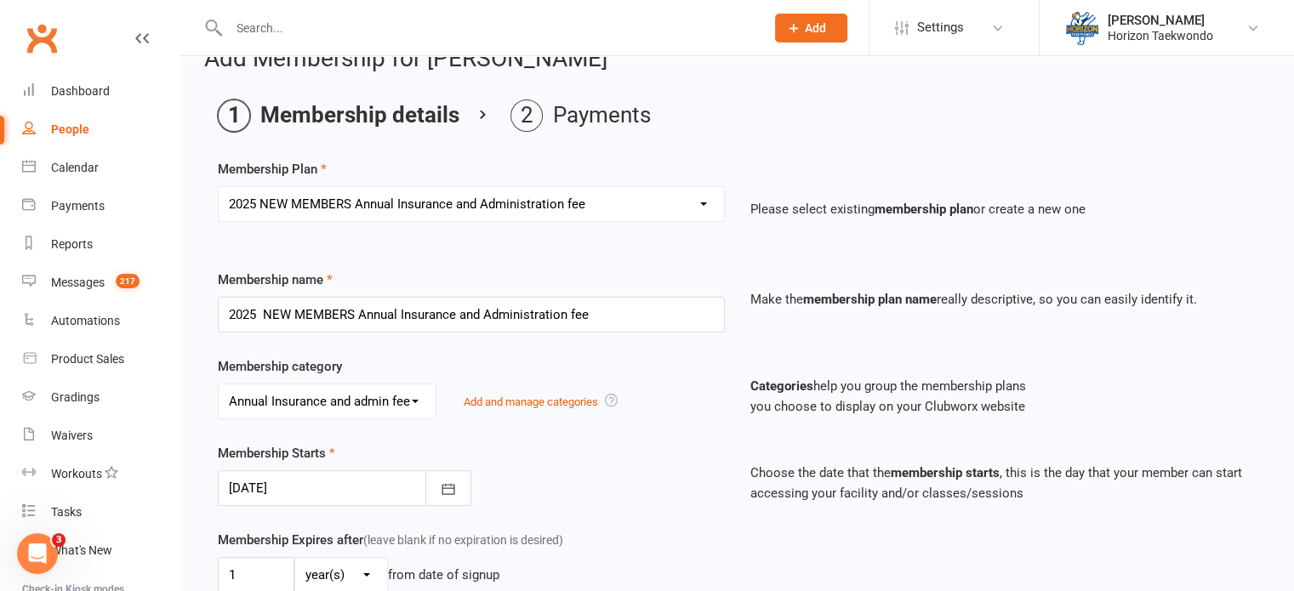
click at [687, 459] on div "Membership Starts [DATE] [DATE] Sun Mon Tue Wed Thu Fri Sat 31 27 28 29 30 31 0…" at bounding box center [471, 474] width 533 height 63
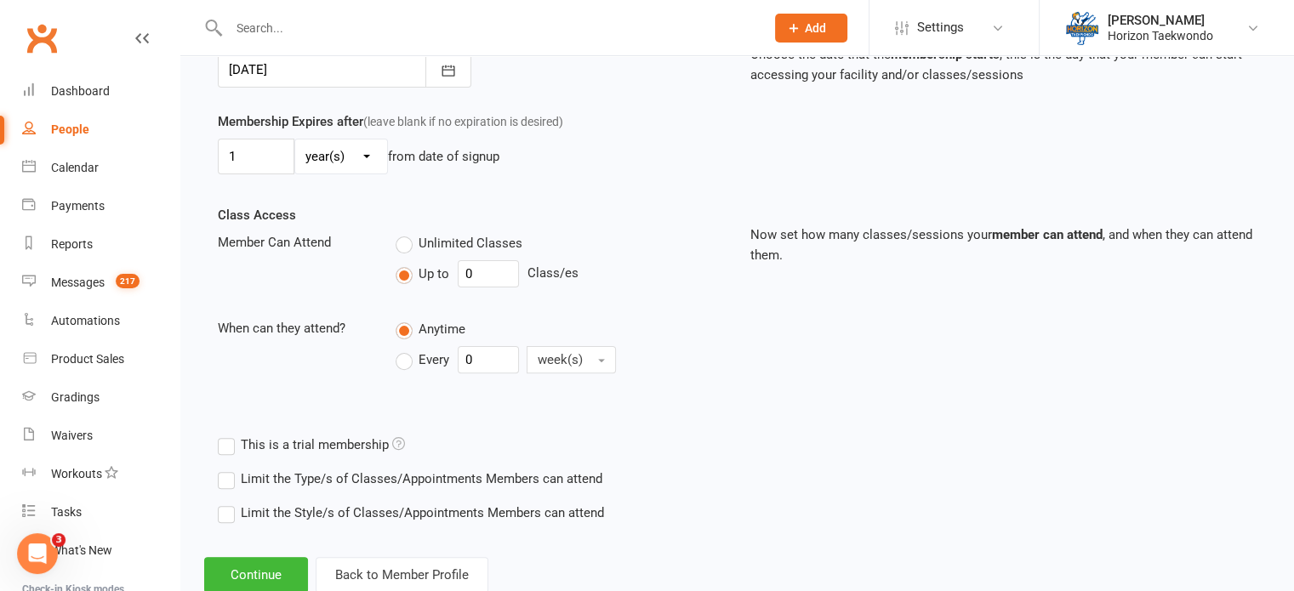
scroll to position [397, 0]
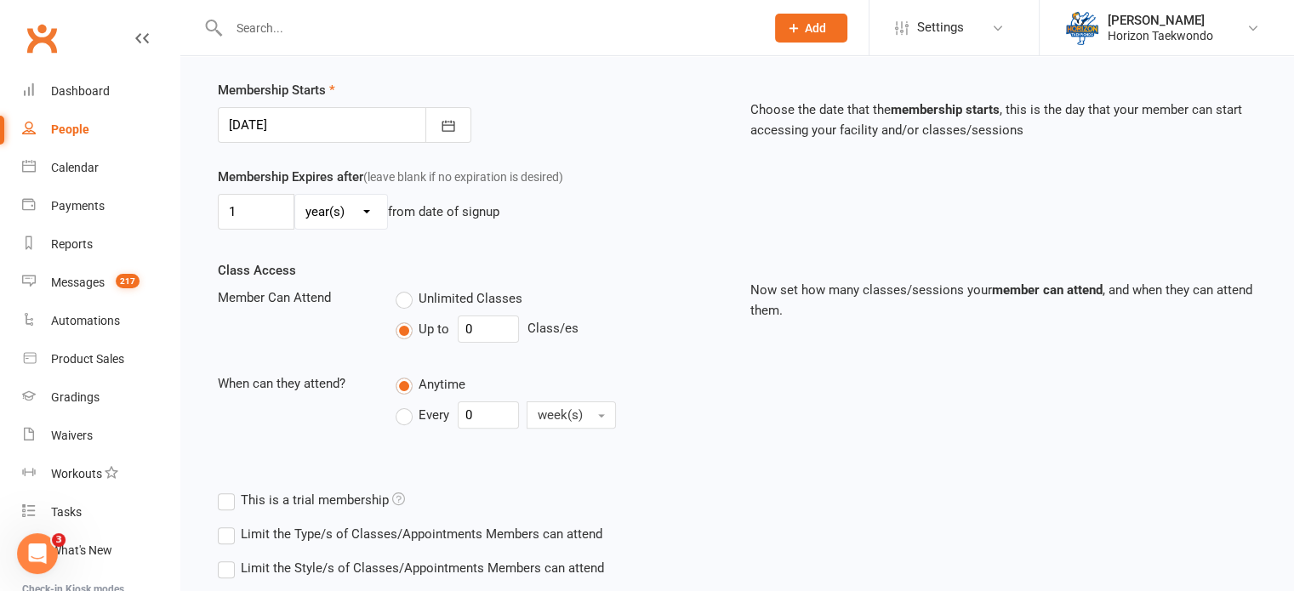
click at [248, 126] on div at bounding box center [345, 125] width 254 height 36
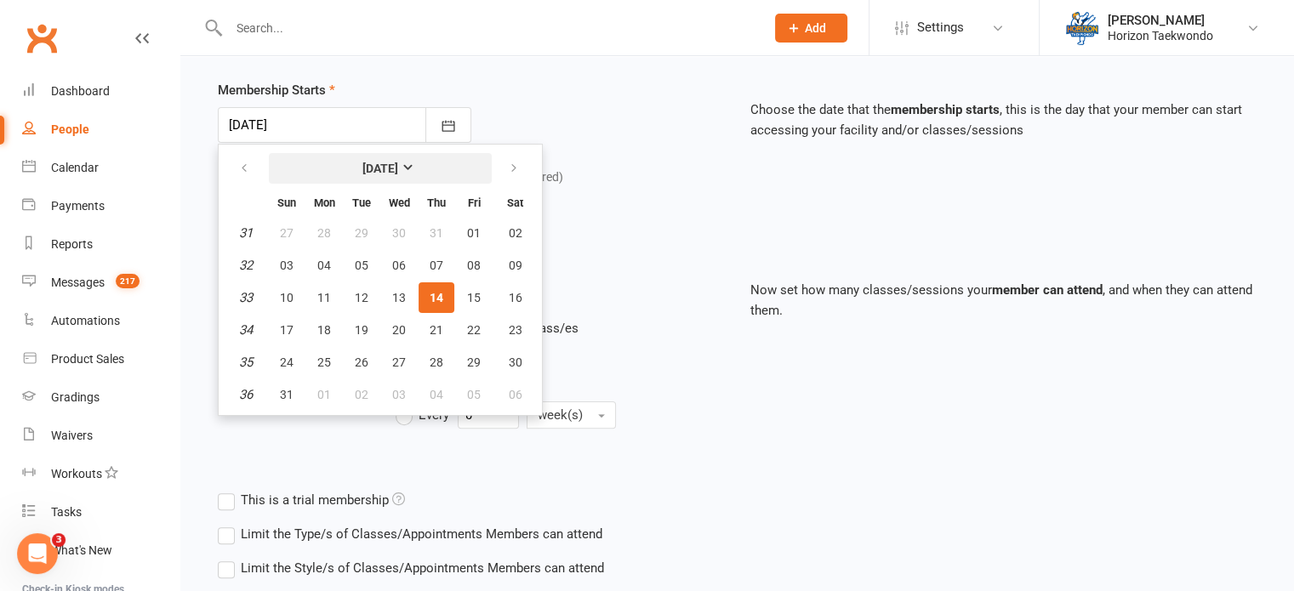
click at [290, 163] on button "[DATE]" at bounding box center [380, 168] width 223 height 31
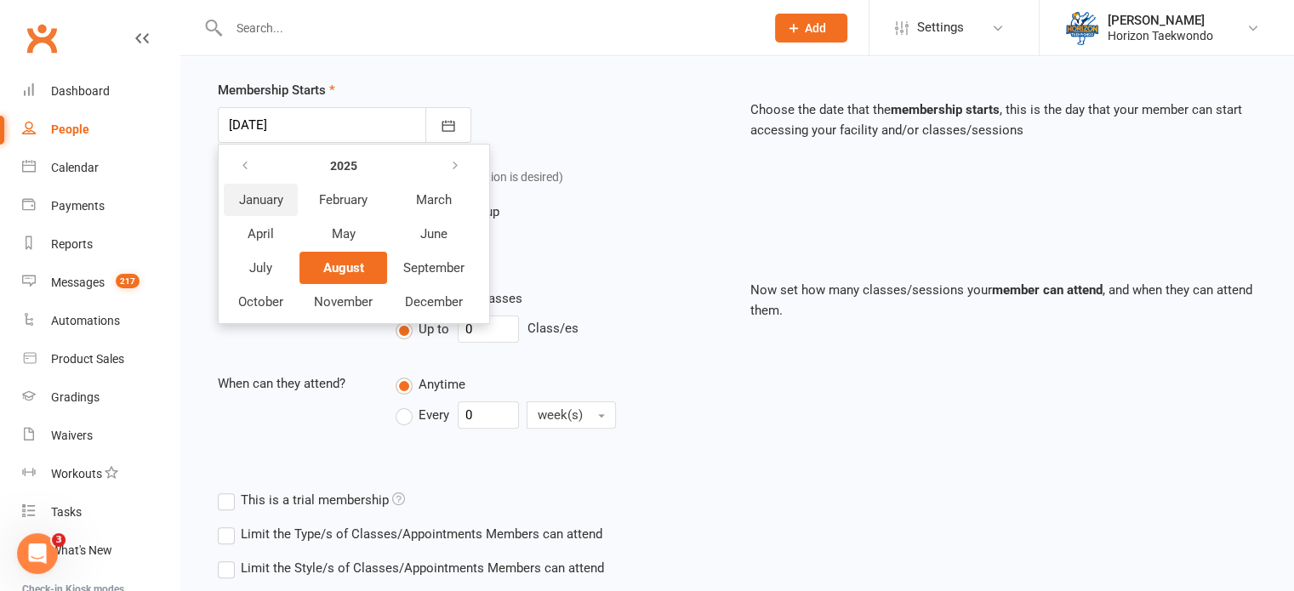
click at [271, 197] on span "January" at bounding box center [261, 199] width 44 height 15
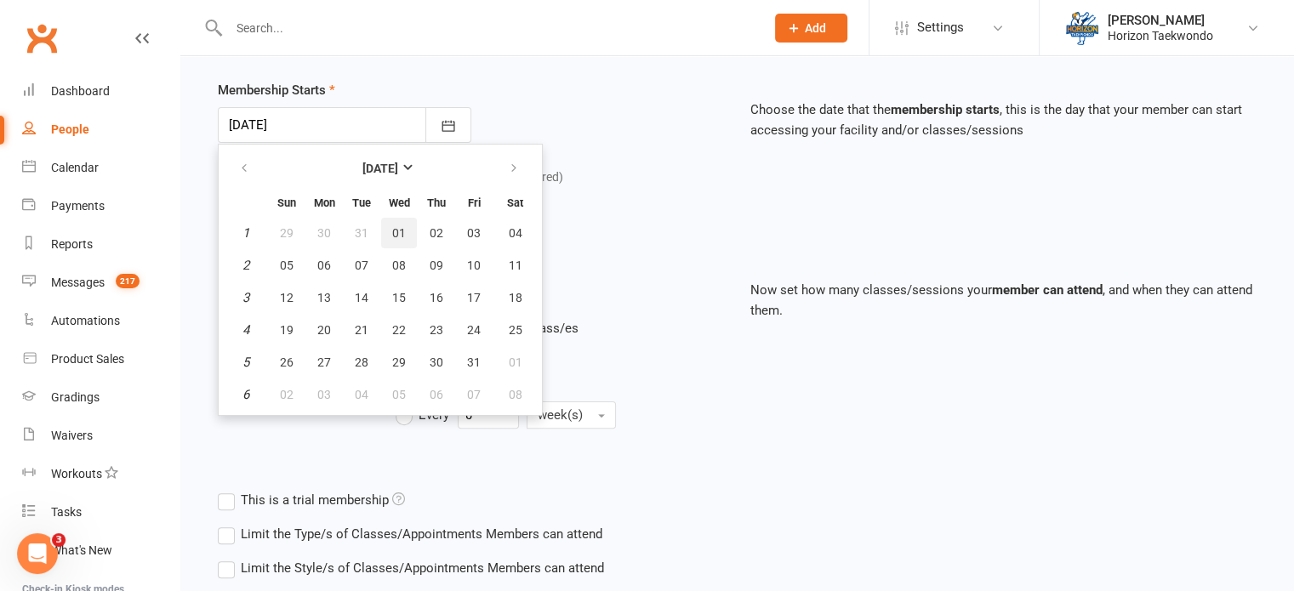
click at [392, 234] on span "01" at bounding box center [399, 233] width 14 height 14
type input "[DATE]"
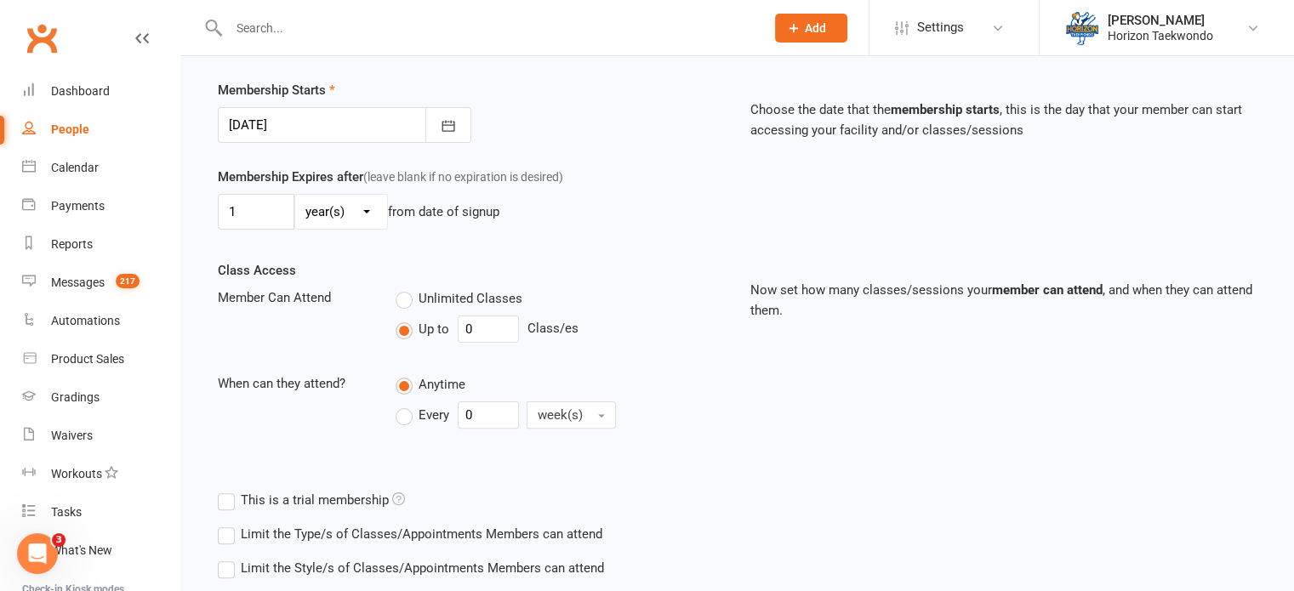
click at [635, 329] on div "Up to 0 Class/es" at bounding box center [560, 329] width 329 height 27
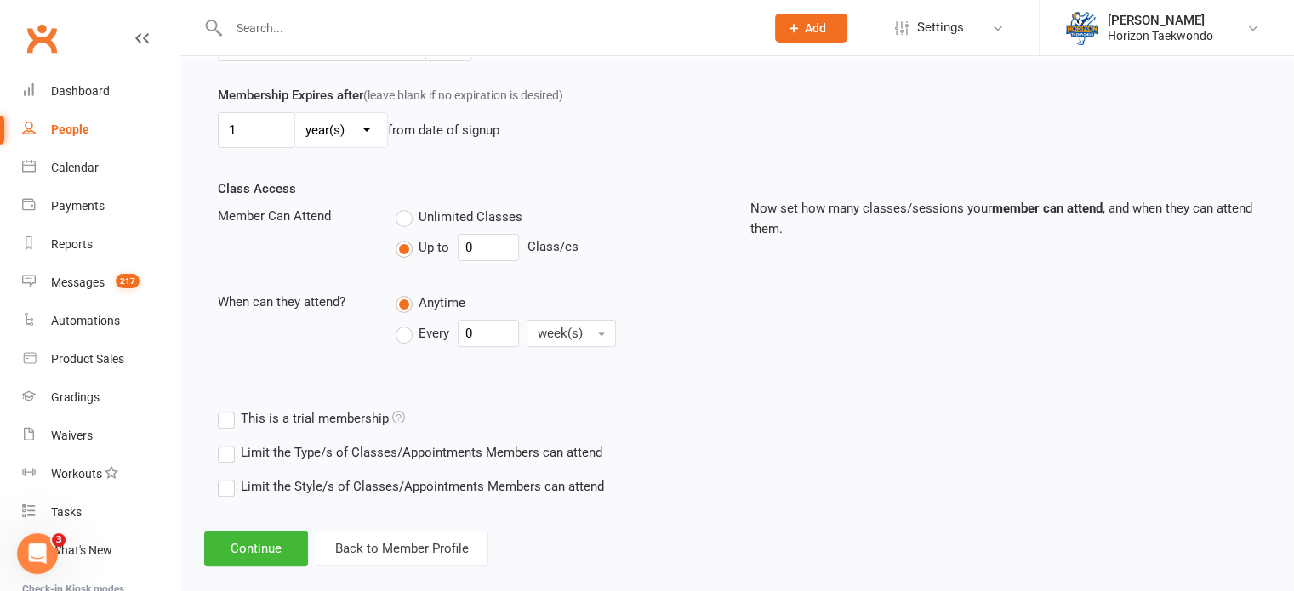
scroll to position [499, 0]
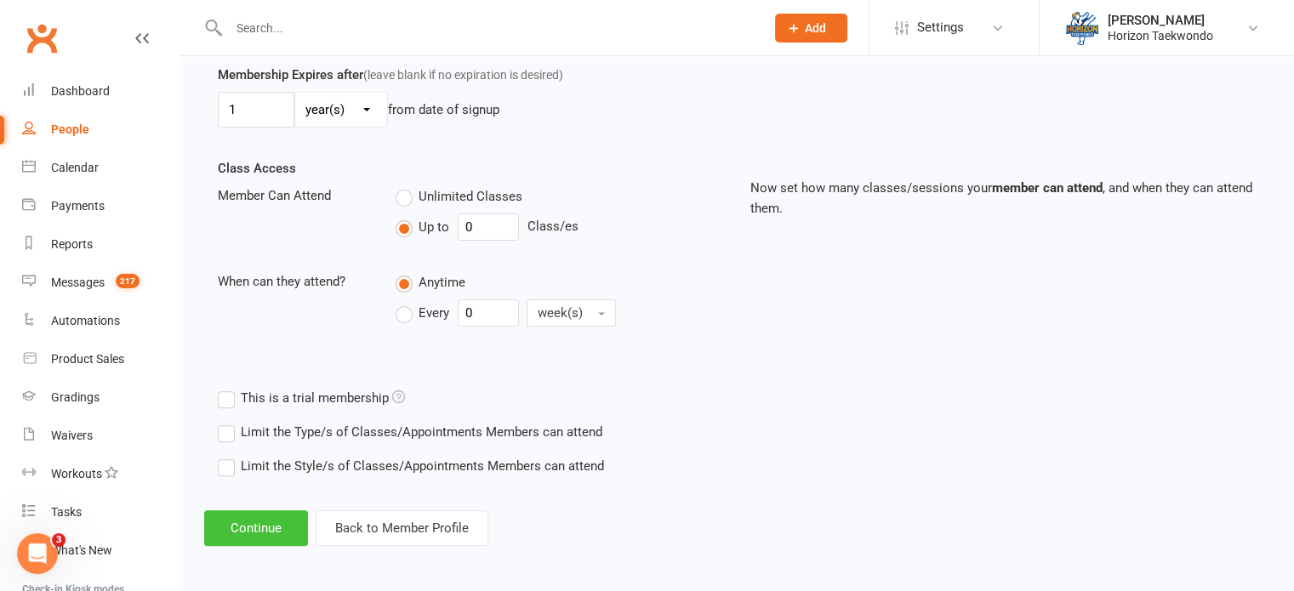
click at [250, 523] on button "Continue" at bounding box center [256, 529] width 104 height 36
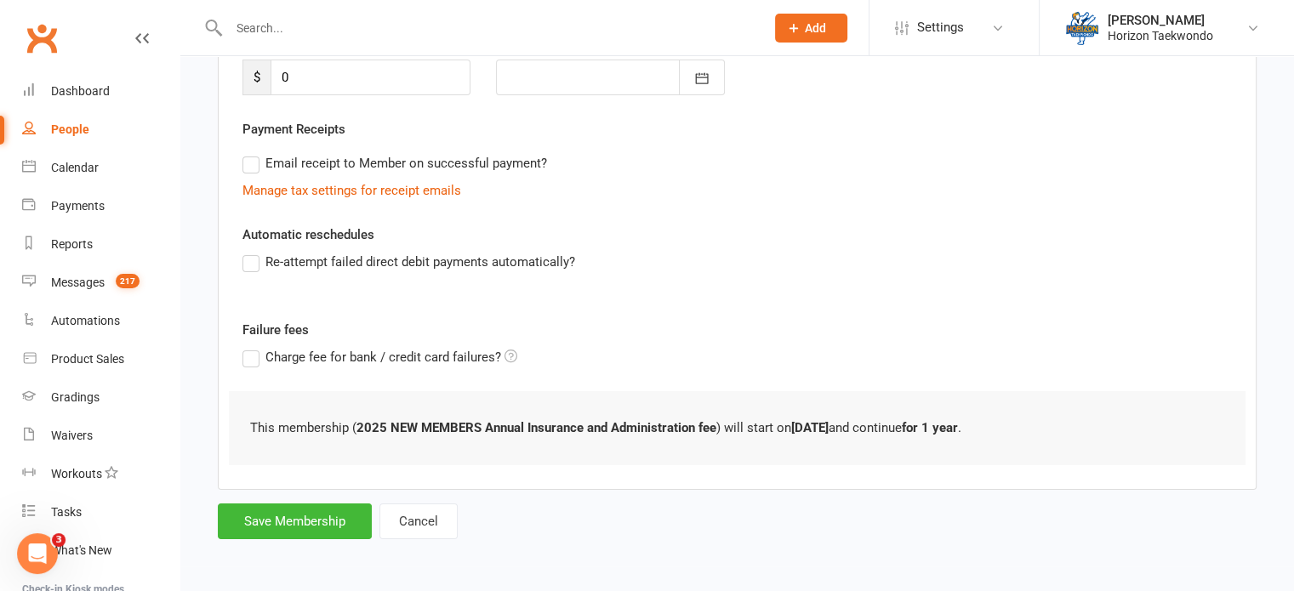
scroll to position [0, 0]
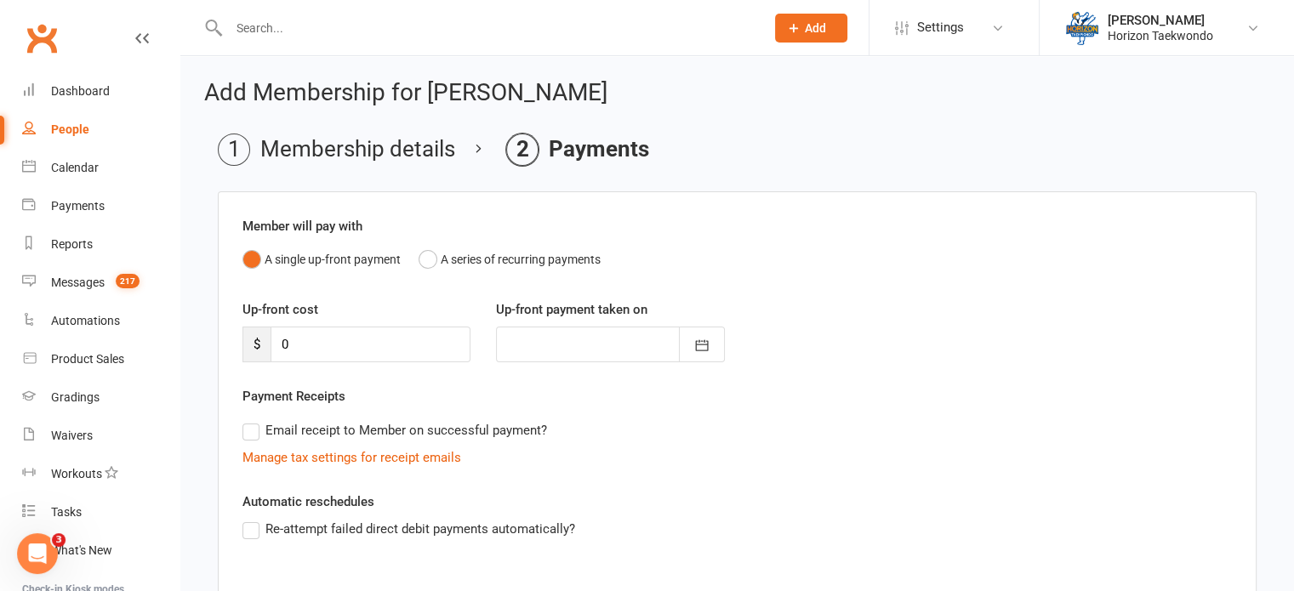
click at [616, 471] on div "Member will pay with A single up-front payment A series of recurring payments U…" at bounding box center [737, 474] width 1039 height 566
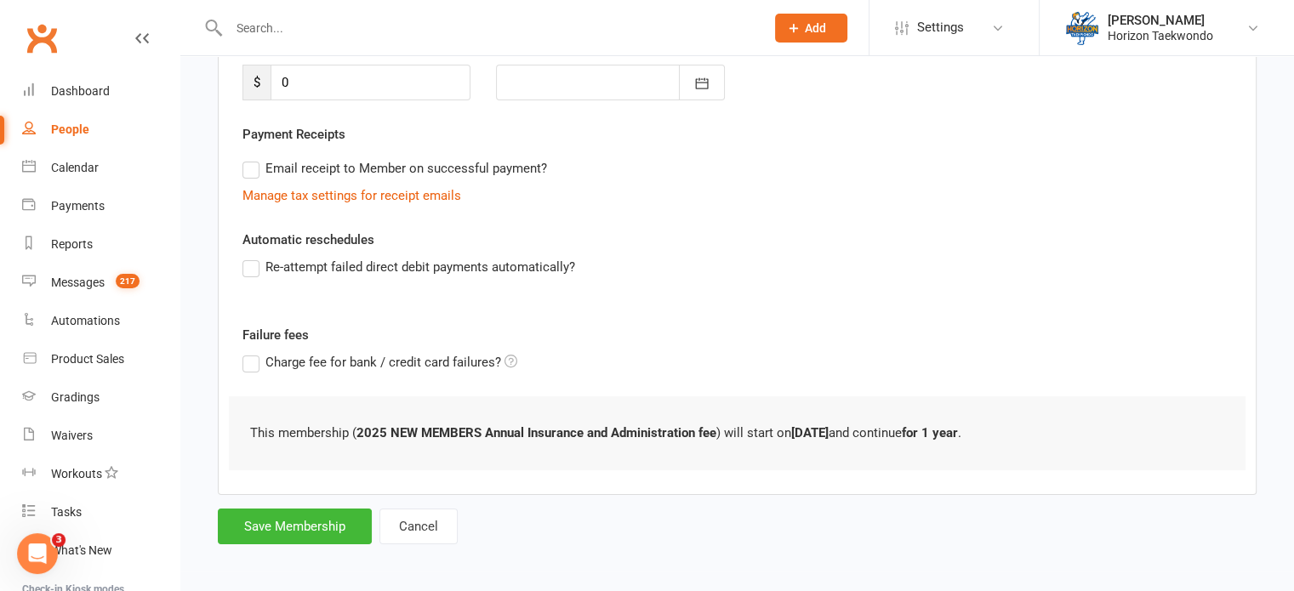
scroll to position [265, 0]
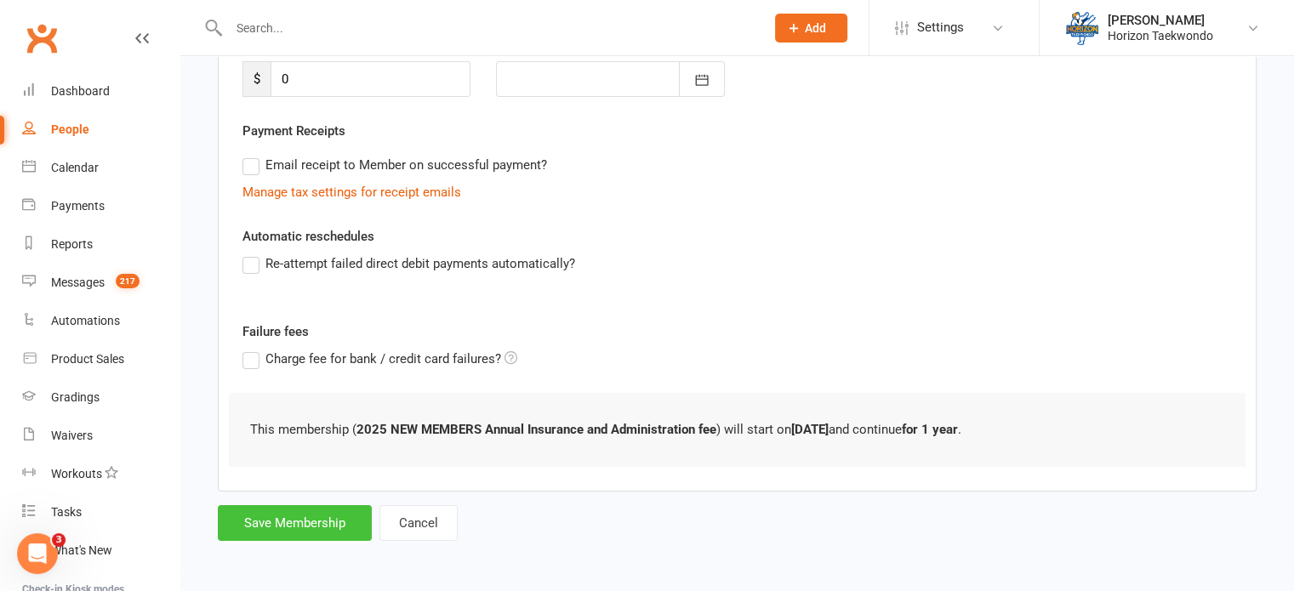
click at [328, 508] on button "Save Membership" at bounding box center [295, 523] width 154 height 36
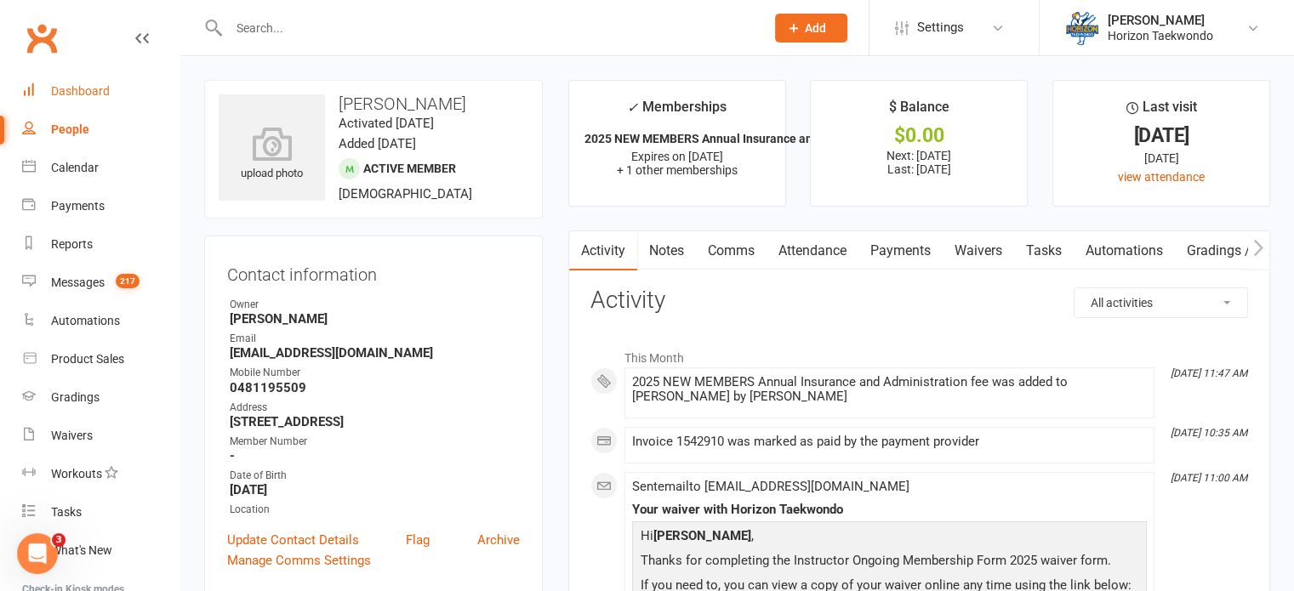
click at [84, 94] on div "Dashboard" at bounding box center [80, 91] width 59 height 14
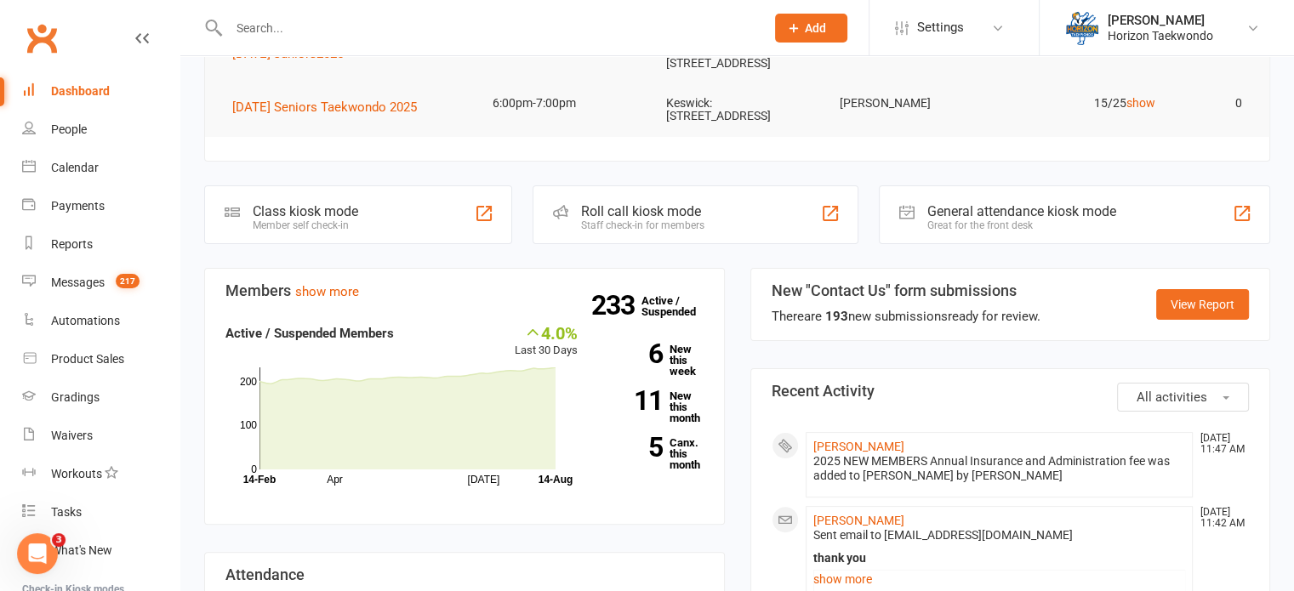
scroll to position [374, 0]
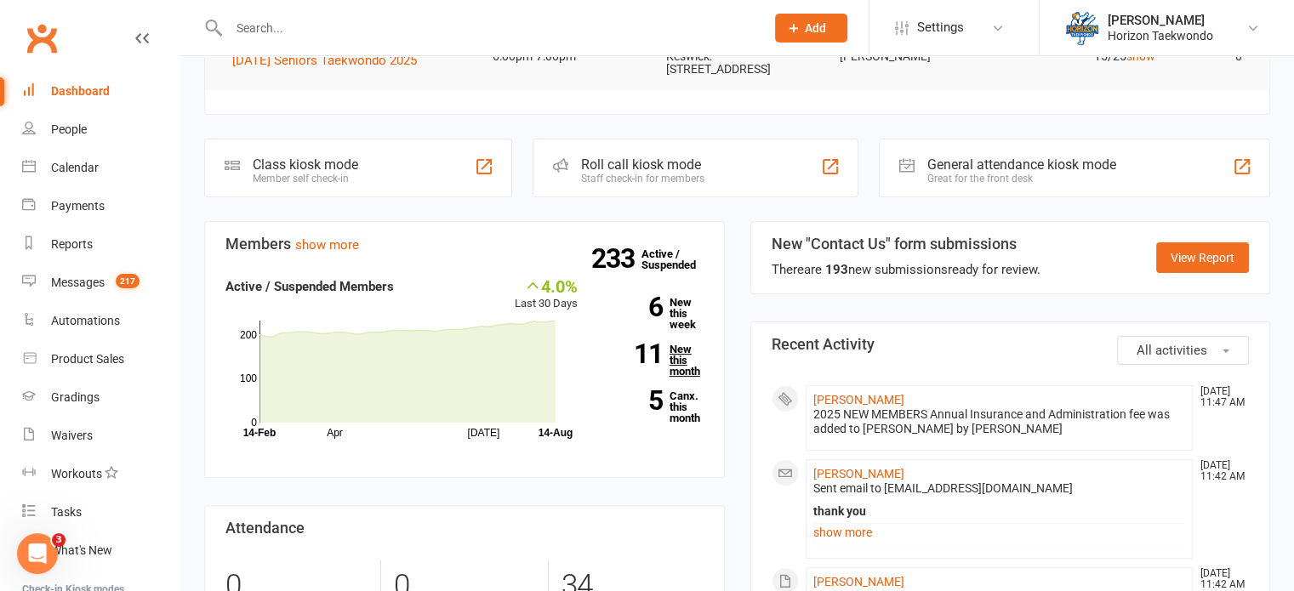
click at [676, 358] on link "11 New this month" at bounding box center [653, 360] width 100 height 33
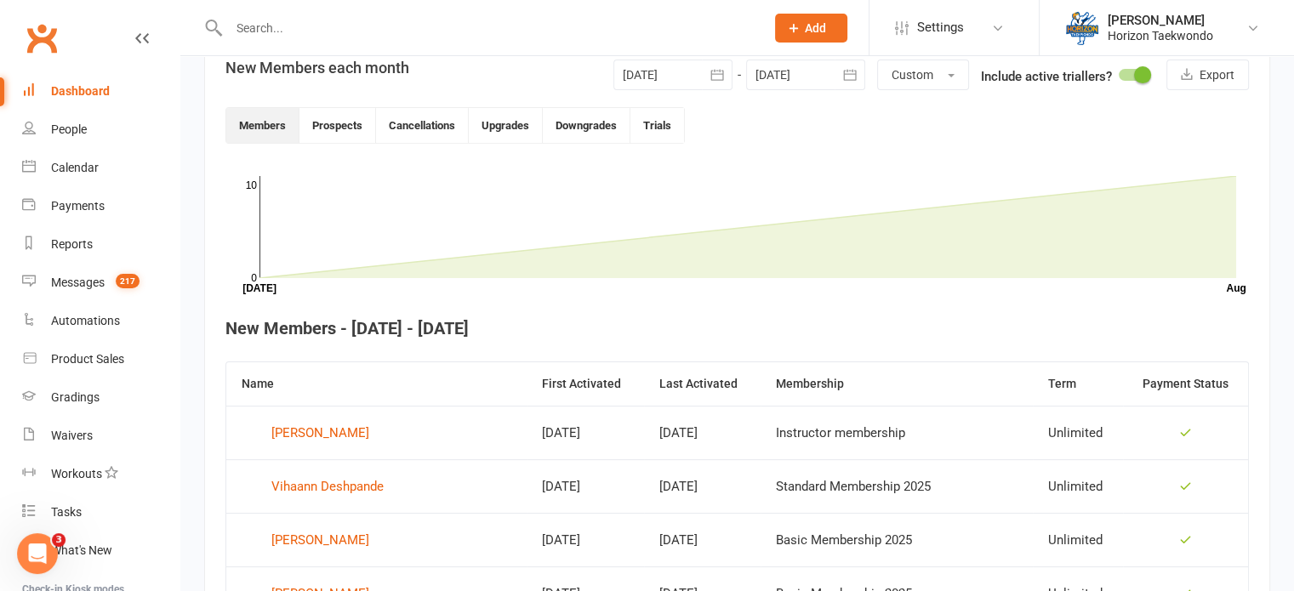
scroll to position [396, 0]
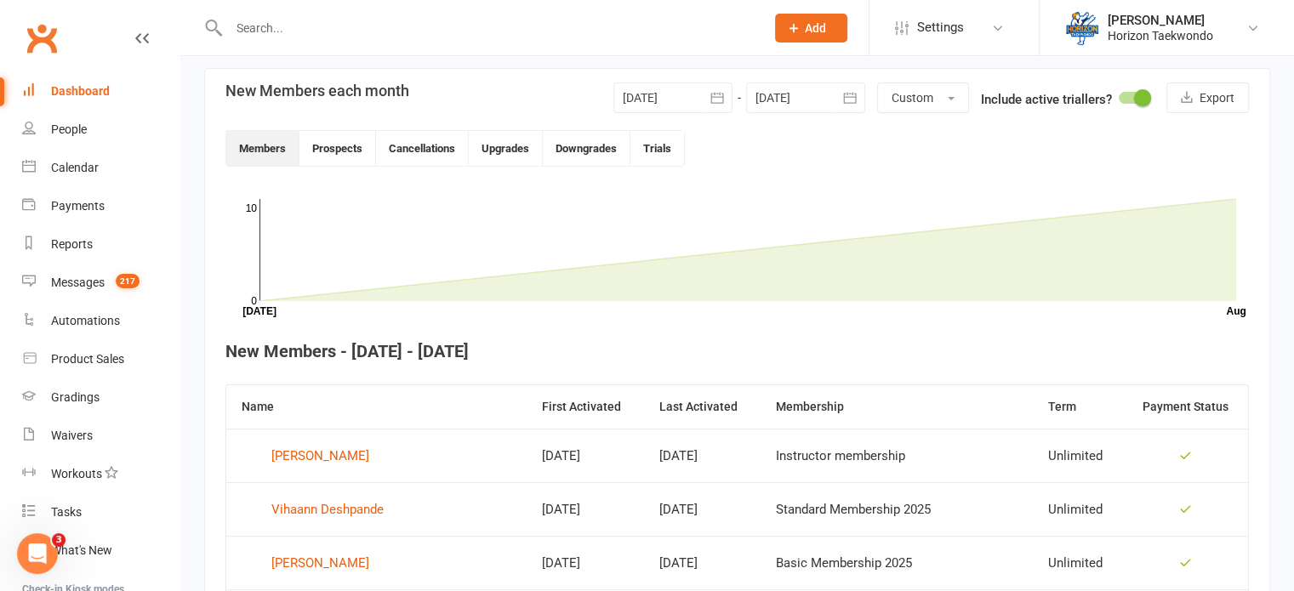
click at [676, 102] on div at bounding box center [672, 98] width 119 height 31
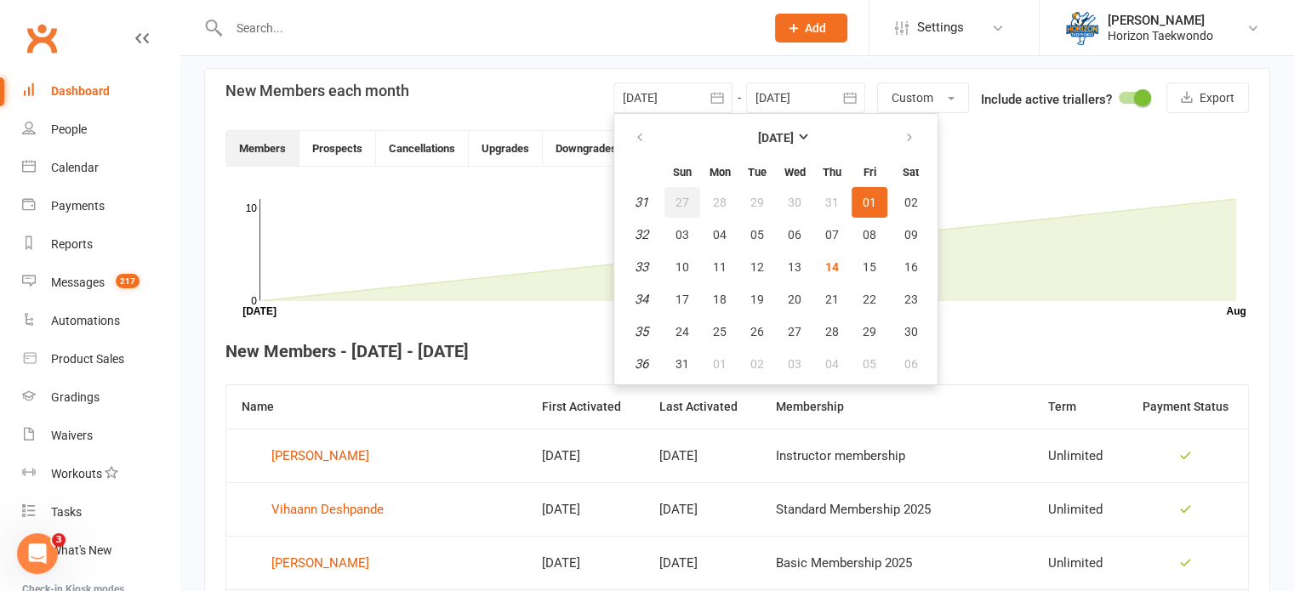
click at [676, 203] on span "27" at bounding box center [683, 203] width 14 height 14
type input "[DATE]"
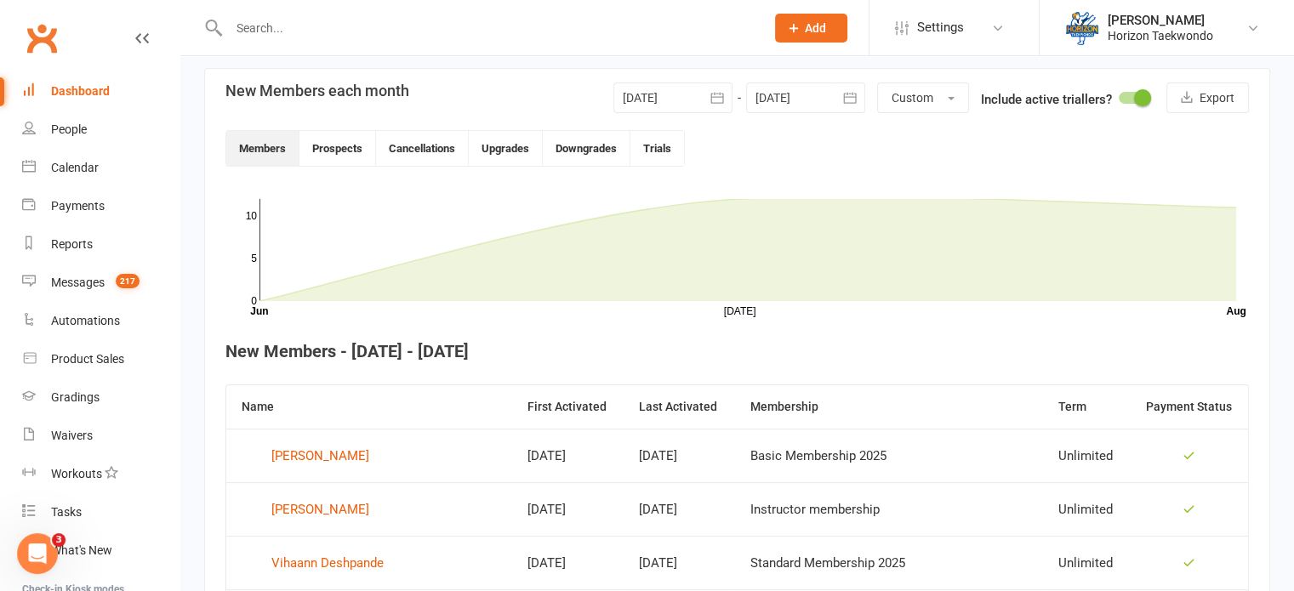
click at [192, 362] on div "233 total active / suspended members Last 6 Months [DATE]-[DATE]-[DATE]-[DATE]-…" at bounding box center [737, 440] width 1114 height 1560
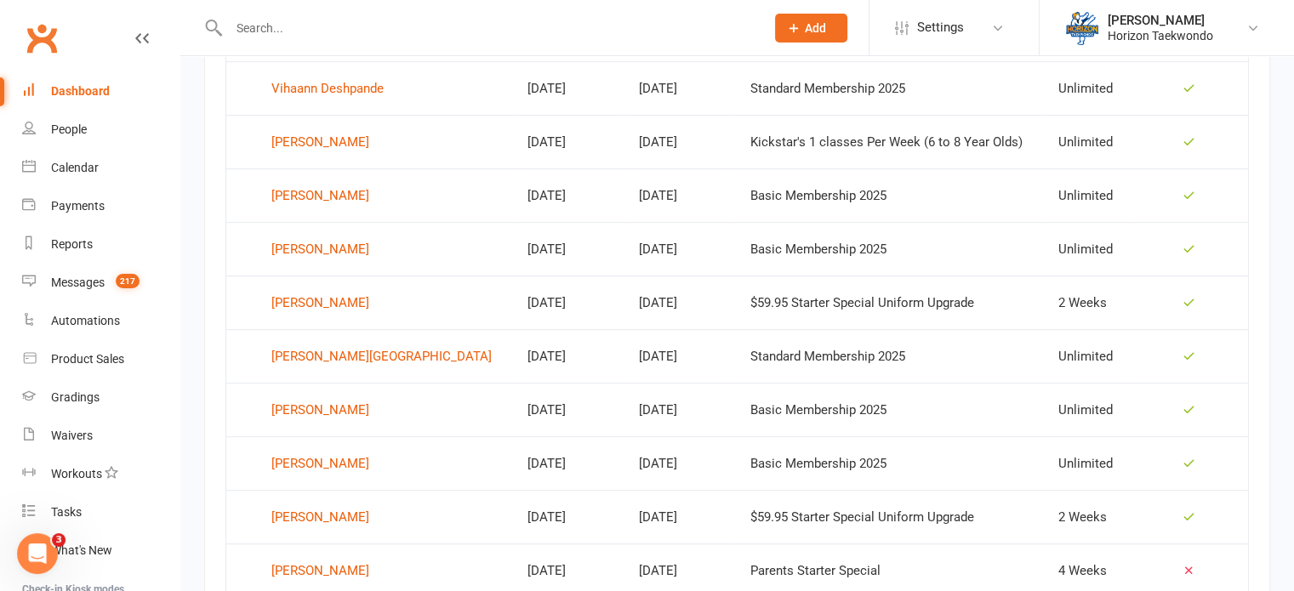
scroll to position [873, 0]
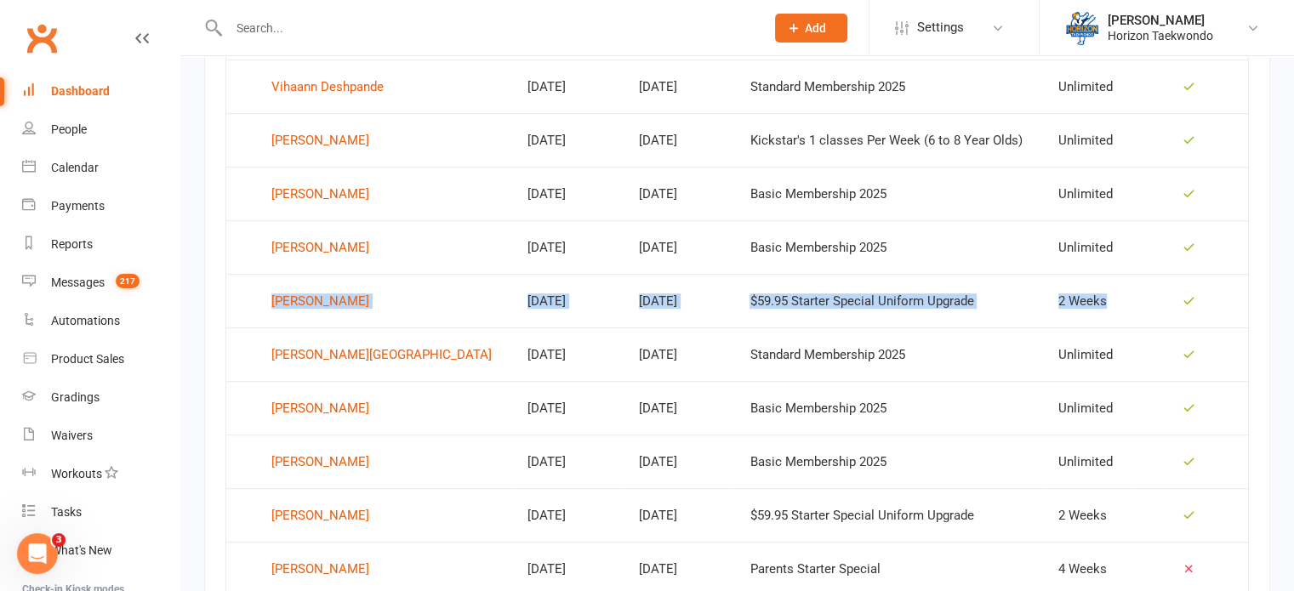
drag, startPoint x: 234, startPoint y: 299, endPoint x: 1148, endPoint y: 285, distance: 913.9
click at [1148, 285] on tr "[PERSON_NAME] [DATE] [DATE] $59.95 Starter Special Uniform Upgrade 2 Weeks" at bounding box center [737, 301] width 1022 height 54
copy tr "[PERSON_NAME] [DATE] [DATE] $59.95 Starter Special Uniform Upgrade 2 Weeks"
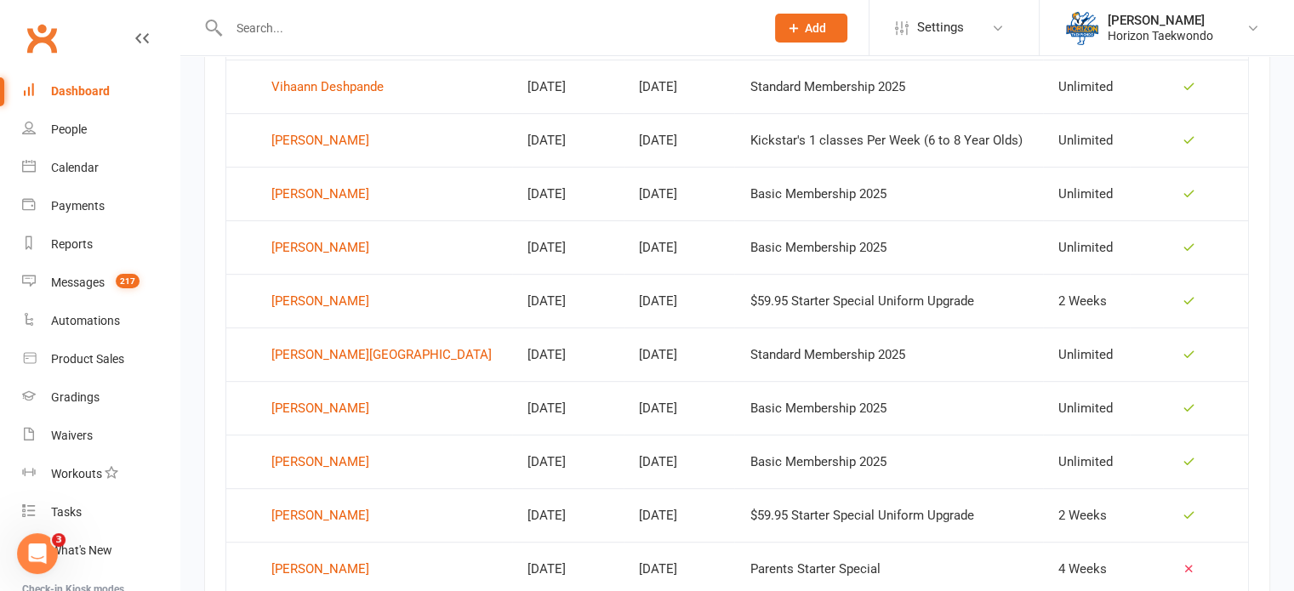
click at [215, 512] on section "New Members each month [DATE] [DATE] Sun Mon Tue Wed Thu Fri Sat 27 29 30 01 02…" at bounding box center [737, 154] width 1066 height 1125
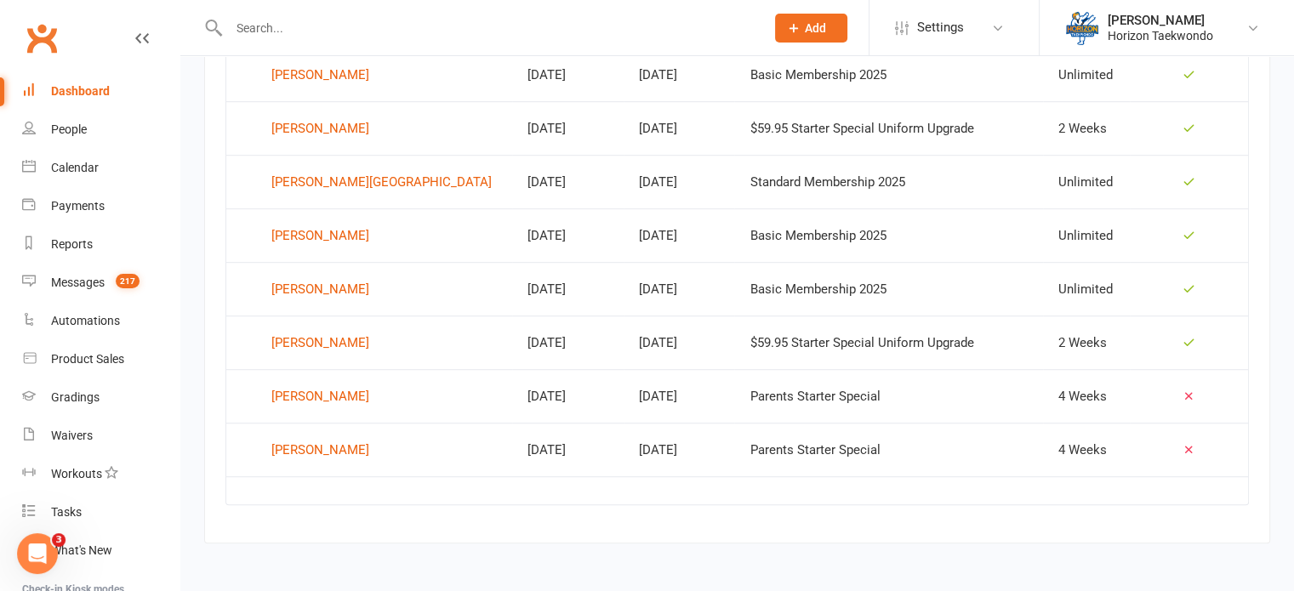
scroll to position [1047, 0]
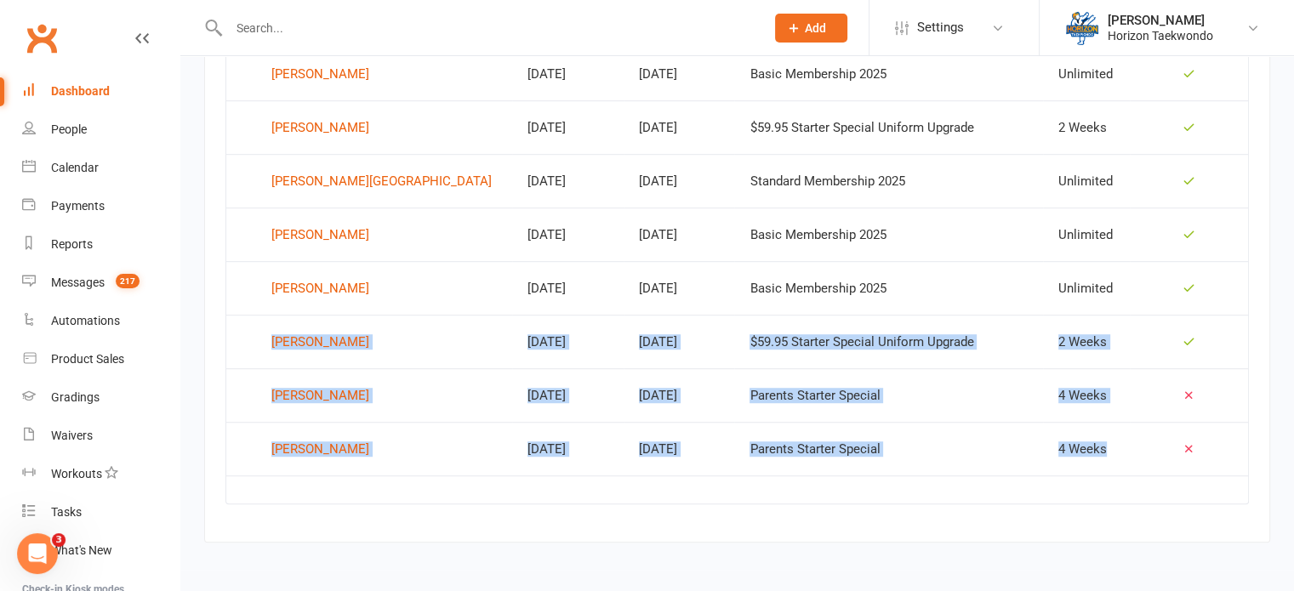
drag, startPoint x: 235, startPoint y: 334, endPoint x: 1134, endPoint y: 452, distance: 907.1
click at [1134, 452] on tbody "Khalid Arab [DATE] [DATE] Basic Membership 2025 Unlimited [PERSON_NAME] [DATE] …" at bounding box center [737, 127] width 1022 height 697
copy tbody "[PERSON_NAME] [DATE] [DATE] $59.95 Starter Special Uniform Upgrade 2 Weeks [PER…"
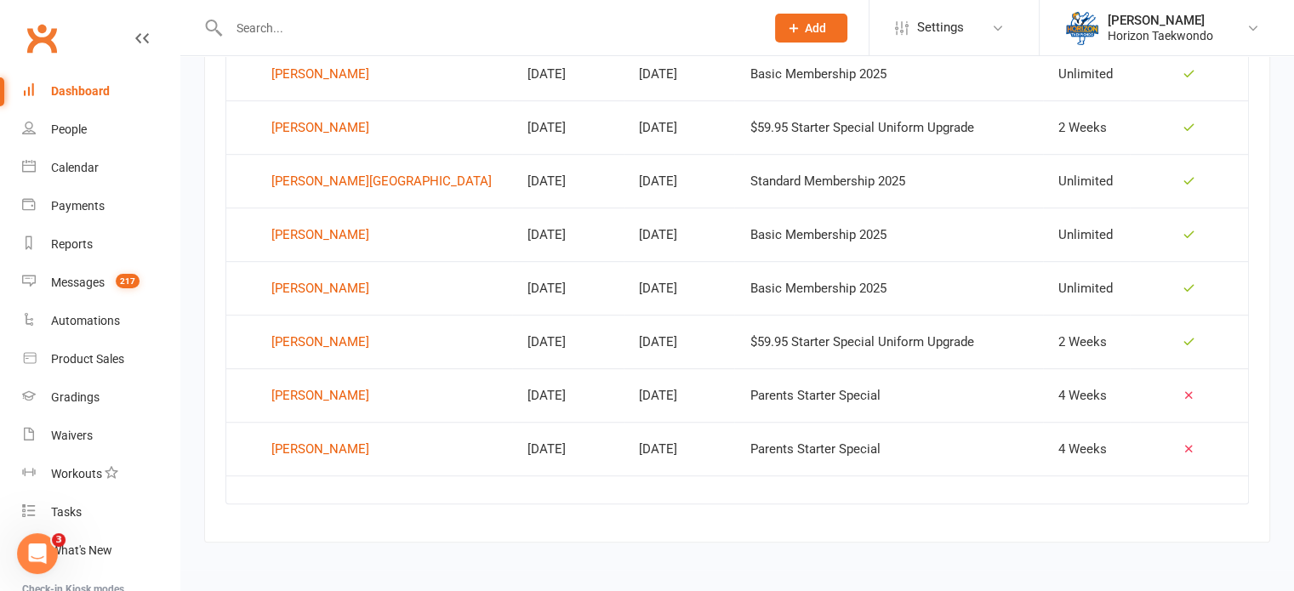
click at [311, 394] on div "[PERSON_NAME]" at bounding box center [320, 396] width 98 height 26
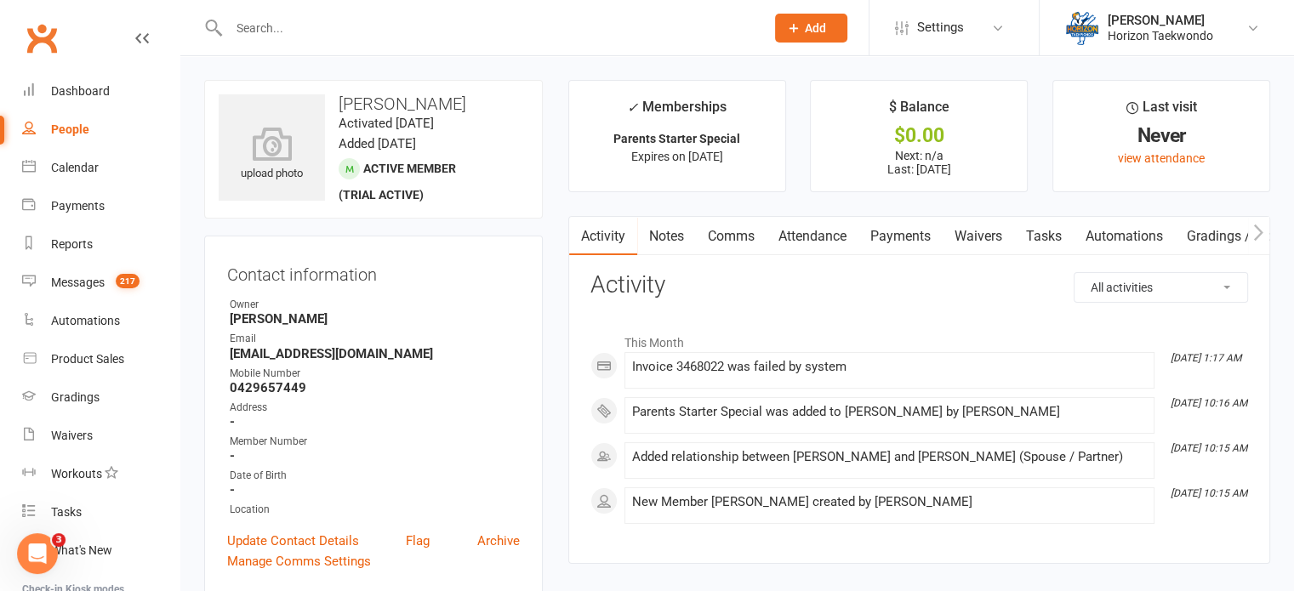
click at [914, 231] on link "Payments" at bounding box center [901, 236] width 84 height 39
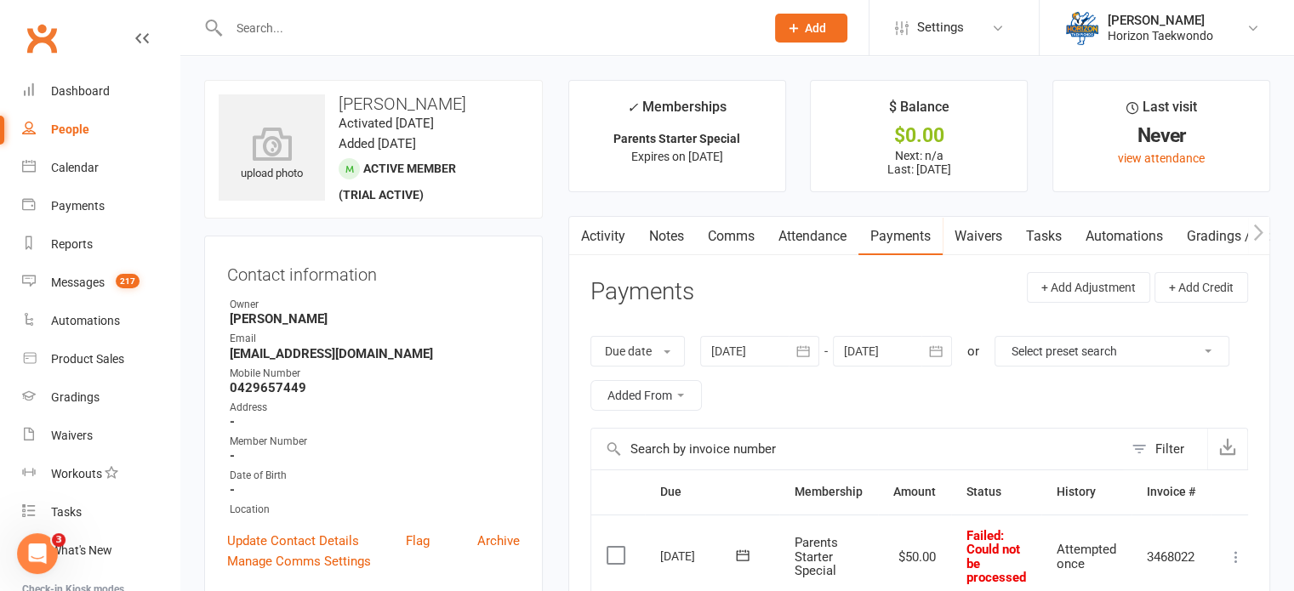
click at [439, 30] on input "text" at bounding box center [488, 28] width 529 height 24
click at [473, 20] on input "text" at bounding box center [488, 28] width 529 height 24
type input "[PERSON_NAME]"
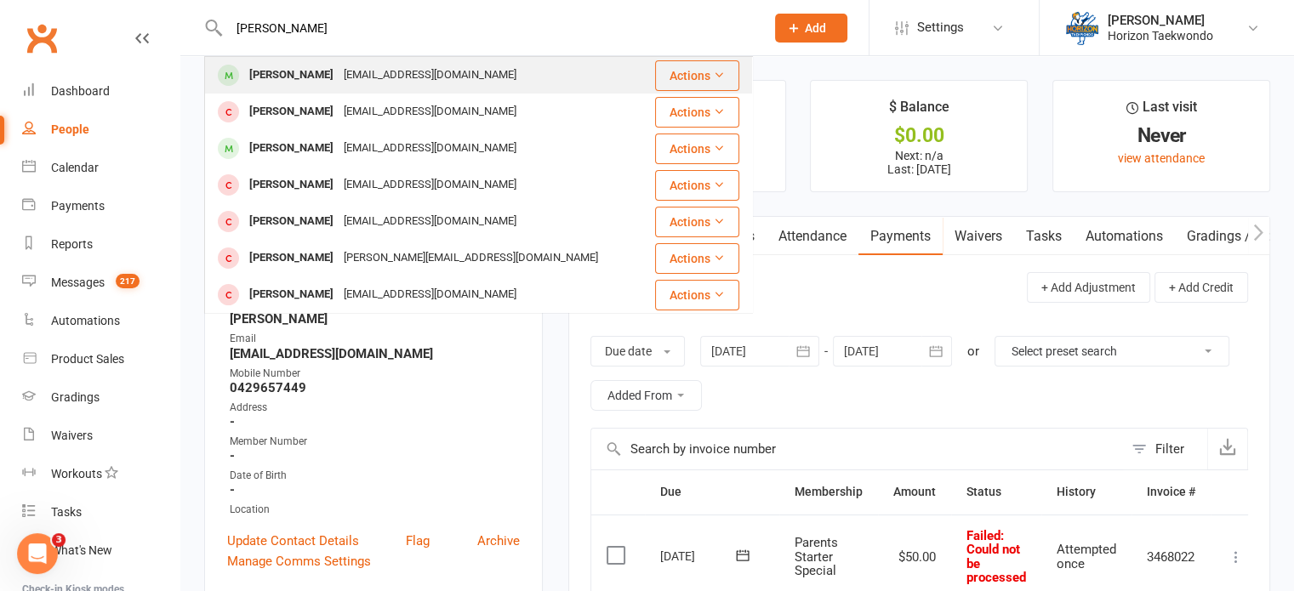
click at [453, 70] on div "[PERSON_NAME] [PERSON_NAME][EMAIL_ADDRESS][DOMAIN_NAME]" at bounding box center [430, 75] width 448 height 35
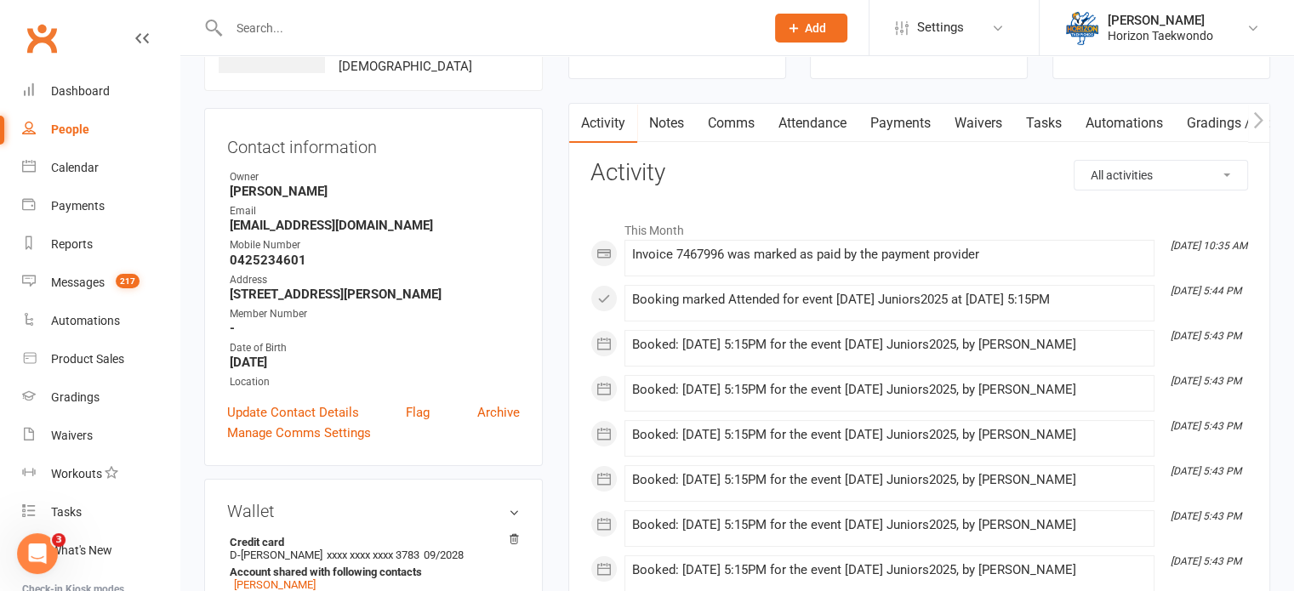
scroll to position [136, 0]
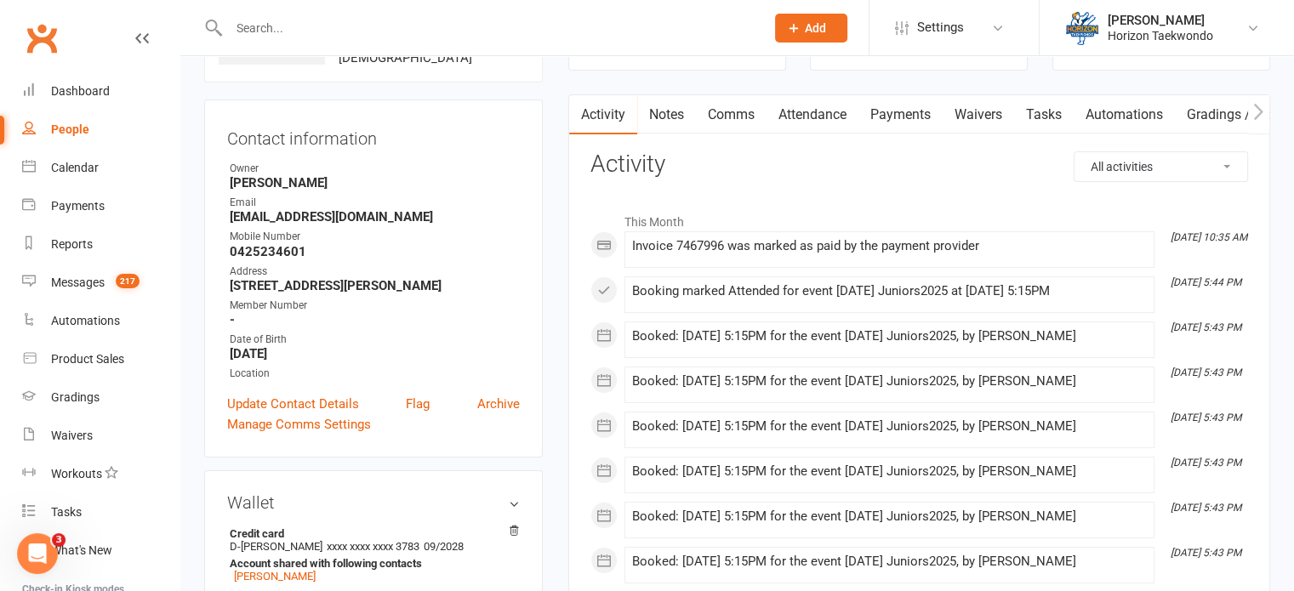
click at [912, 108] on link "Payments" at bounding box center [901, 114] width 84 height 39
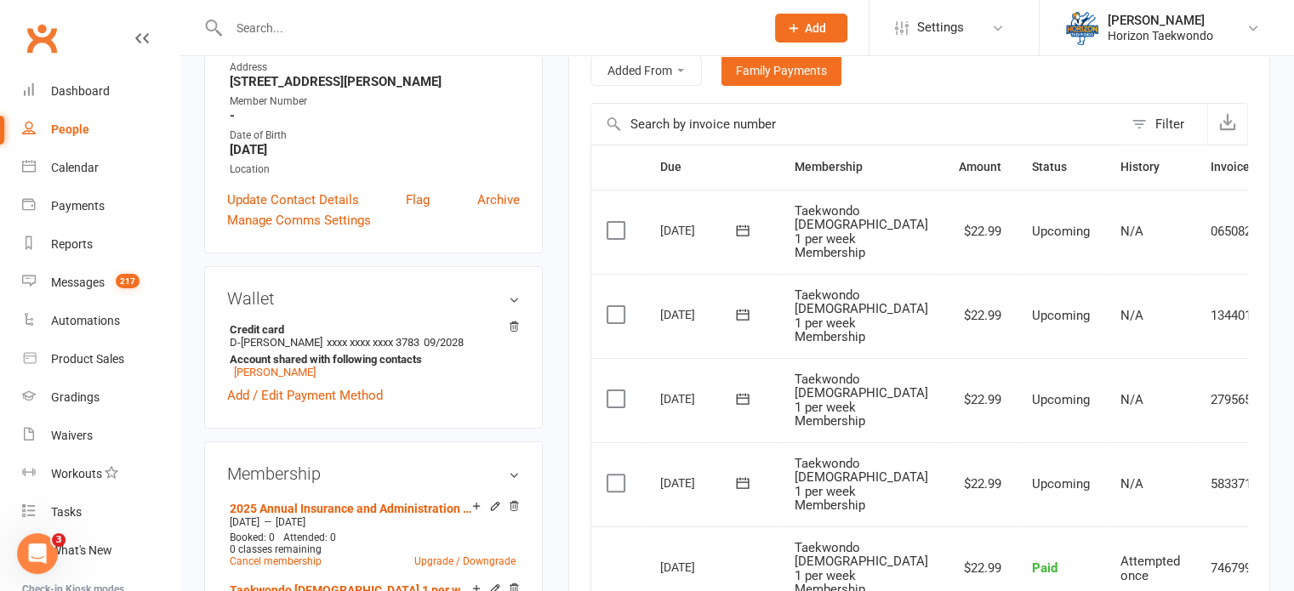
scroll to position [306, 0]
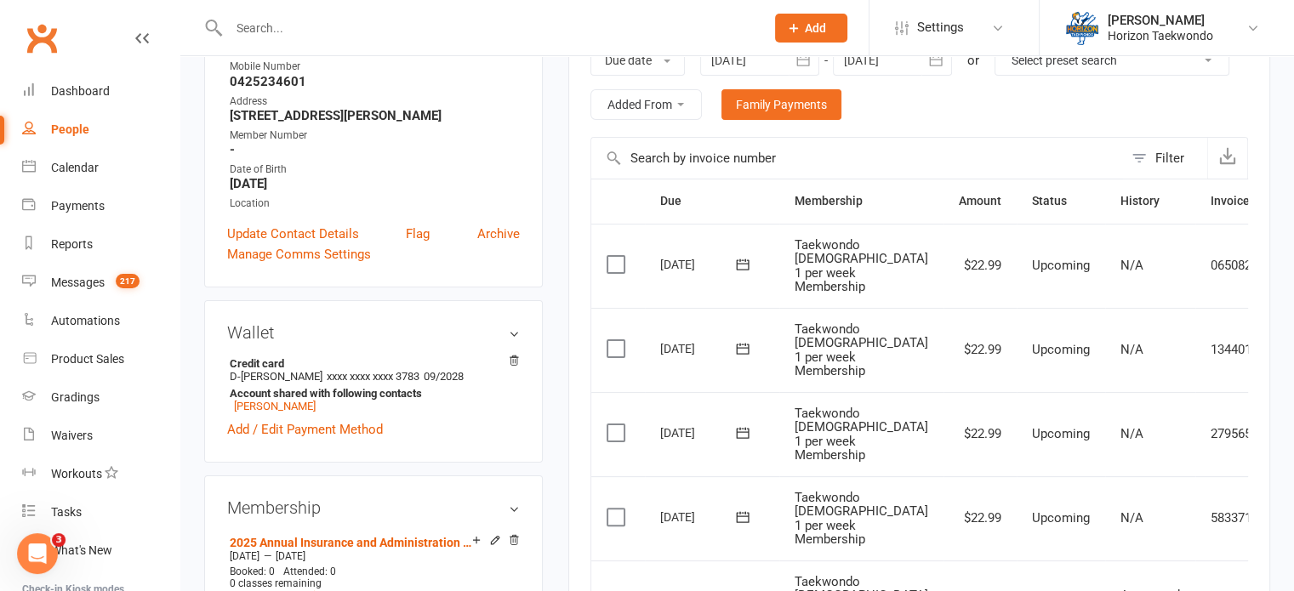
click at [317, 37] on input "text" at bounding box center [488, 28] width 529 height 24
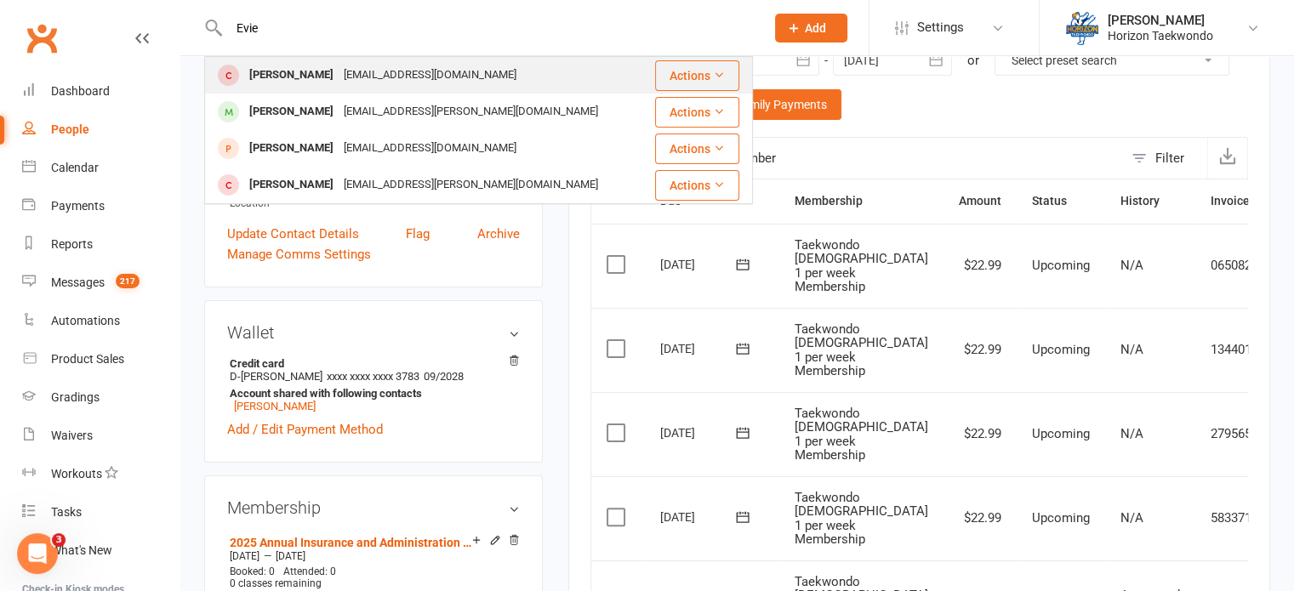
type input "Evie"
click at [339, 80] on div "[EMAIL_ADDRESS][DOMAIN_NAME]" at bounding box center [430, 75] width 183 height 25
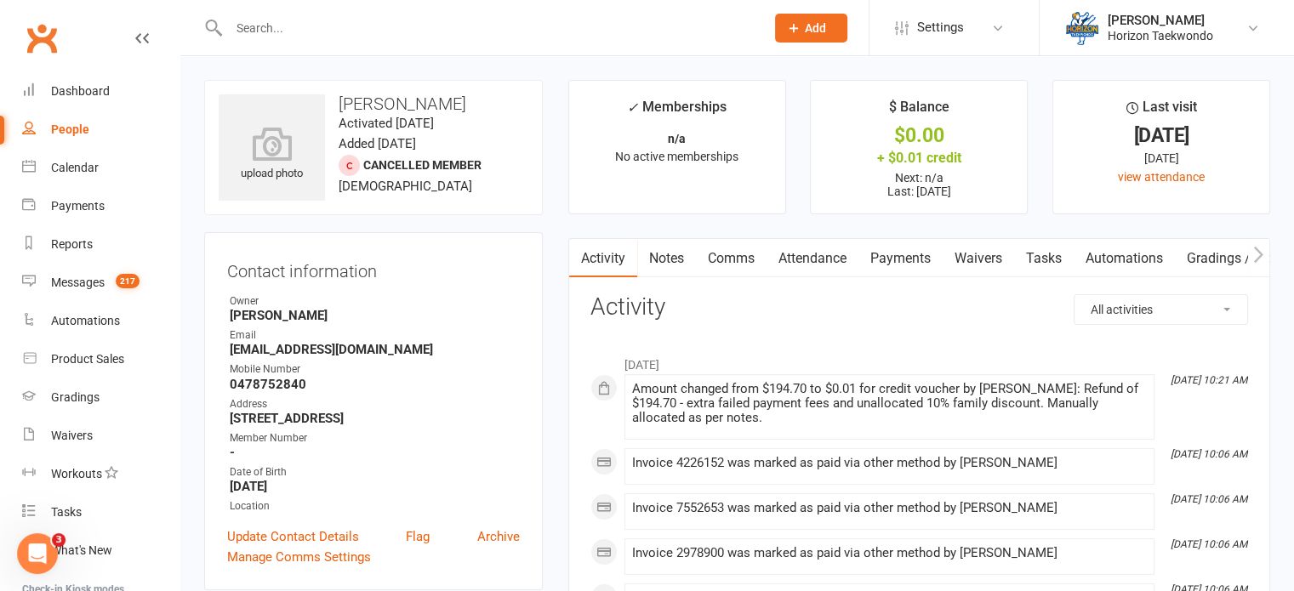
click at [890, 251] on link "Payments" at bounding box center [901, 258] width 84 height 39
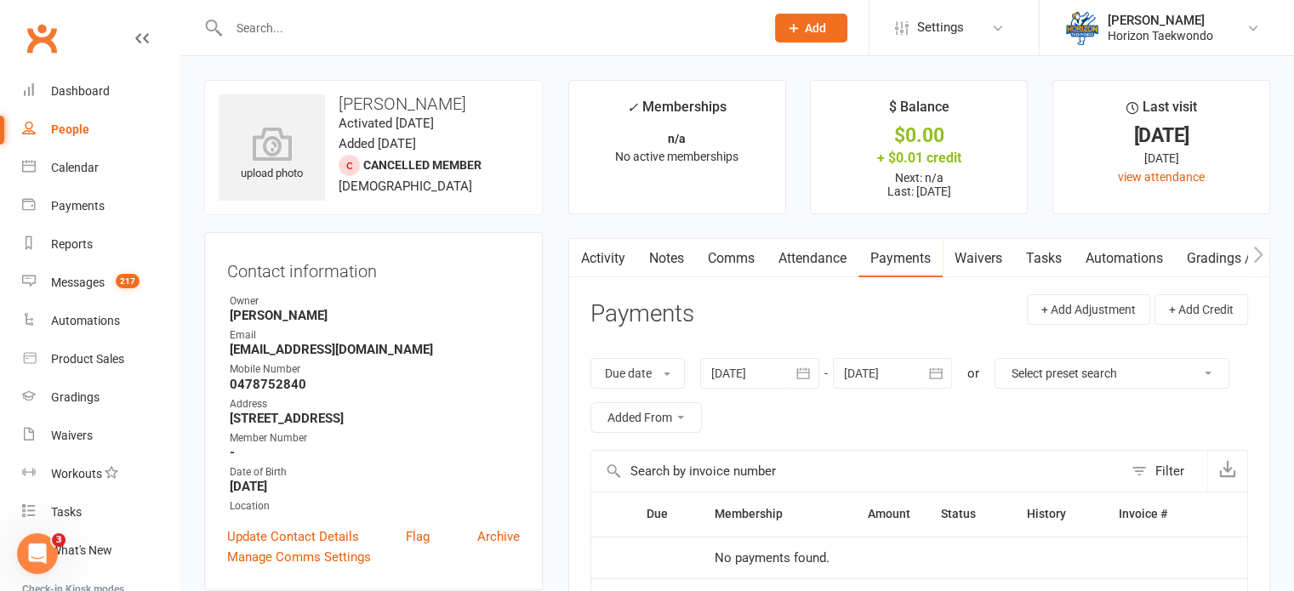
click at [808, 377] on icon "button" at bounding box center [803, 373] width 17 height 17
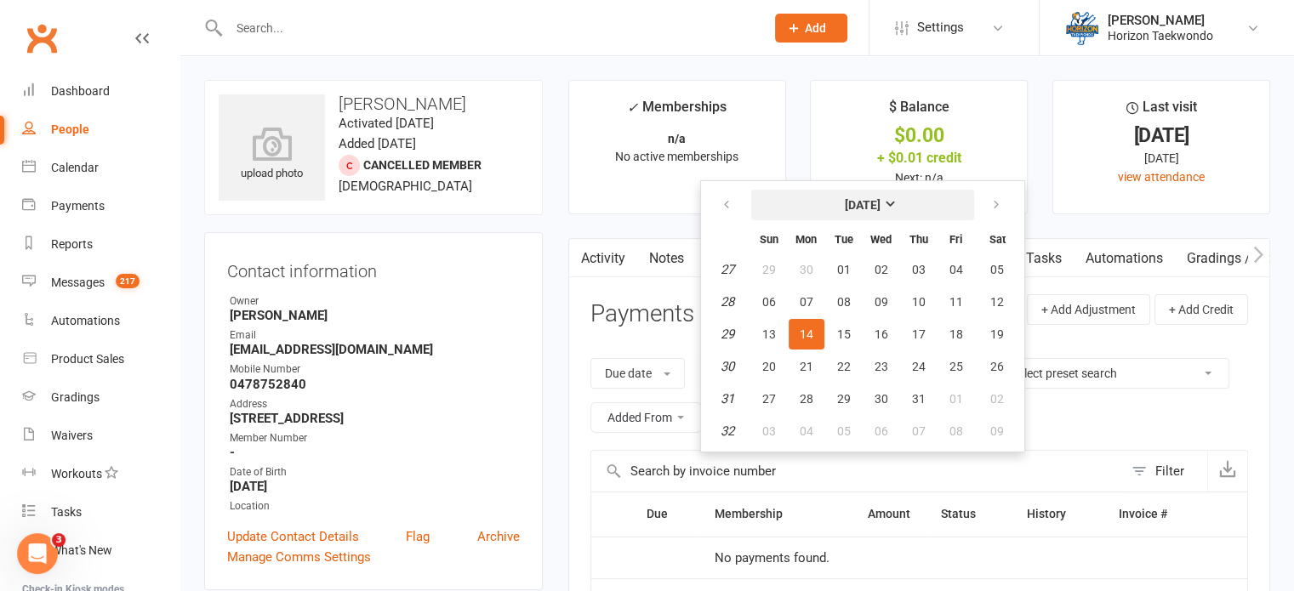
click at [825, 211] on button "[DATE]" at bounding box center [862, 205] width 223 height 31
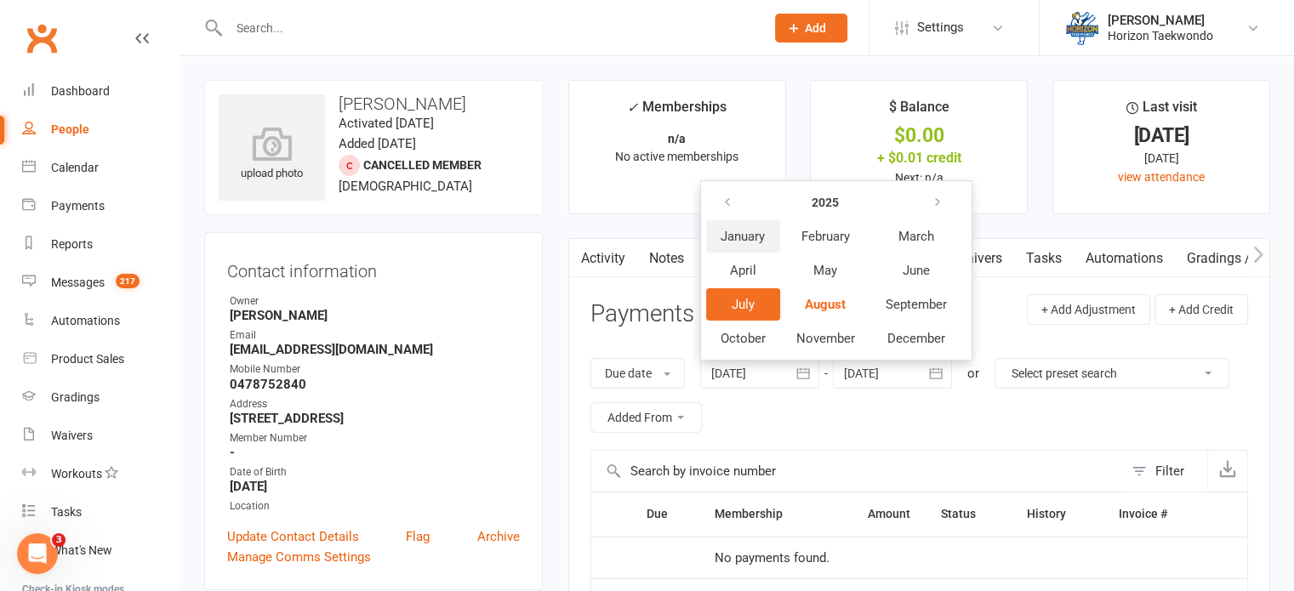
click at [759, 237] on span "January" at bounding box center [743, 236] width 44 height 15
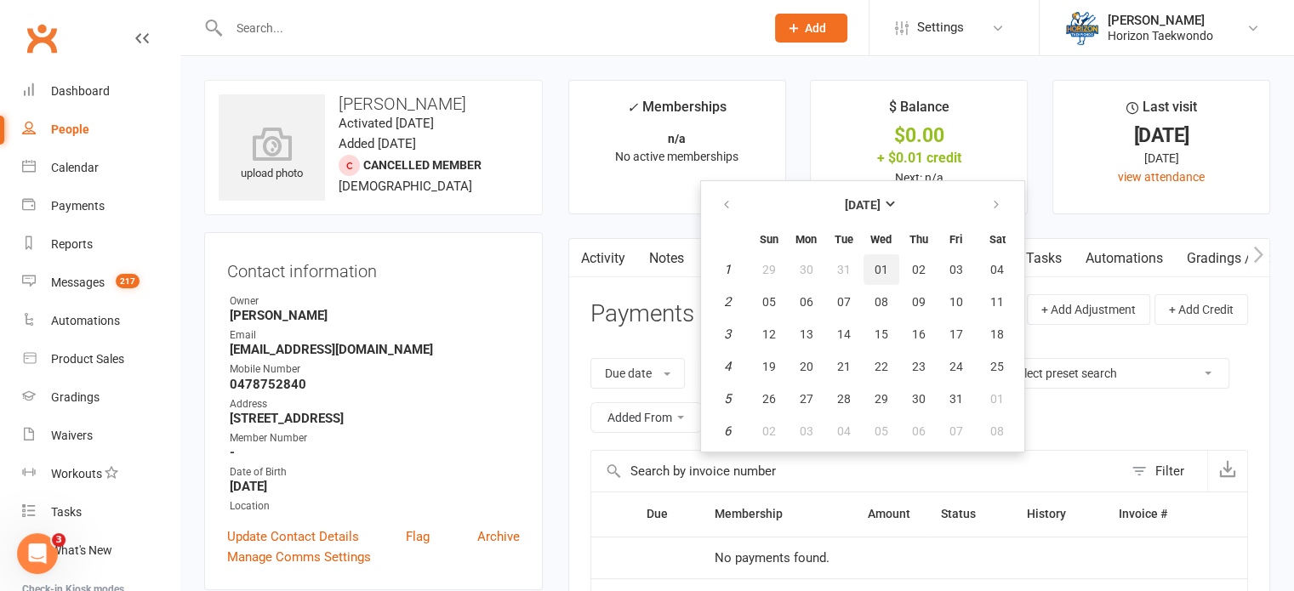
click at [885, 271] on span "01" at bounding box center [882, 270] width 14 height 14
type input "[DATE]"
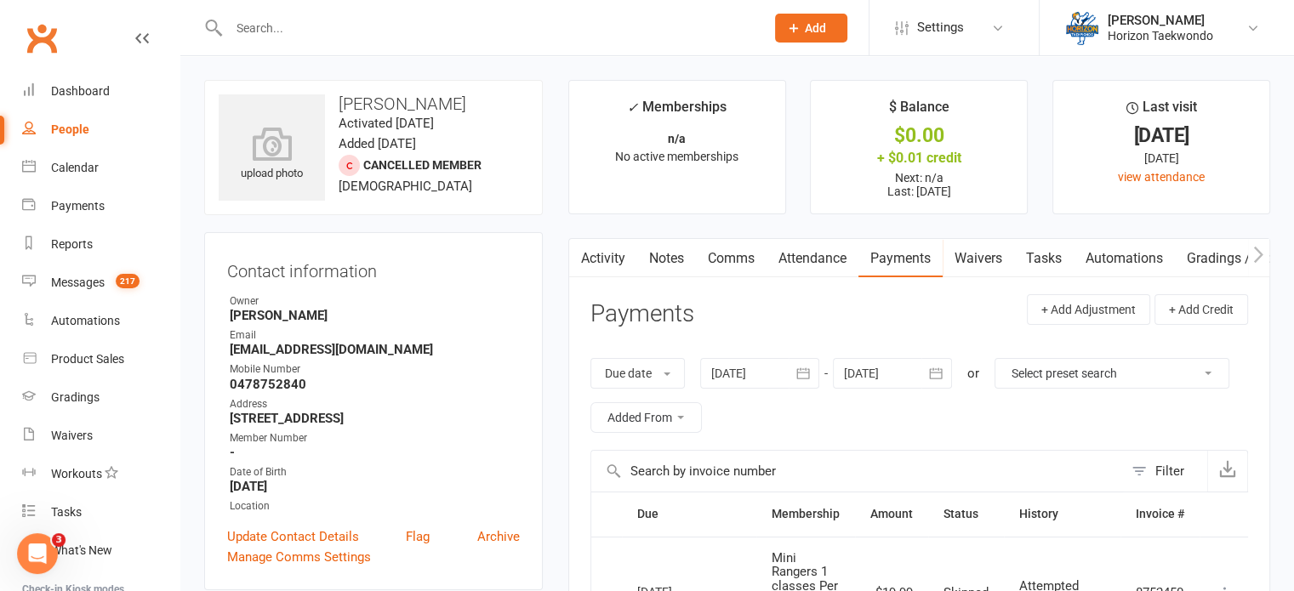
click at [519, 27] on input "text" at bounding box center [488, 28] width 529 height 24
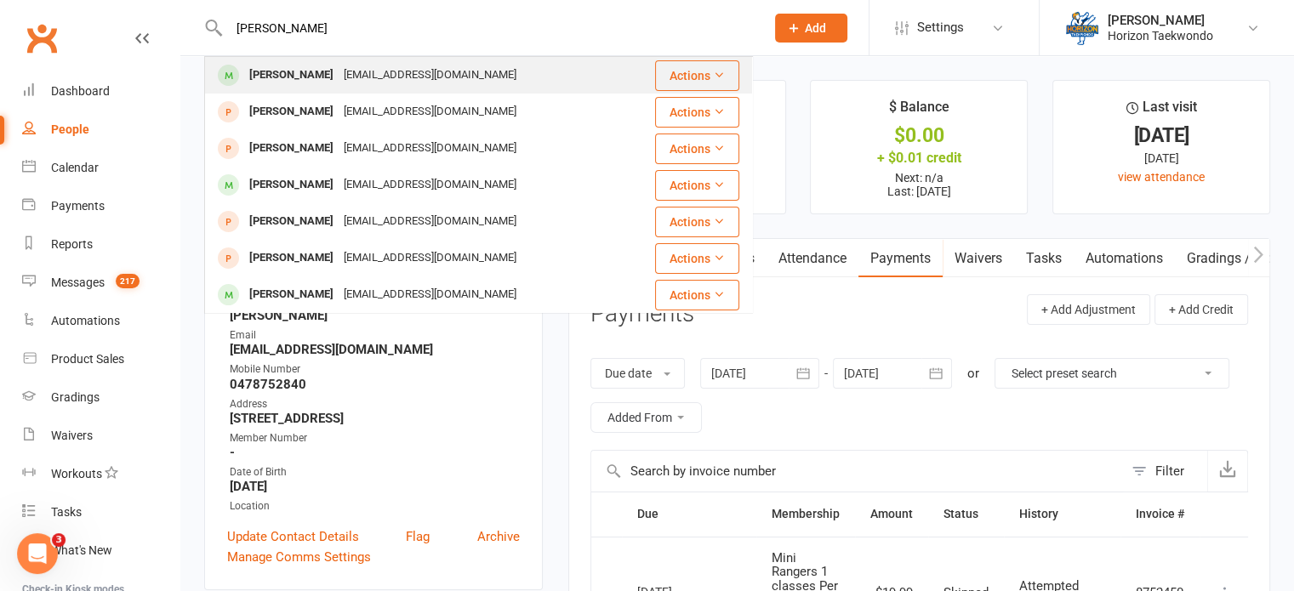
type input "[PERSON_NAME]"
click at [516, 74] on div "[PERSON_NAME] [PERSON_NAME][EMAIL_ADDRESS][DOMAIN_NAME]" at bounding box center [430, 75] width 448 height 35
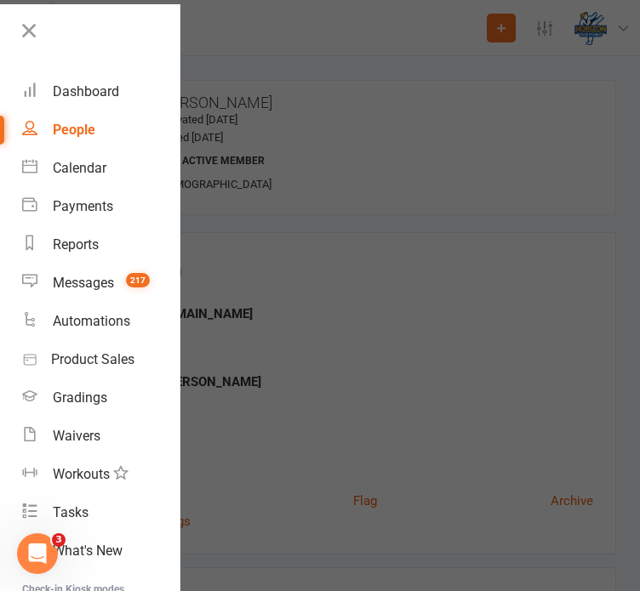
click at [628, 152] on div at bounding box center [320, 295] width 640 height 591
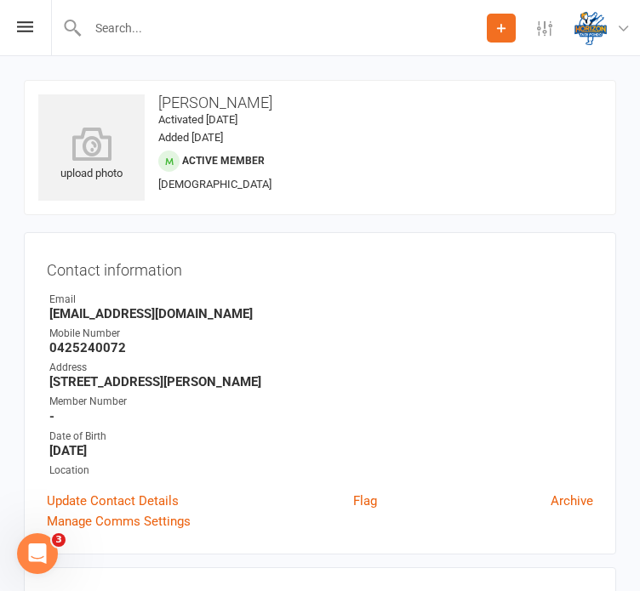
drag, startPoint x: 123, startPoint y: 350, endPoint x: 47, endPoint y: 349, distance: 75.7
click at [47, 349] on li "Mobile Number [PHONE_NUMBER]" at bounding box center [320, 341] width 546 height 30
copy strong "0425240072"
drag, startPoint x: 180, startPoint y: 312, endPoint x: 50, endPoint y: 311, distance: 130.2
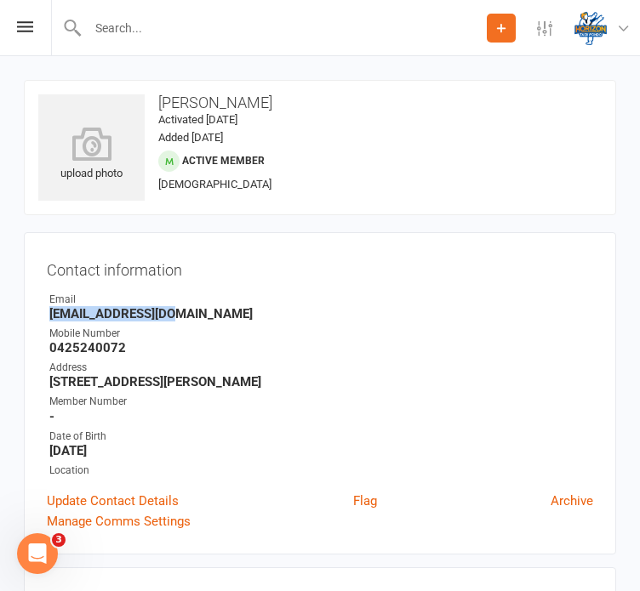
click at [50, 311] on strong "[EMAIL_ADDRESS][DOMAIN_NAME]" at bounding box center [321, 313] width 544 height 15
copy strong "[EMAIL_ADDRESS][DOMAIN_NAME]"
drag, startPoint x: 147, startPoint y: 380, endPoint x: 51, endPoint y: 379, distance: 96.1
click at [51, 379] on strong "[STREET_ADDRESS][PERSON_NAME]" at bounding box center [321, 381] width 544 height 15
copy strong "[STREET_ADDRESS][PERSON_NAME]"
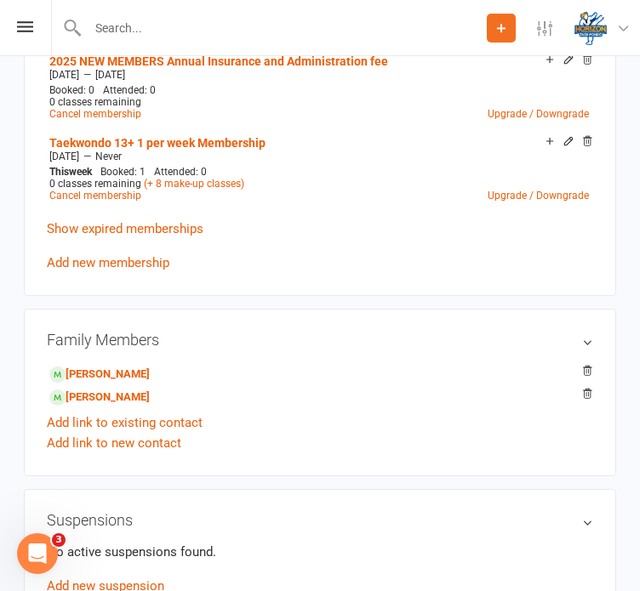
scroll to position [783, 0]
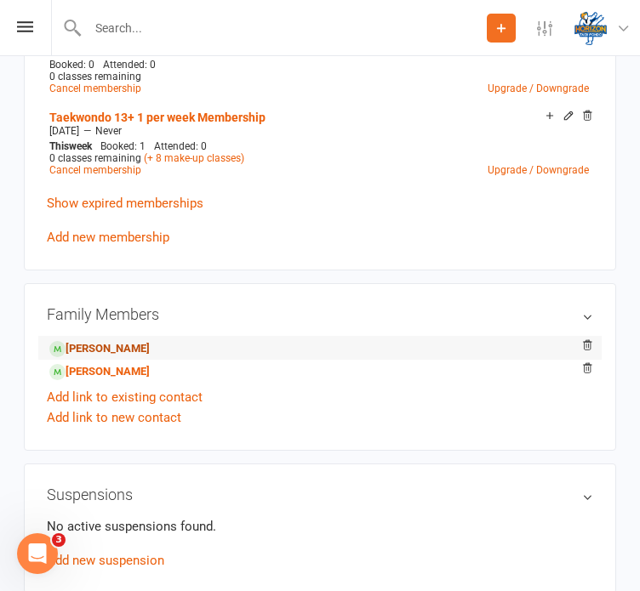
click at [83, 348] on link "[PERSON_NAME]" at bounding box center [99, 349] width 100 height 18
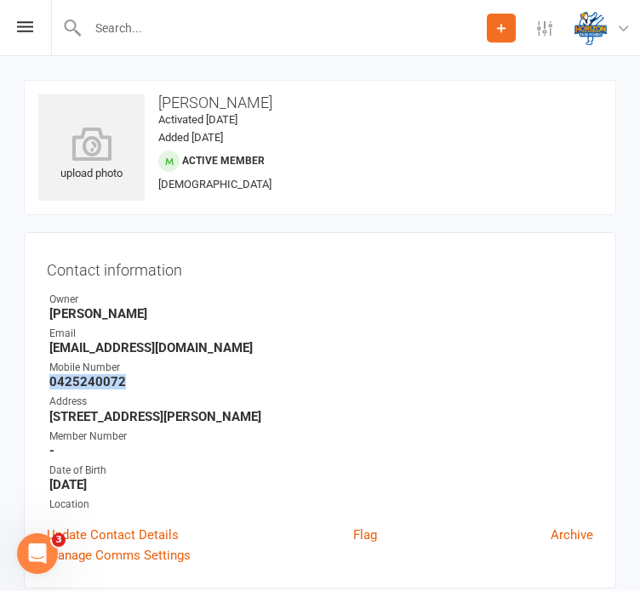
drag, startPoint x: 124, startPoint y: 382, endPoint x: 40, endPoint y: 379, distance: 84.3
click at [40, 379] on div "Contact information Owner [PERSON_NAME] Email [EMAIL_ADDRESS][DOMAIN_NAME] Mobi…" at bounding box center [320, 410] width 592 height 357
copy strong "0425240072"
drag, startPoint x: 178, startPoint y: 343, endPoint x: 44, endPoint y: 346, distance: 133.6
click at [44, 346] on div "Contact information Owner [PERSON_NAME] Email [EMAIL_ADDRESS][DOMAIN_NAME] Mobi…" at bounding box center [320, 410] width 592 height 357
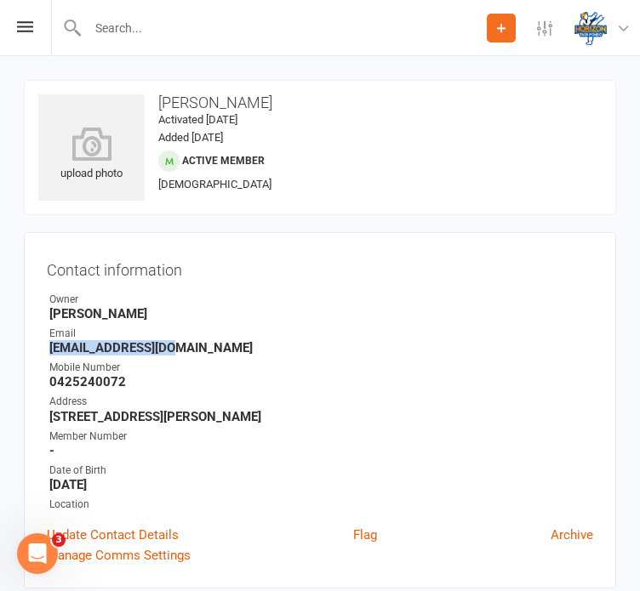
copy strong "[EMAIL_ADDRESS][DOMAIN_NAME]"
drag, startPoint x: 144, startPoint y: 419, endPoint x: 16, endPoint y: 418, distance: 127.6
copy strong "[STREET_ADDRESS][PERSON_NAME]"
click at [609, 299] on div "Contact information Owner [PERSON_NAME] Email [EMAIL_ADDRESS][DOMAIN_NAME] Mobi…" at bounding box center [320, 410] width 592 height 357
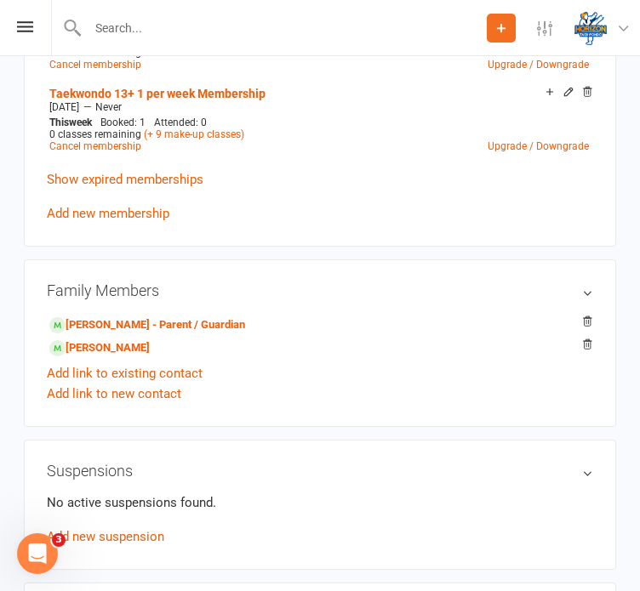
scroll to position [846, 0]
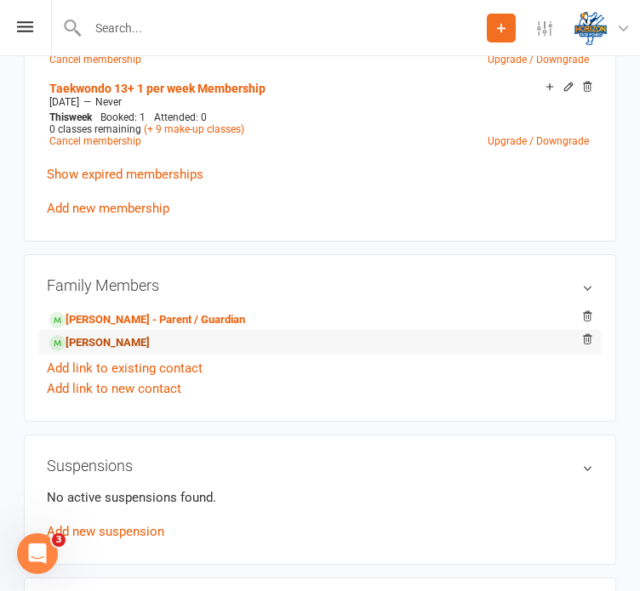
click at [88, 344] on link "[PERSON_NAME]" at bounding box center [99, 343] width 100 height 18
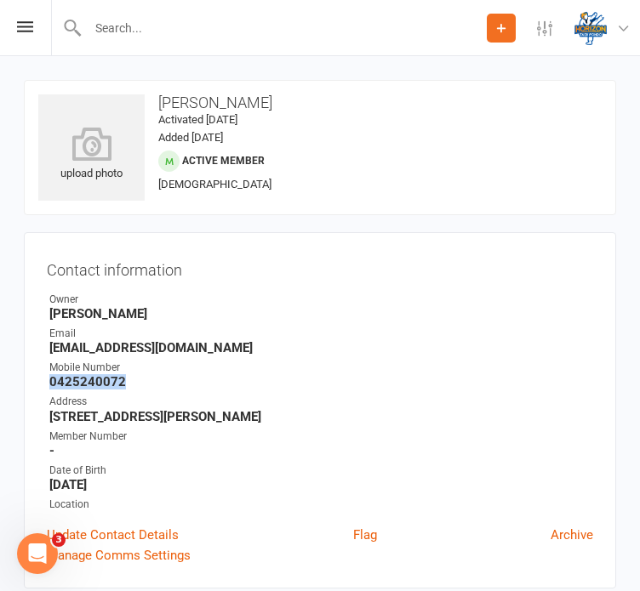
drag, startPoint x: 125, startPoint y: 385, endPoint x: 48, endPoint y: 381, distance: 77.5
click at [48, 381] on li "Mobile Number [PHONE_NUMBER]" at bounding box center [320, 375] width 546 height 30
copy strong "0425240072"
drag, startPoint x: 169, startPoint y: 350, endPoint x: 50, endPoint y: 349, distance: 119.1
click at [50, 349] on strong "[EMAIL_ADDRESS][DOMAIN_NAME]" at bounding box center [321, 347] width 544 height 15
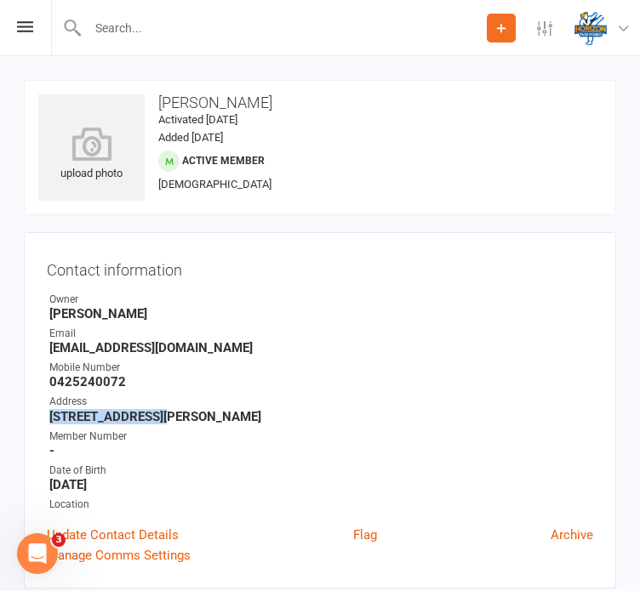
drag, startPoint x: 147, startPoint y: 416, endPoint x: 44, endPoint y: 414, distance: 103.0
click at [44, 414] on div "Contact information Owner [PERSON_NAME] Email [EMAIL_ADDRESS][DOMAIN_NAME] Mobi…" at bounding box center [320, 410] width 592 height 357
click at [612, 288] on div "Contact information Owner [PERSON_NAME] Email [EMAIL_ADDRESS][DOMAIN_NAME] Mobi…" at bounding box center [320, 410] width 592 height 357
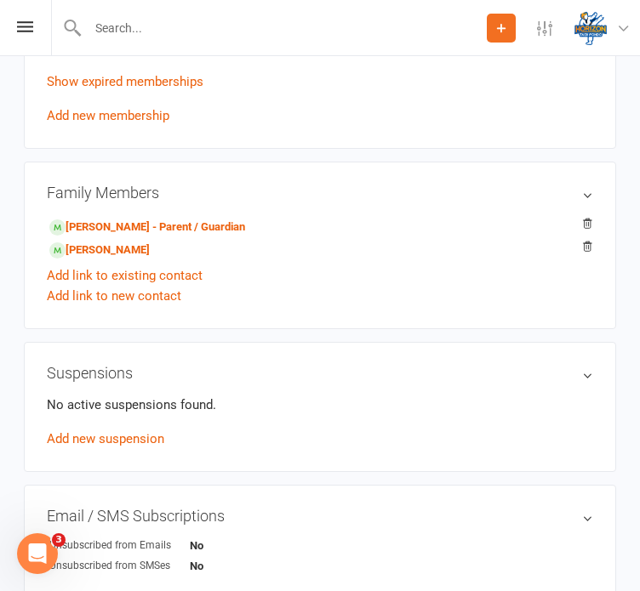
scroll to position [953, 0]
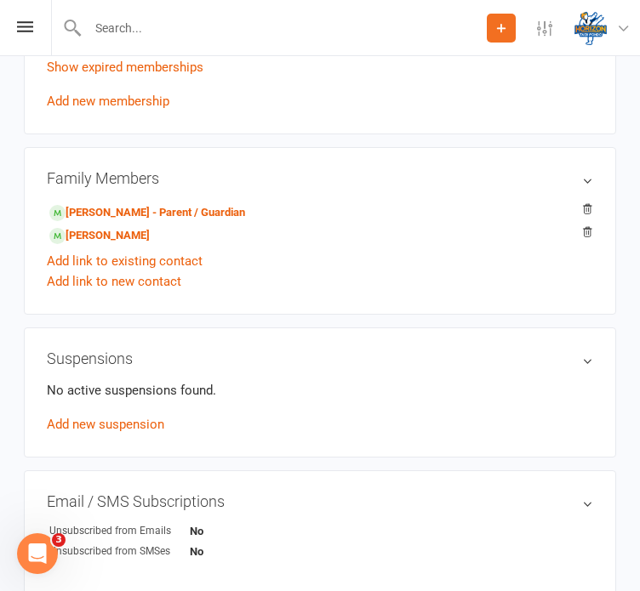
click at [558, 320] on aside "upload photo [PERSON_NAME] Activated [DATE] Added [DATE] Active member [DEMOGRA…" at bounding box center [320, 39] width 592 height 1825
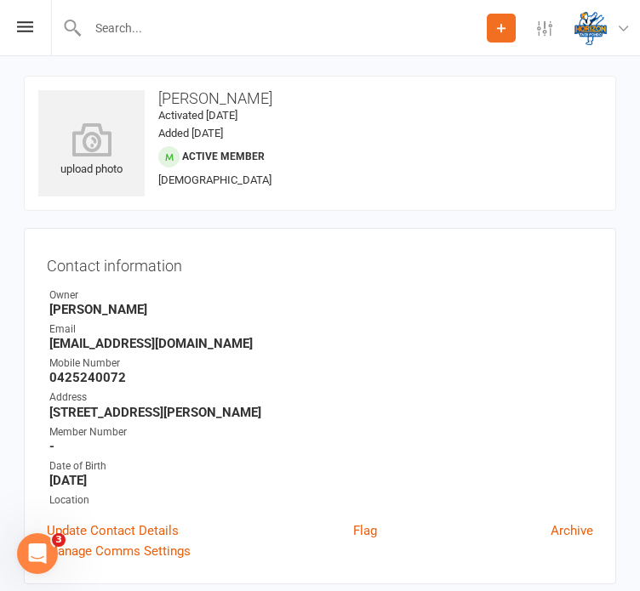
scroll to position [0, 0]
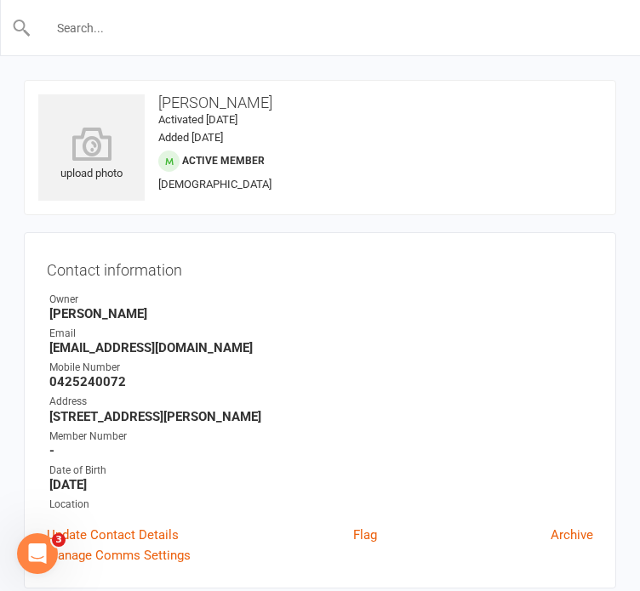
click at [242, 27] on input "text" at bounding box center [320, 28] width 579 height 24
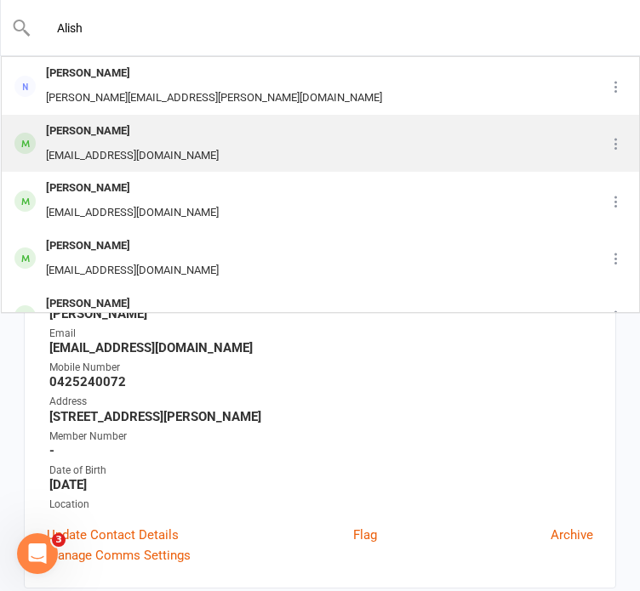
type input "Alish"
click at [208, 140] on div "[PERSON_NAME] [PERSON_NAME][EMAIL_ADDRESS][DOMAIN_NAME]" at bounding box center [295, 144] width 585 height 56
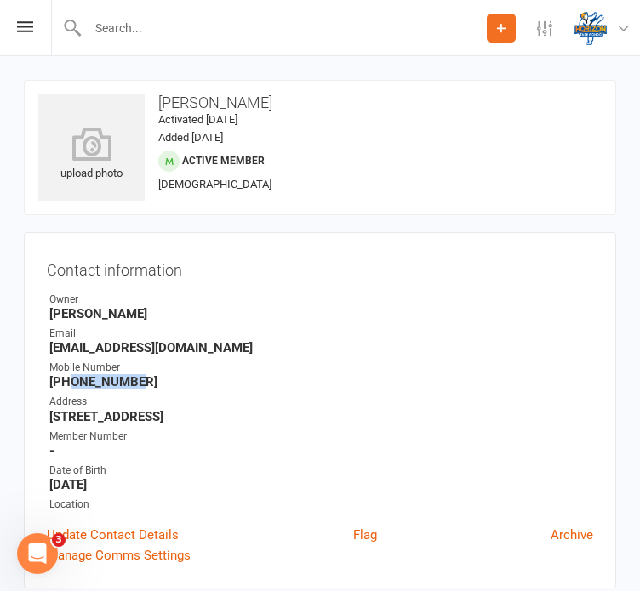
drag, startPoint x: 134, startPoint y: 382, endPoint x: 70, endPoint y: 385, distance: 63.9
click at [70, 385] on strong "[PHONE_NUMBER]" at bounding box center [321, 381] width 544 height 15
drag, startPoint x: 196, startPoint y: 352, endPoint x: 20, endPoint y: 345, distance: 175.4
drag, startPoint x: 117, startPoint y: 418, endPoint x: 45, endPoint y: 414, distance: 72.4
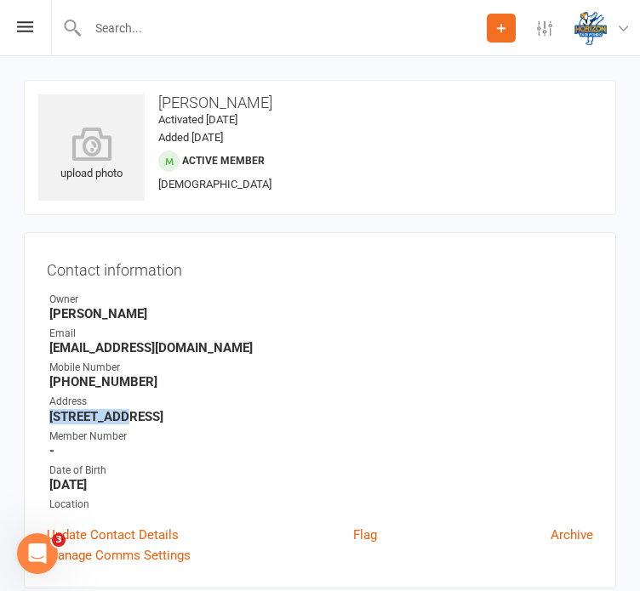
click at [45, 414] on div "Contact information Owner [PERSON_NAME] Email [EMAIL_ADDRESS][DOMAIN_NAME] Mobi…" at bounding box center [320, 410] width 592 height 357
click at [314, 32] on input "text" at bounding box center [285, 28] width 404 height 24
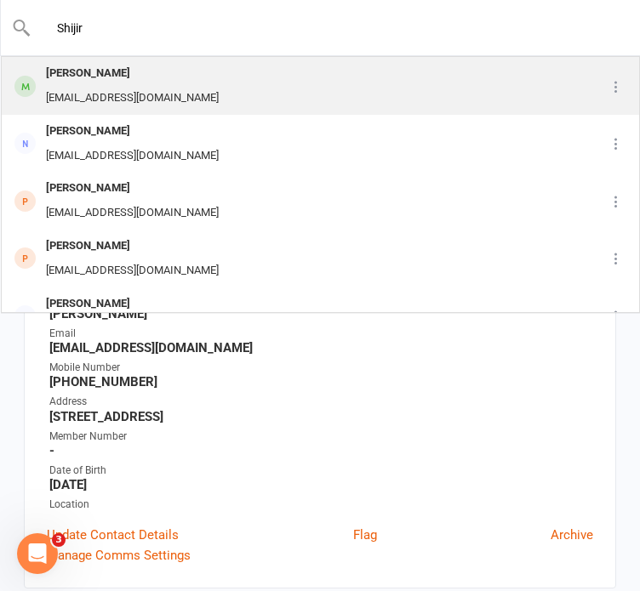
type input "Shijir"
click at [305, 83] on div "[PERSON_NAME] [EMAIL_ADDRESS][DOMAIN_NAME]" at bounding box center [284, 86] width 562 height 56
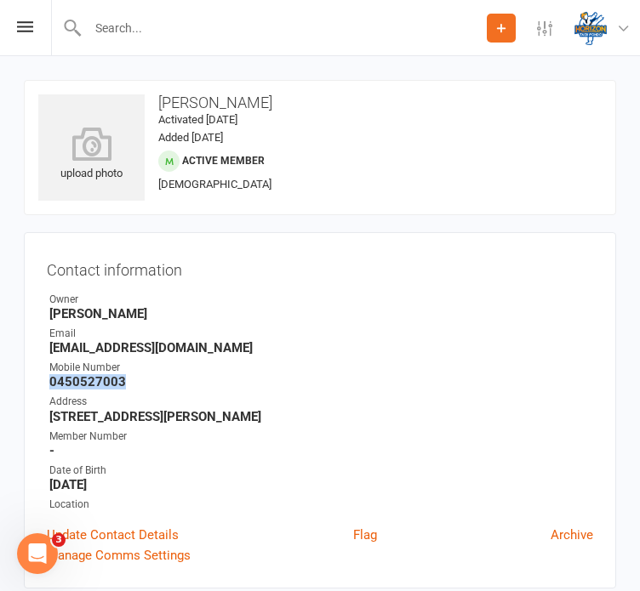
drag, startPoint x: 120, startPoint y: 385, endPoint x: 51, endPoint y: 377, distance: 69.3
click at [51, 377] on strong "0450527003" at bounding box center [321, 381] width 544 height 15
drag, startPoint x: 198, startPoint y: 349, endPoint x: 44, endPoint y: 351, distance: 154.0
click at [44, 351] on div "Contact information Owner [PERSON_NAME] Email [EMAIL_ADDRESS][DOMAIN_NAME] Mobi…" at bounding box center [320, 410] width 592 height 357
drag, startPoint x: 173, startPoint y: 413, endPoint x: 36, endPoint y: 421, distance: 137.3
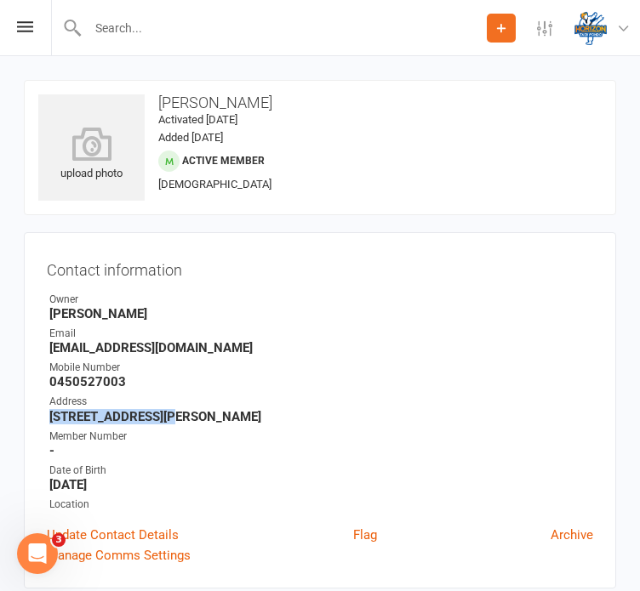
click at [36, 421] on div "Contact information Owner [PERSON_NAME] Email [EMAIL_ADDRESS][DOMAIN_NAME] Mobi…" at bounding box center [320, 410] width 592 height 357
click at [182, 26] on input "text" at bounding box center [285, 28] width 404 height 24
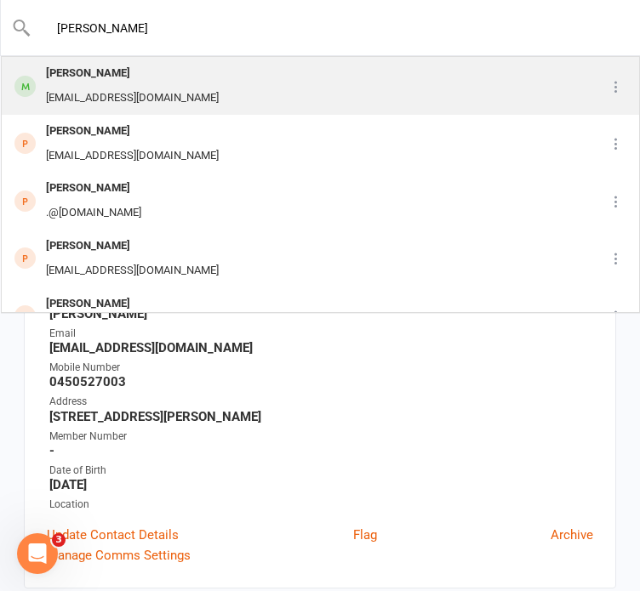
type input "[PERSON_NAME]"
click at [168, 86] on div "[EMAIL_ADDRESS][DOMAIN_NAME]" at bounding box center [132, 98] width 183 height 25
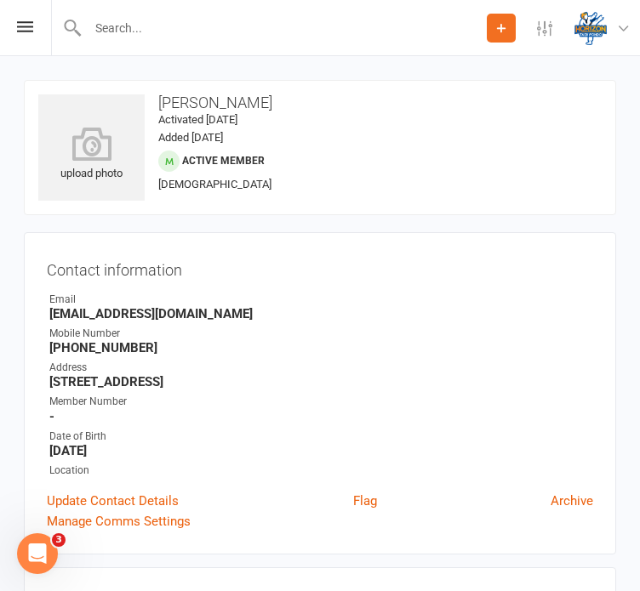
click at [476, 226] on contact-information "upload photo [PERSON_NAME] Activated [DATE] Added [DATE] Active member [DEMOGRA…" at bounding box center [320, 317] width 592 height 475
drag, startPoint x: 281, startPoint y: 103, endPoint x: 204, endPoint y: 105, distance: 76.6
click at [204, 105] on h3 "[PERSON_NAME]" at bounding box center [319, 102] width 563 height 17
drag, startPoint x: 141, startPoint y: 347, endPoint x: 74, endPoint y: 346, distance: 67.2
click at [74, 346] on strong "[PHONE_NUMBER]" at bounding box center [321, 347] width 544 height 15
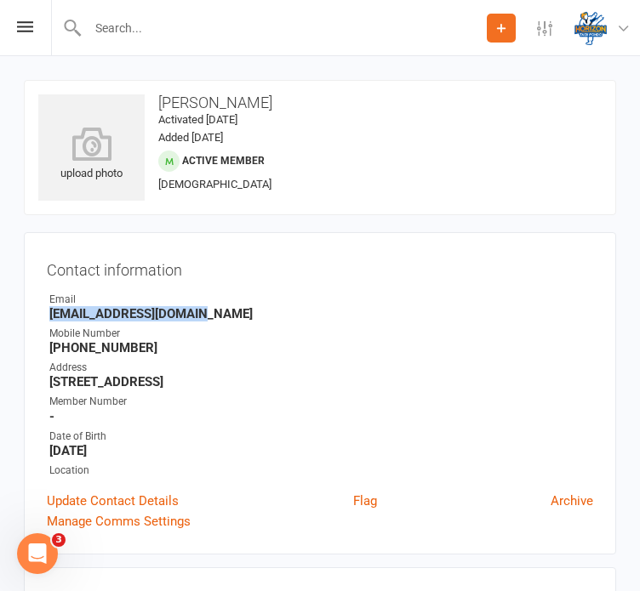
drag, startPoint x: 201, startPoint y: 313, endPoint x: 45, endPoint y: 314, distance: 155.7
click at [45, 314] on div "Contact information Owner Email [EMAIL_ADDRESS][DOMAIN_NAME] Mobile Number [PHO…" at bounding box center [320, 393] width 592 height 322
drag, startPoint x: 175, startPoint y: 381, endPoint x: 44, endPoint y: 380, distance: 131.0
click at [44, 380] on div "Contact information Owner Email [EMAIL_ADDRESS][DOMAIN_NAME] Mobile Number [PHO…" at bounding box center [320, 393] width 592 height 322
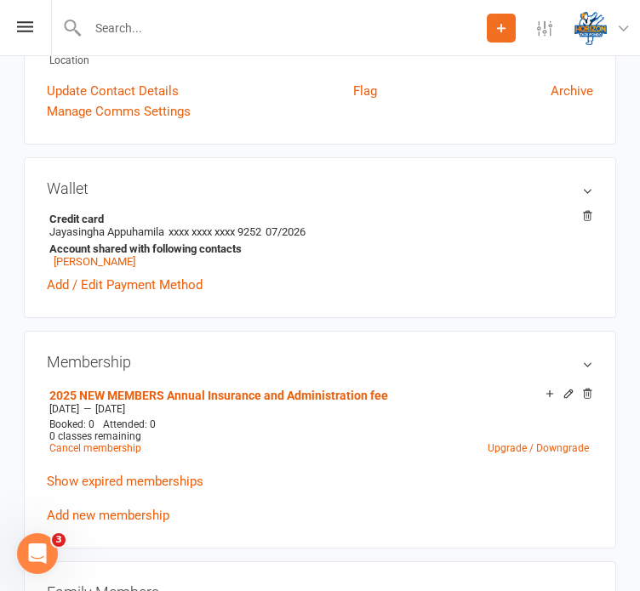
scroll to position [408, 0]
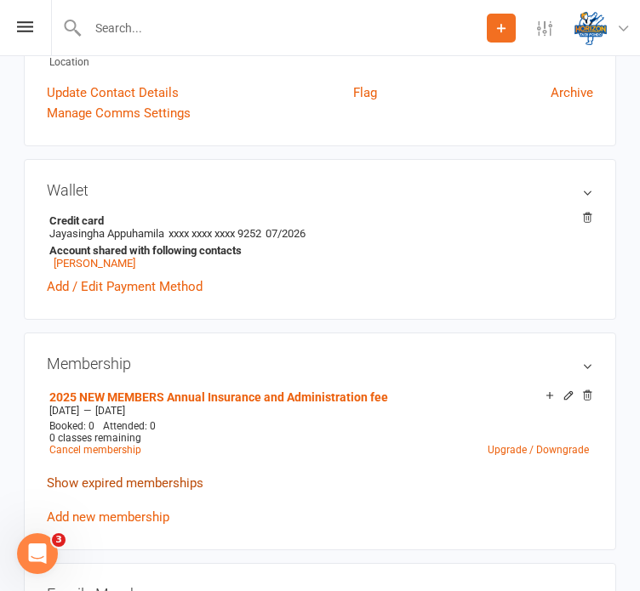
click at [99, 488] on link "Show expired memberships" at bounding box center [125, 483] width 157 height 15
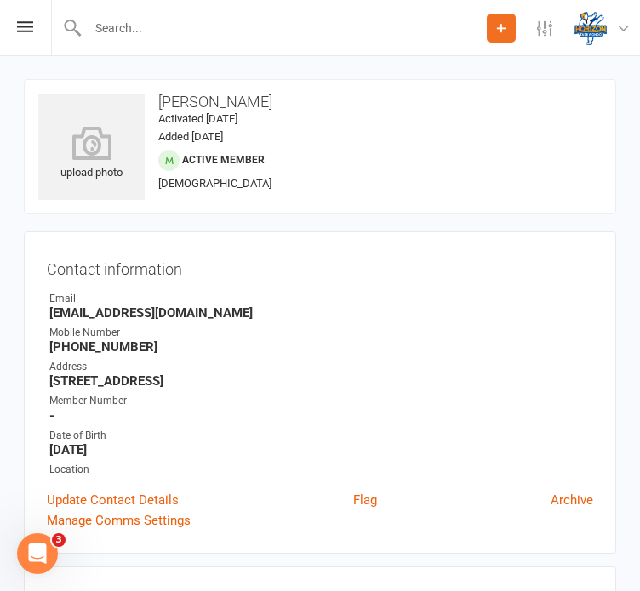
scroll to position [0, 0]
click at [191, 43] on div at bounding box center [269, 27] width 436 height 55
click at [178, 30] on input "text" at bounding box center [285, 28] width 404 height 24
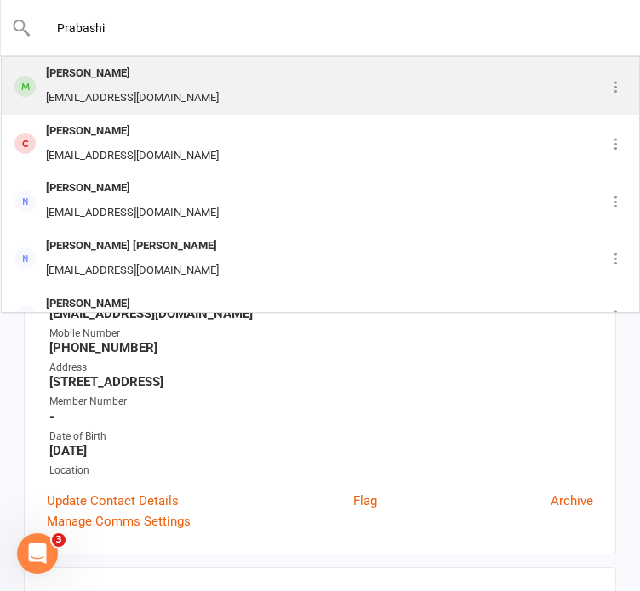
type input "Prabashi"
click at [158, 77] on div "[PERSON_NAME]" at bounding box center [132, 73] width 183 height 25
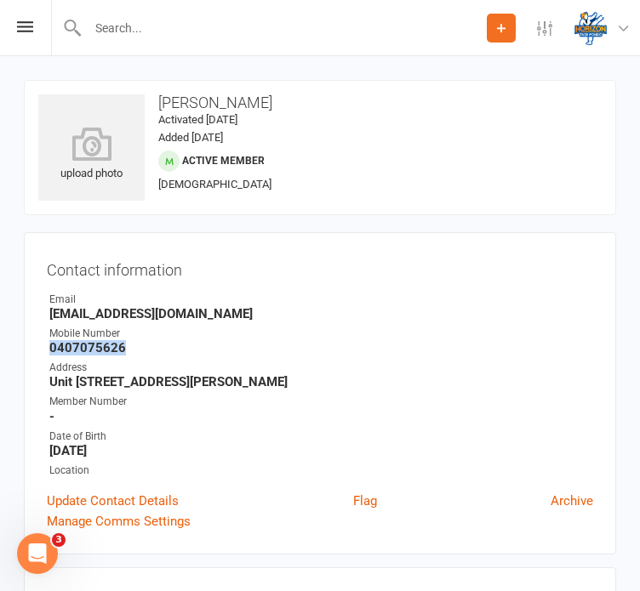
drag, startPoint x: 126, startPoint y: 343, endPoint x: 48, endPoint y: 349, distance: 78.5
click at [48, 349] on li "Mobile Number [PHONE_NUMBER]" at bounding box center [320, 341] width 546 height 30
drag, startPoint x: 173, startPoint y: 318, endPoint x: 48, endPoint y: 314, distance: 125.1
click at [48, 314] on li "Email [EMAIL_ADDRESS][DOMAIN_NAME]" at bounding box center [320, 307] width 546 height 30
drag, startPoint x: 204, startPoint y: 384, endPoint x: 46, endPoint y: 377, distance: 158.4
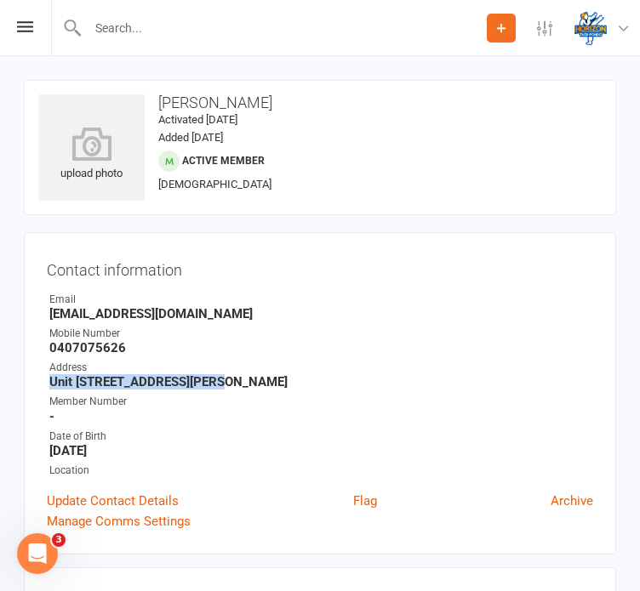
click at [47, 377] on li "Address [STREET_ADDRESS][PERSON_NAME]" at bounding box center [320, 375] width 546 height 30
click at [262, 14] on div at bounding box center [269, 27] width 436 height 55
click at [255, 26] on input "text" at bounding box center [285, 28] width 404 height 24
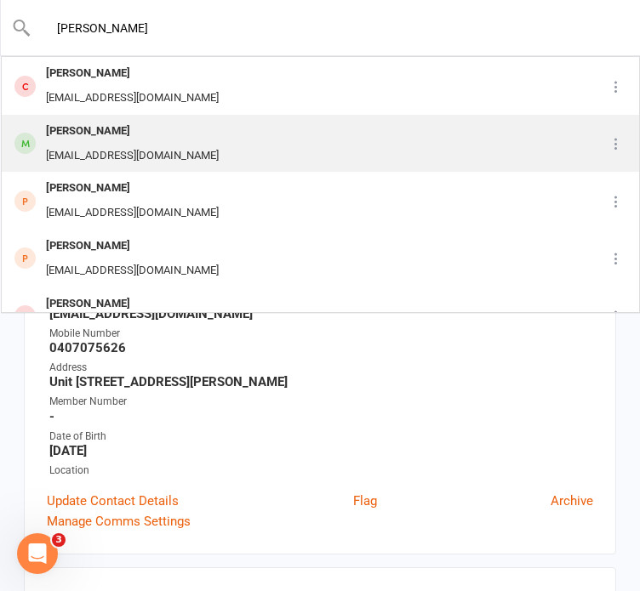
type input "[PERSON_NAME]"
click at [228, 140] on div "[PERSON_NAME] [EMAIL_ADDRESS][DOMAIN_NAME]" at bounding box center [295, 144] width 585 height 56
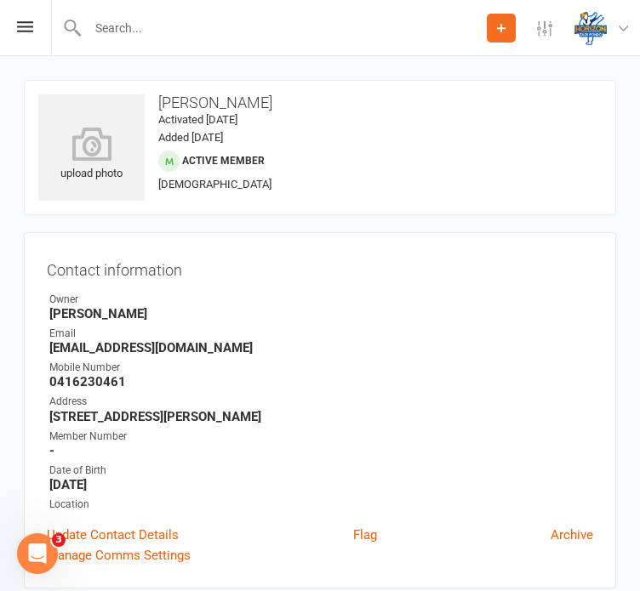
click at [277, 227] on contact-information "upload photo [PERSON_NAME] Activated [DATE] Added [DATE] Active member [DEMOGRA…" at bounding box center [320, 334] width 592 height 509
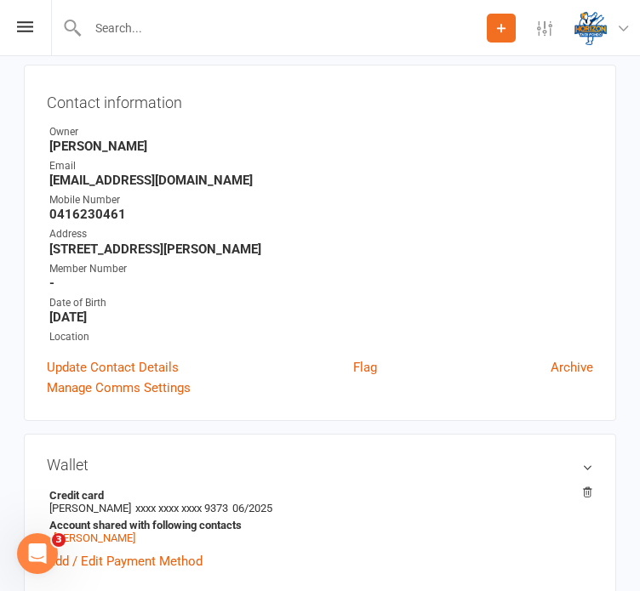
scroll to position [170, 0]
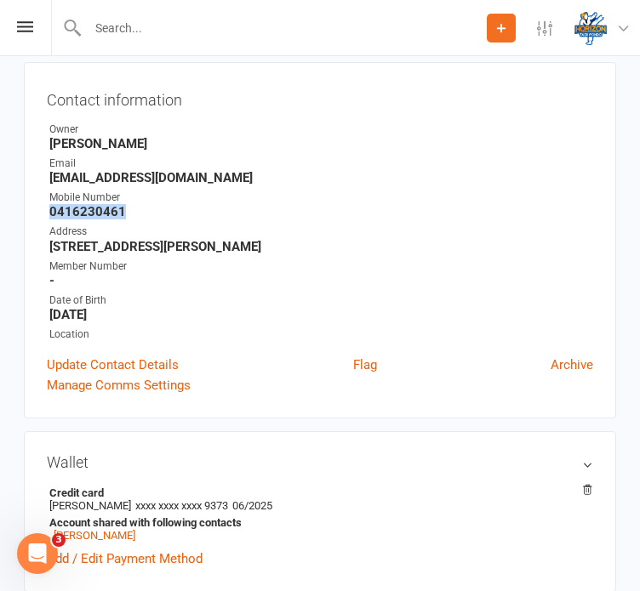
drag, startPoint x: 122, startPoint y: 215, endPoint x: 44, endPoint y: 210, distance: 77.6
click at [44, 210] on div "Contact information Owner [PERSON_NAME] Email [EMAIL_ADDRESS][DOMAIN_NAME] Mobi…" at bounding box center [320, 240] width 592 height 357
drag, startPoint x: 185, startPoint y: 179, endPoint x: 51, endPoint y: 180, distance: 133.6
click at [51, 180] on strong "[EMAIL_ADDRESS][DOMAIN_NAME]" at bounding box center [321, 177] width 544 height 15
drag, startPoint x: 172, startPoint y: 247, endPoint x: 44, endPoint y: 242, distance: 127.7
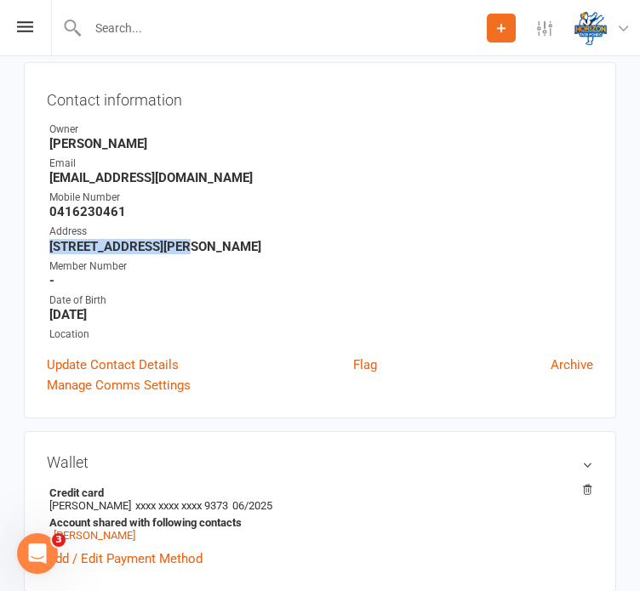
click at [44, 242] on div "Contact information Owner [PERSON_NAME] Email [EMAIL_ADDRESS][DOMAIN_NAME] Mobi…" at bounding box center [320, 240] width 592 height 357
